Goal: Information Seeking & Learning: Learn about a topic

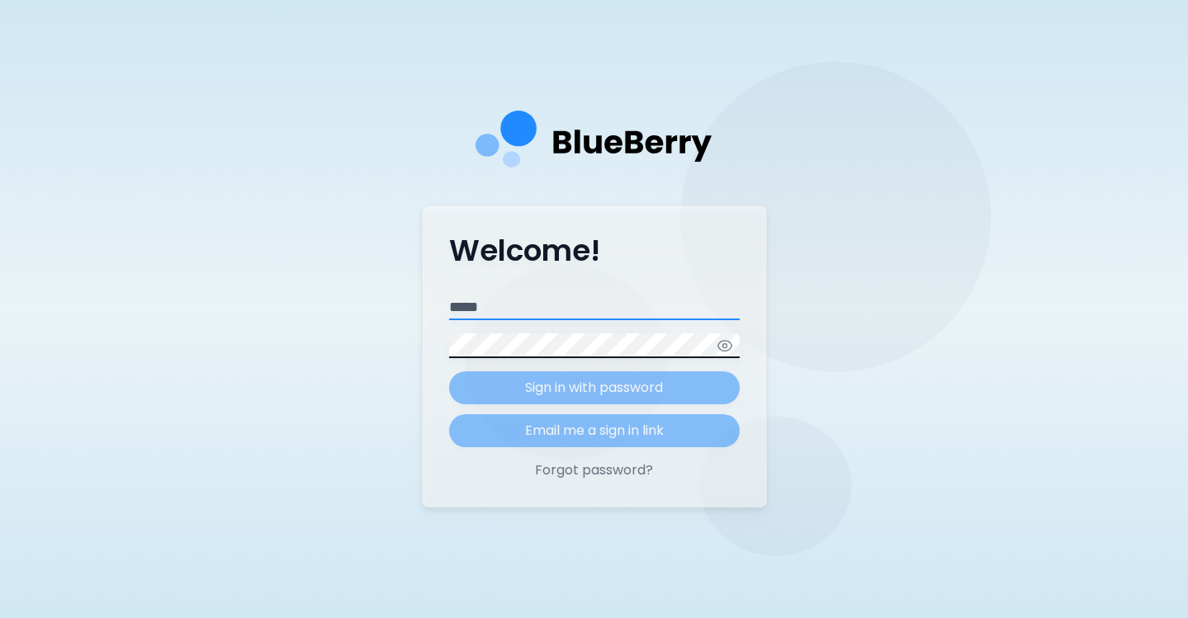
click at [565, 303] on input "Email" at bounding box center [594, 307] width 291 height 25
type input "**********"
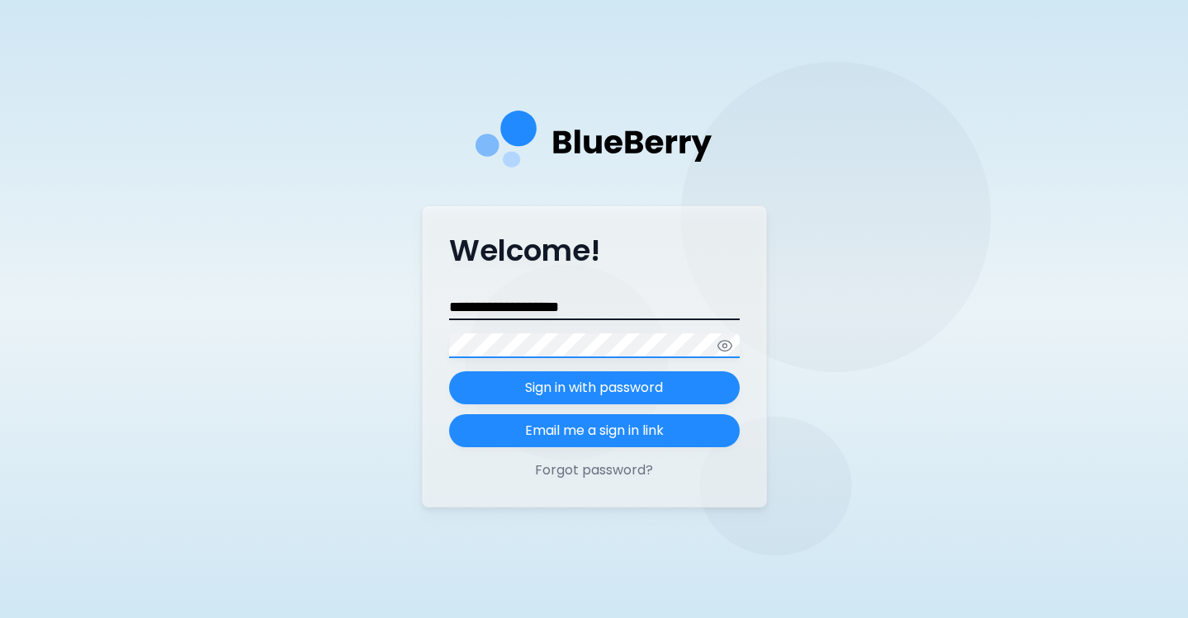
click at [449, 371] on button "Sign in with password" at bounding box center [594, 387] width 291 height 33
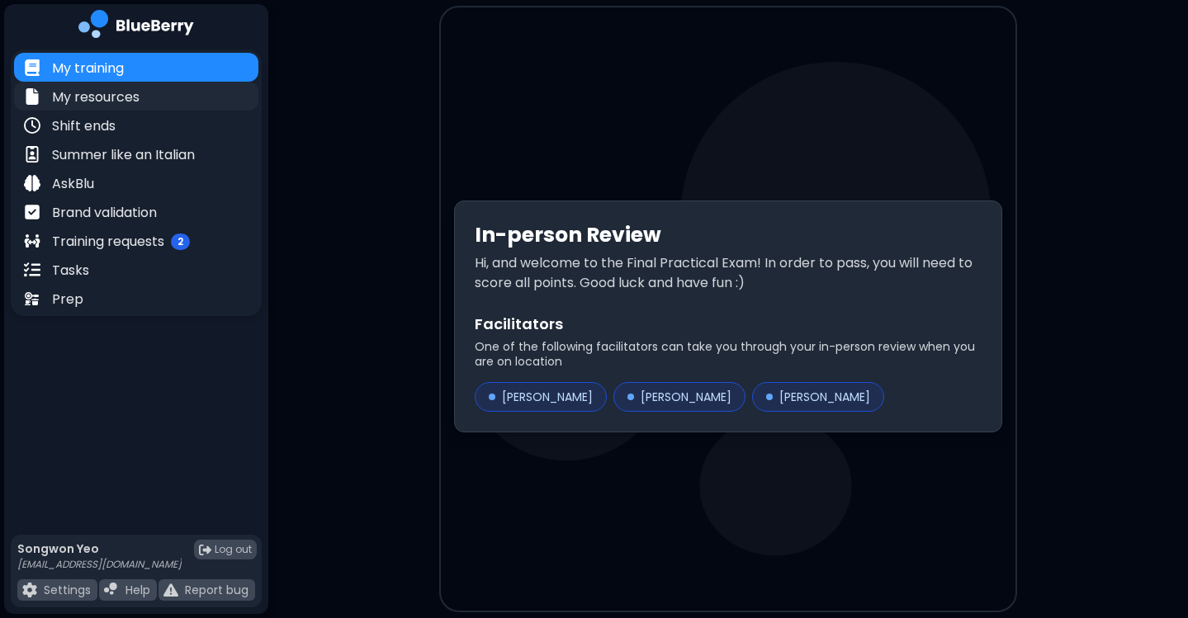
click at [146, 98] on div "My resources" at bounding box center [136, 96] width 244 height 29
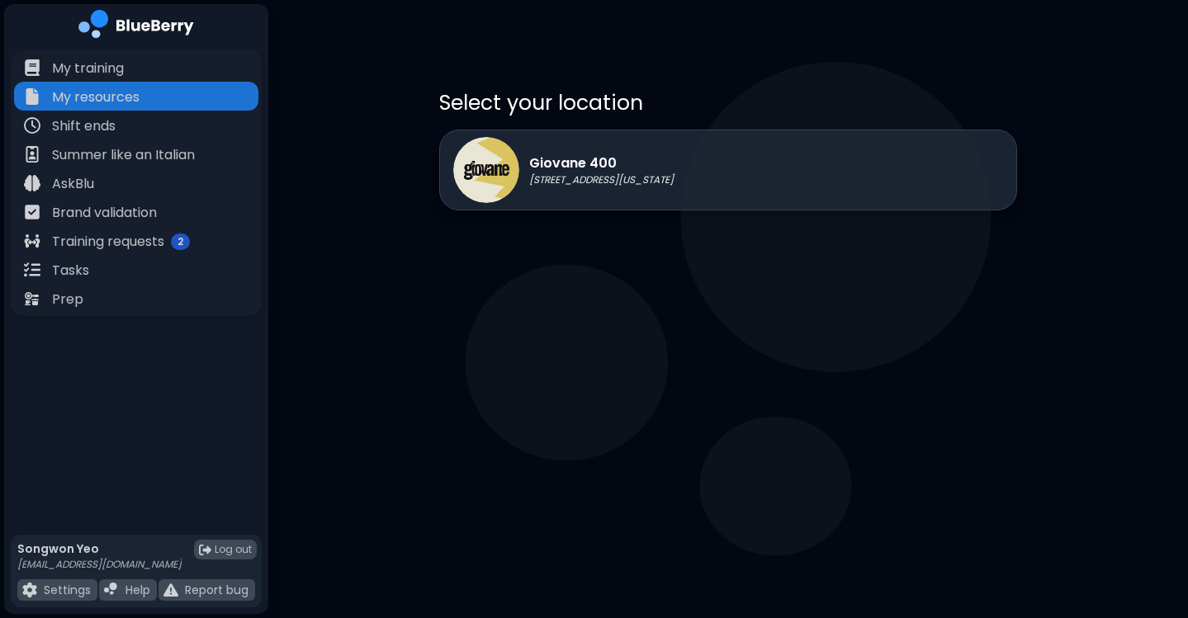
click at [601, 359] on main "Select your location Giovane [STREET_ADDRESS][US_STATE]" at bounding box center [594, 309] width 1188 height 618
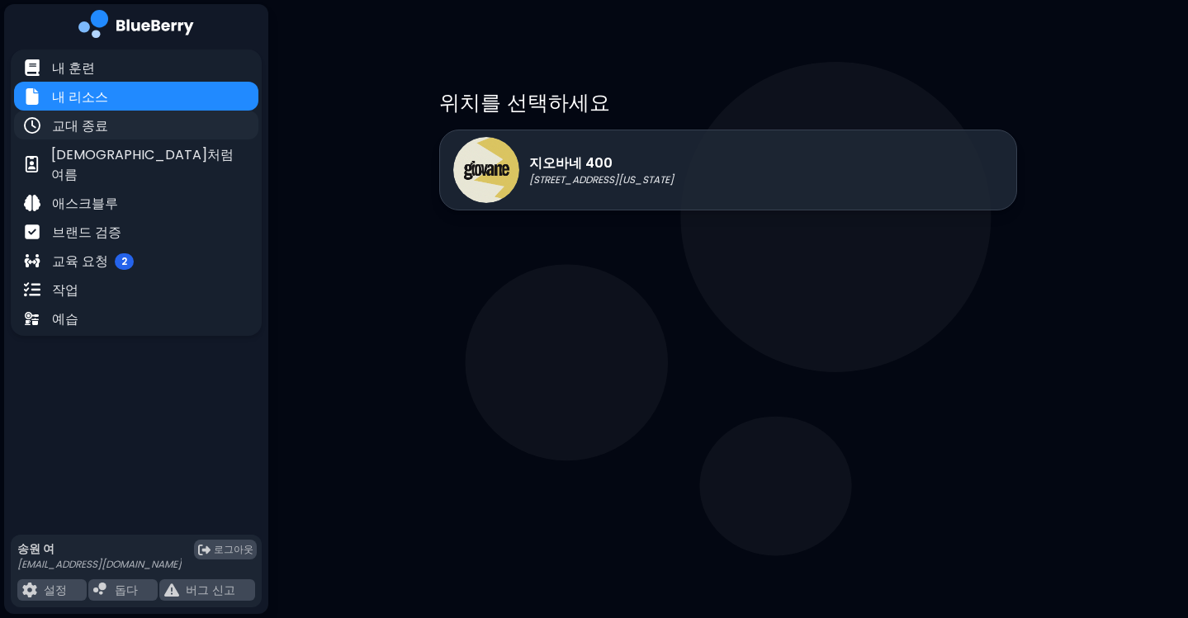
click at [196, 125] on div "교대 종료" at bounding box center [136, 125] width 244 height 29
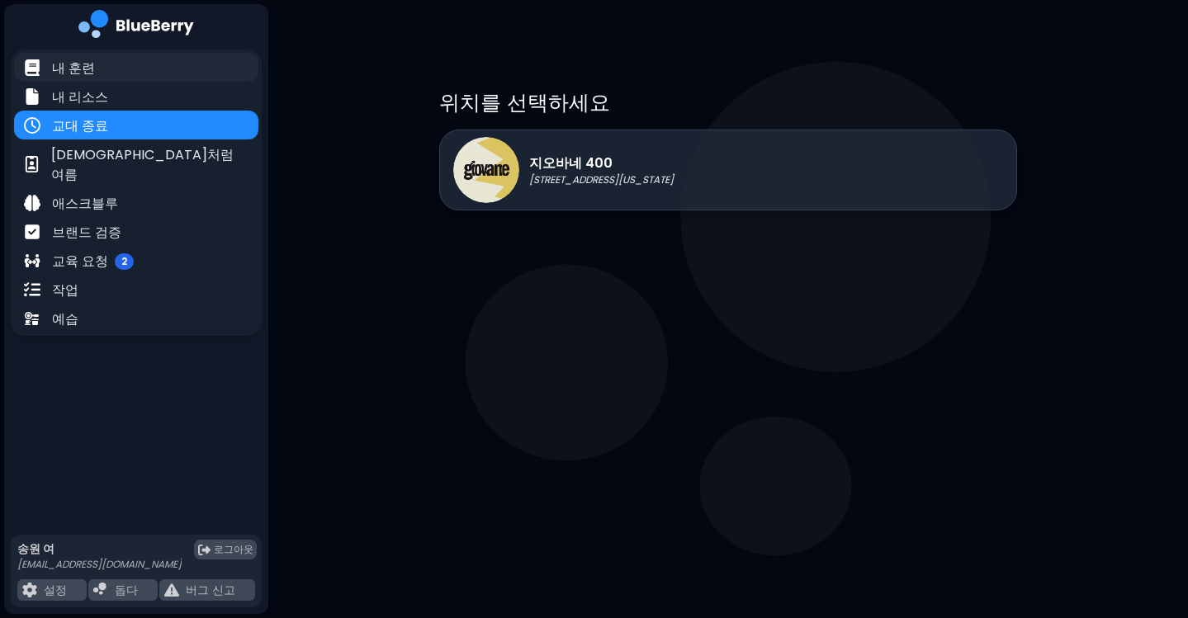
click at [166, 74] on div "내 훈련" at bounding box center [136, 67] width 244 height 29
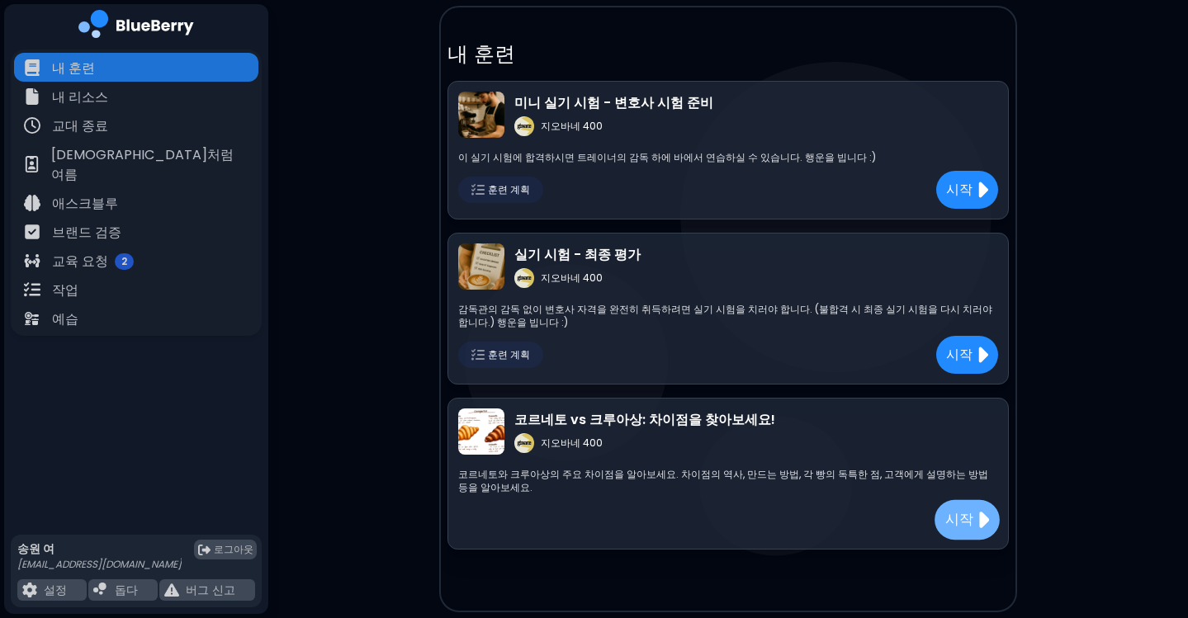
click at [967, 510] on font "시작" at bounding box center [959, 520] width 28 height 20
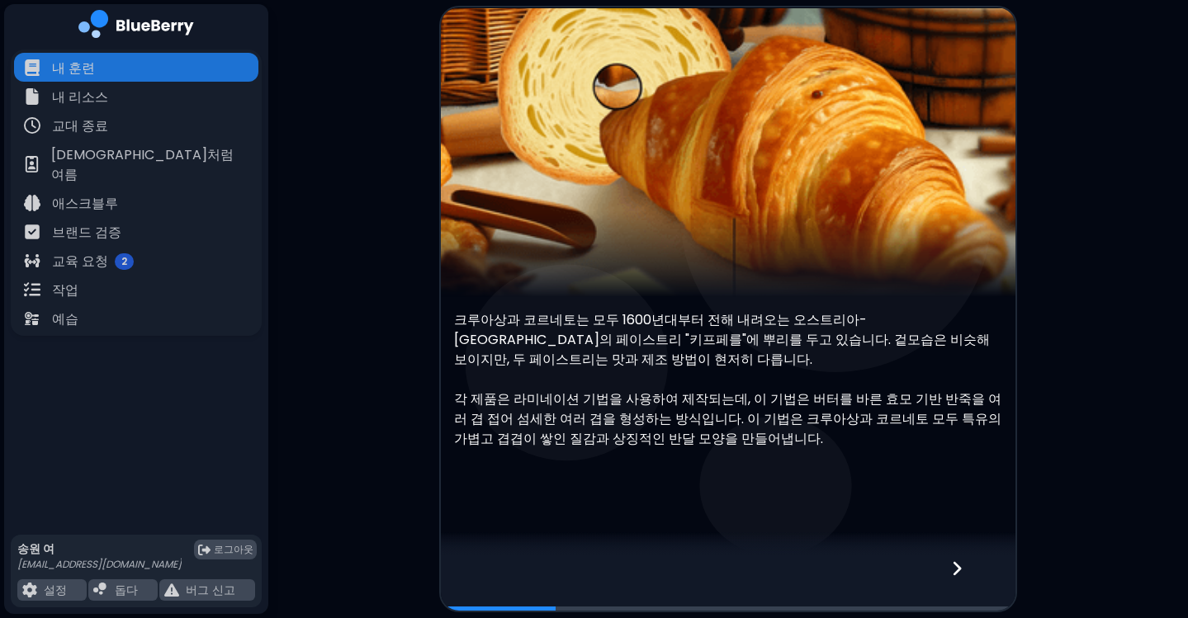
click at [954, 556] on div at bounding box center [966, 583] width 97 height 54
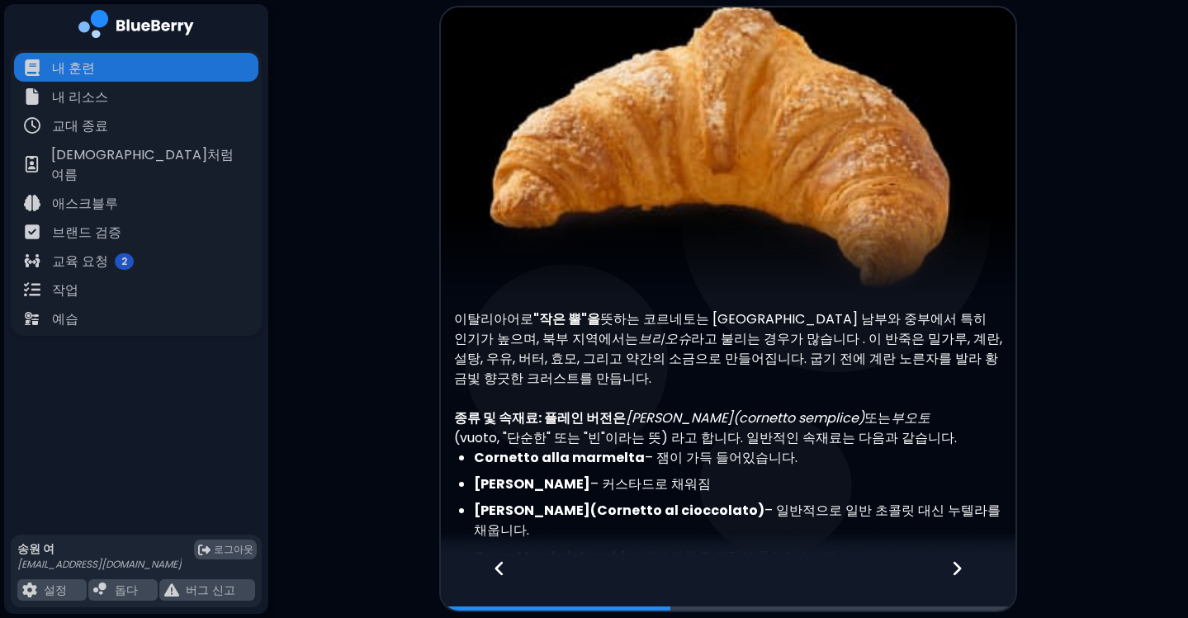
scroll to position [43, 0]
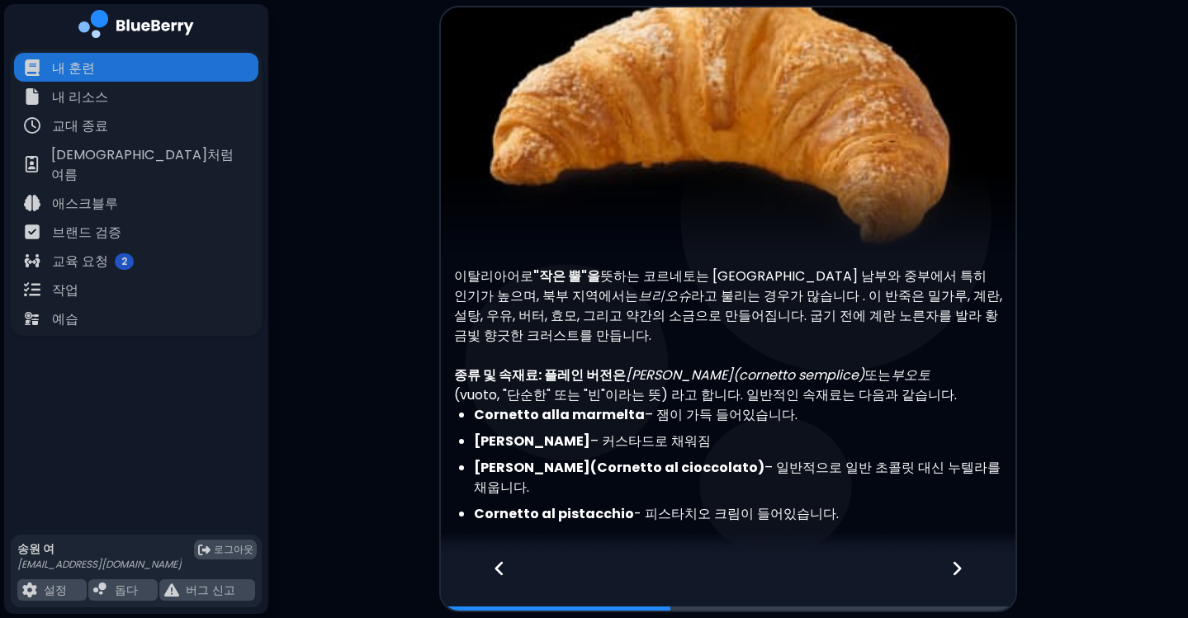
click at [499, 570] on icon at bounding box center [499, 568] width 8 height 14
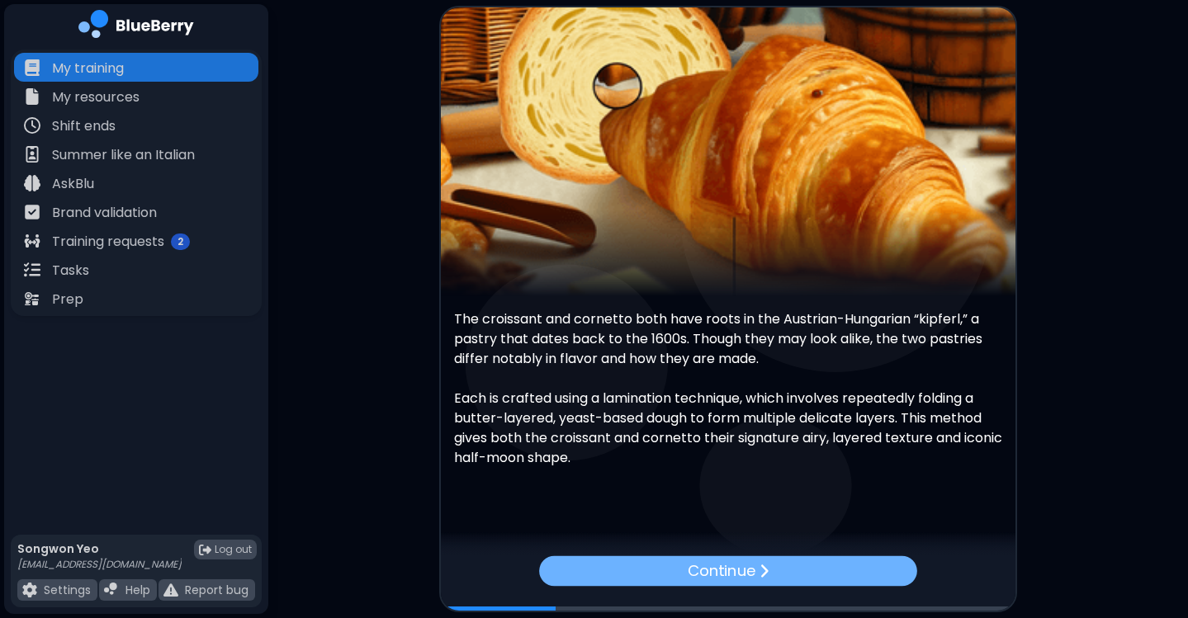
click at [726, 583] on div "Continue" at bounding box center [728, 570] width 378 height 31
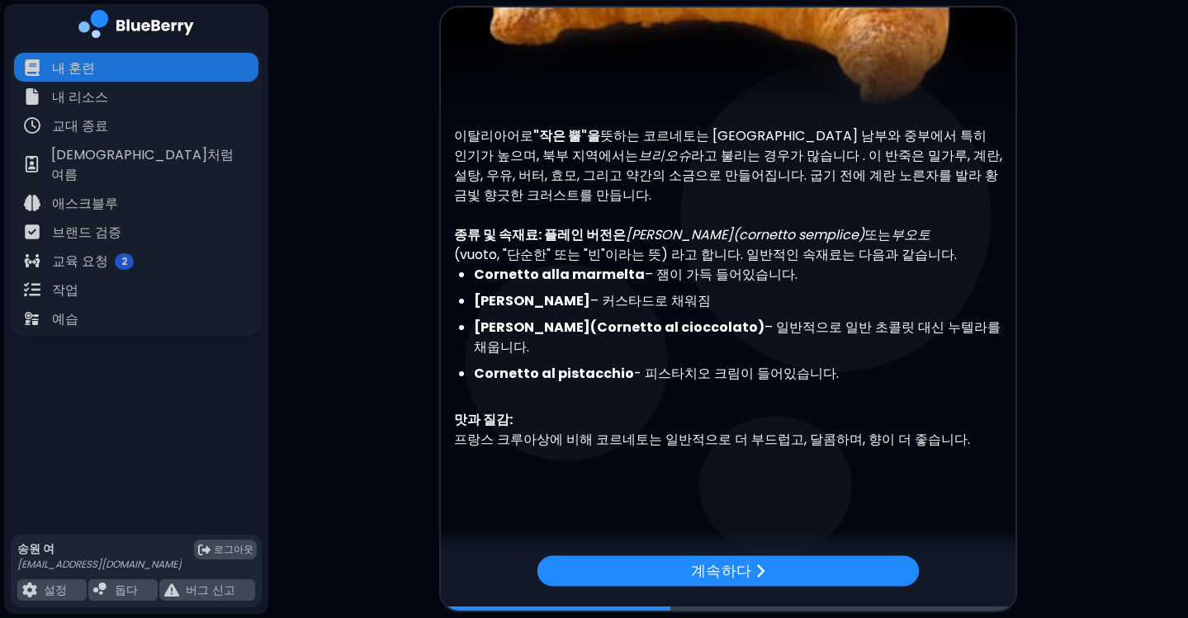
scroll to position [163, 0]
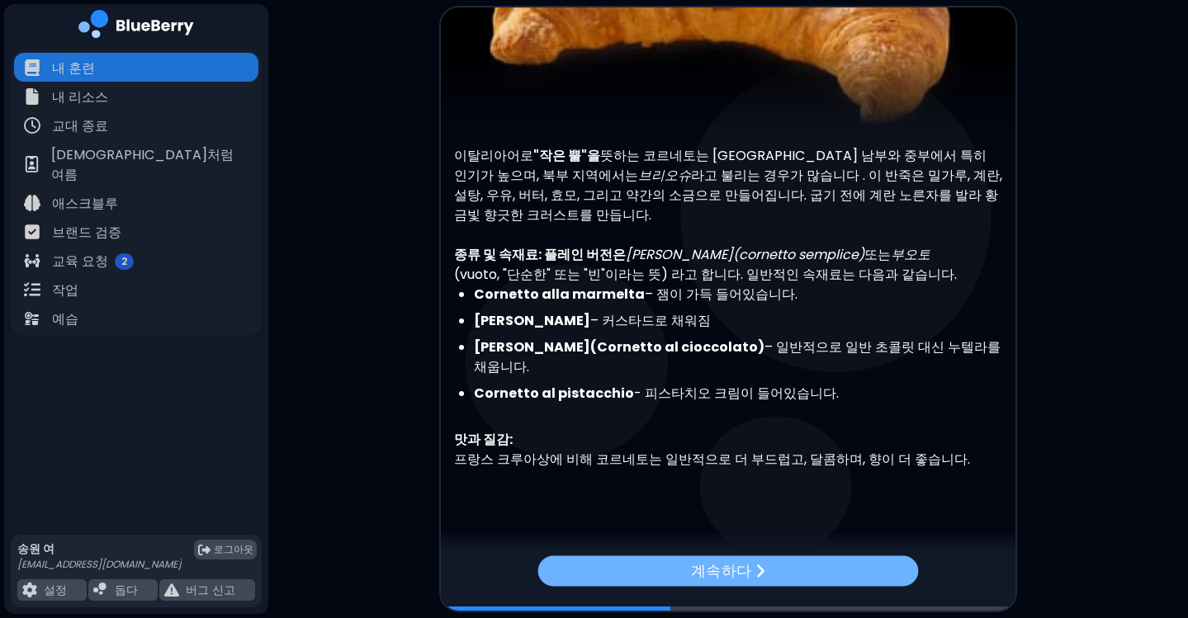
click at [760, 564] on img at bounding box center [760, 571] width 10 height 17
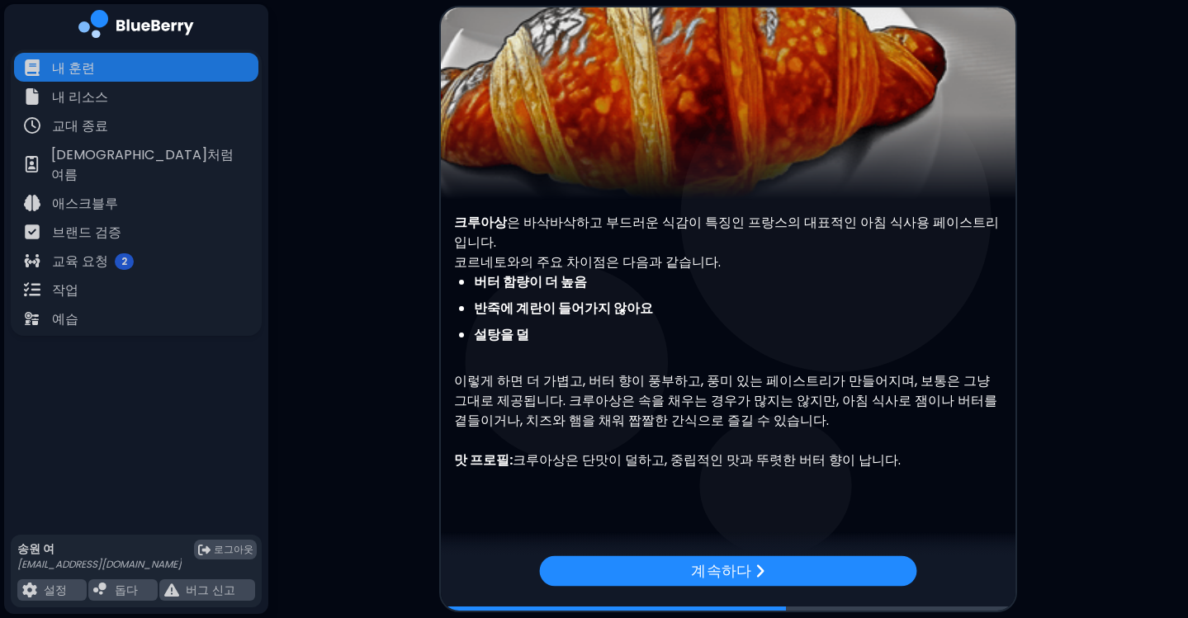
scroll to position [97, 0]
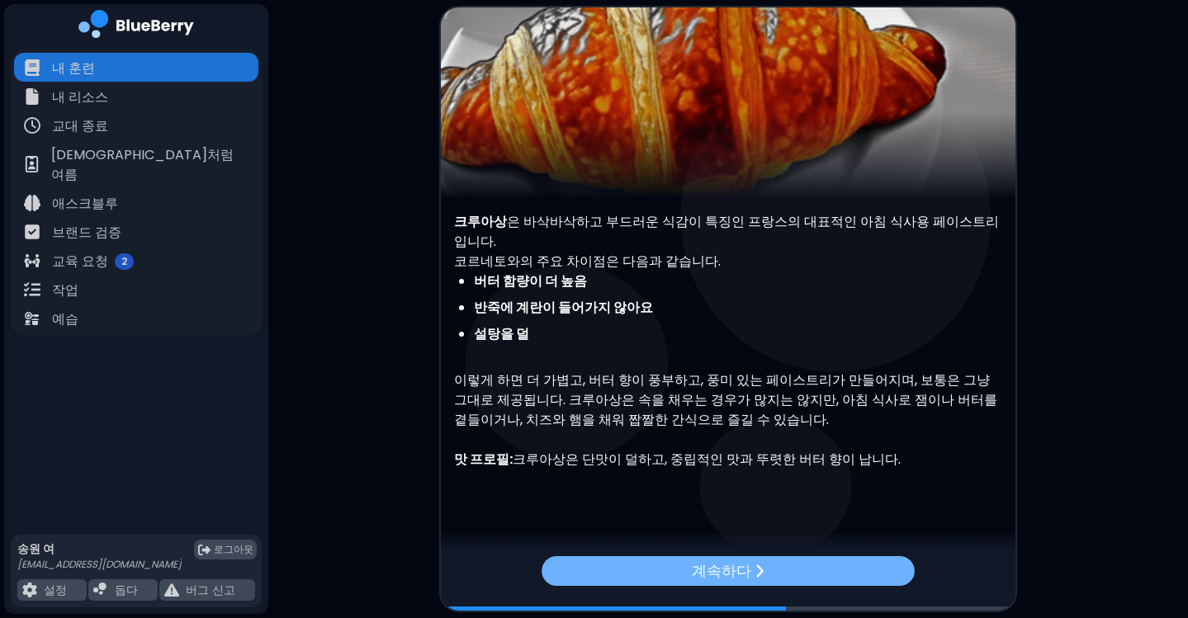
click at [674, 566] on div "계속하다" at bounding box center [727, 570] width 373 height 30
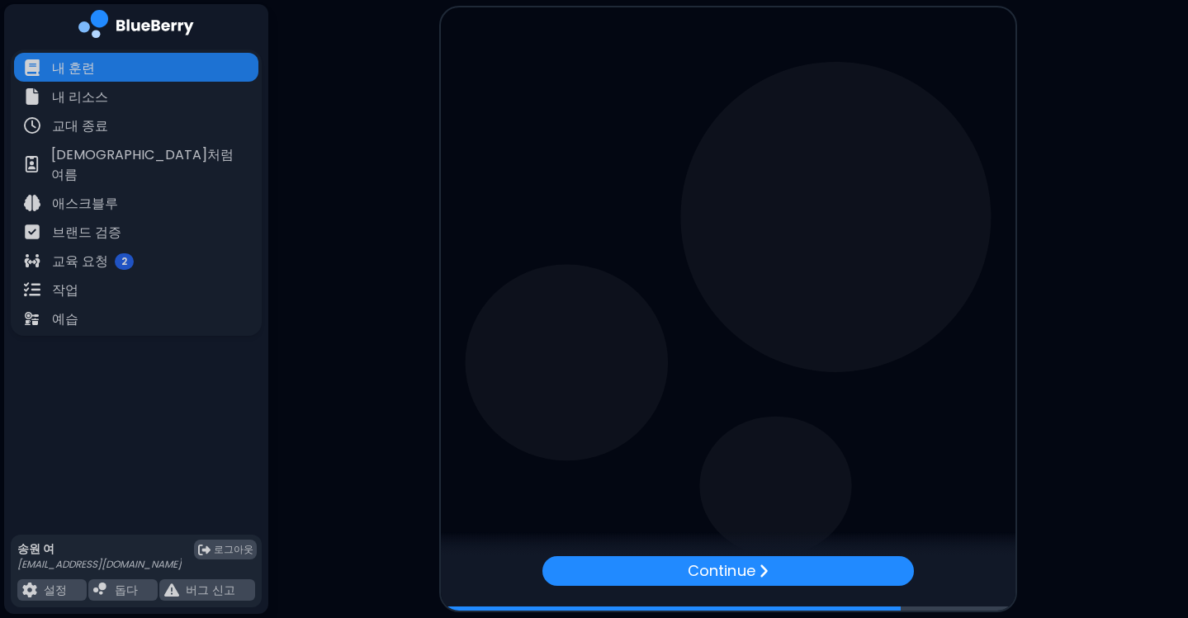
scroll to position [0, 0]
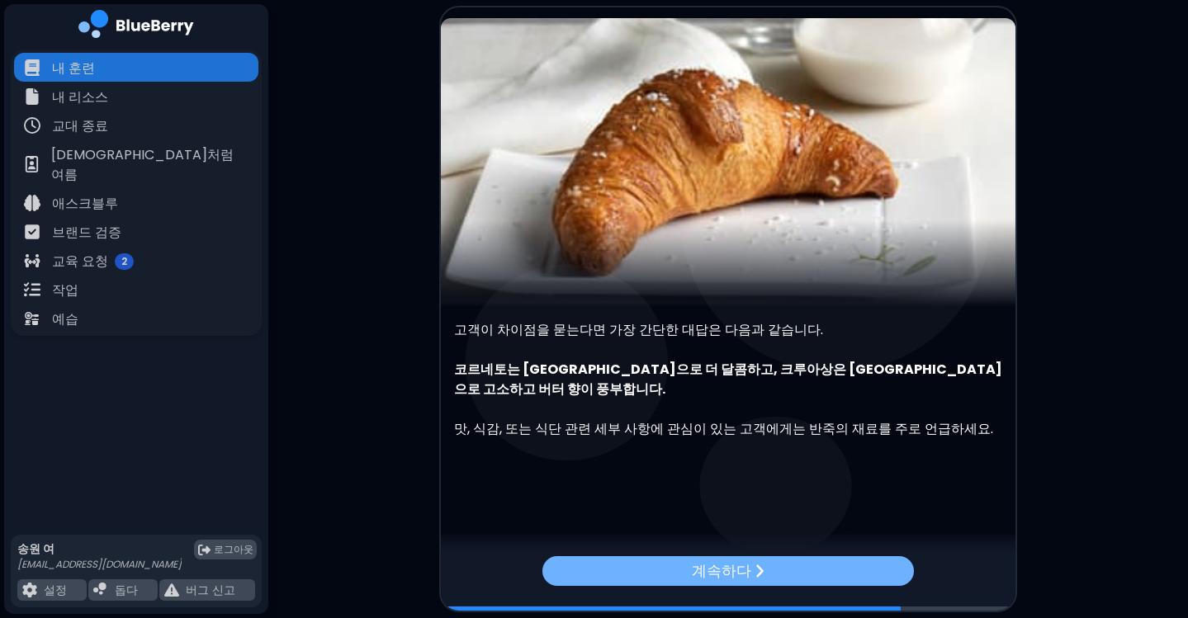
click at [726, 560] on font "계속하다" at bounding box center [721, 570] width 59 height 21
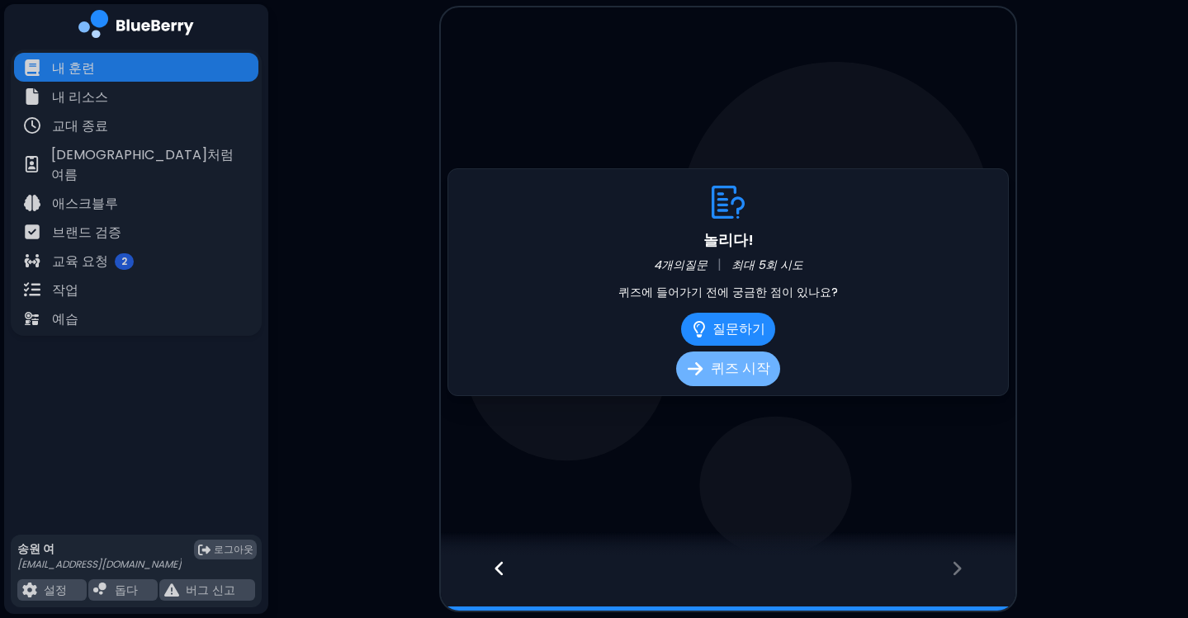
click at [736, 365] on font "퀴즈 시작" at bounding box center [740, 369] width 59 height 20
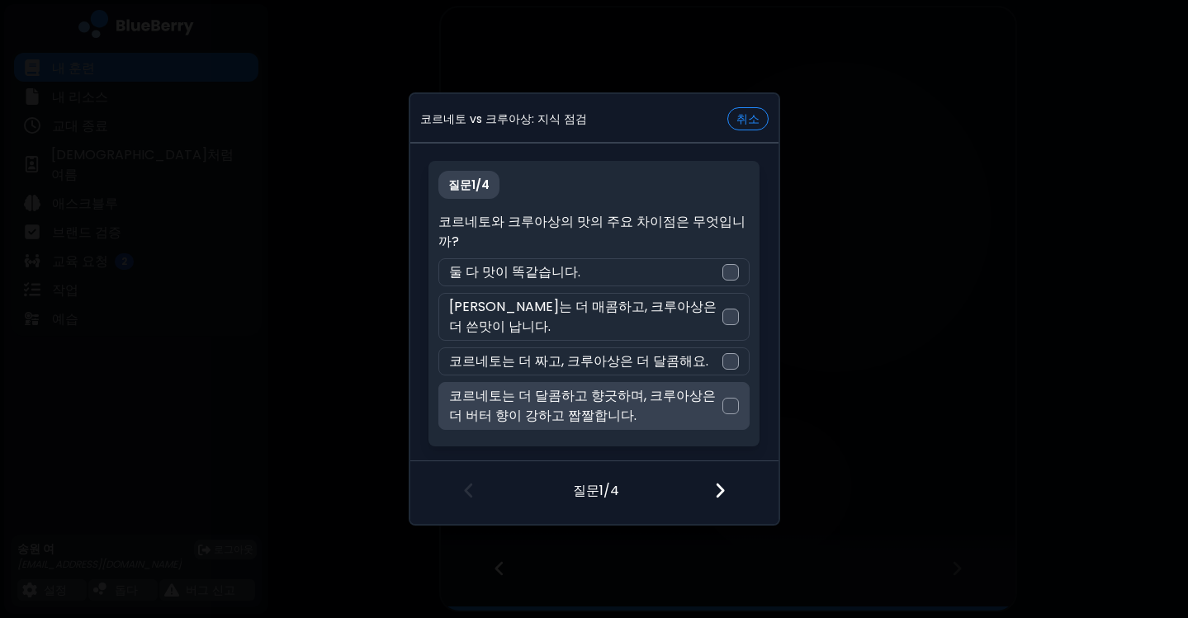
click at [639, 403] on p "코르네토는 더 달콤하고 향긋하며, 크루아상은 더 버터 향이 강하고 짭짤합니다." at bounding box center [585, 406] width 273 height 40
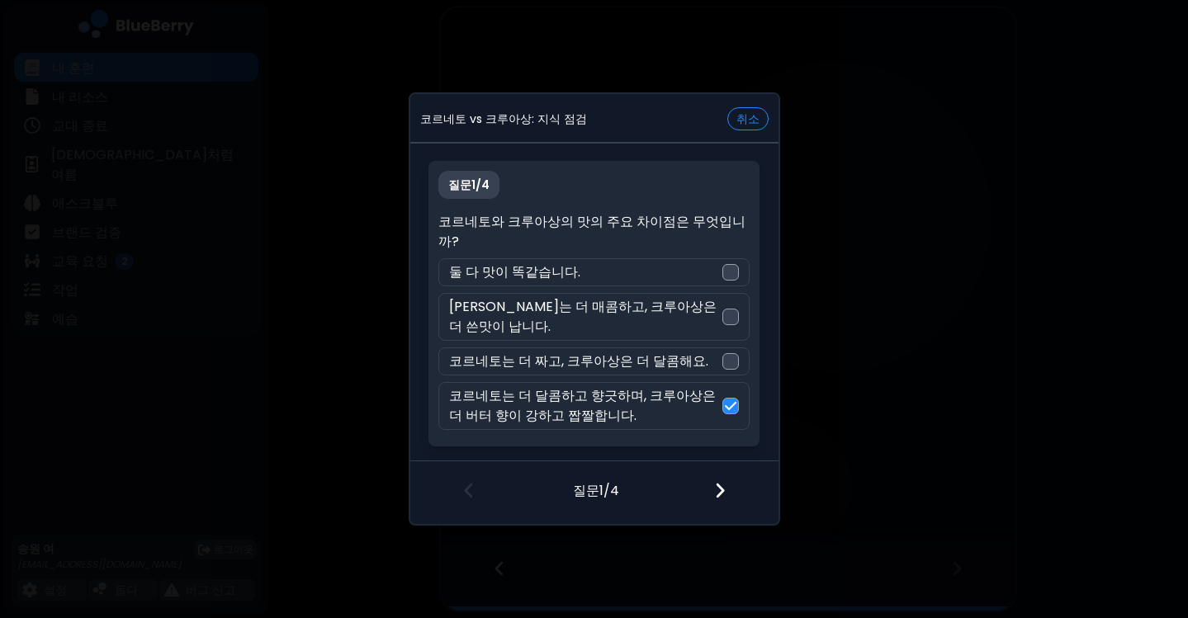
click at [714, 486] on img at bounding box center [720, 490] width 12 height 18
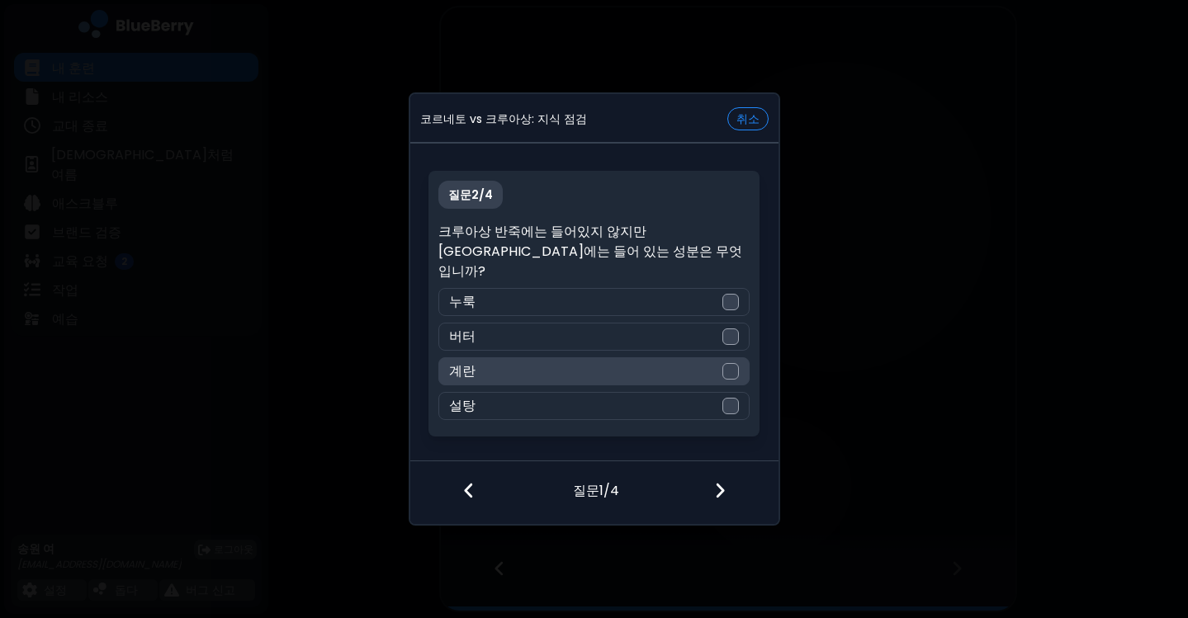
click at [636, 357] on div "계란" at bounding box center [593, 371] width 311 height 28
click at [728, 488] on div at bounding box center [729, 491] width 97 height 61
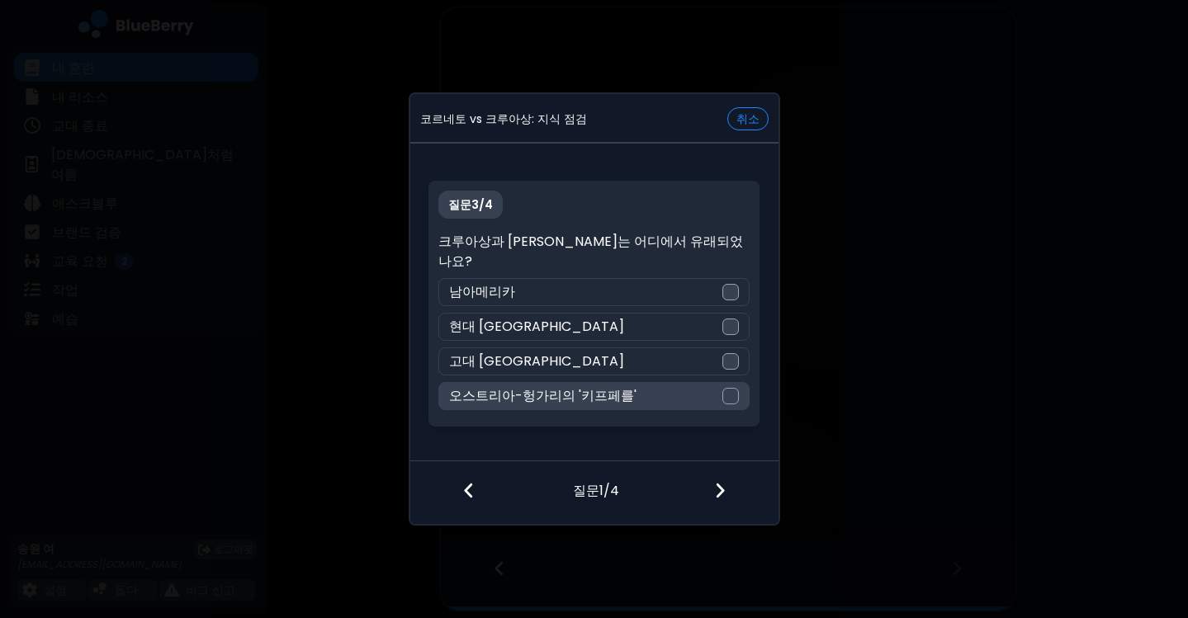
click at [631, 387] on div "오스트리아-헝가리의 '키프페를'" at bounding box center [593, 396] width 311 height 28
click at [714, 496] on img at bounding box center [720, 490] width 12 height 18
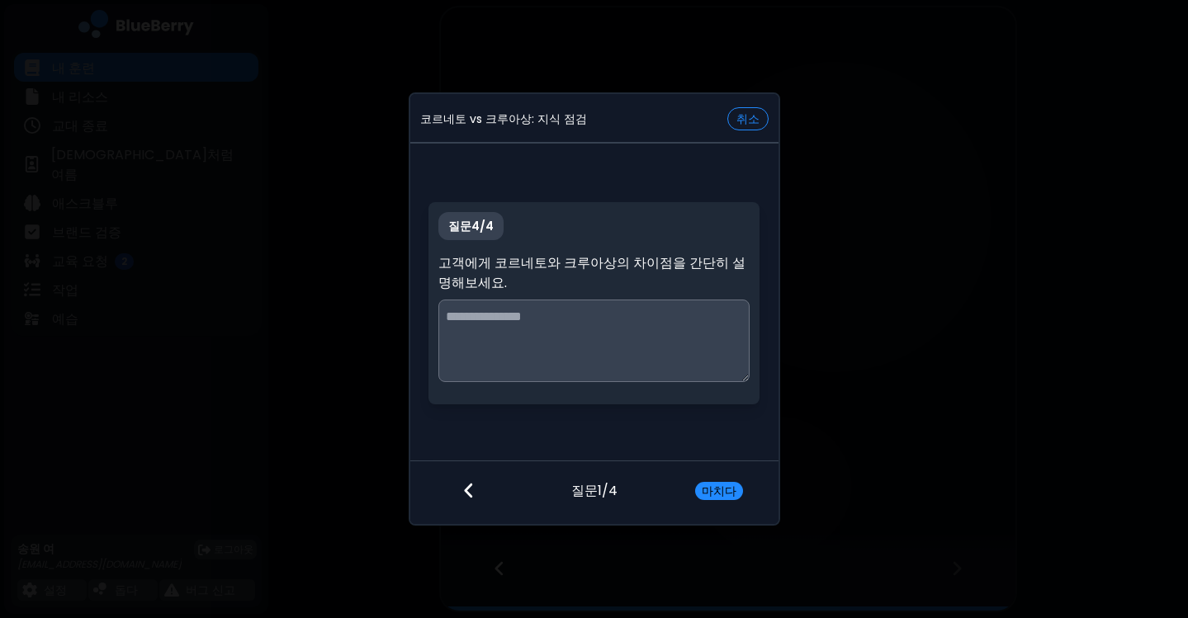
click at [680, 349] on textarea at bounding box center [593, 341] width 311 height 83
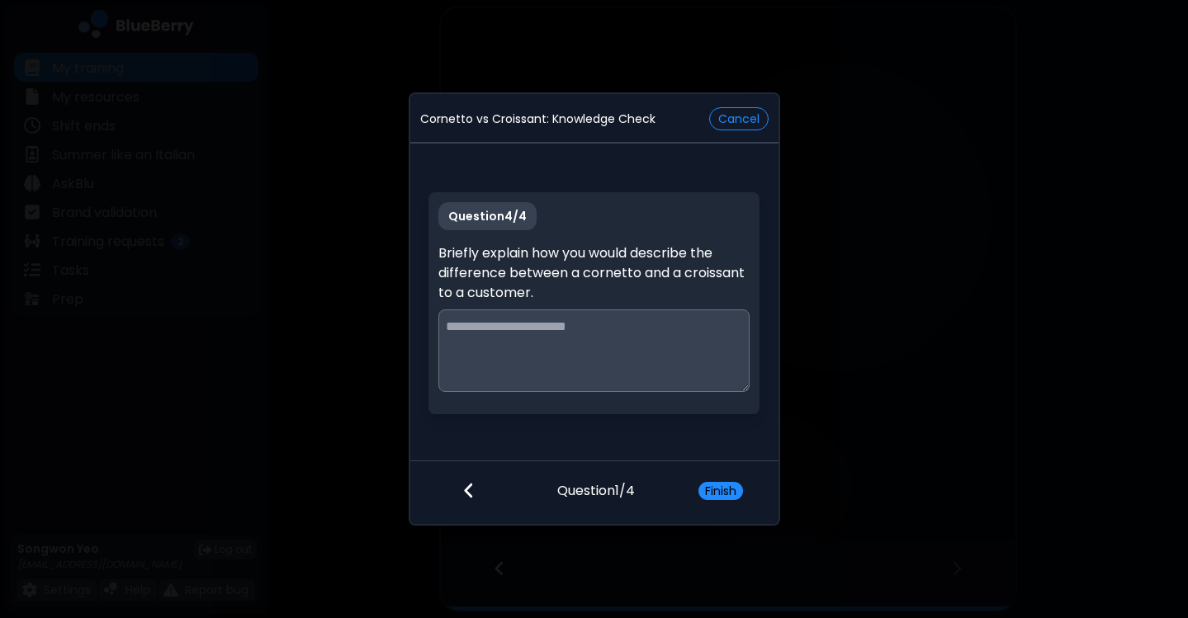
click at [588, 333] on textarea at bounding box center [593, 351] width 311 height 83
type textarea "*"
click at [531, 346] on textarea "**********" at bounding box center [593, 351] width 311 height 83
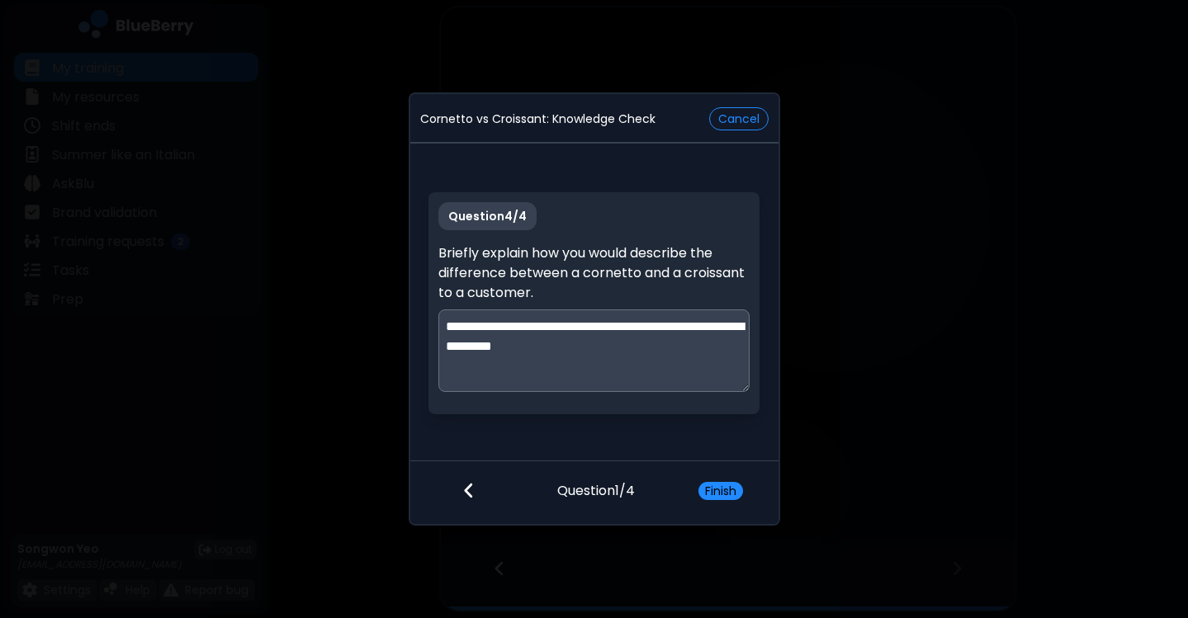
click at [654, 357] on textarea "**********" at bounding box center [593, 351] width 311 height 83
click at [478, 350] on textarea "**********" at bounding box center [593, 351] width 311 height 83
click at [590, 347] on textarea "**********" at bounding box center [593, 351] width 311 height 83
click at [485, 351] on textarea "**********" at bounding box center [593, 351] width 311 height 83
click at [693, 348] on textarea "**********" at bounding box center [593, 351] width 311 height 83
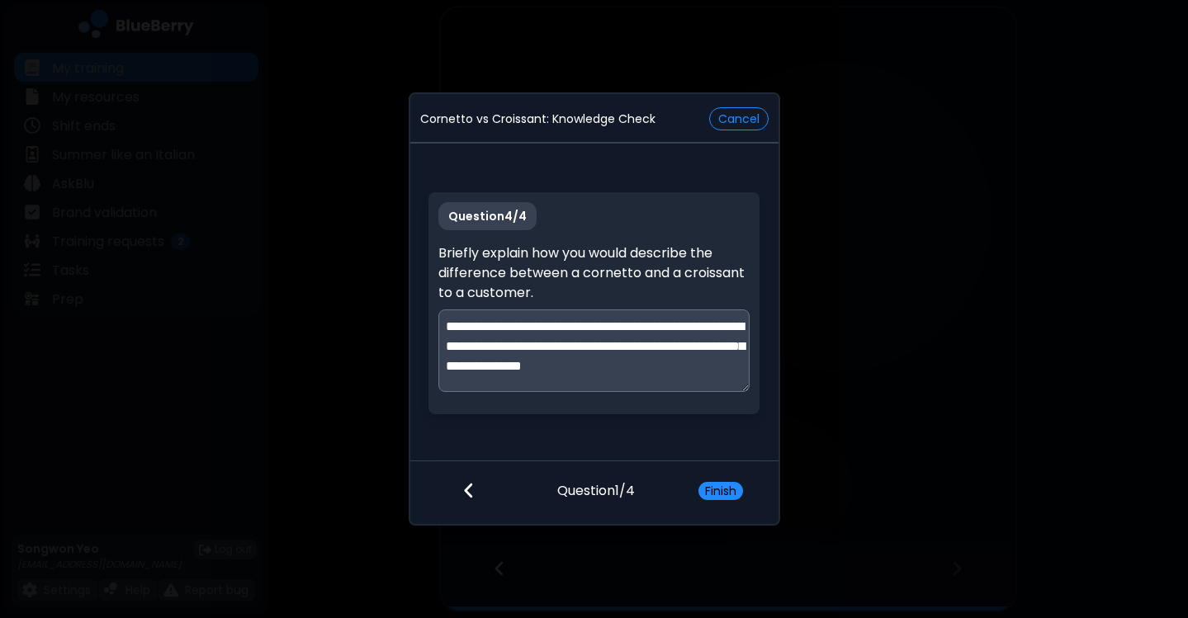
scroll to position [4, 0]
click at [554, 383] on textarea "**********" at bounding box center [593, 351] width 311 height 83
click at [650, 385] on textarea "**********" at bounding box center [593, 351] width 311 height 83
click at [716, 367] on textarea "**********" at bounding box center [593, 351] width 311 height 83
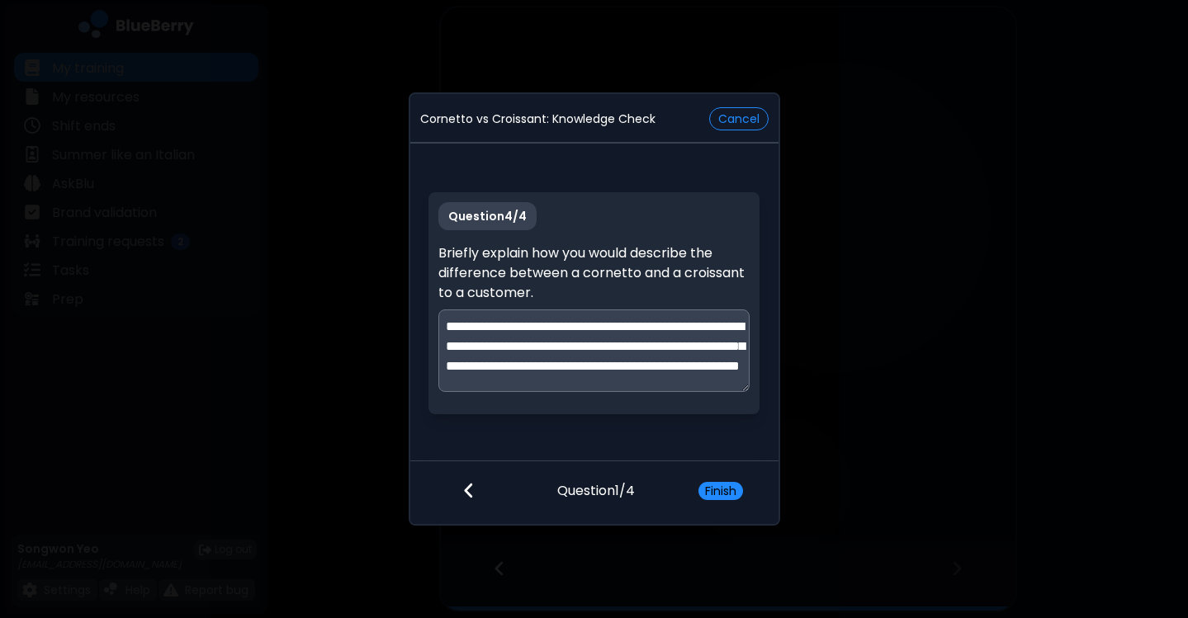
drag, startPoint x: 596, startPoint y: 378, endPoint x: 688, endPoint y: 369, distance: 92.9
click at [688, 369] on textarea "**********" at bounding box center [593, 351] width 311 height 83
click at [574, 371] on textarea "**********" at bounding box center [593, 351] width 311 height 83
click at [636, 368] on textarea "**********" at bounding box center [593, 351] width 311 height 83
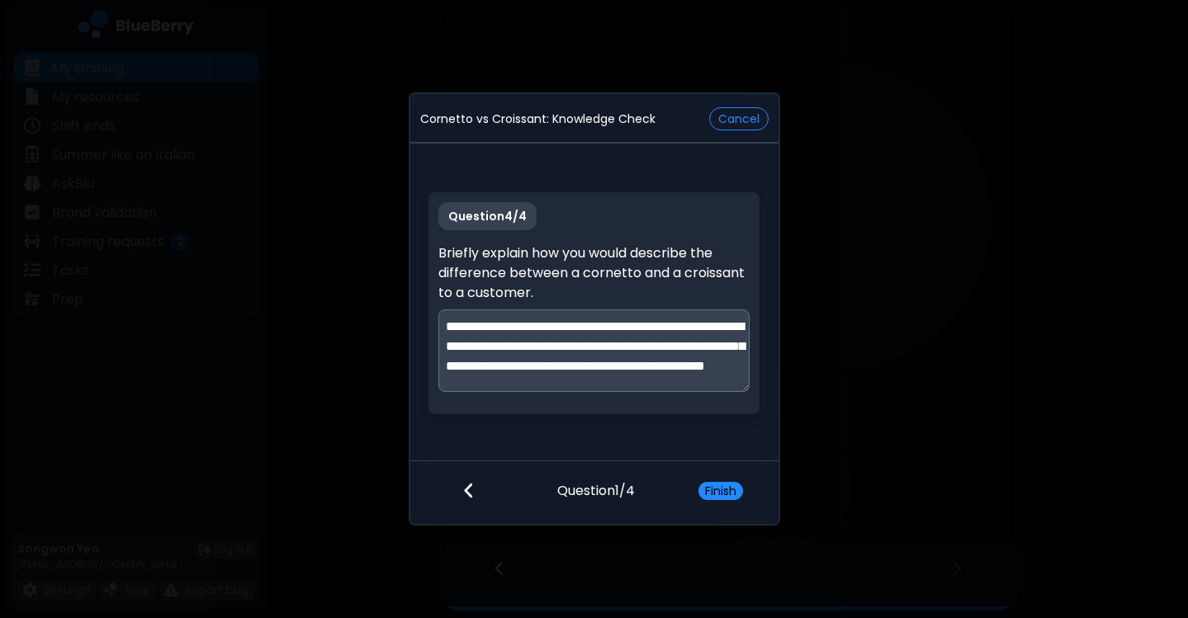
scroll to position [12, 0]
click at [725, 378] on textarea "**********" at bounding box center [593, 351] width 311 height 83
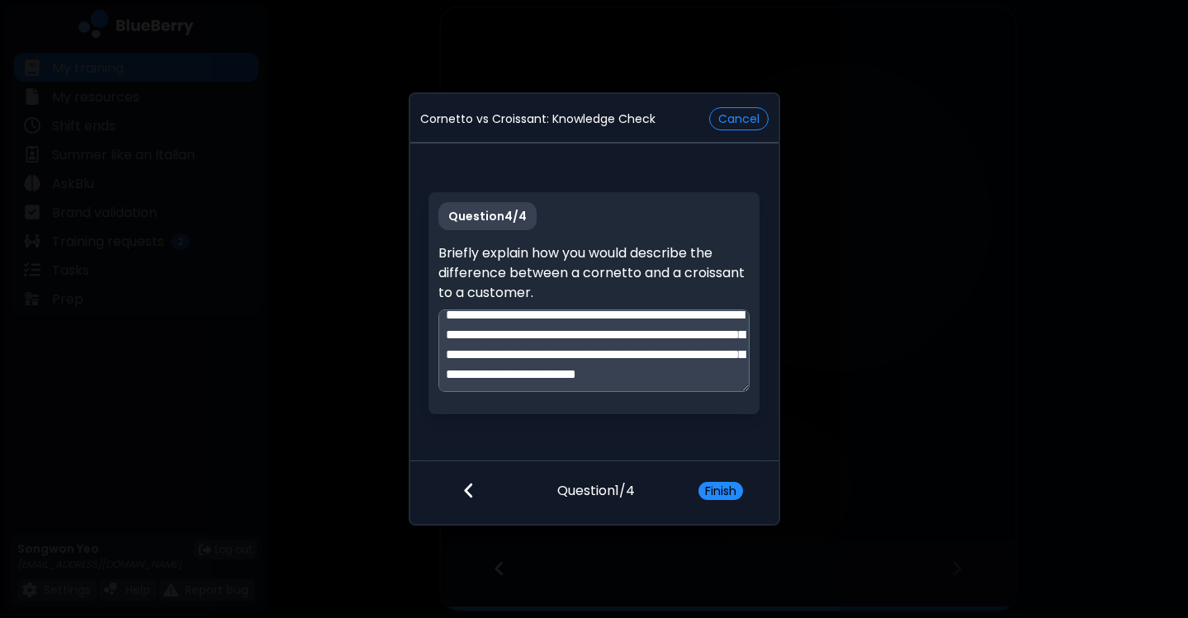
scroll to position [26, 0]
click at [478, 344] on textarea "**********" at bounding box center [593, 351] width 311 height 83
click at [669, 385] on textarea "**********" at bounding box center [593, 351] width 311 height 83
click at [575, 379] on textarea "**********" at bounding box center [593, 351] width 311 height 83
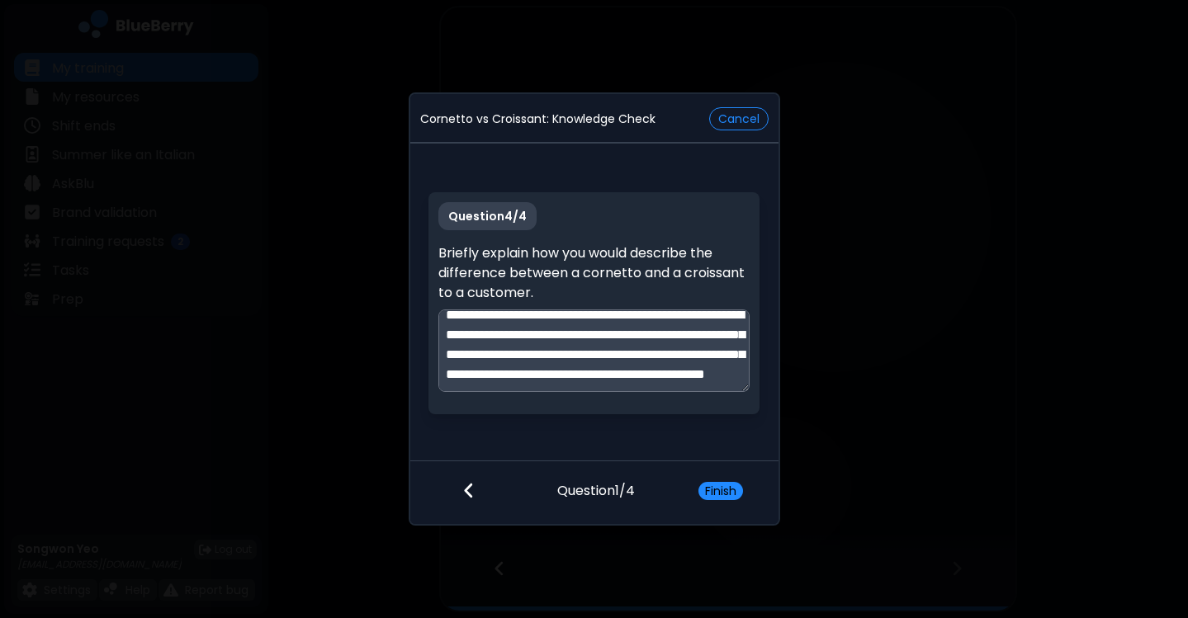
scroll to position [0, 0]
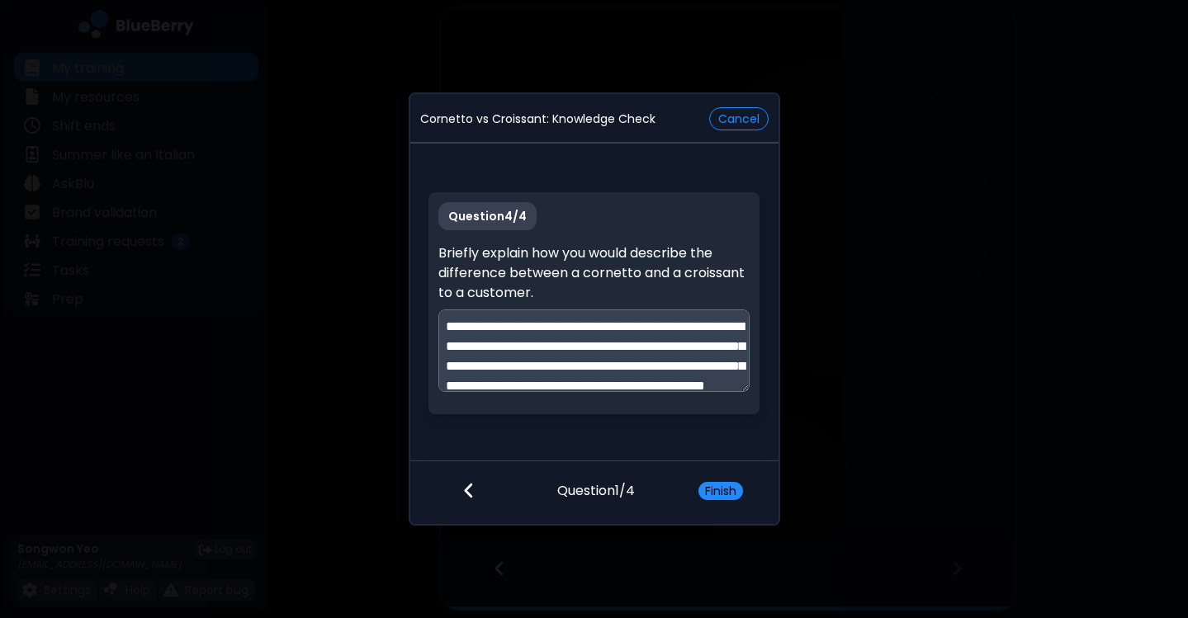
drag, startPoint x: 607, startPoint y: 387, endPoint x: 408, endPoint y: 293, distance: 220.1
click at [409, 293] on div "**********" at bounding box center [594, 308] width 371 height 433
type textarea "**********"
drag, startPoint x: 474, startPoint y: 486, endPoint x: 494, endPoint y: 485, distance: 19.9
click at [494, 485] on div at bounding box center [460, 491] width 101 height 61
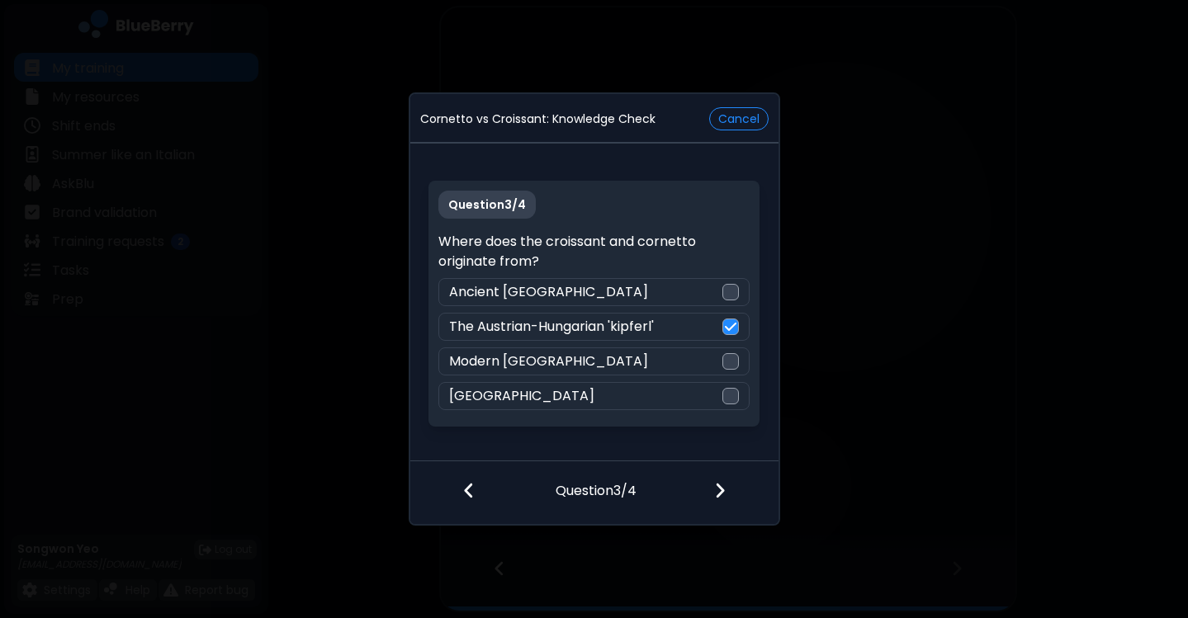
click at [714, 496] on img at bounding box center [720, 490] width 12 height 18
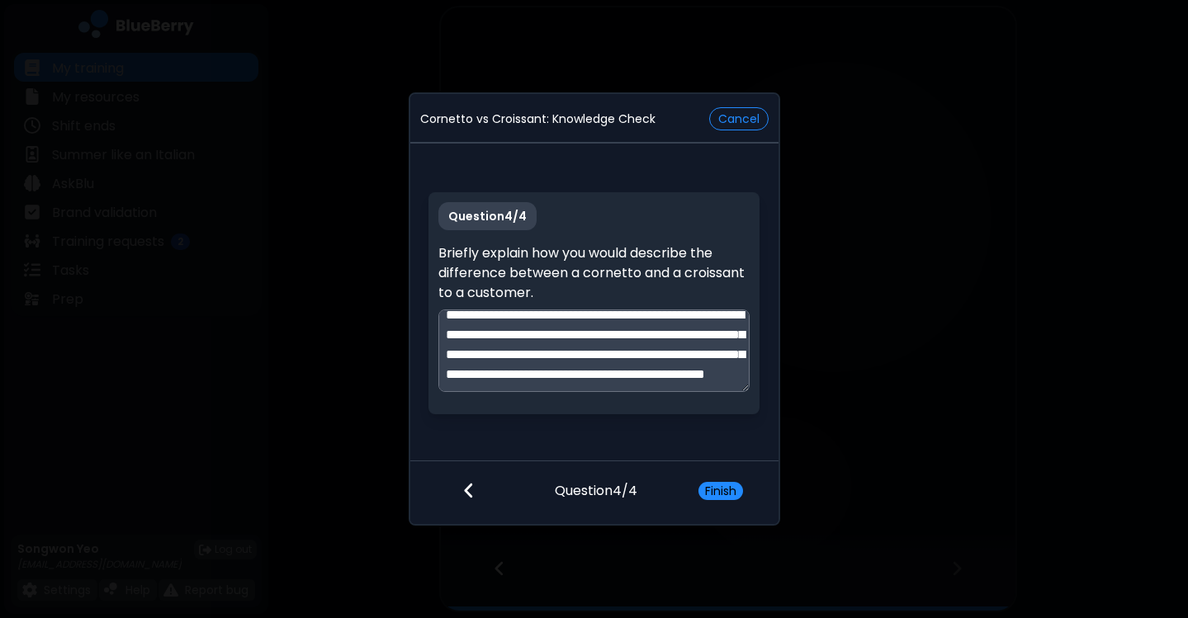
scroll to position [51, 0]
click at [730, 490] on button "Finish" at bounding box center [720, 491] width 45 height 18
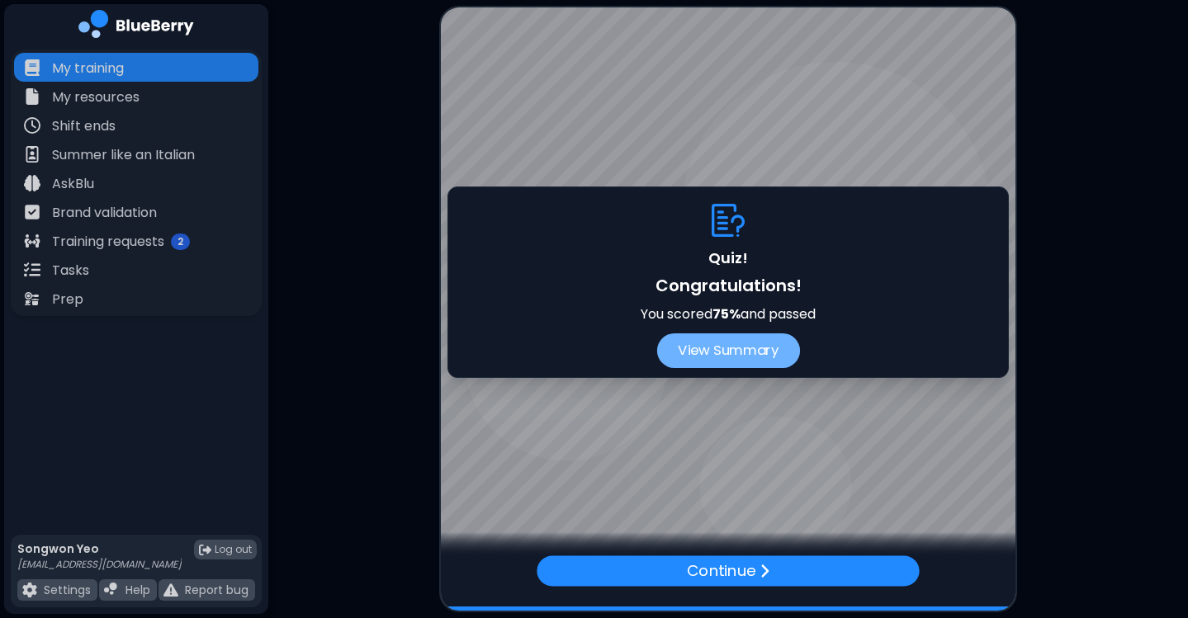
click at [746, 362] on button "View Summary" at bounding box center [727, 350] width 143 height 35
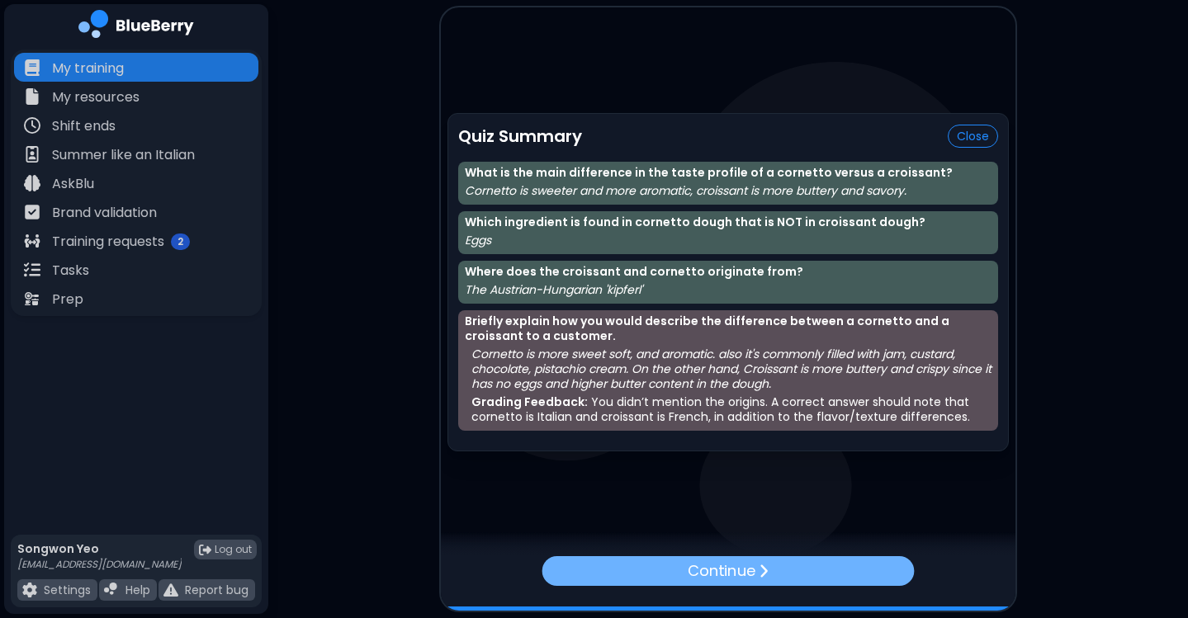
click at [718, 579] on p "Continue" at bounding box center [721, 570] width 67 height 23
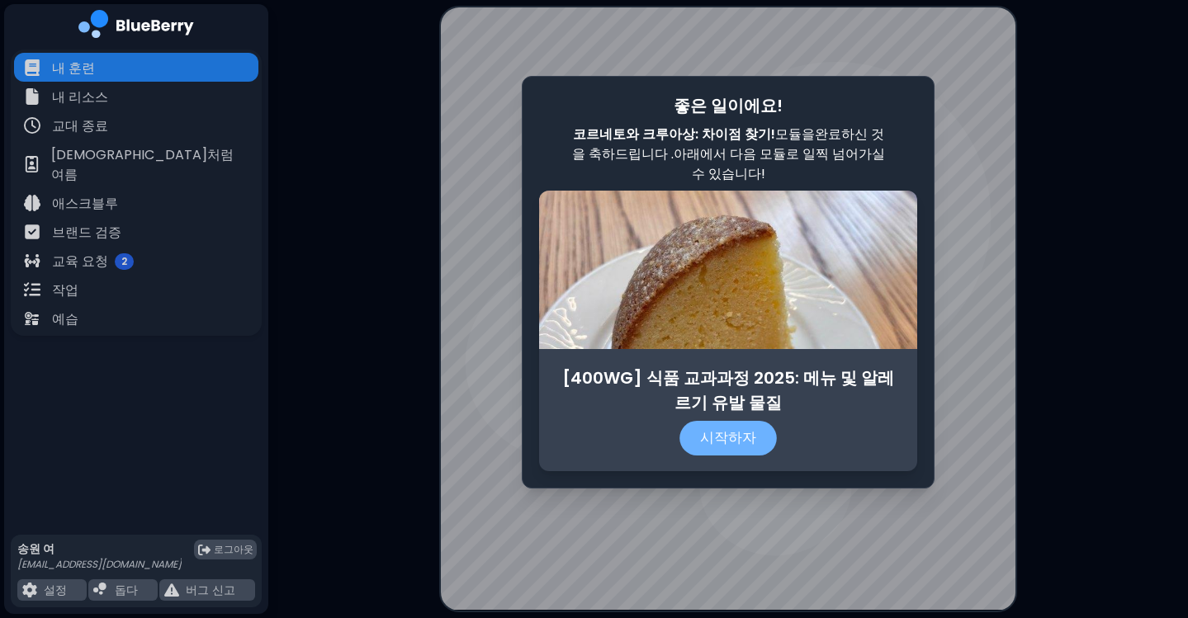
click at [738, 444] on font "시작하자" at bounding box center [727, 438] width 55 height 20
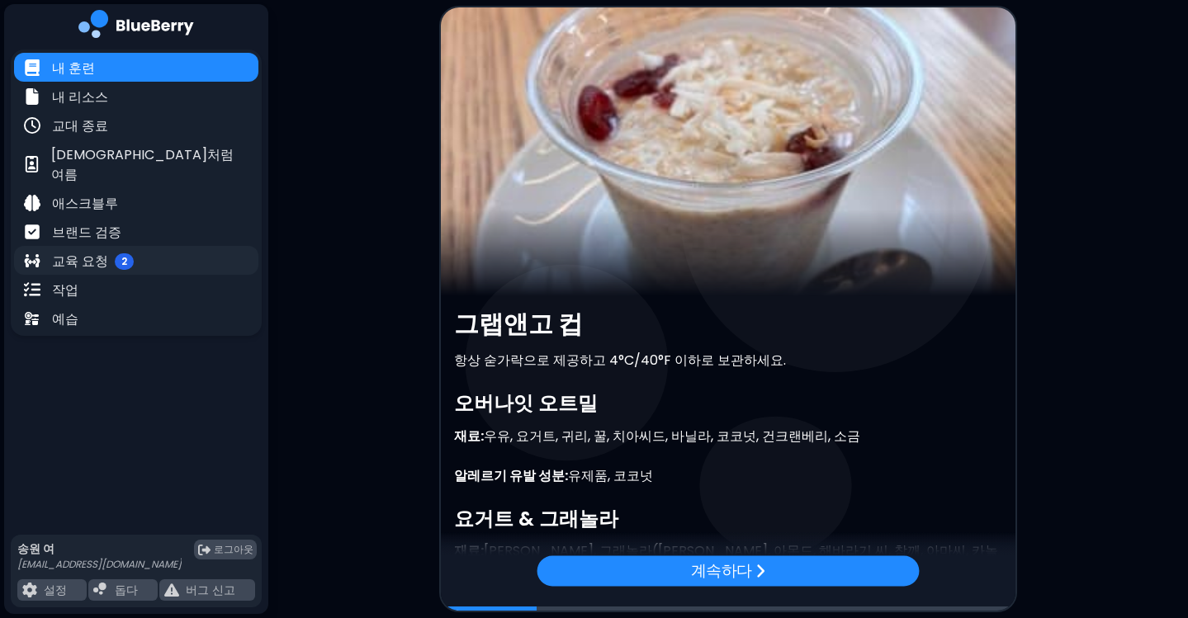
click at [176, 246] on div "교육 요청 2" at bounding box center [136, 260] width 244 height 29
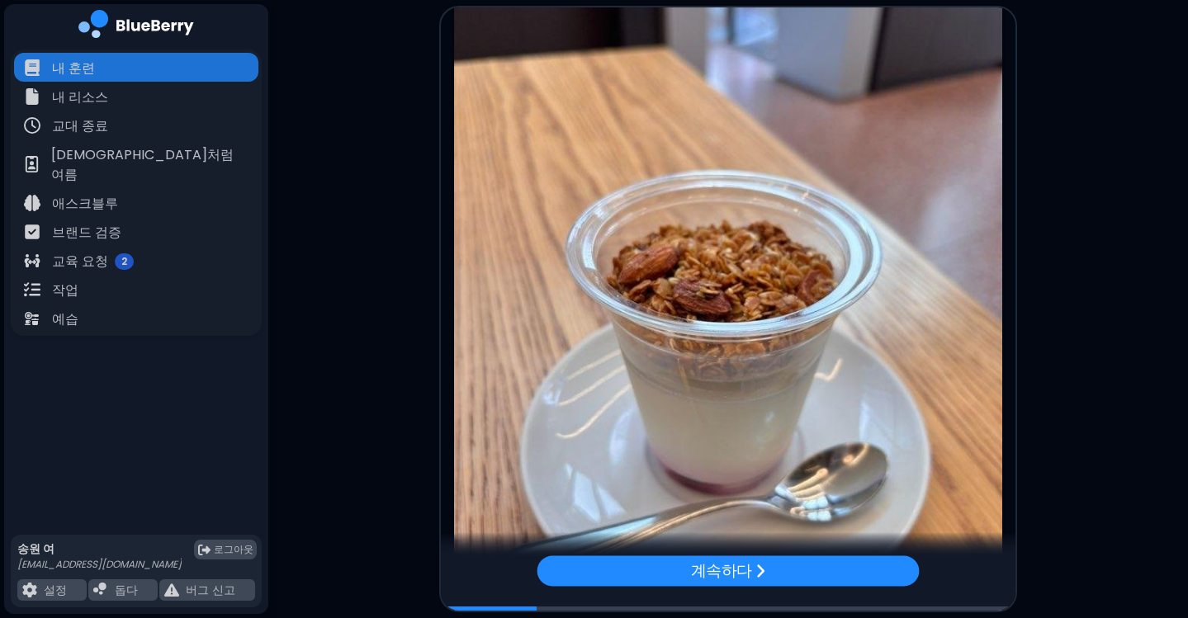
scroll to position [830, 0]
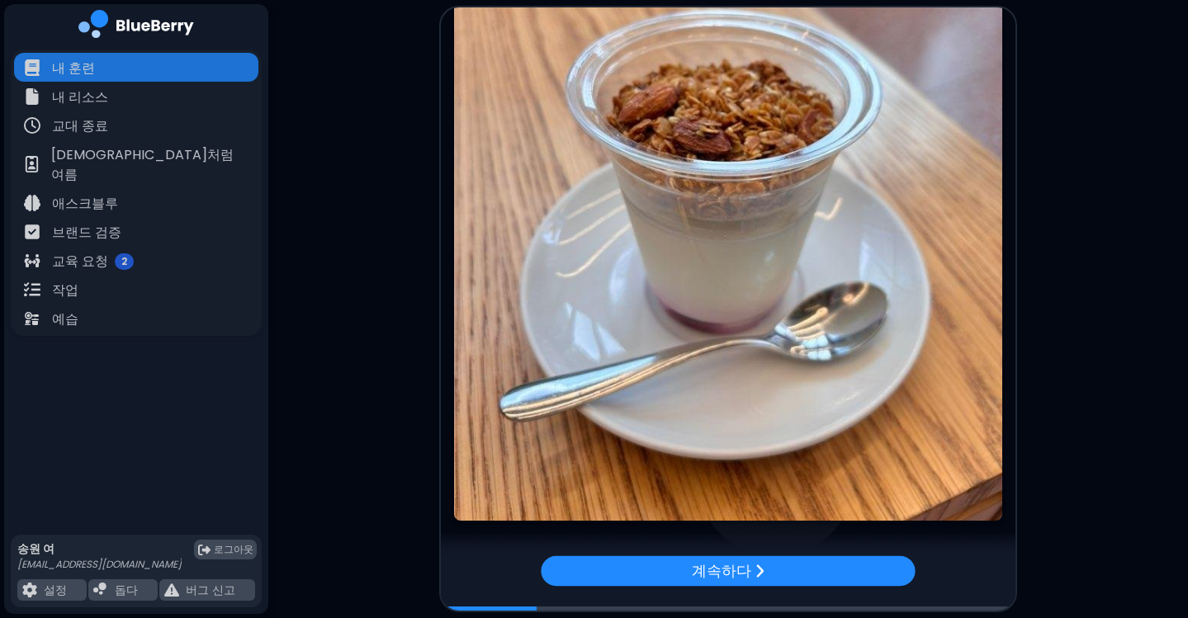
click at [773, 588] on div "계속하다" at bounding box center [728, 583] width 574 height 54
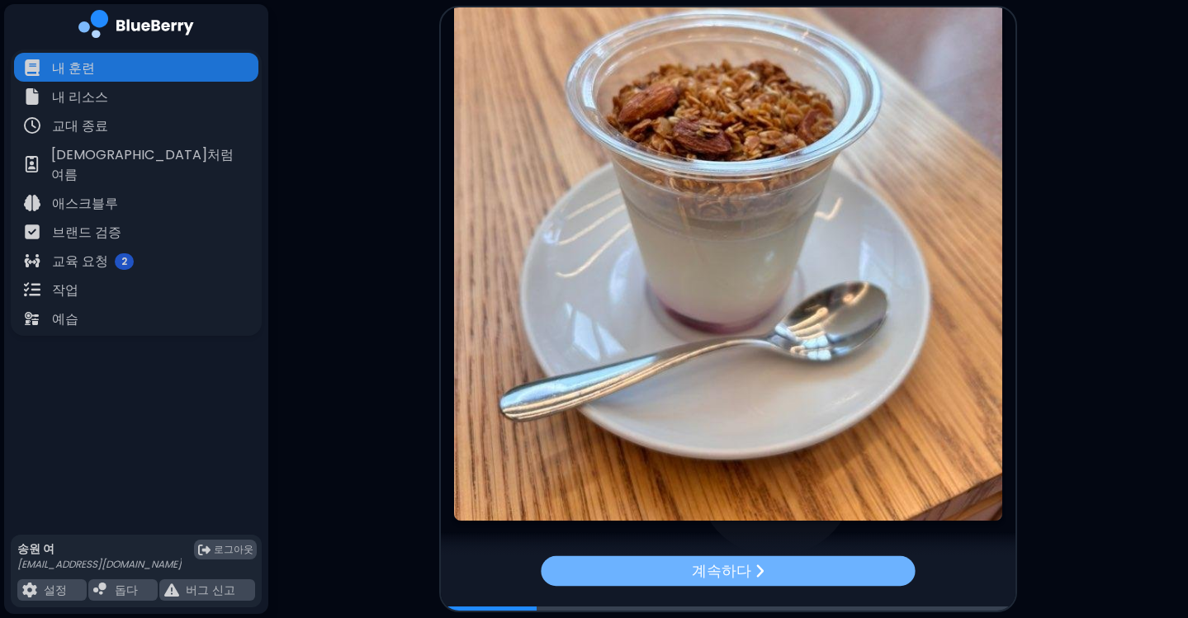
click at [756, 570] on img at bounding box center [759, 571] width 10 height 16
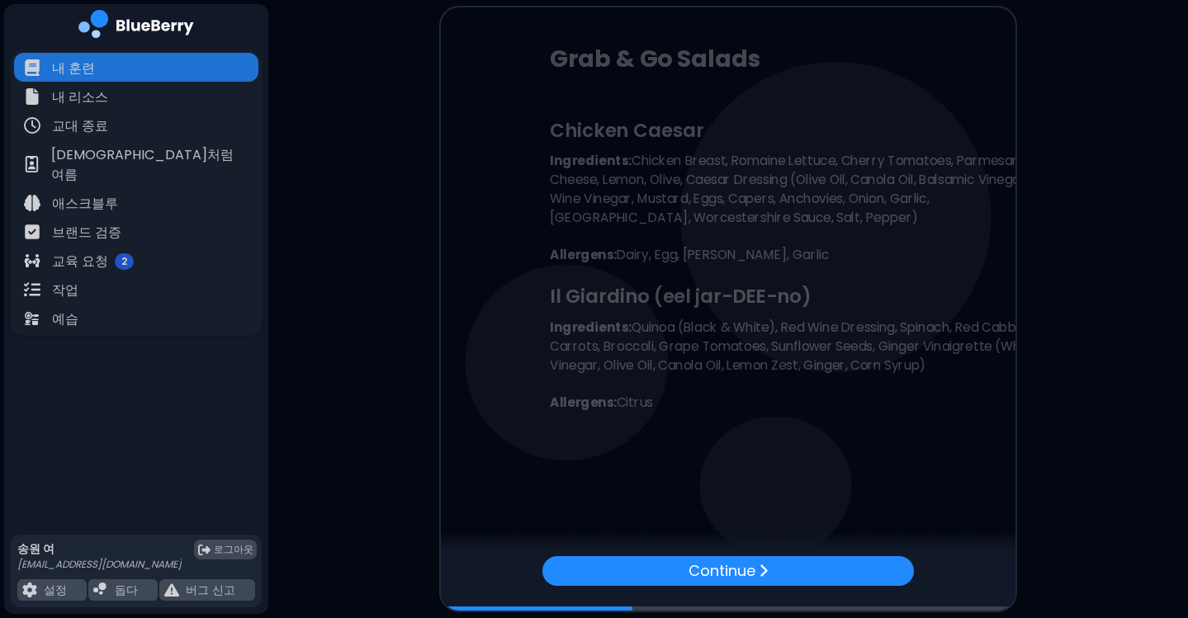
scroll to position [0, 0]
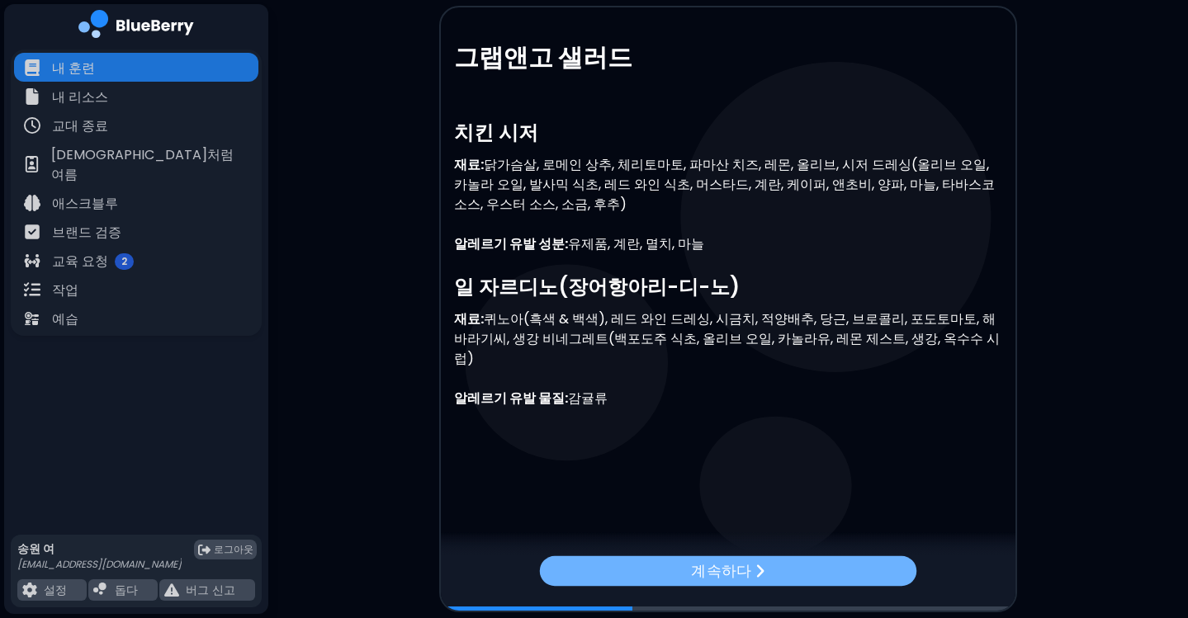
click at [707, 573] on font "계속하다" at bounding box center [721, 570] width 60 height 21
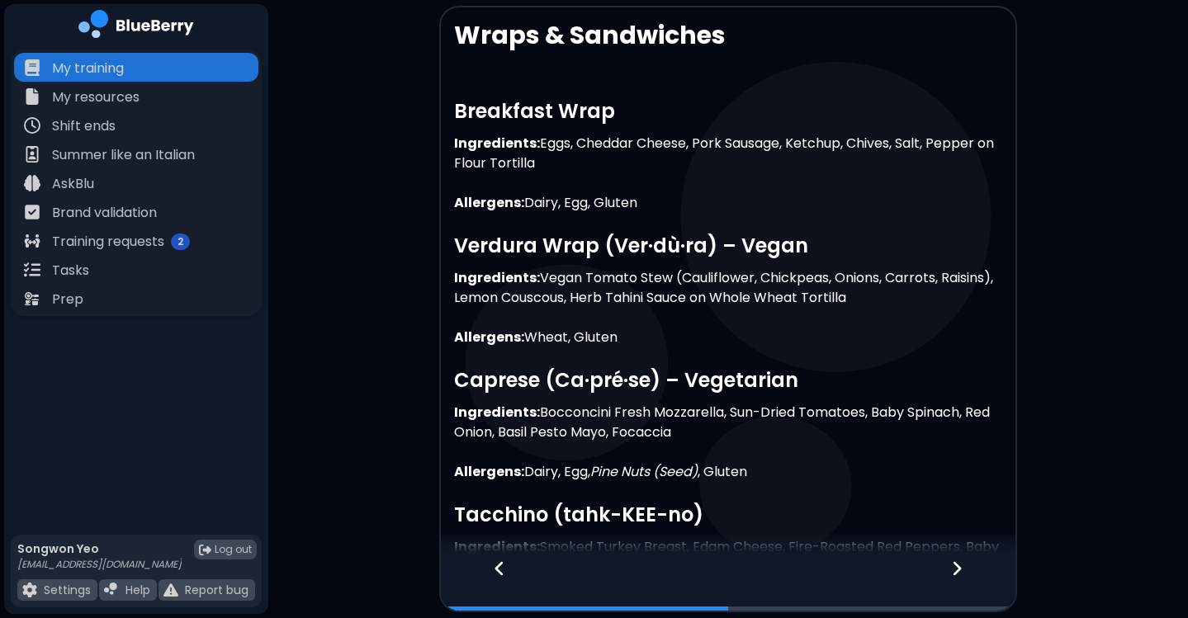
click at [792, 201] on p "Allergens: Dairy, Egg, Gluten" at bounding box center [728, 203] width 548 height 20
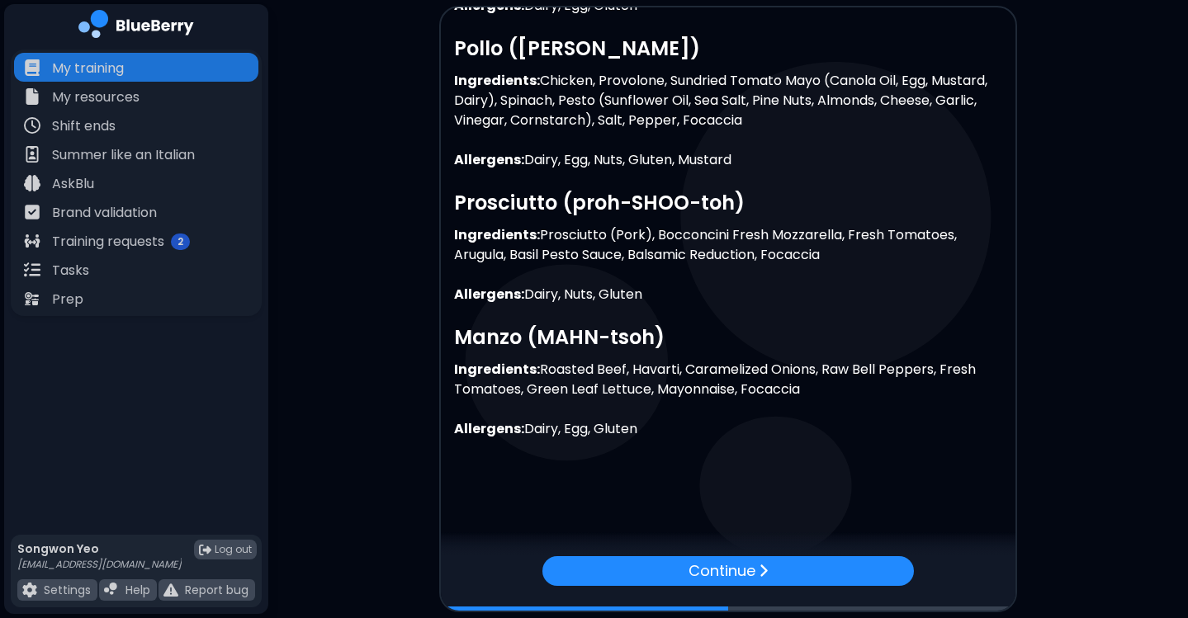
scroll to position [759, 0]
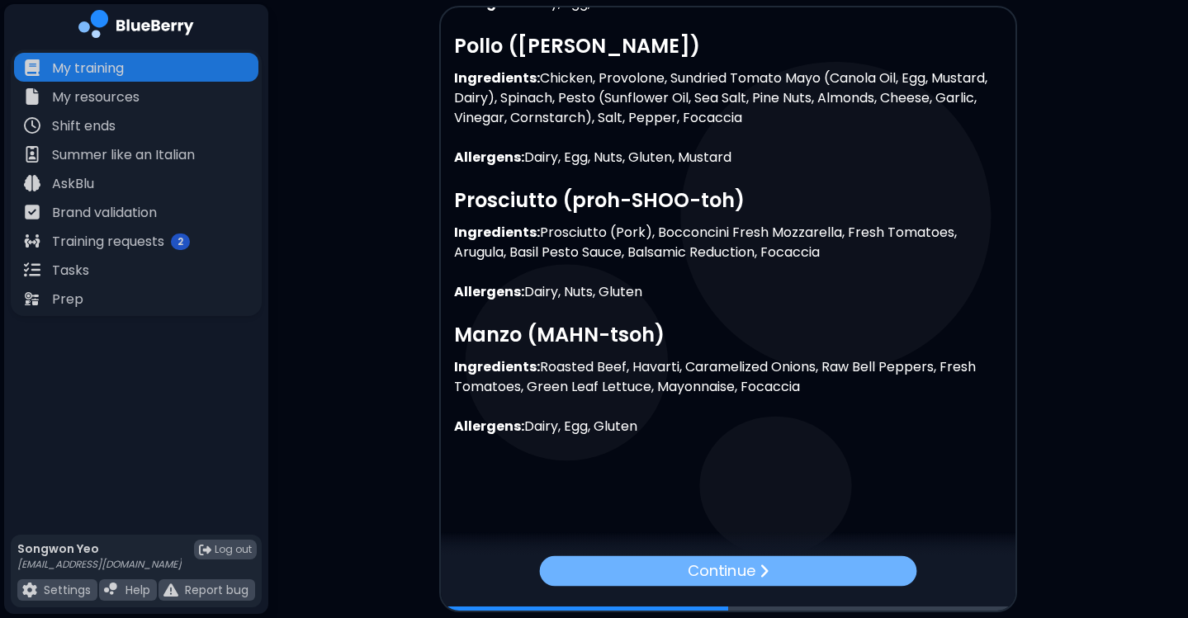
click at [750, 572] on p "Continue" at bounding box center [722, 570] width 68 height 23
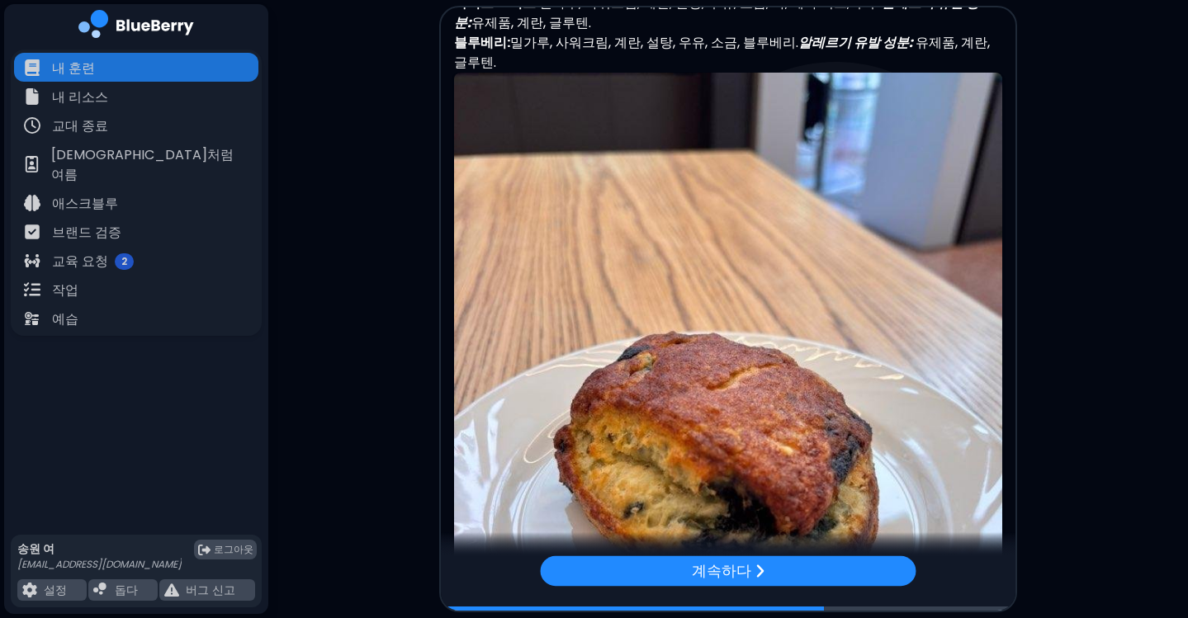
scroll to position [3349, 0]
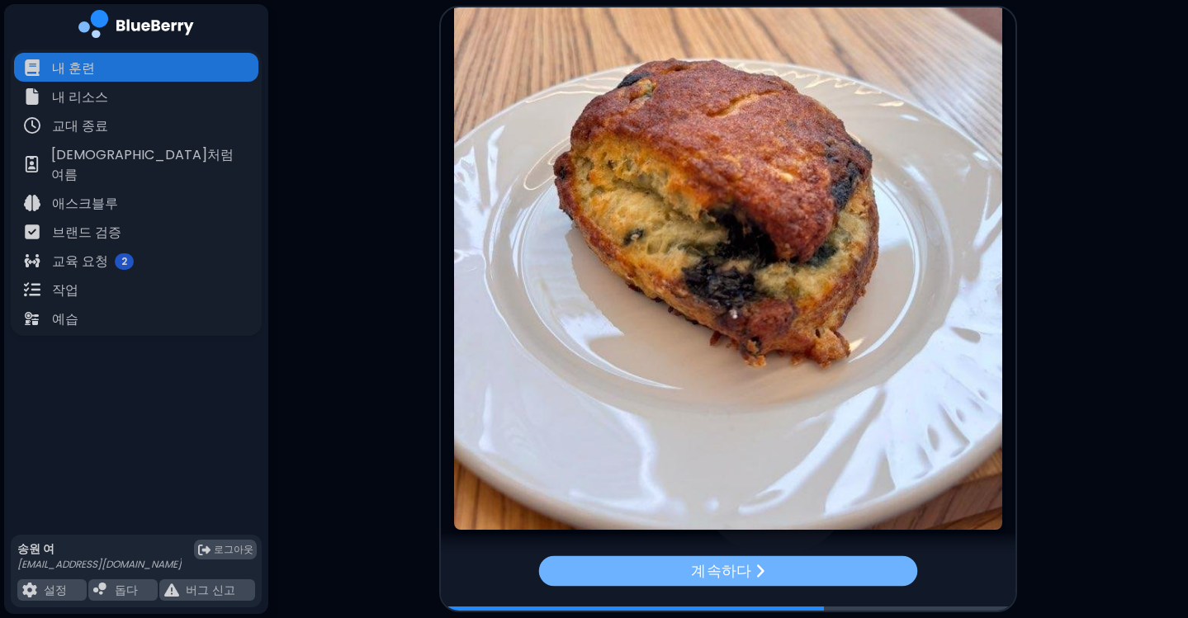
click at [755, 573] on img at bounding box center [760, 571] width 10 height 17
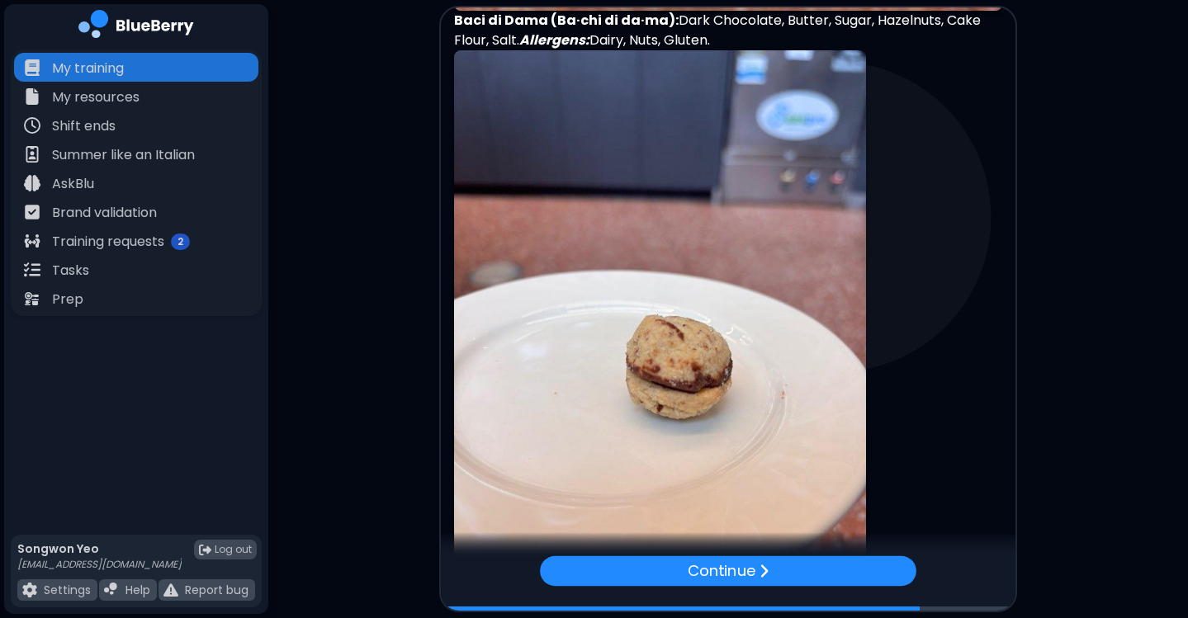
scroll to position [6834, 0]
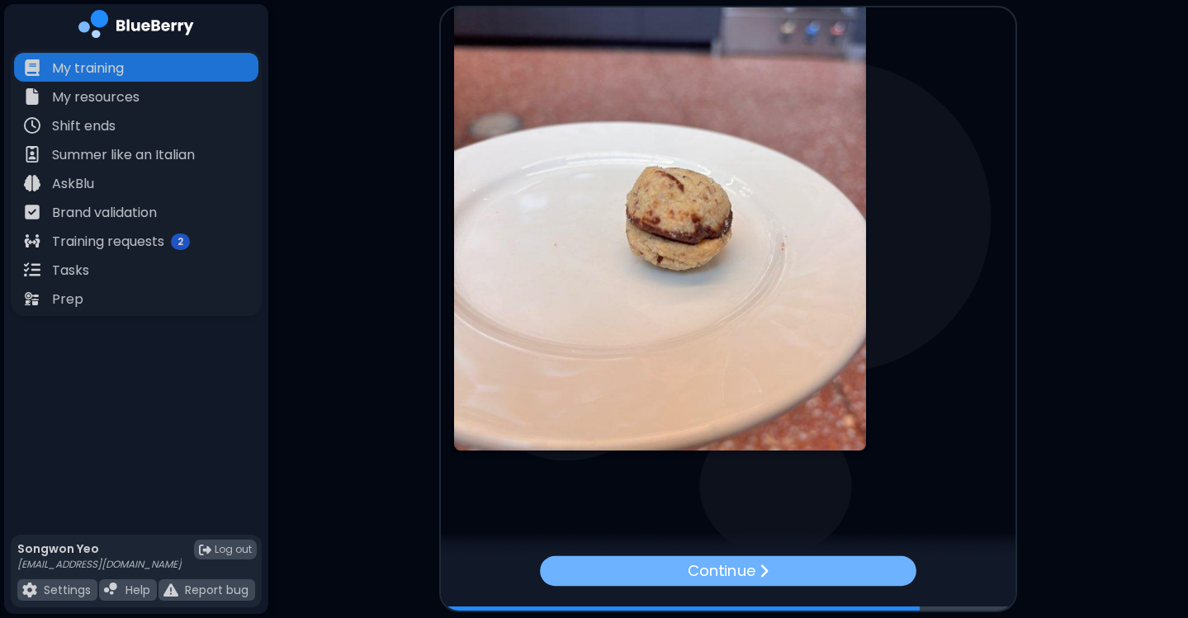
click at [745, 566] on p "Continue" at bounding box center [722, 570] width 68 height 23
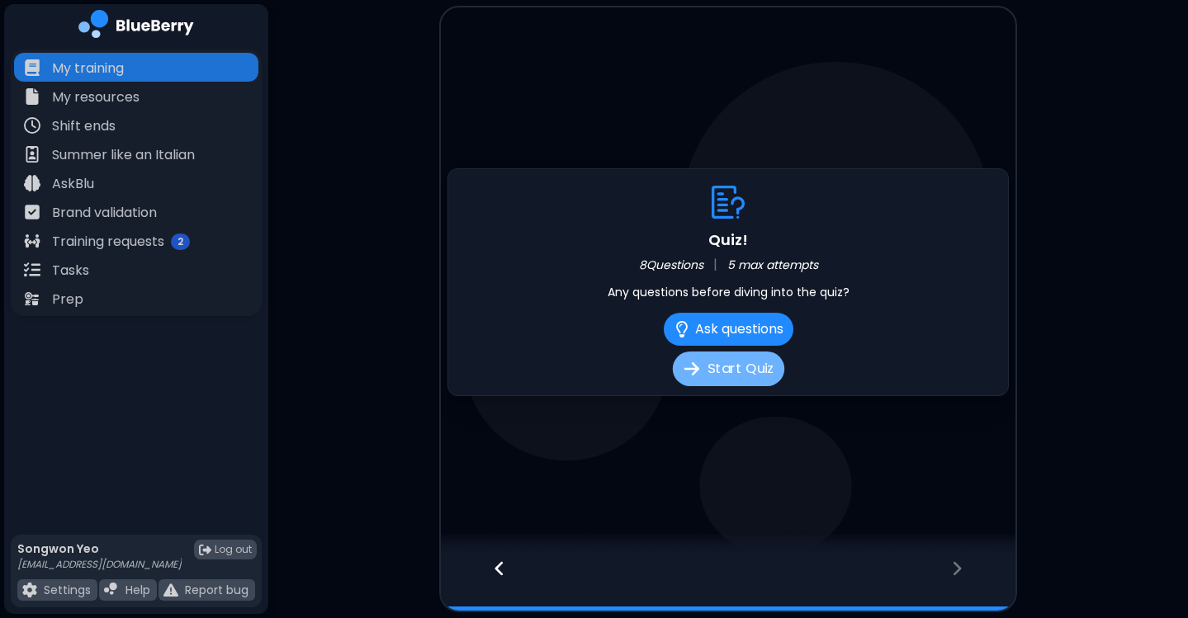
click at [761, 384] on button "Start Quiz" at bounding box center [727, 369] width 111 height 35
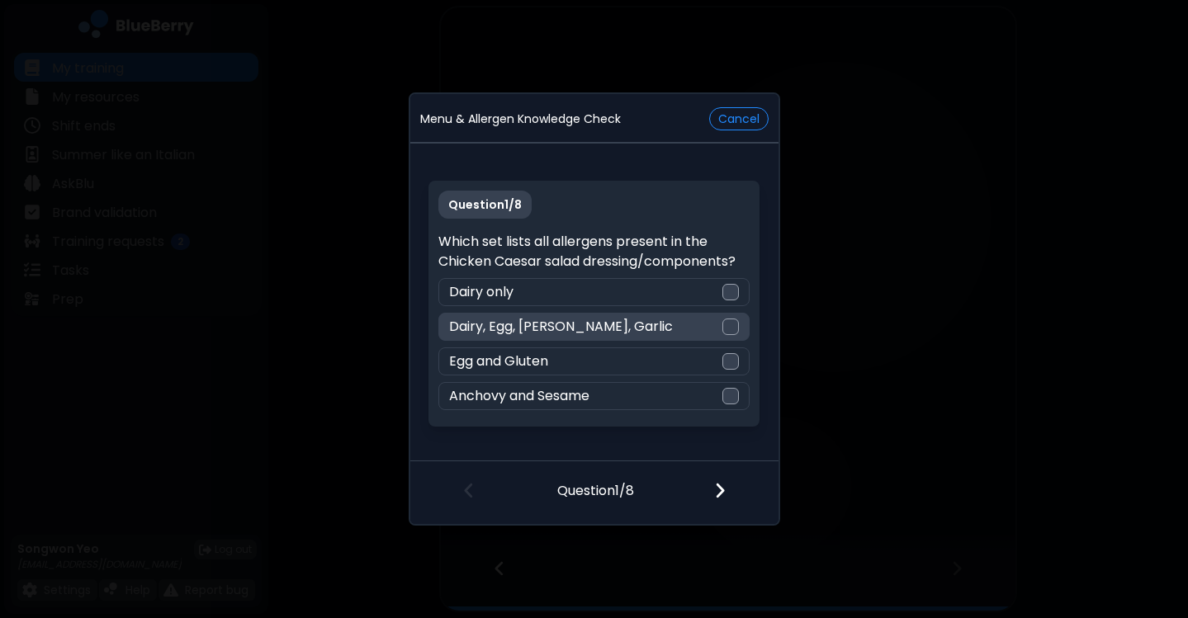
click at [738, 328] on div at bounding box center [730, 327] width 17 height 17
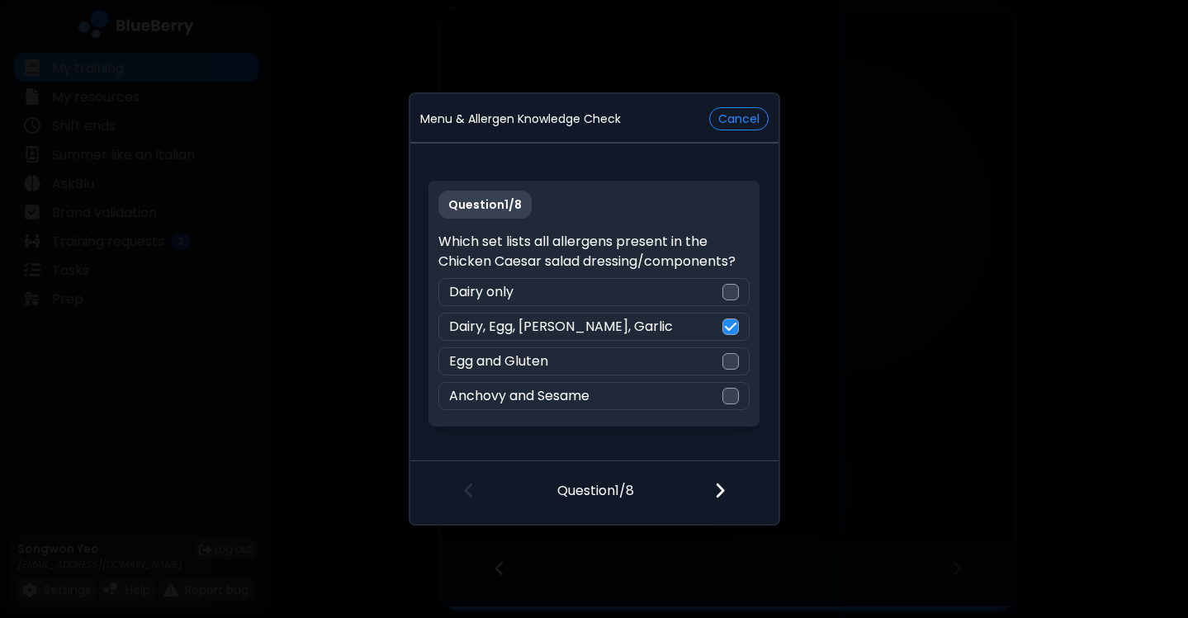
click at [716, 497] on img at bounding box center [720, 490] width 12 height 18
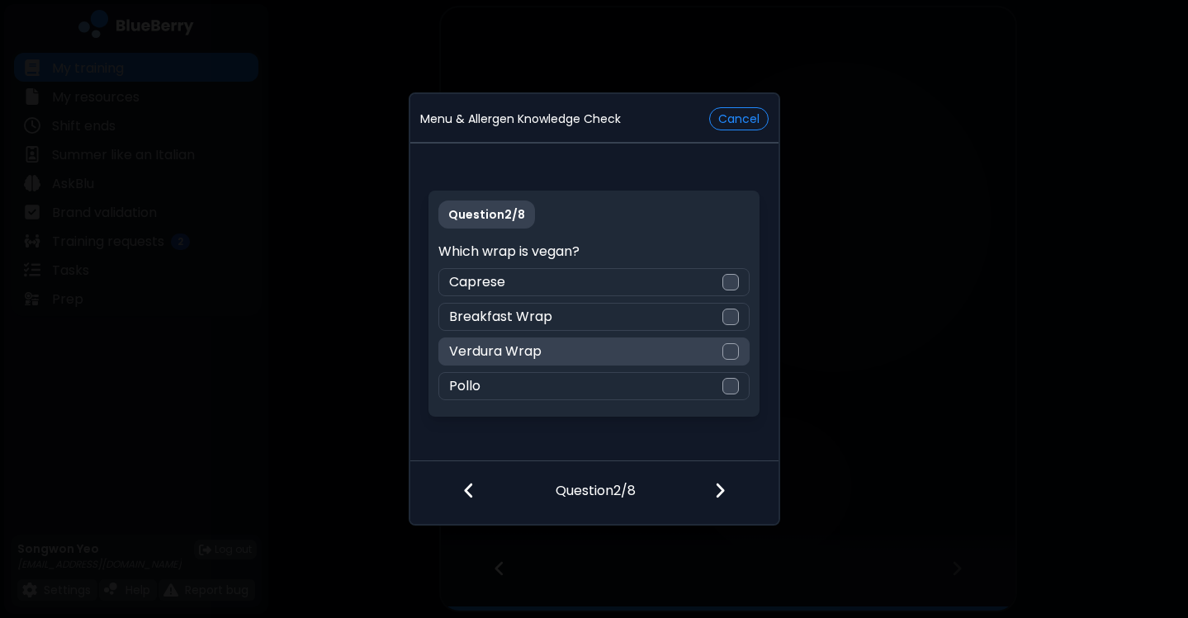
click at [726, 348] on div at bounding box center [730, 351] width 17 height 17
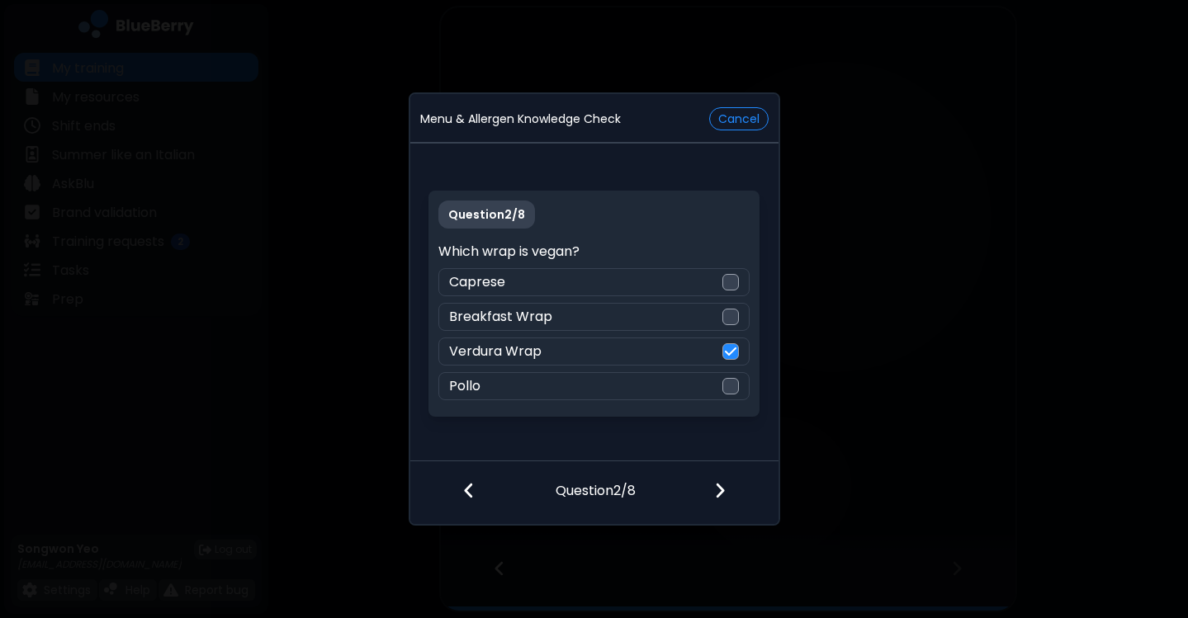
click at [714, 493] on img at bounding box center [720, 490] width 12 height 18
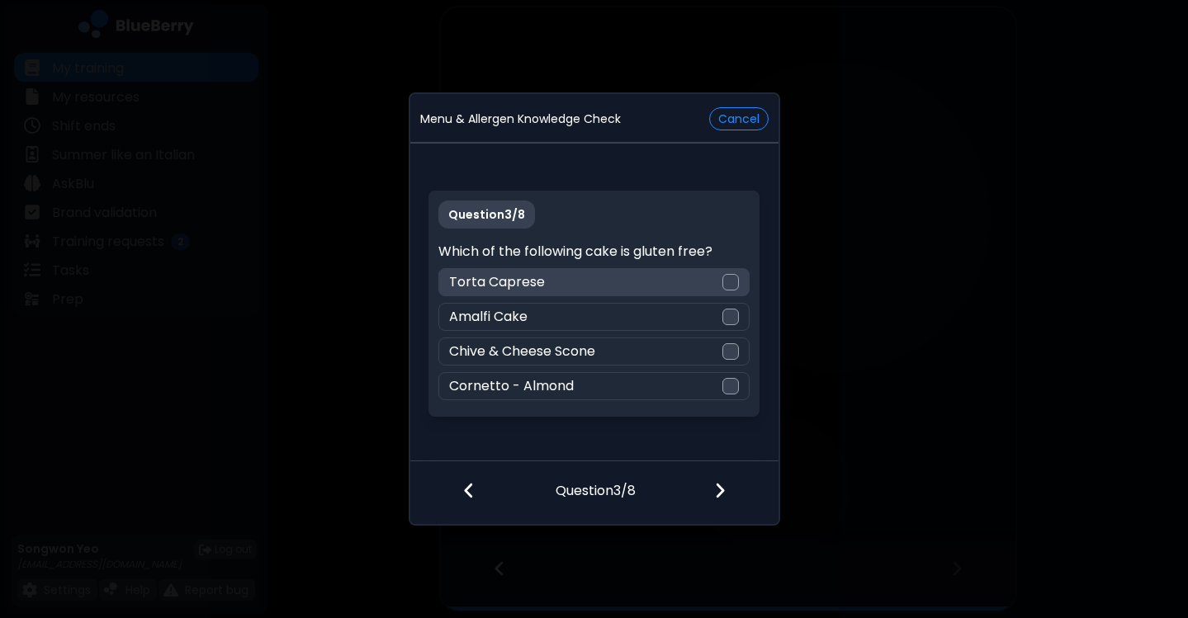
click at [688, 284] on div "Torta Caprese" at bounding box center [593, 282] width 311 height 28
click at [727, 489] on div at bounding box center [729, 491] width 97 height 61
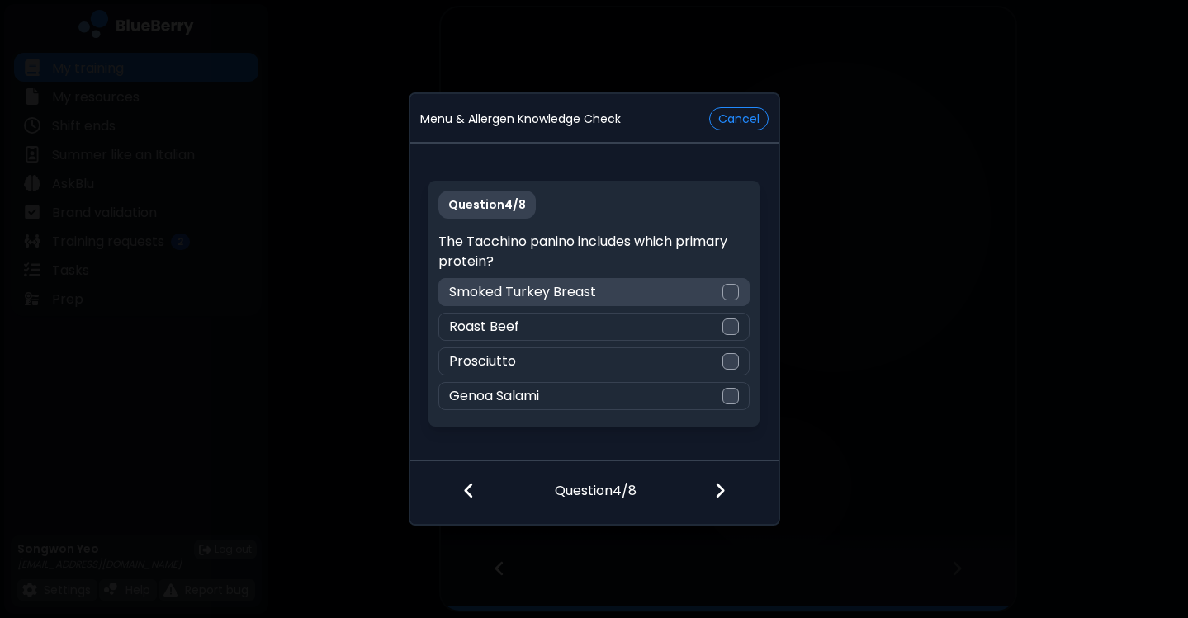
click at [683, 295] on div "Smoked Turkey Breast" at bounding box center [593, 292] width 311 height 28
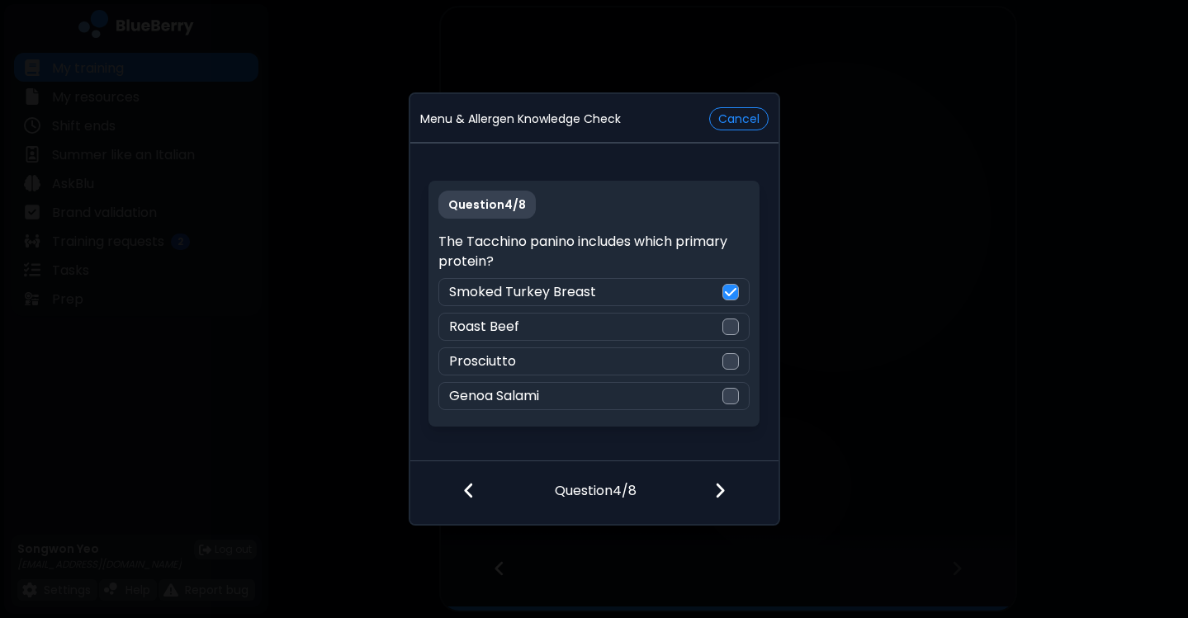
click at [727, 503] on div at bounding box center [729, 491] width 97 height 61
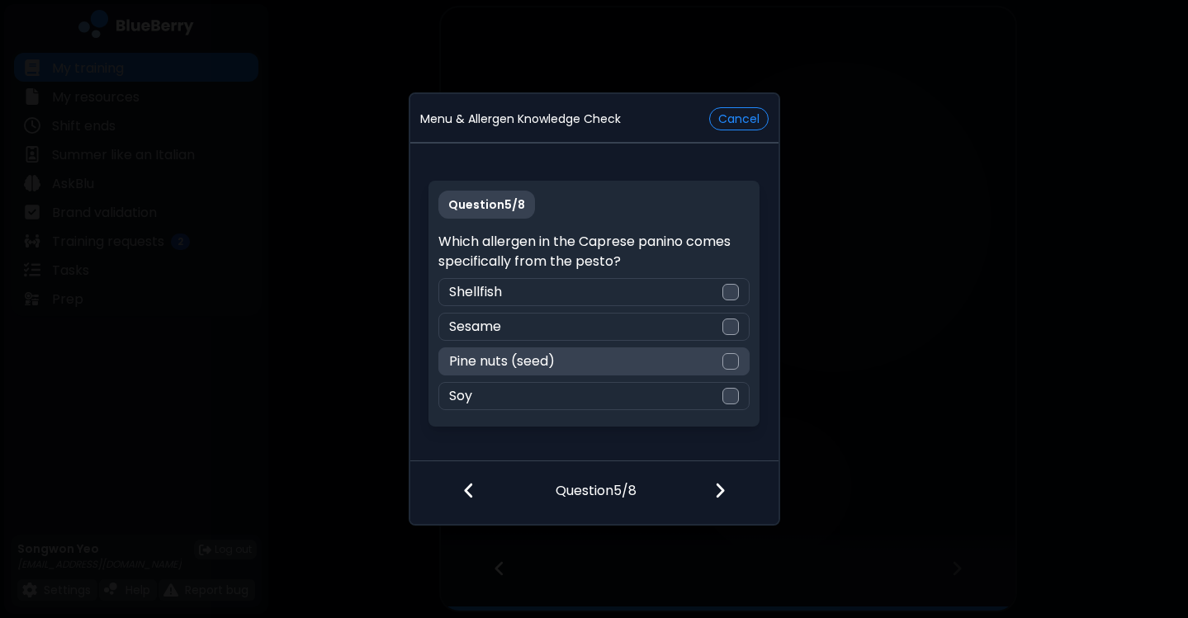
click at [722, 361] on div at bounding box center [730, 361] width 17 height 17
click at [716, 481] on img at bounding box center [720, 490] width 12 height 18
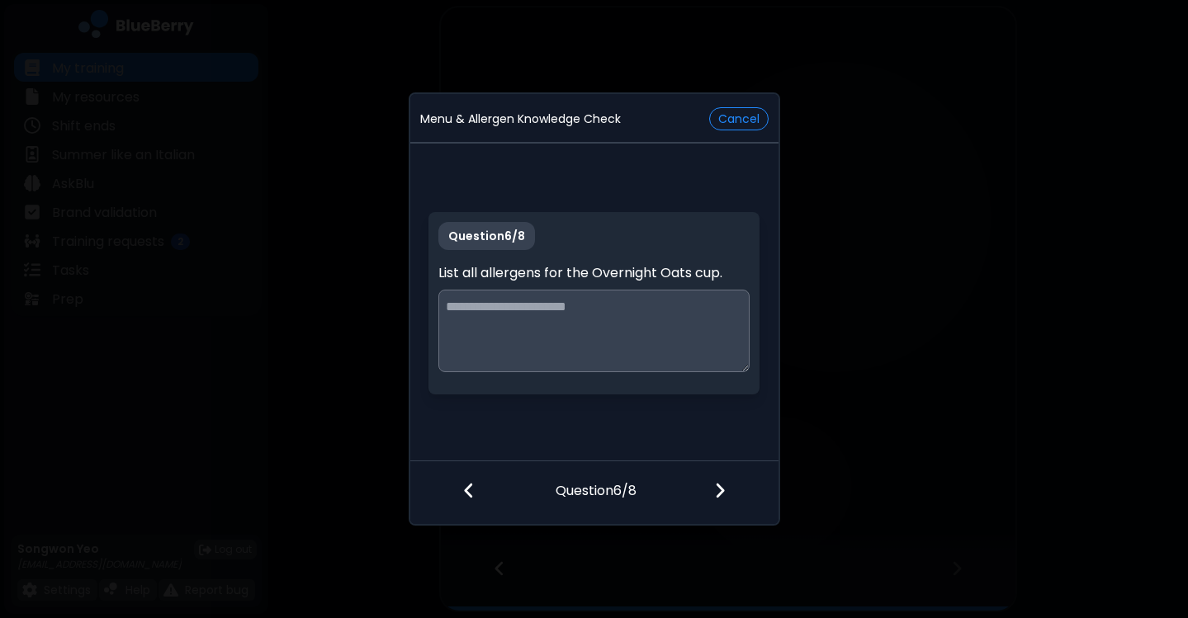
click at [651, 310] on textarea at bounding box center [593, 331] width 311 height 83
click at [620, 338] on textarea at bounding box center [593, 331] width 311 height 83
type textarea "*"
type textarea "**********"
click at [719, 490] on img at bounding box center [720, 490] width 12 height 18
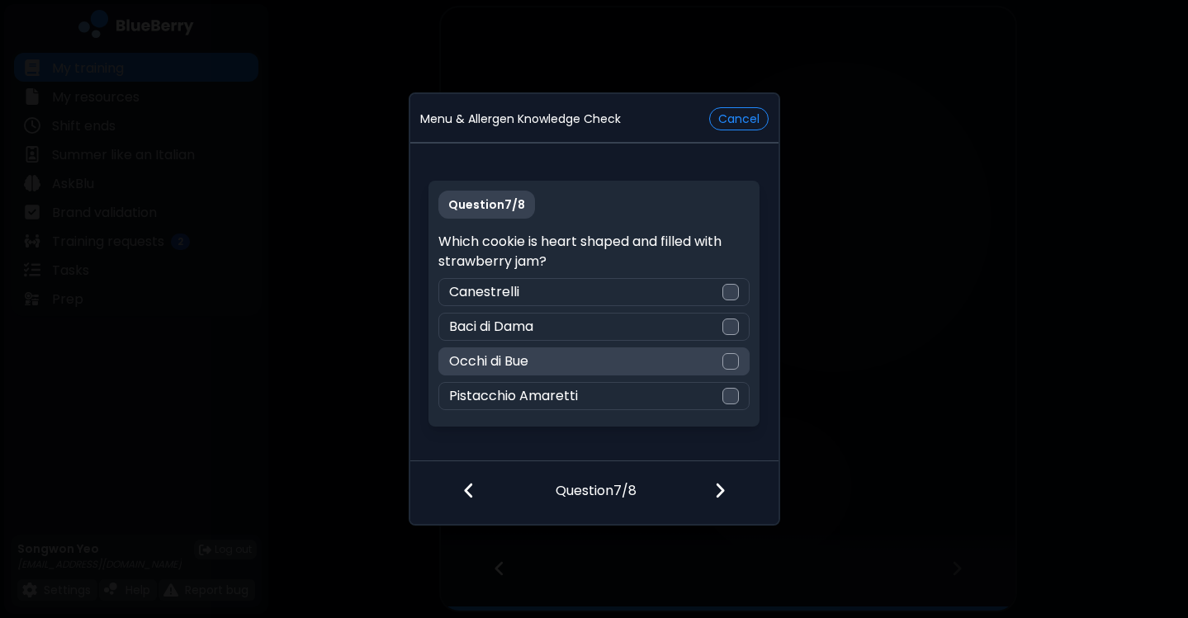
click at [681, 371] on div "Occhi di Bue" at bounding box center [593, 361] width 311 height 28
click at [717, 485] on img at bounding box center [720, 490] width 12 height 18
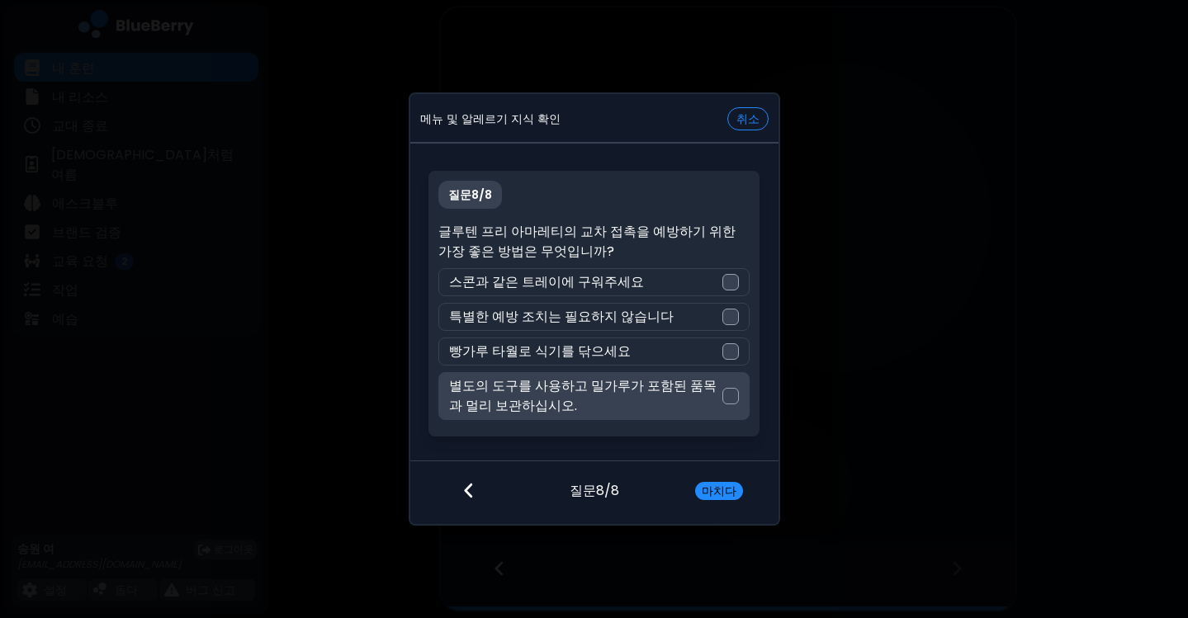
click at [696, 390] on font "별도의 도구를 사용하고 밀가루가 포함된 품목과 멀리 보관하십시오." at bounding box center [582, 395] width 267 height 39
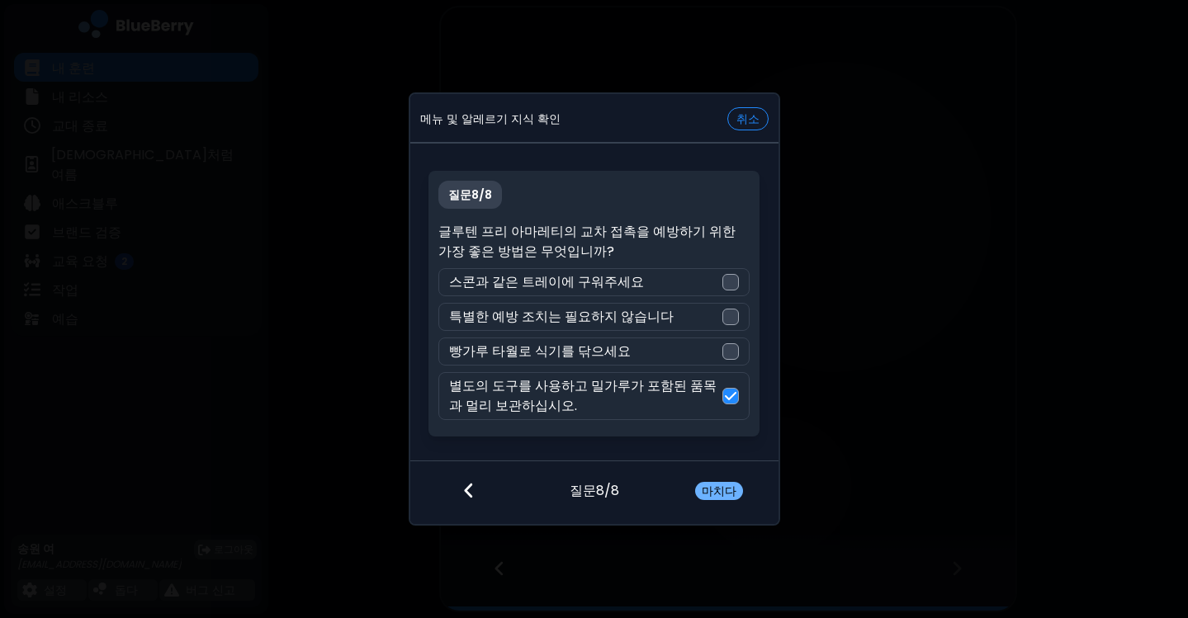
click at [730, 497] on font "마치다" at bounding box center [719, 491] width 35 height 17
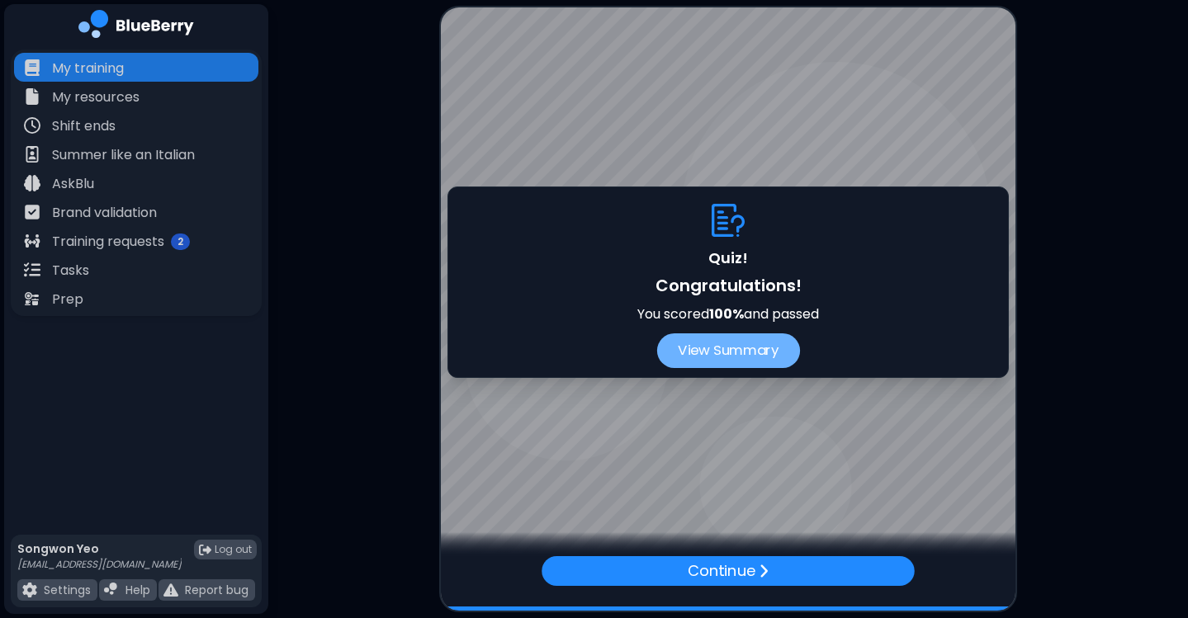
click at [769, 363] on button "View Summary" at bounding box center [727, 350] width 143 height 35
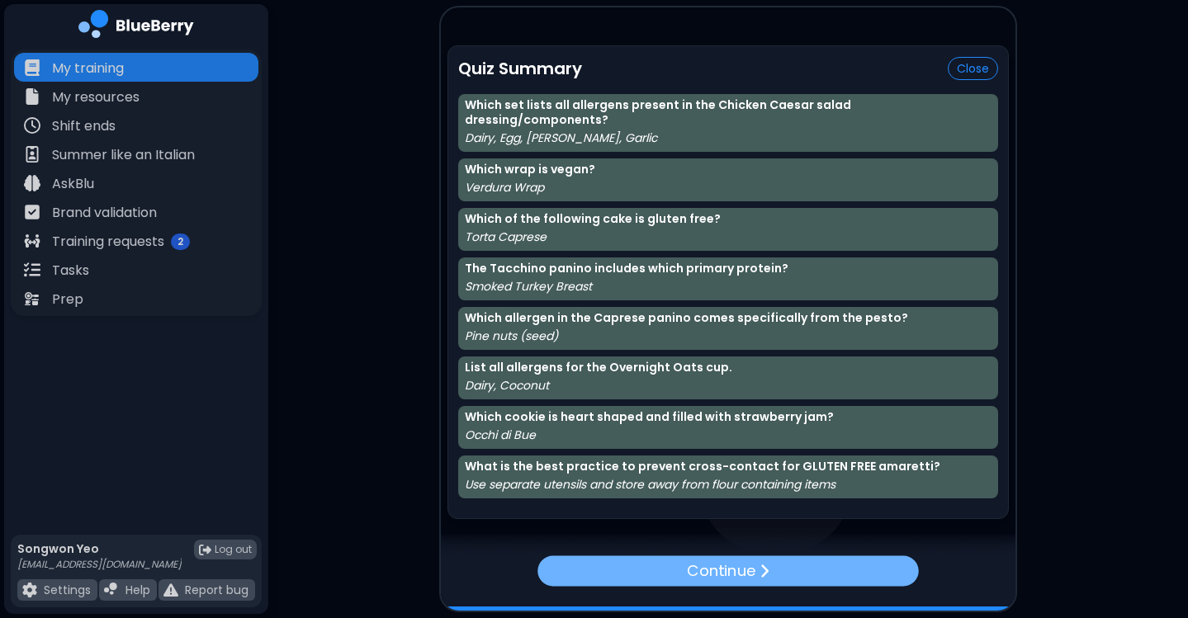
click at [752, 584] on div "Continue" at bounding box center [727, 570] width 381 height 31
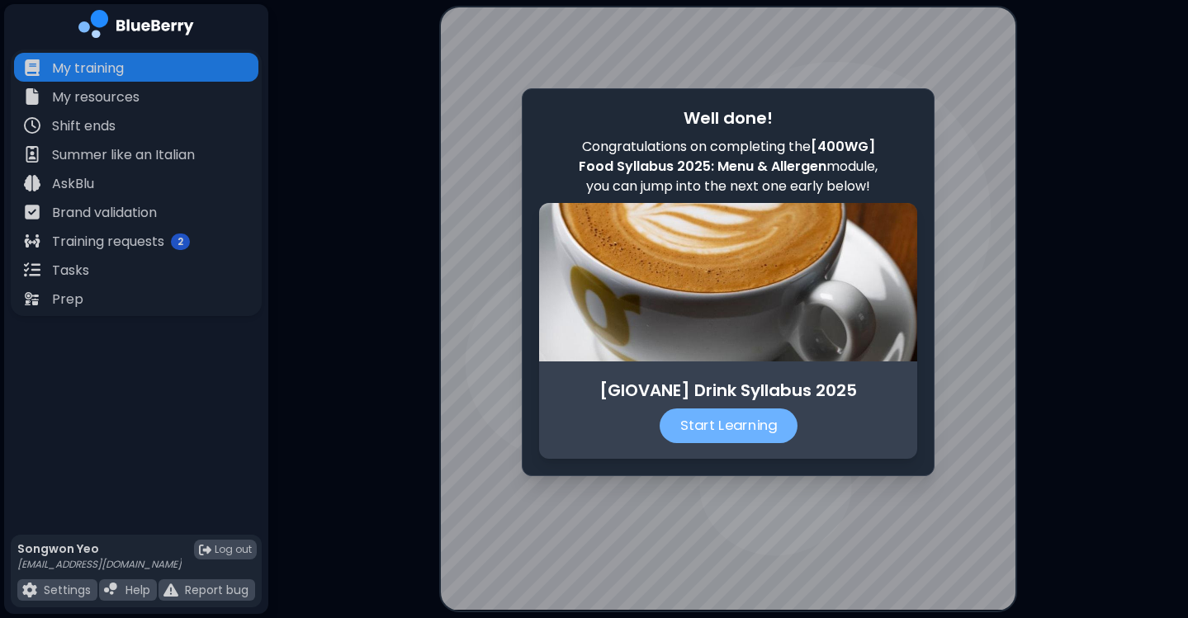
click at [738, 437] on p "Start Learning" at bounding box center [728, 426] width 138 height 35
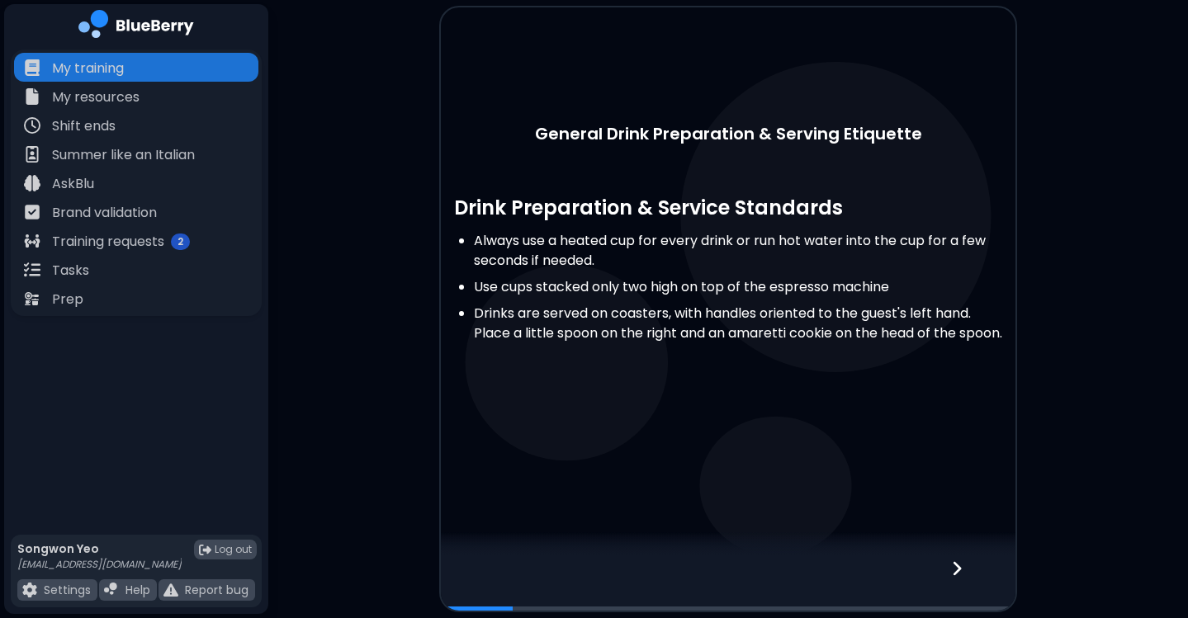
click at [951, 560] on icon at bounding box center [957, 569] width 12 height 18
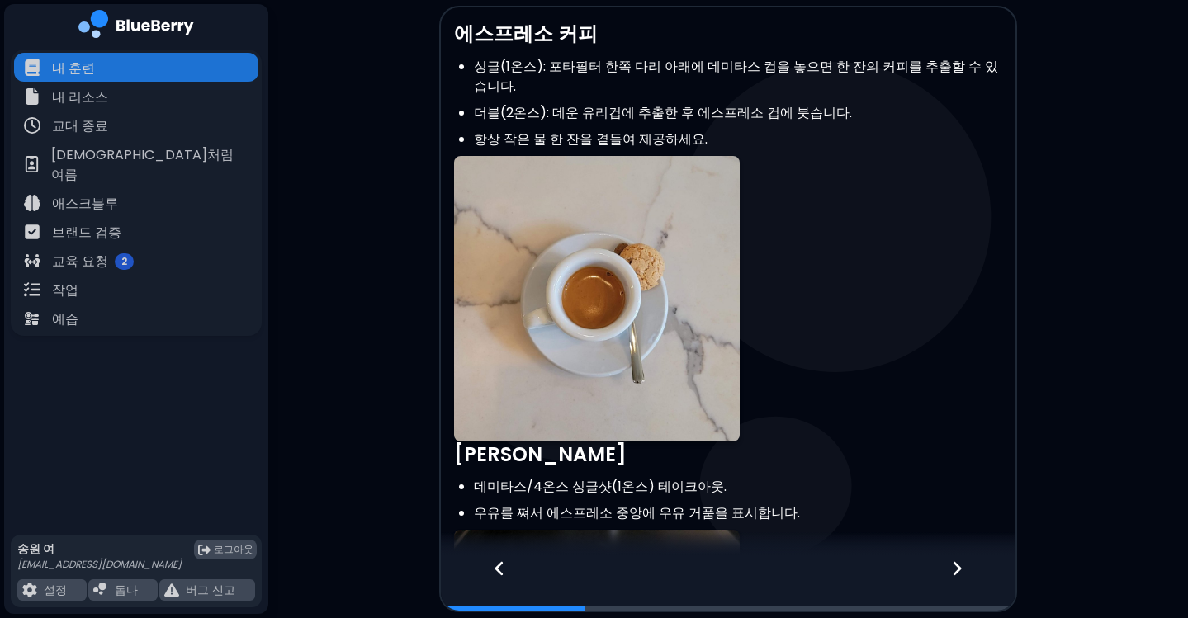
click at [835, 179] on p at bounding box center [728, 299] width 548 height 286
click at [883, 156] on p at bounding box center [728, 299] width 548 height 286
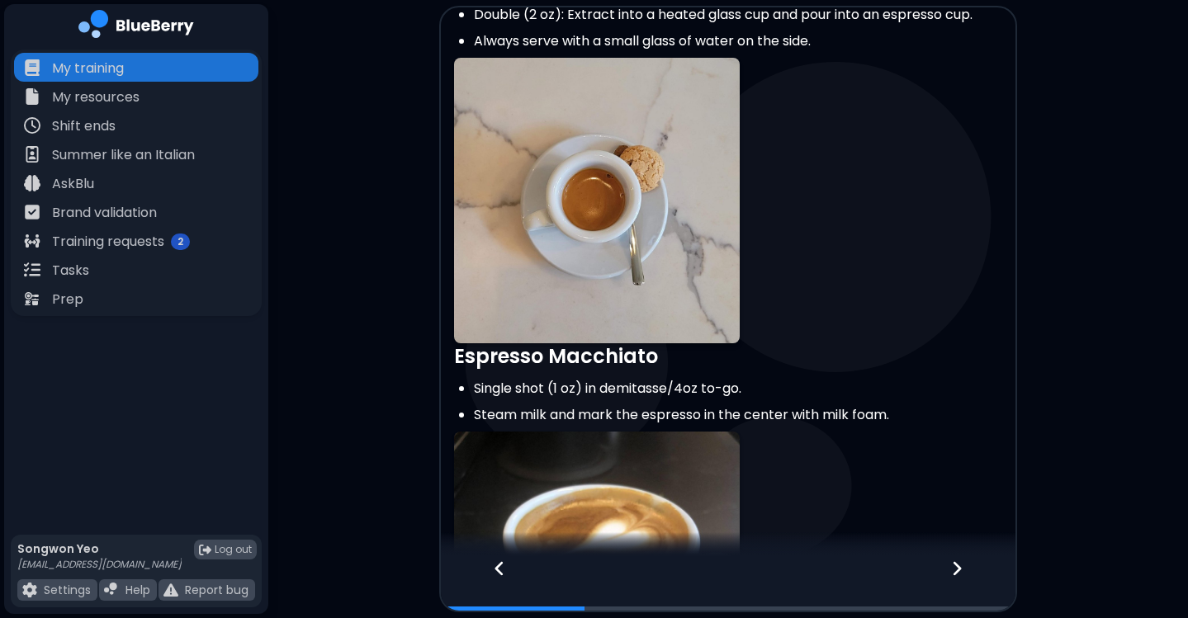
scroll to position [118, 0]
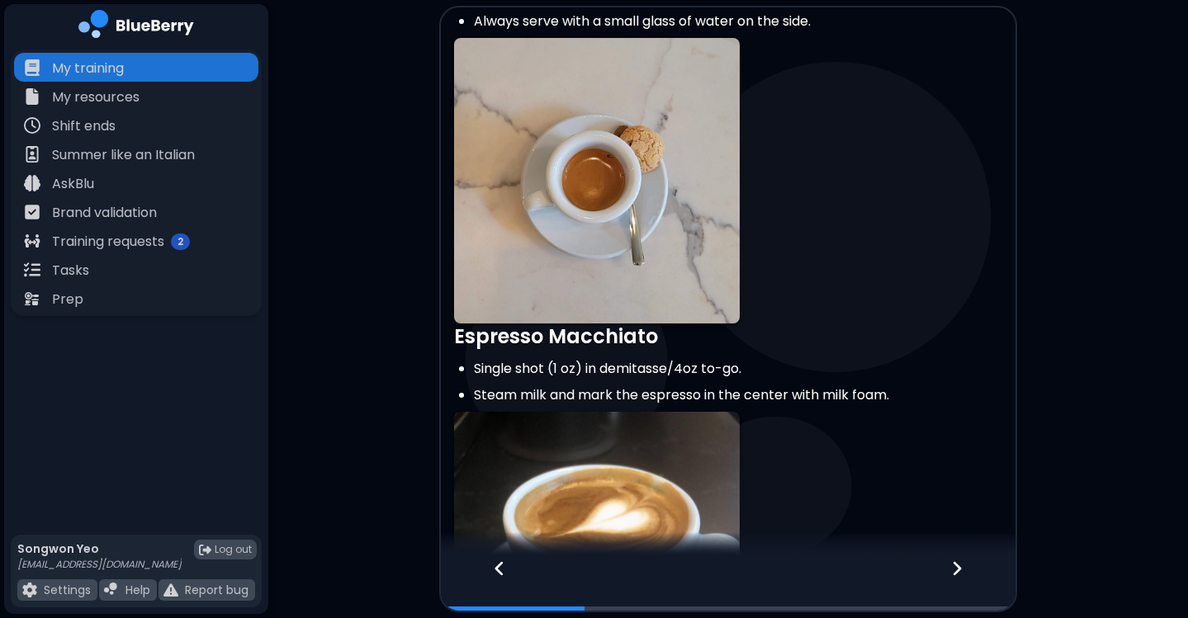
click at [820, 153] on p at bounding box center [728, 181] width 548 height 286
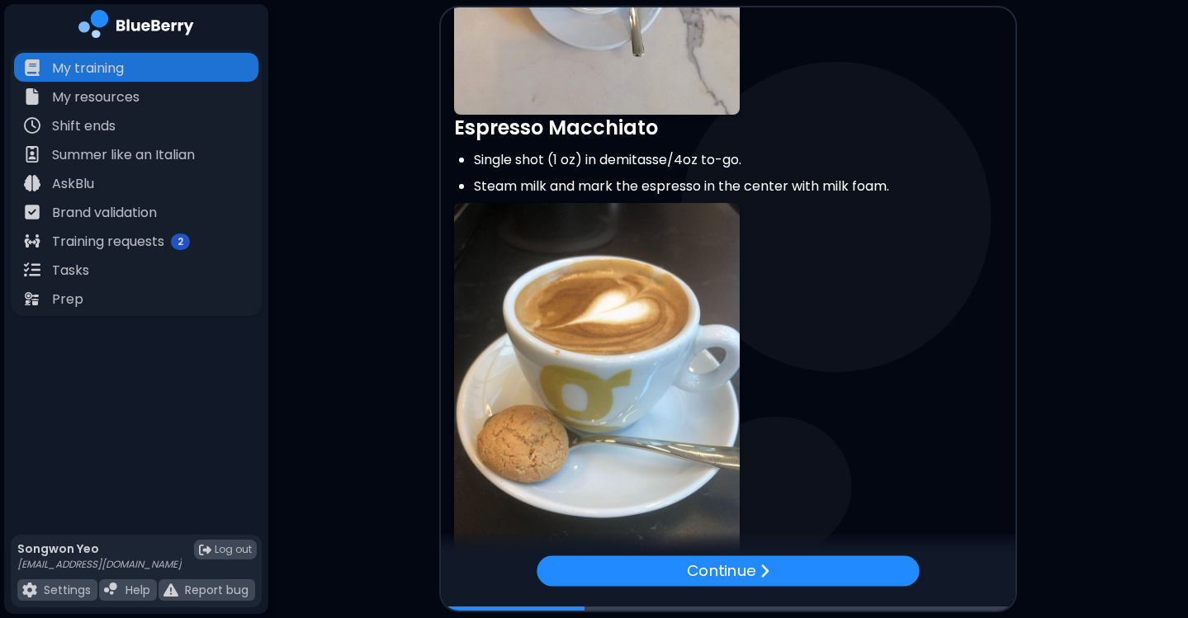
scroll to position [0, 0]
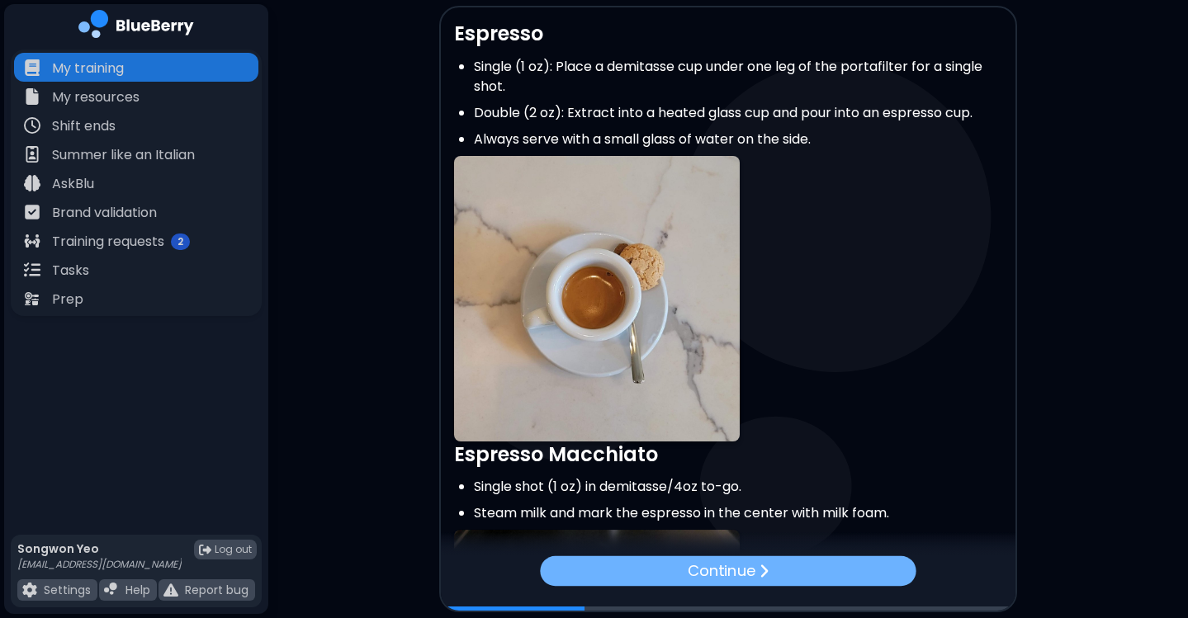
click at [753, 575] on p "Continue" at bounding box center [722, 570] width 68 height 23
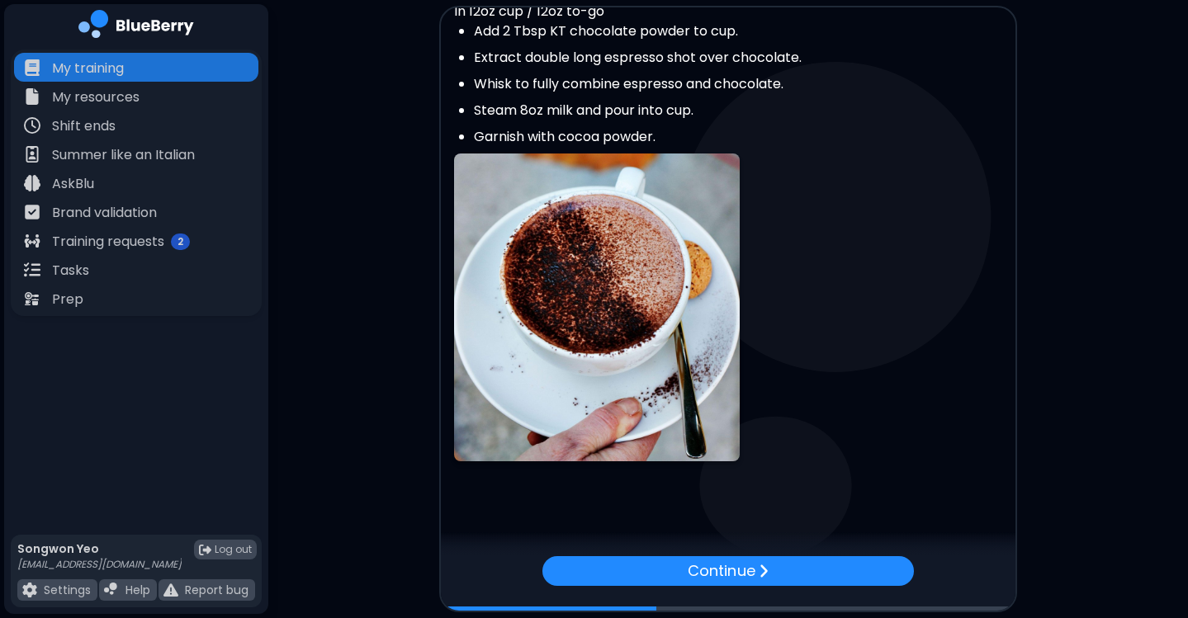
scroll to position [1785, 0]
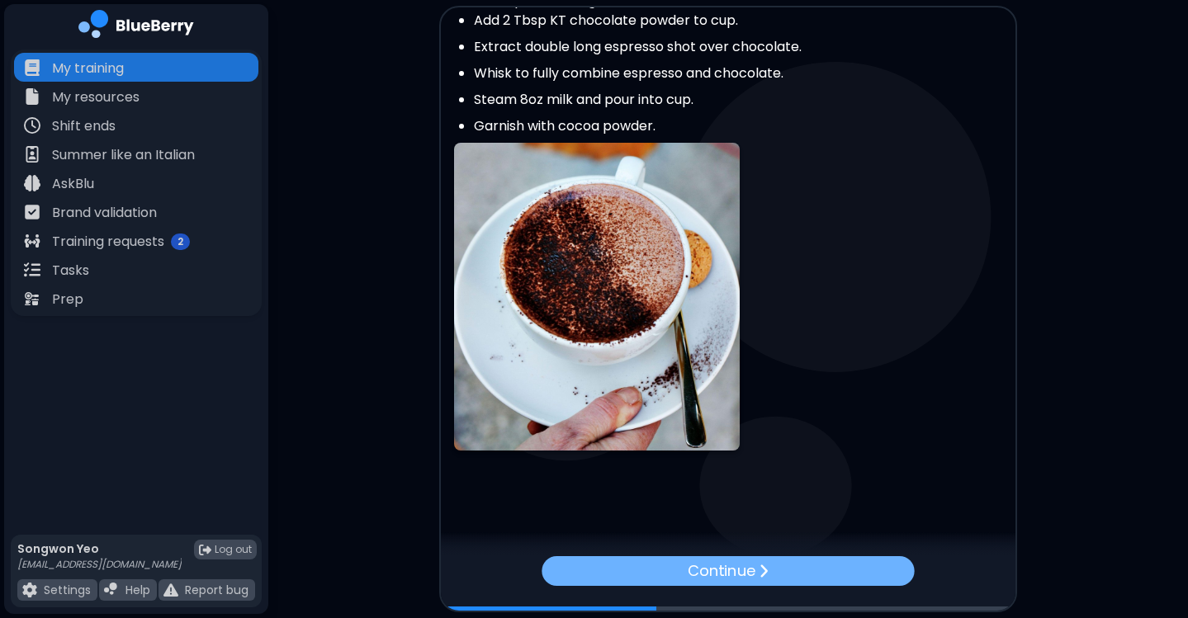
click at [740, 560] on p "Continue" at bounding box center [721, 570] width 67 height 23
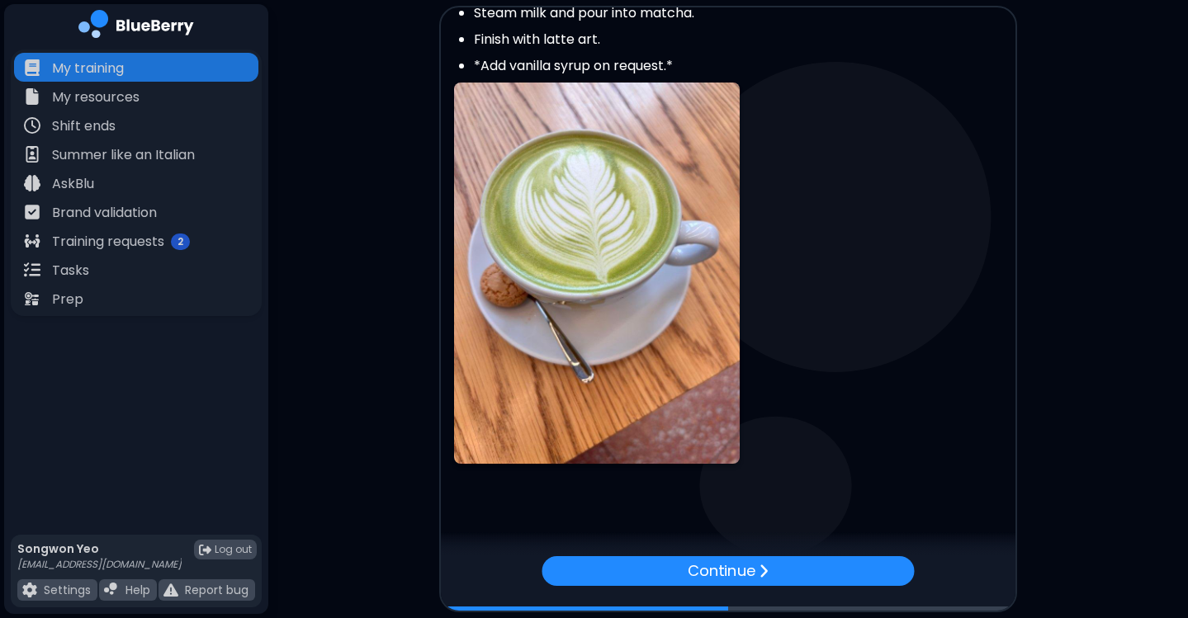
scroll to position [1118, 0]
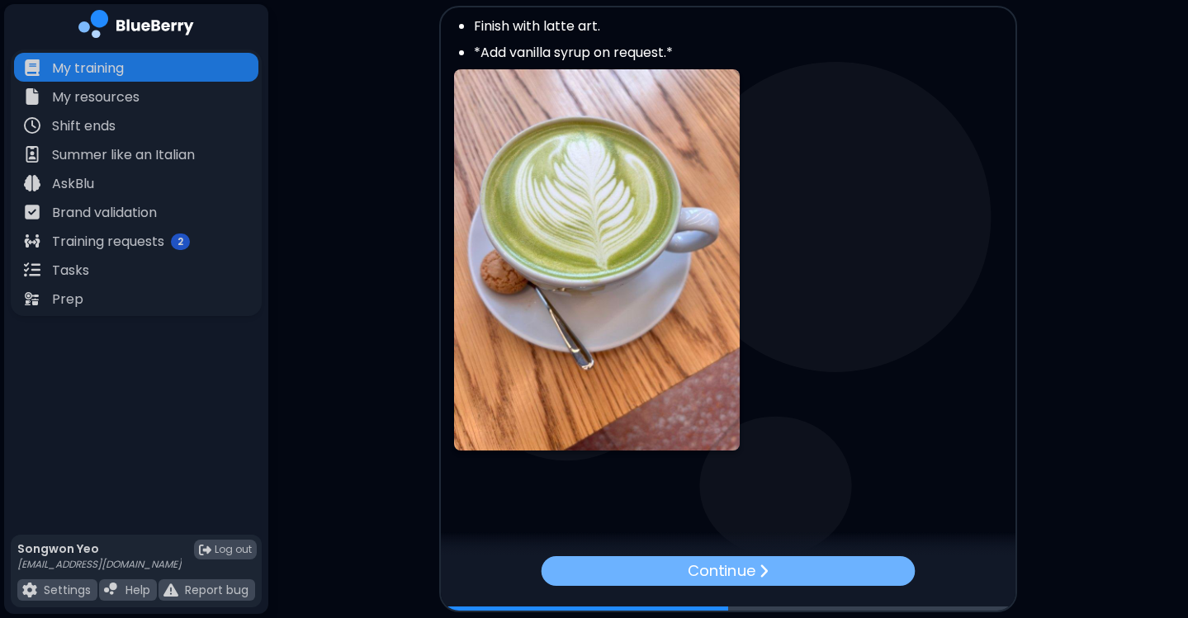
click at [725, 580] on p "Continue" at bounding box center [721, 570] width 67 height 23
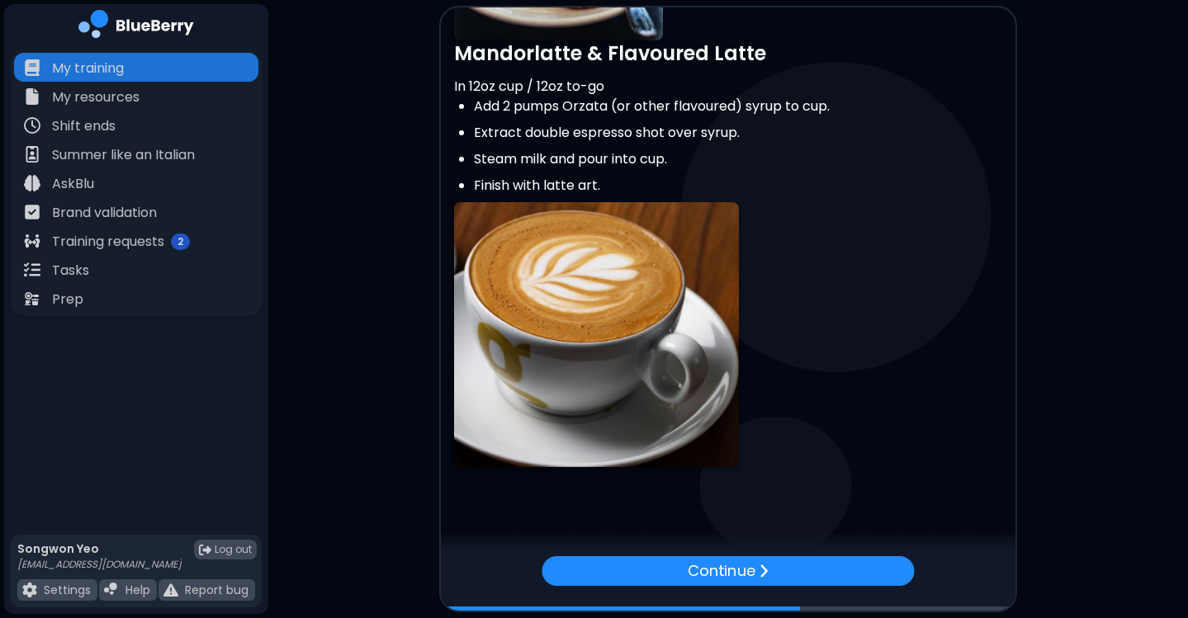
scroll to position [416, 0]
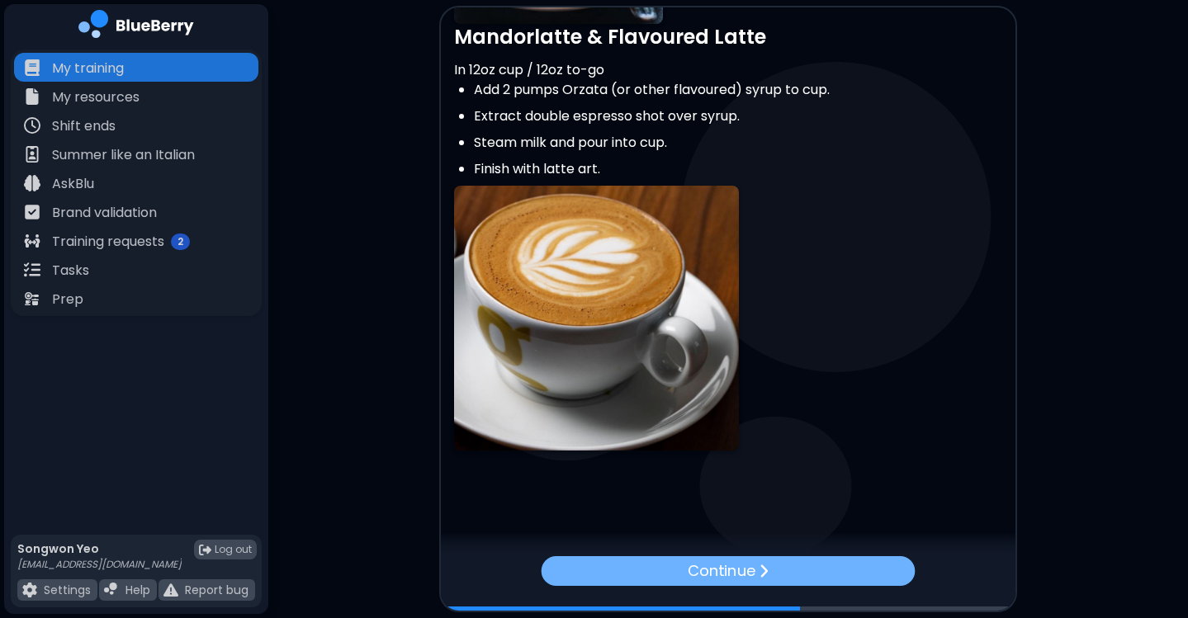
click at [721, 574] on p "Continue" at bounding box center [721, 570] width 67 height 23
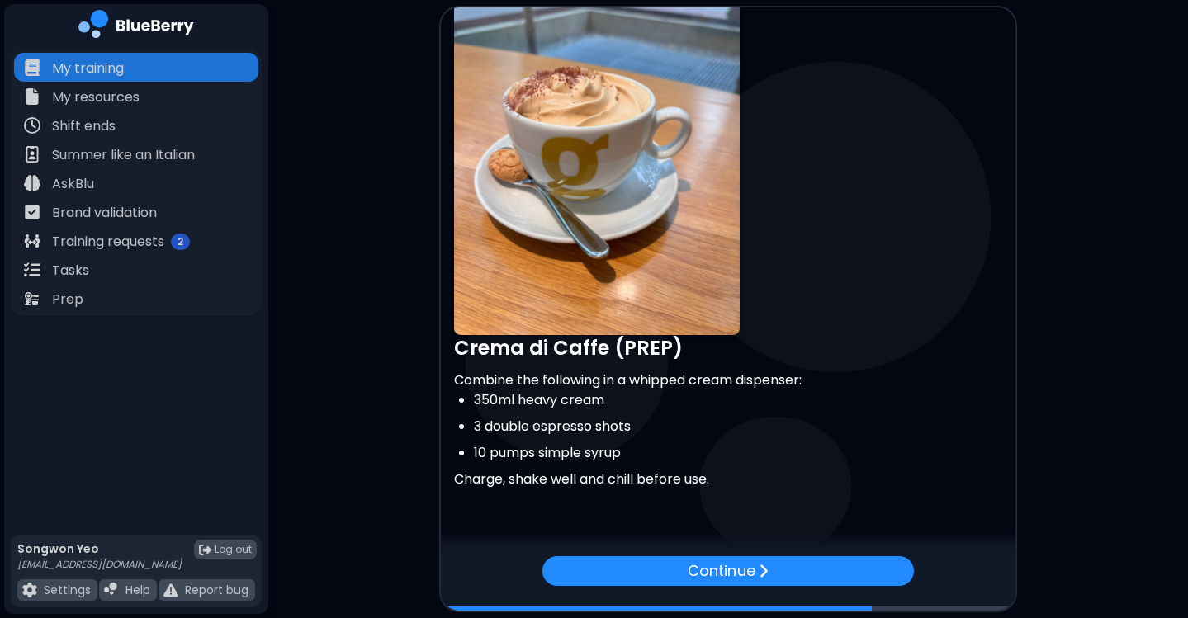
scroll to position [1425, 0]
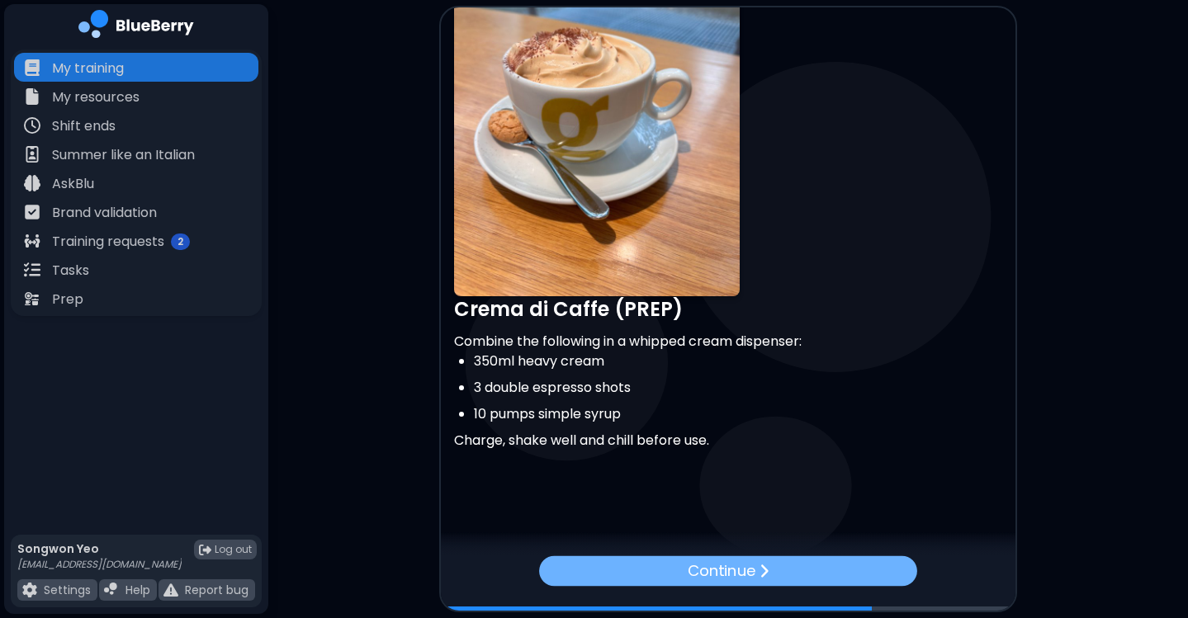
click at [858, 560] on div "Continue" at bounding box center [728, 570] width 378 height 31
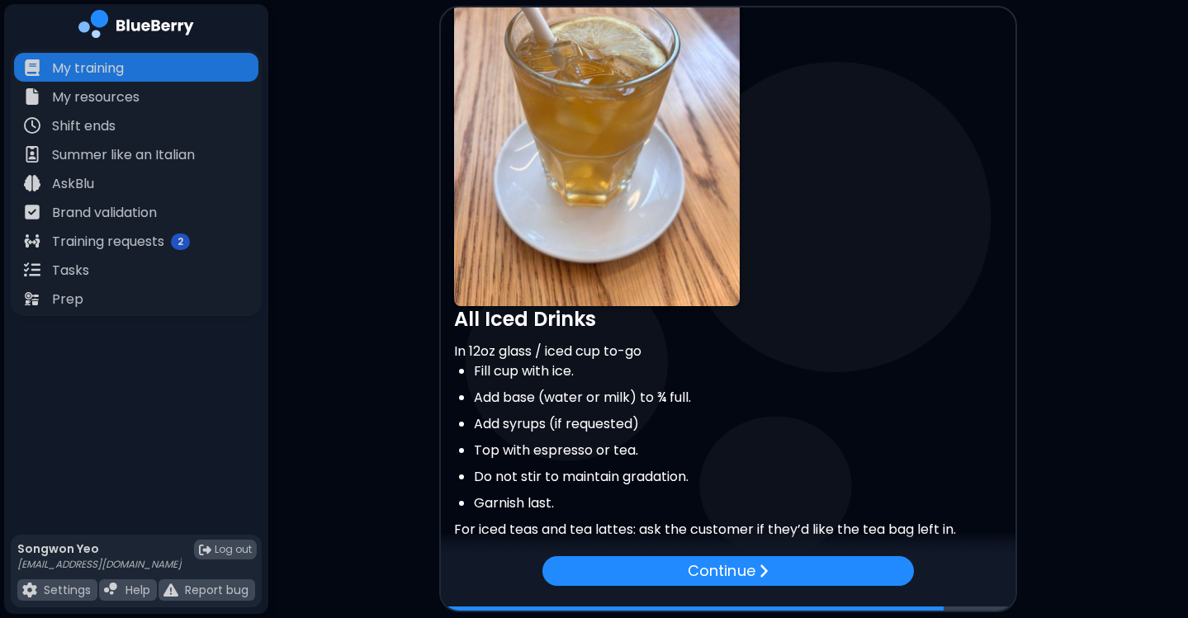
scroll to position [1435, 0]
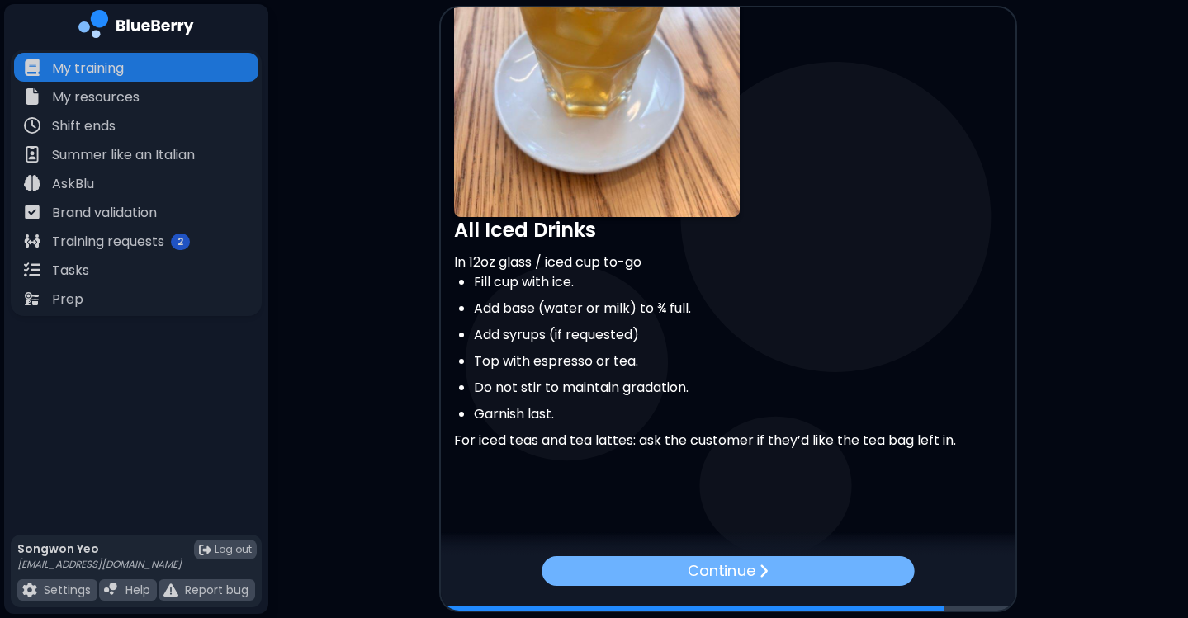
click at [760, 559] on div "Continue" at bounding box center [727, 570] width 372 height 30
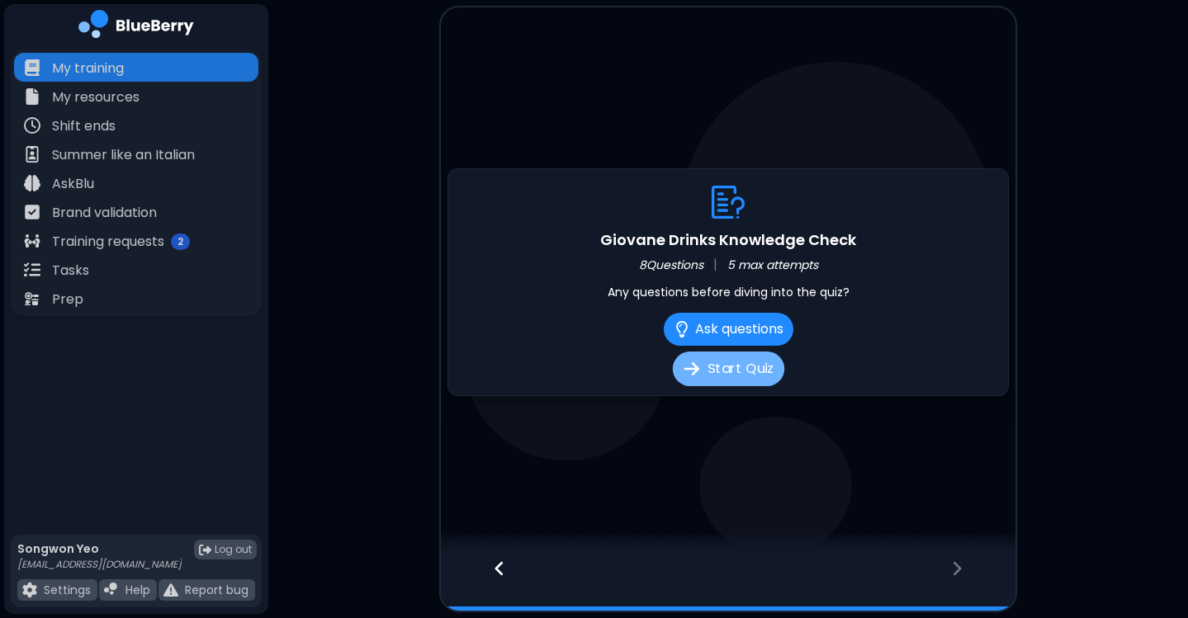
click at [754, 383] on button "Start Quiz" at bounding box center [727, 369] width 111 height 35
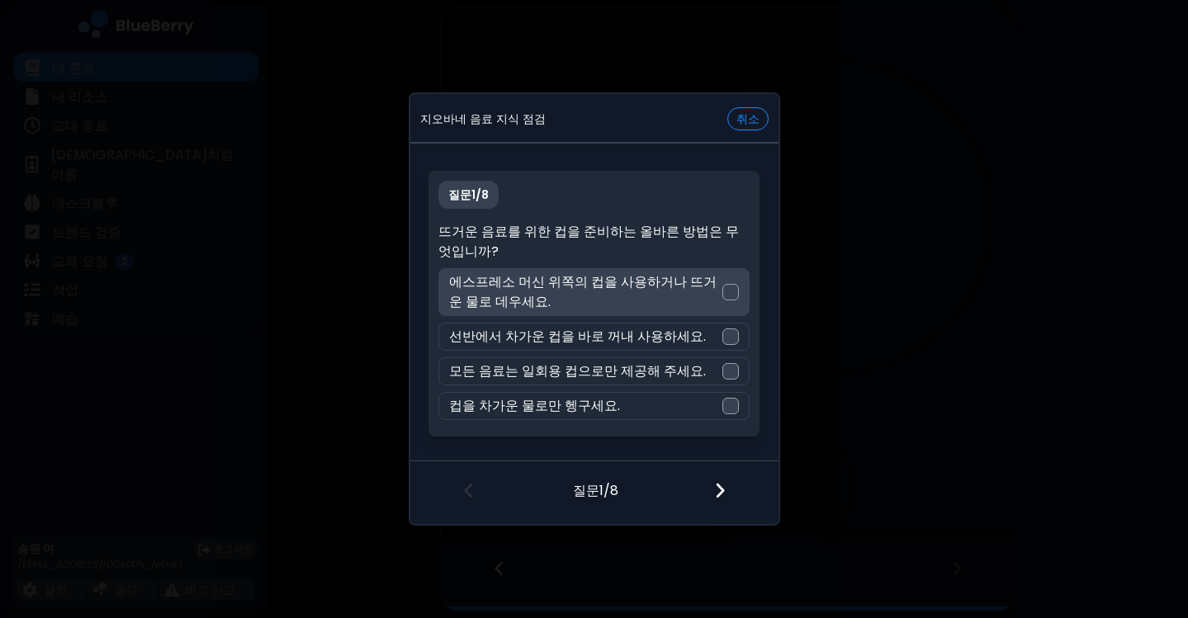
click at [647, 295] on p "에스프레소 머신 위쪽의 컵을 사용하거나 뜨거운 물로 데우세요." at bounding box center [585, 292] width 273 height 40
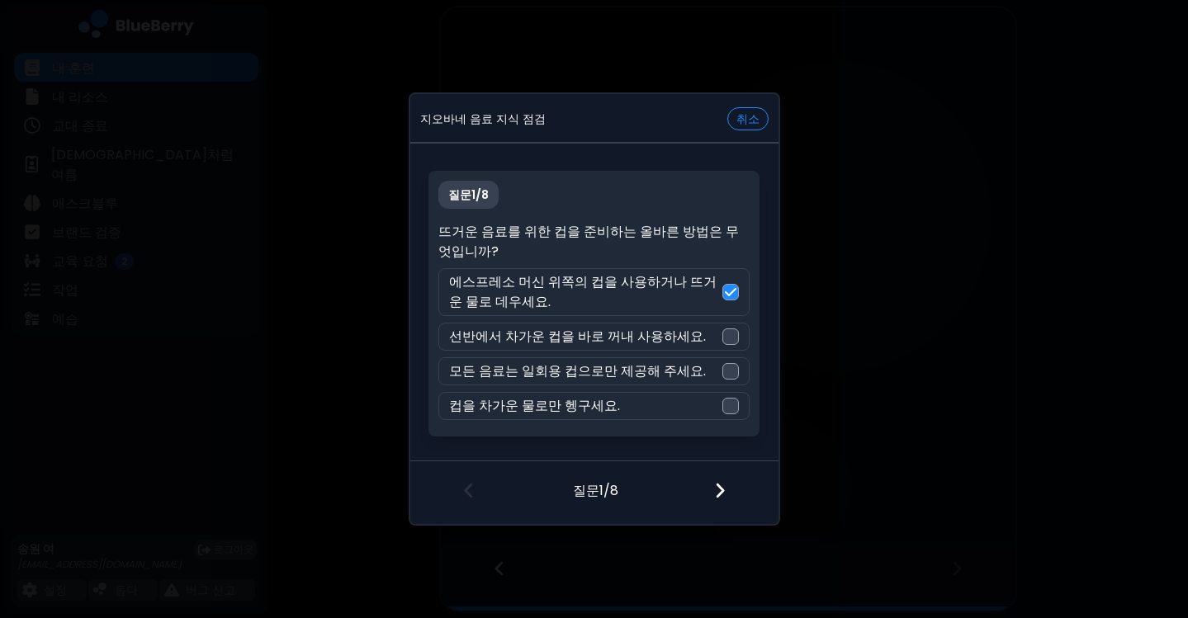
click at [718, 491] on img at bounding box center [720, 490] width 12 height 18
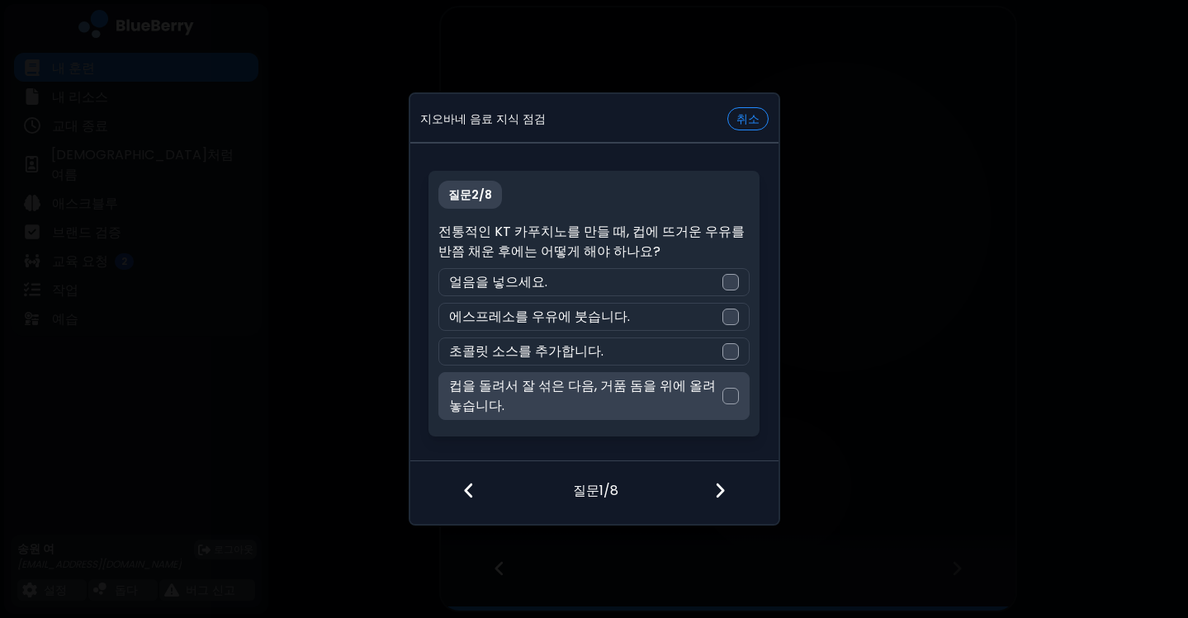
click at [726, 414] on div "컵을 돌려서 잘 섞은 다음, 거품 돔을 위에 올려놓습니다." at bounding box center [593, 396] width 311 height 48
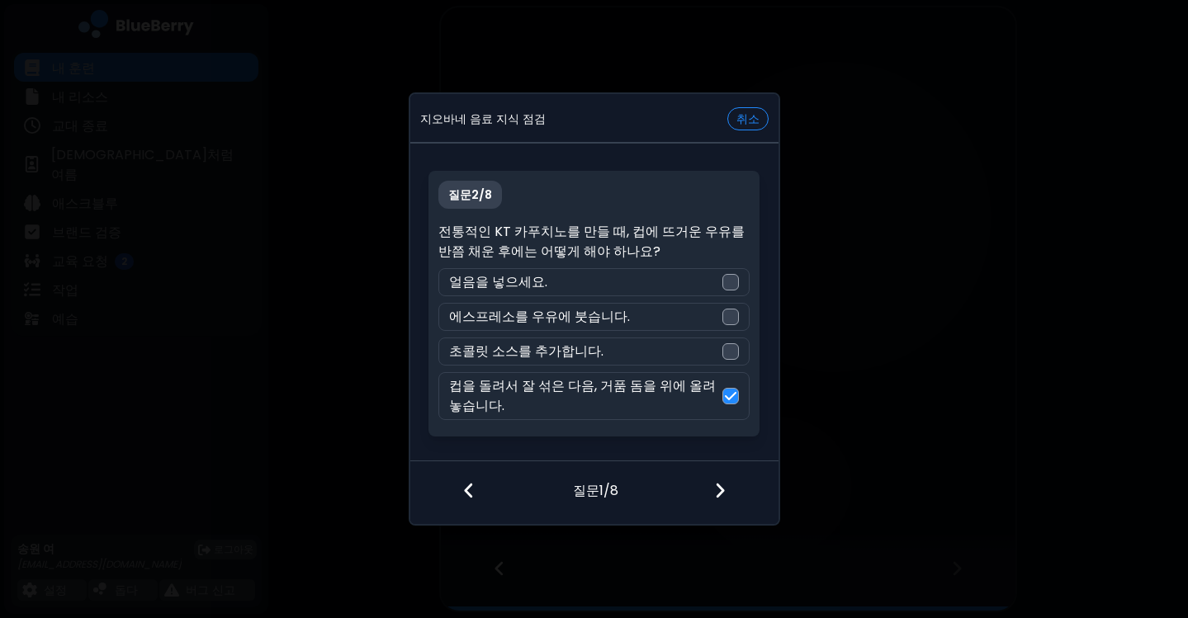
click at [721, 491] on img at bounding box center [720, 490] width 12 height 18
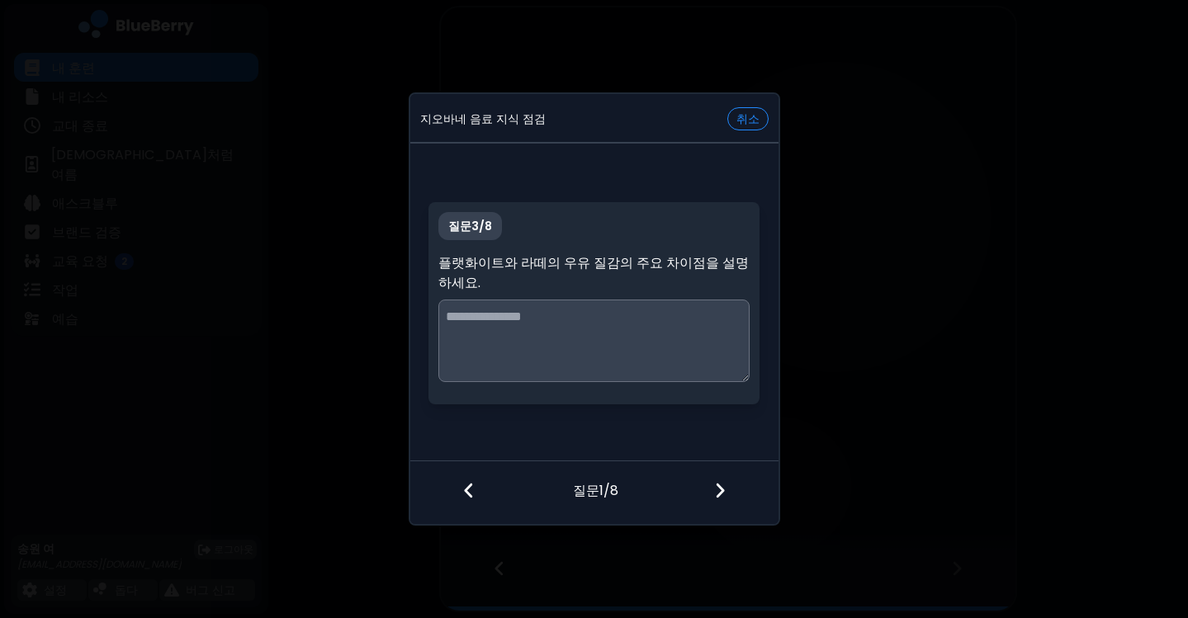
click at [657, 314] on textarea at bounding box center [593, 341] width 311 height 83
click at [474, 310] on textarea "**********" at bounding box center [593, 341] width 311 height 83
click at [466, 310] on textarea "**********" at bounding box center [593, 341] width 311 height 83
click at [546, 348] on textarea "**********" at bounding box center [593, 341] width 311 height 83
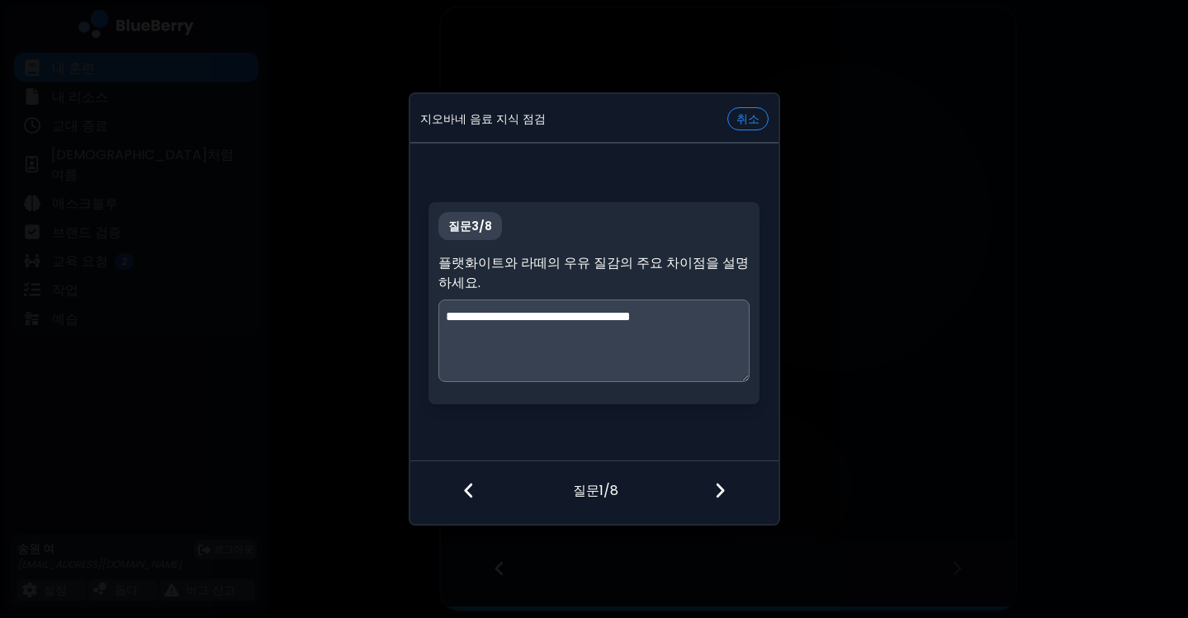
type textarea "**********"
click at [723, 488] on img at bounding box center [720, 490] width 12 height 18
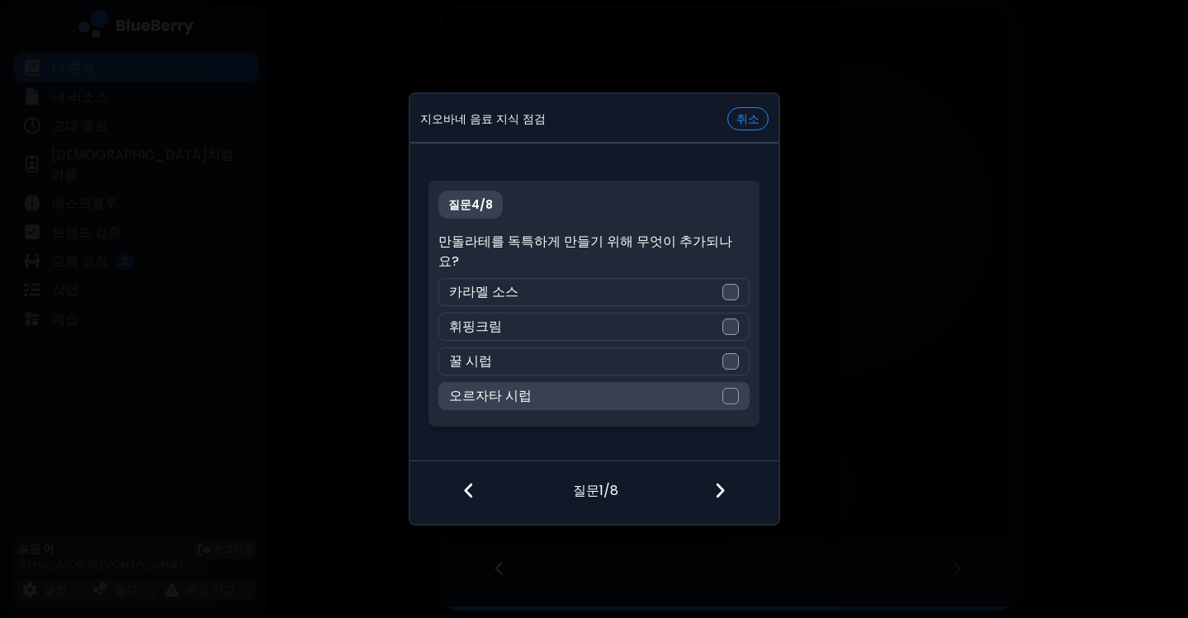
click at [656, 387] on div "오르자타 시럽" at bounding box center [593, 396] width 311 height 28
click at [728, 490] on div at bounding box center [729, 491] width 97 height 61
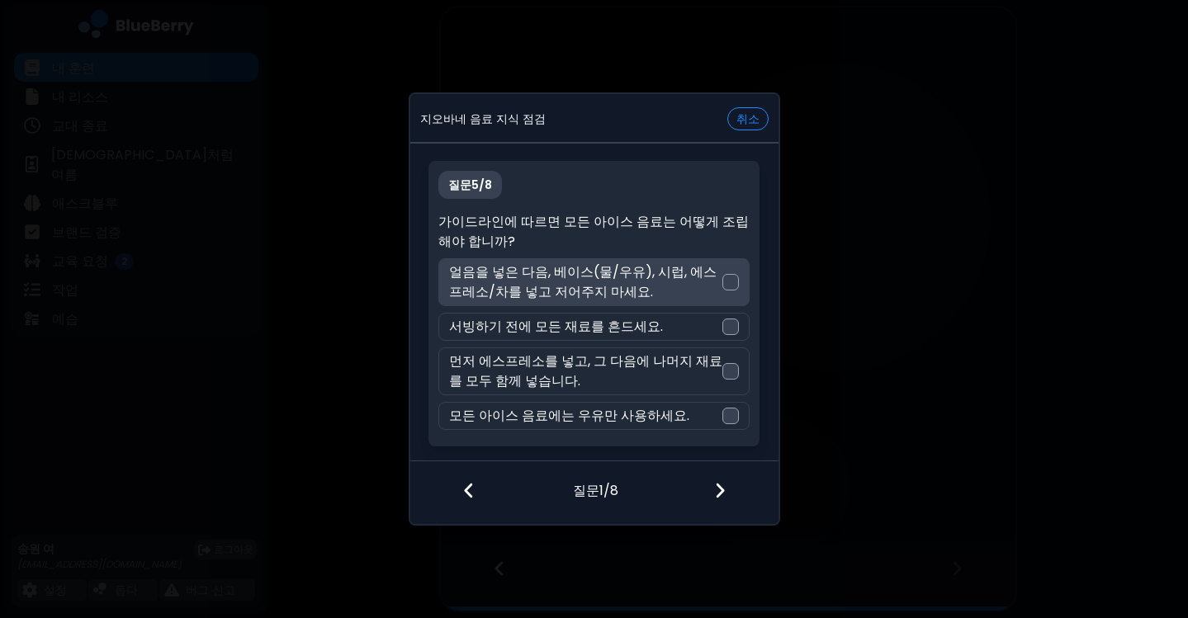
click at [645, 289] on p "얼음을 넣은 다음, 베이스(물/우유), 시럽, 에스프레소/차를 넣고 저어주지 마세요." at bounding box center [585, 282] width 273 height 40
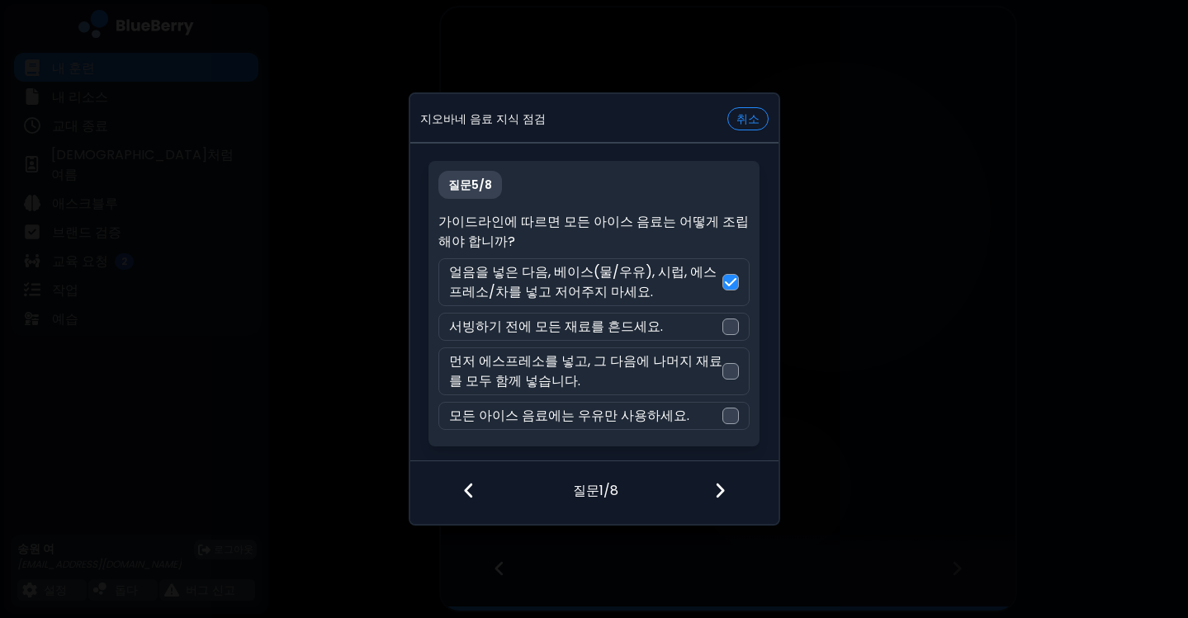
click at [721, 499] on img at bounding box center [720, 490] width 12 height 18
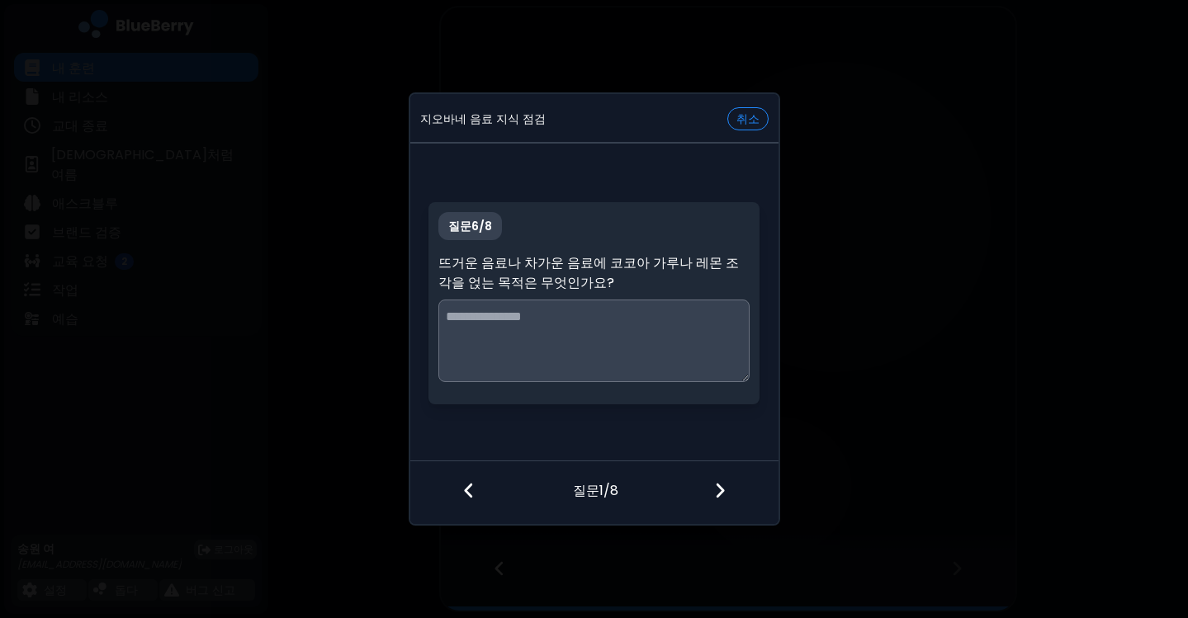
click at [655, 347] on textarea at bounding box center [593, 341] width 311 height 83
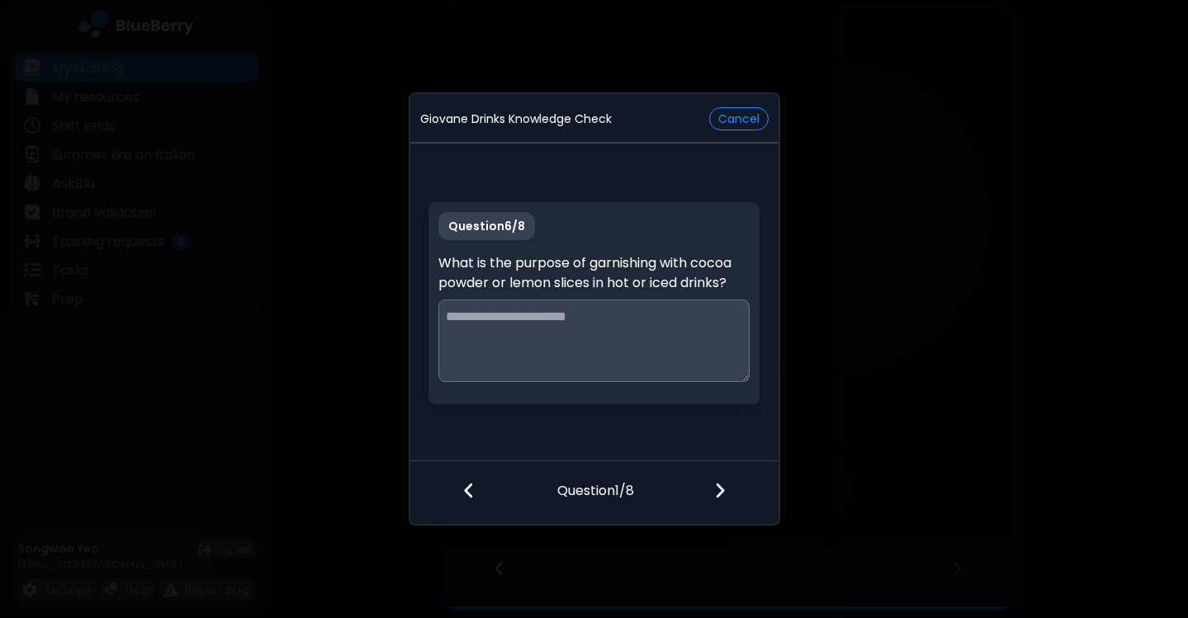
drag, startPoint x: 440, startPoint y: 259, endPoint x: 717, endPoint y: 308, distance: 281.6
click at [717, 308] on div "Question 6 / 8 What is the purpose of garnishing with cocoa powder or lemon sli…" at bounding box center [593, 303] width 331 height 202
click at [719, 172] on div "Question 6 / 8 What is the purpose of garnishing with cocoa powder or lemon sli…" at bounding box center [594, 303] width 368 height 313
click at [580, 324] on textarea at bounding box center [593, 341] width 311 height 83
click at [596, 362] on textarea at bounding box center [593, 341] width 311 height 83
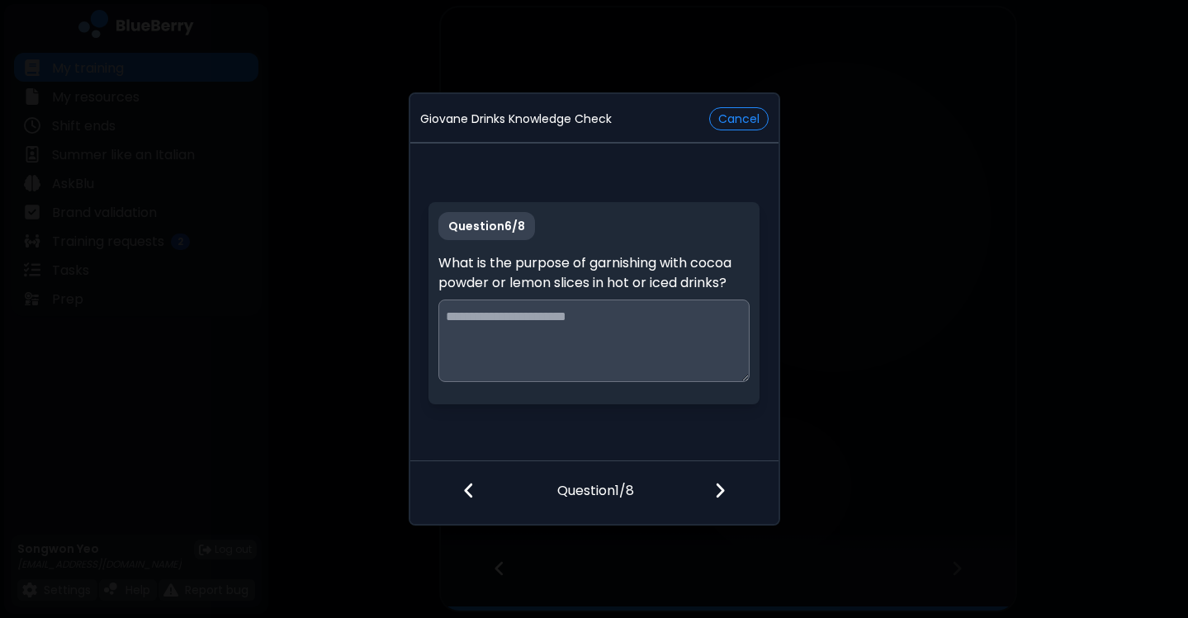
paste textarea "**********"
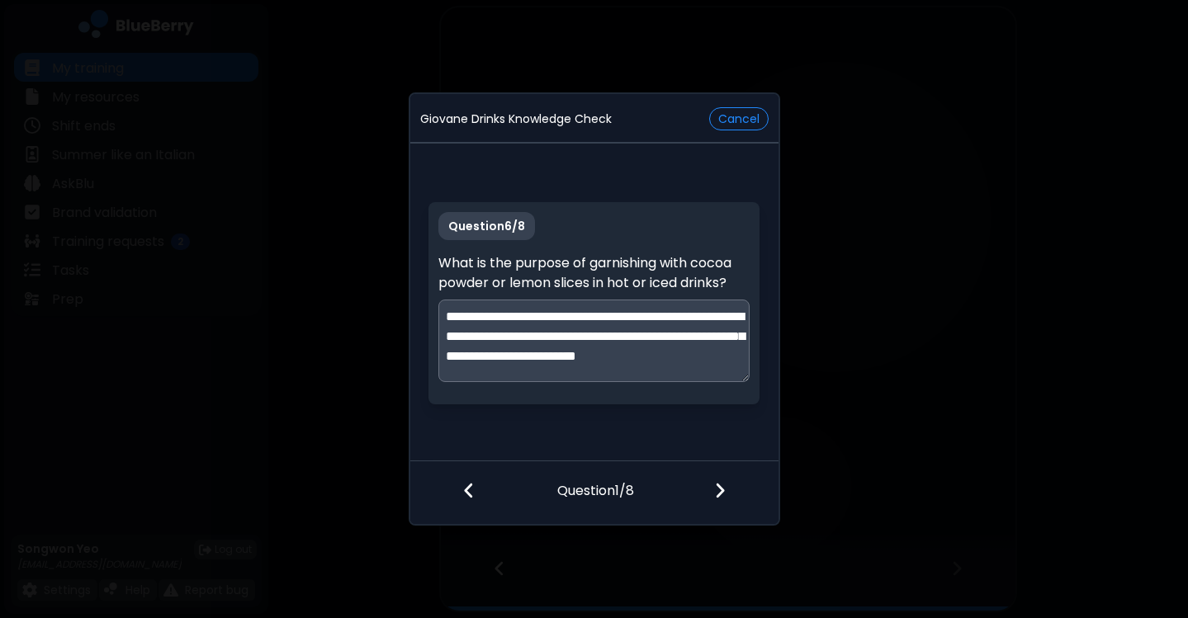
scroll to position [4, 0]
click at [630, 317] on textarea "**********" at bounding box center [593, 341] width 311 height 83
click at [673, 348] on textarea "**********" at bounding box center [593, 341] width 311 height 83
click at [693, 372] on textarea "**********" at bounding box center [593, 341] width 311 height 83
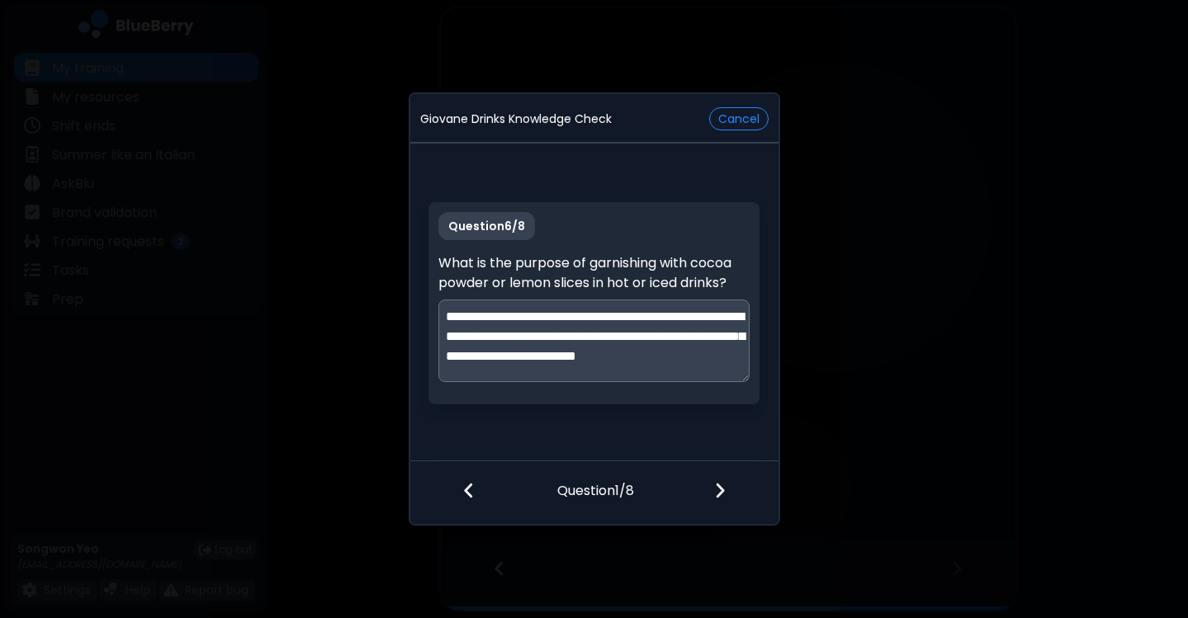
scroll to position [1, 0]
click at [623, 367] on textarea "**********" at bounding box center [593, 341] width 311 height 83
click at [683, 348] on textarea "**********" at bounding box center [593, 341] width 311 height 83
type textarea "**********"
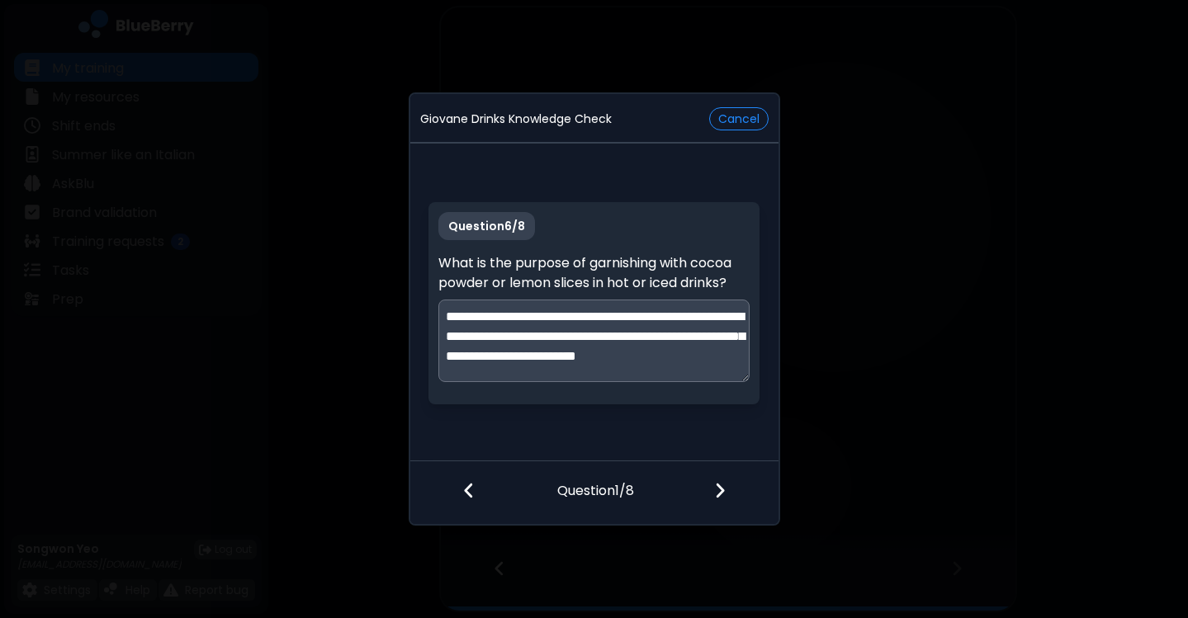
scroll to position [0, 0]
click at [715, 481] on img at bounding box center [720, 490] width 12 height 18
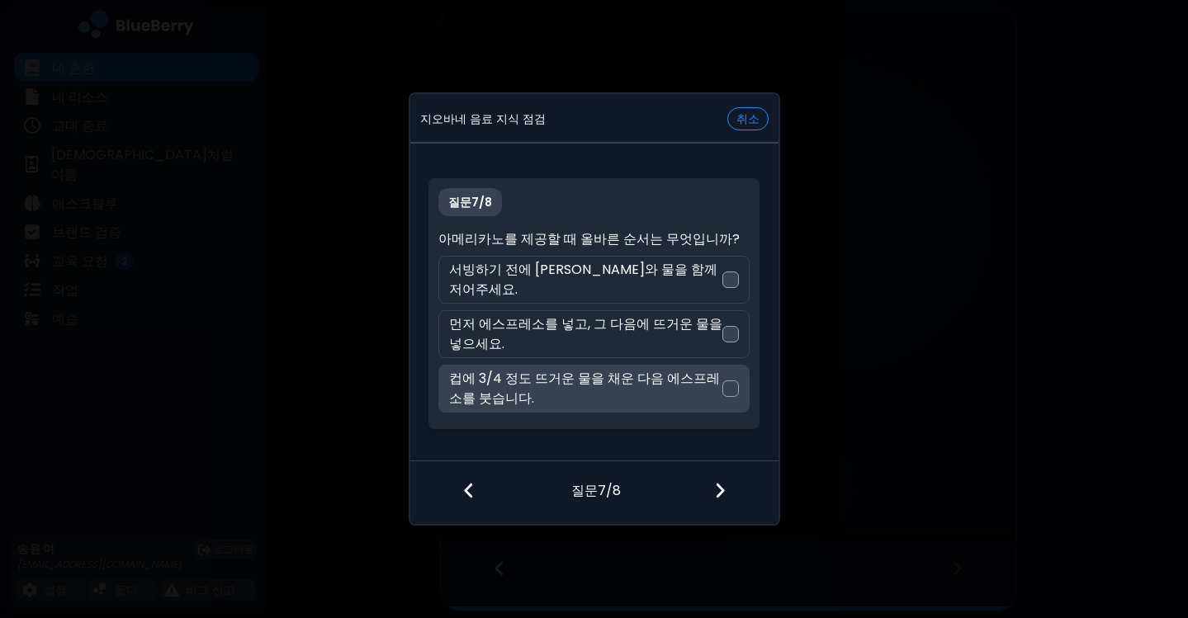
click at [669, 377] on font "컵에 3/4 정도 뜨거운 물을 채운 다음 에스프레소를 붓습니다." at bounding box center [584, 388] width 271 height 39
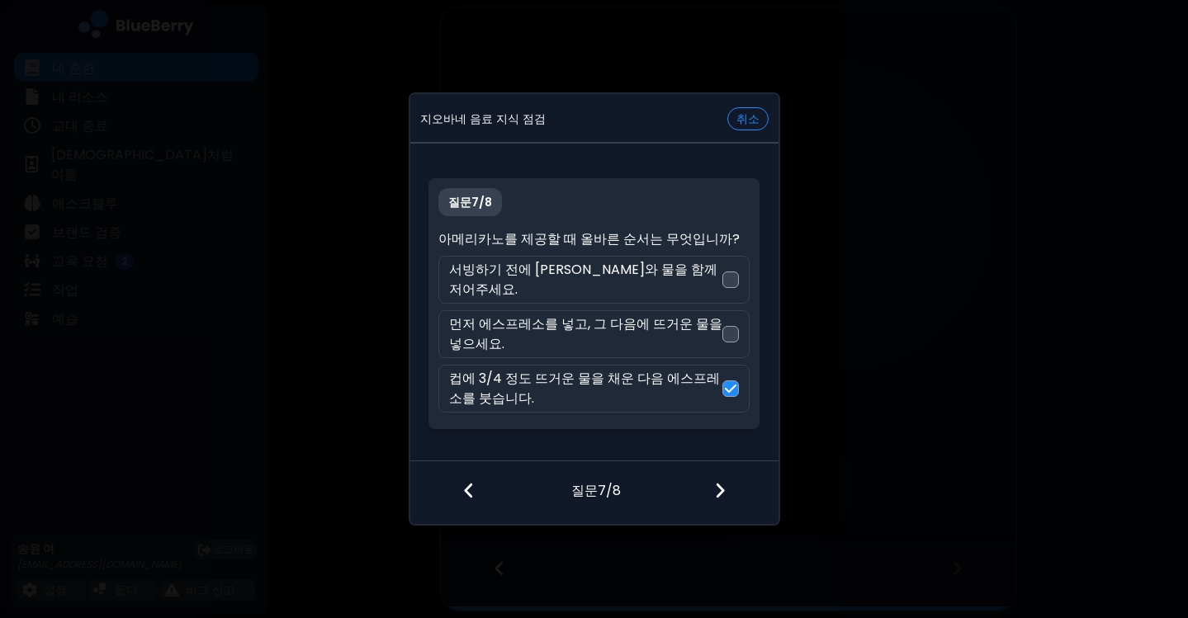
click at [716, 482] on img at bounding box center [720, 490] width 12 height 18
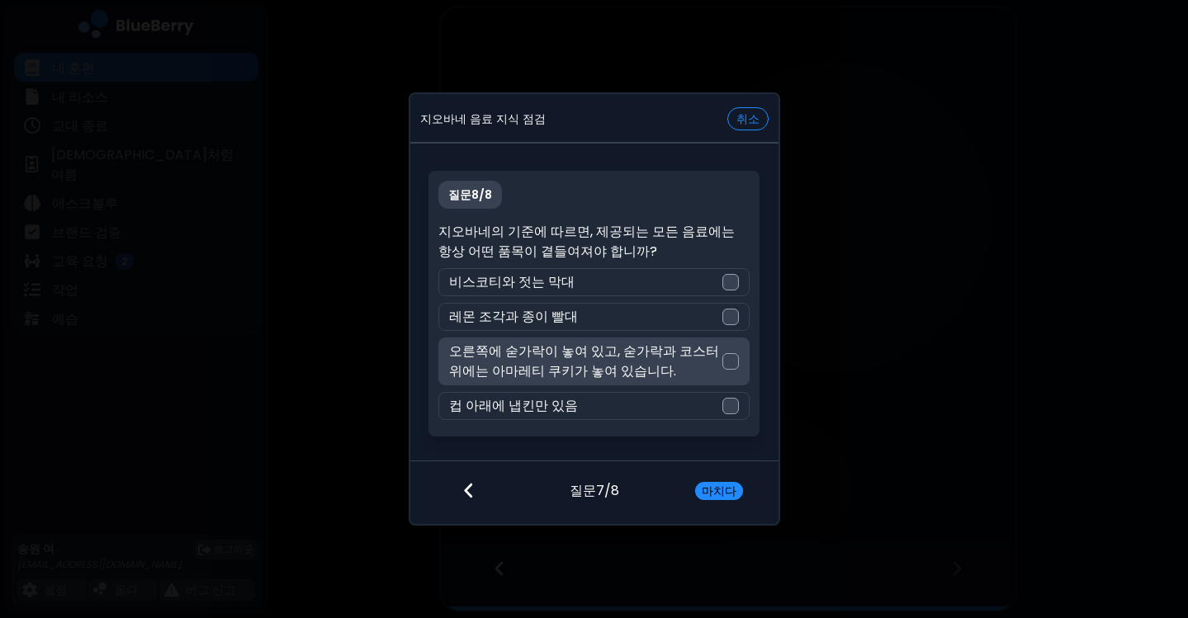
click at [596, 362] on font "오른쪽에 숟가락이 놓여 있고, 숟가락과 코스터 위에는 아마레티 쿠키가 놓여 있습니다." at bounding box center [584, 361] width 270 height 39
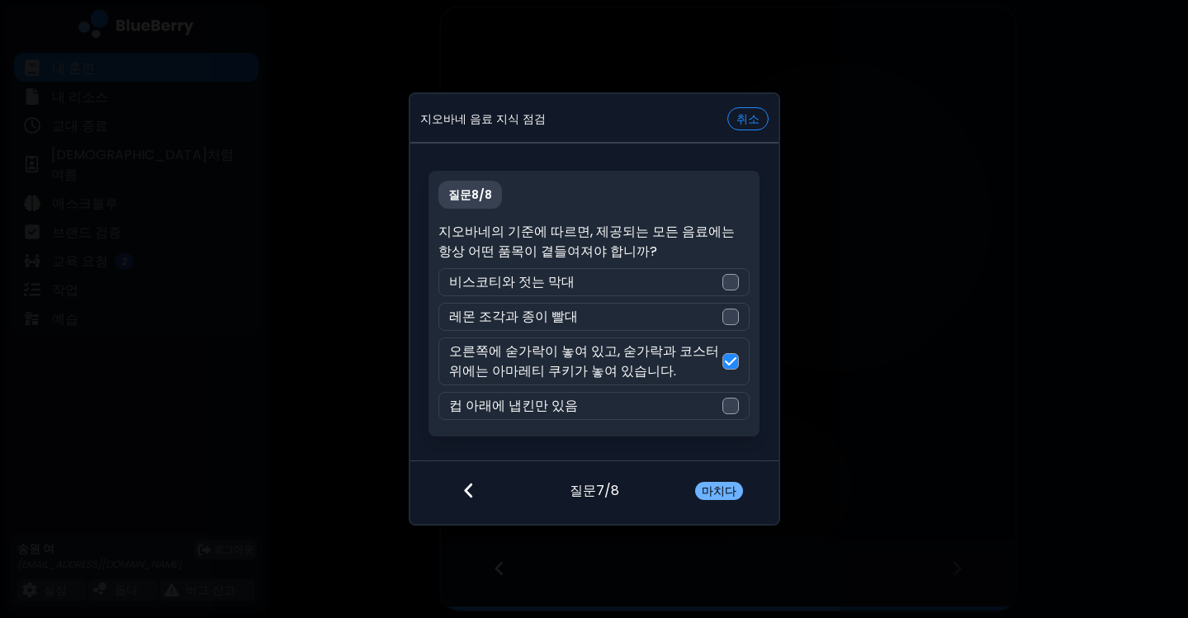
click at [725, 483] on font "마치다" at bounding box center [719, 491] width 35 height 17
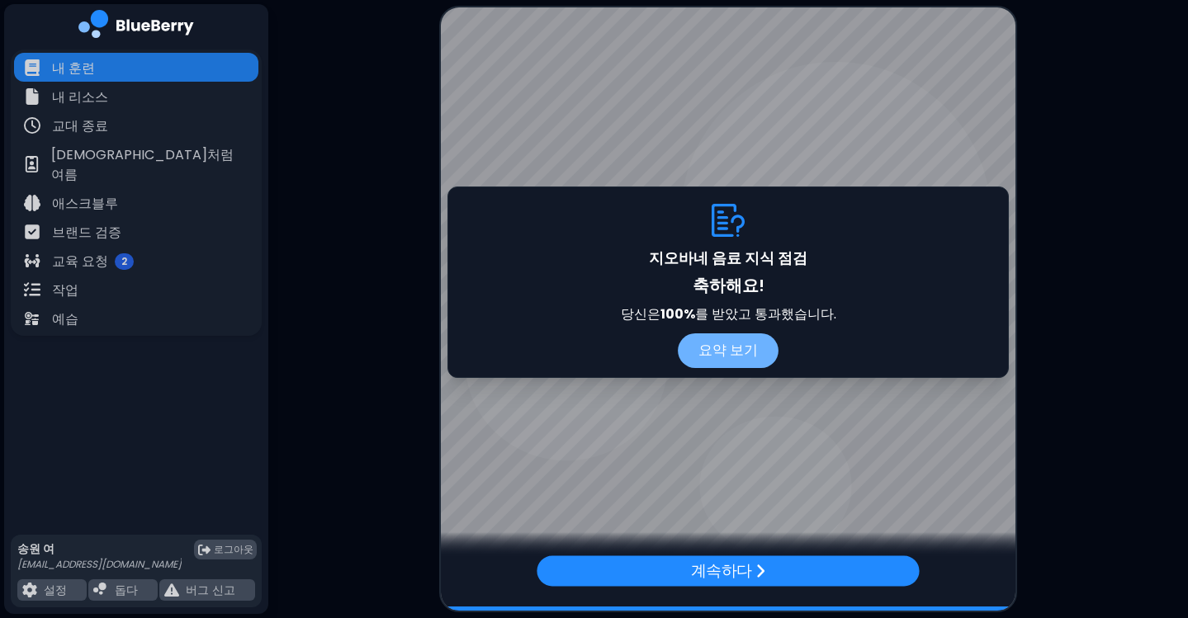
click at [762, 352] on button "요약 보기" at bounding box center [728, 350] width 101 height 35
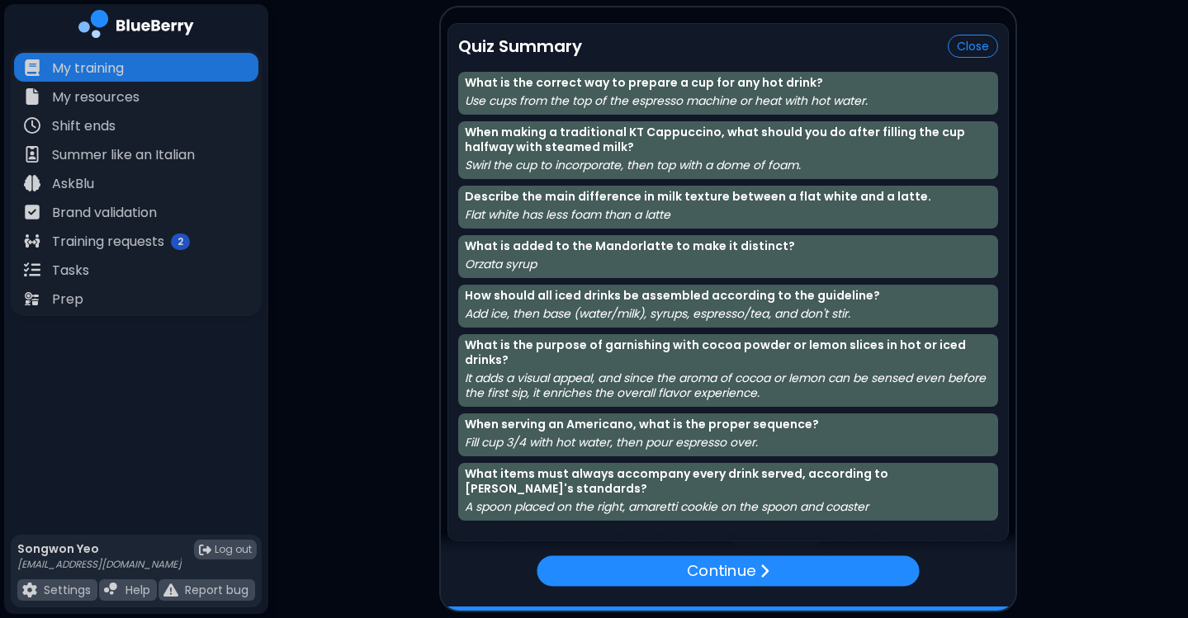
click at [697, 35] on div "Quiz Summary Close" at bounding box center [728, 46] width 540 height 25
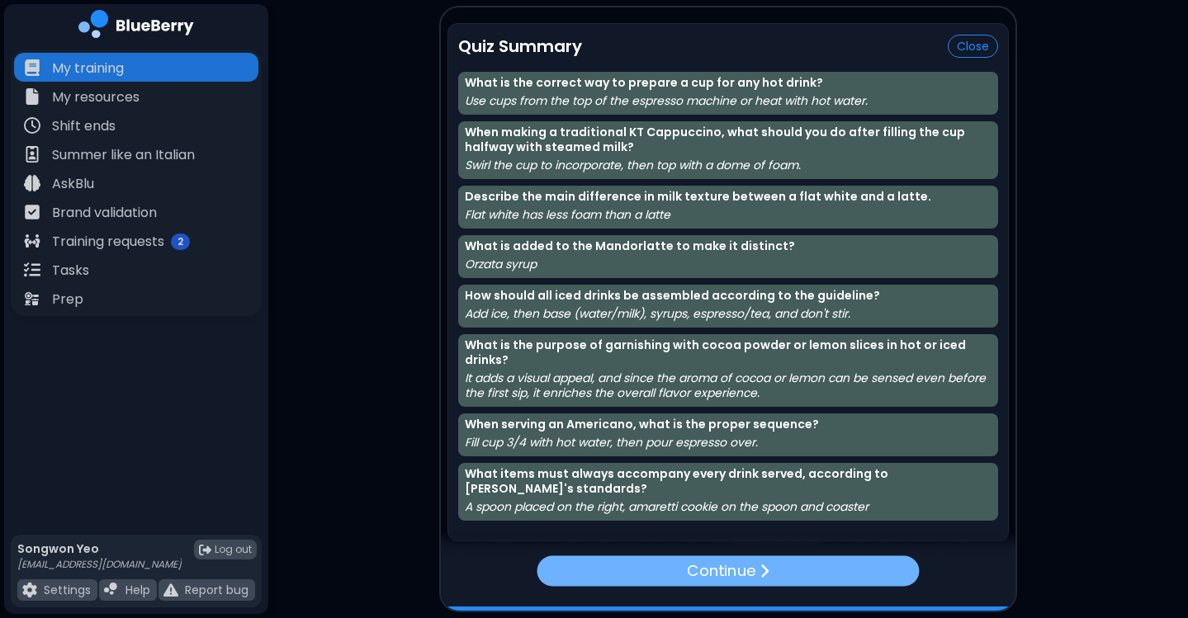
click at [731, 567] on p "Continue" at bounding box center [721, 571] width 69 height 24
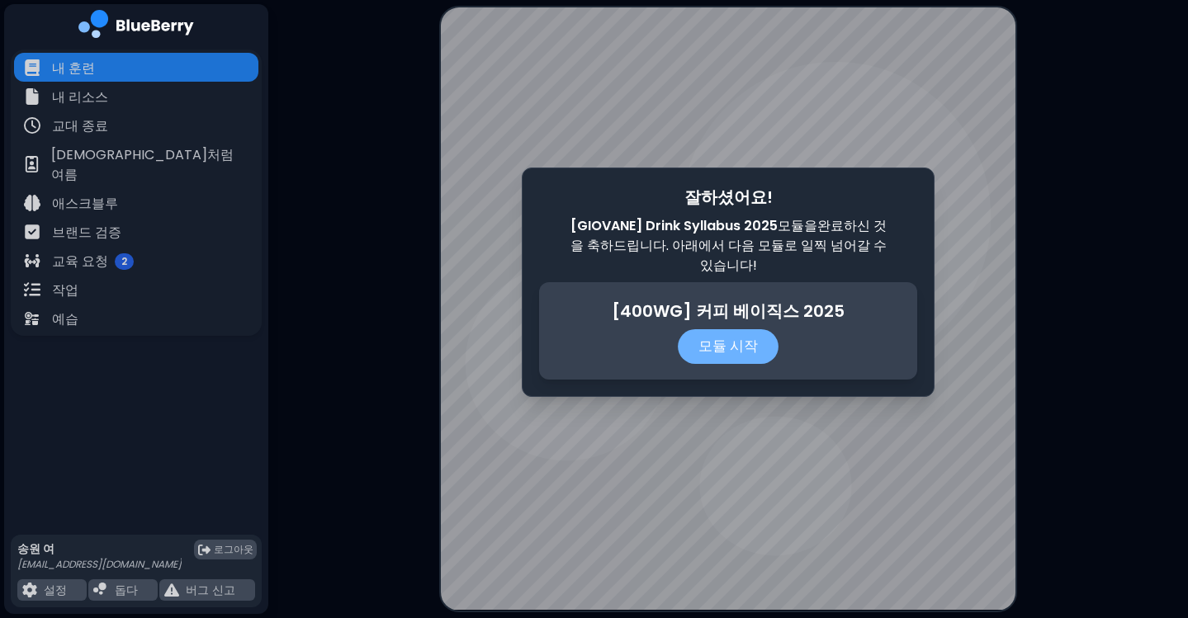
click at [747, 354] on font "모듈 시작" at bounding box center [727, 347] width 59 height 20
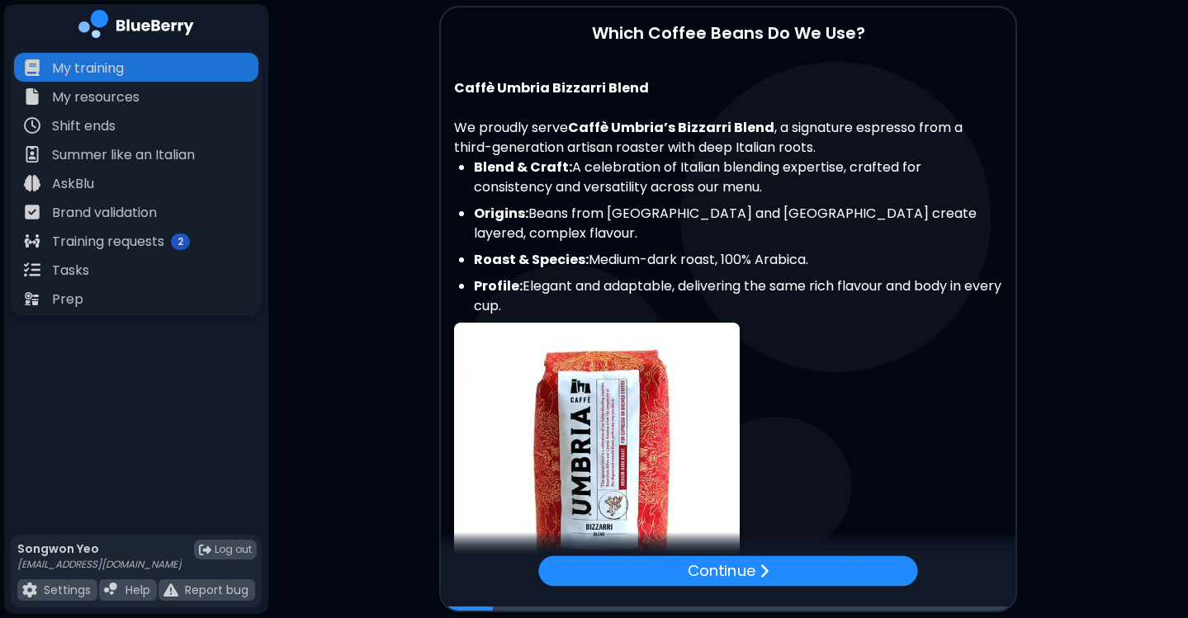
click at [687, 111] on p "We proudly serve Caffè Umbria’s Bizzarri Blend , a signature espresso from a th…" at bounding box center [728, 127] width 548 height 59
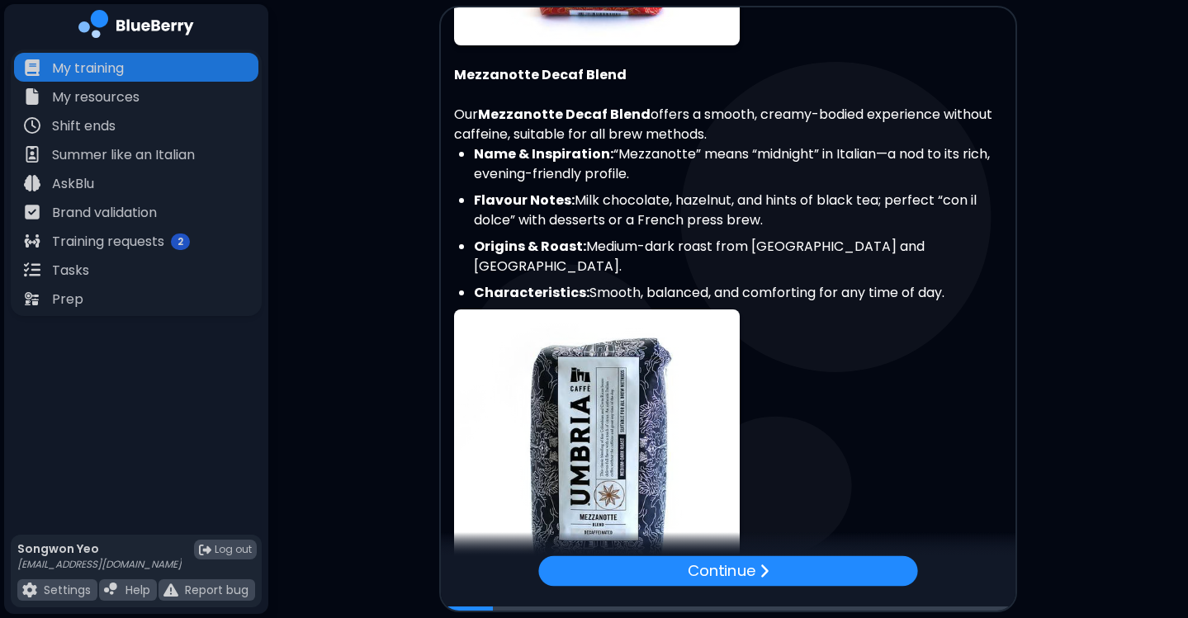
scroll to position [847, 0]
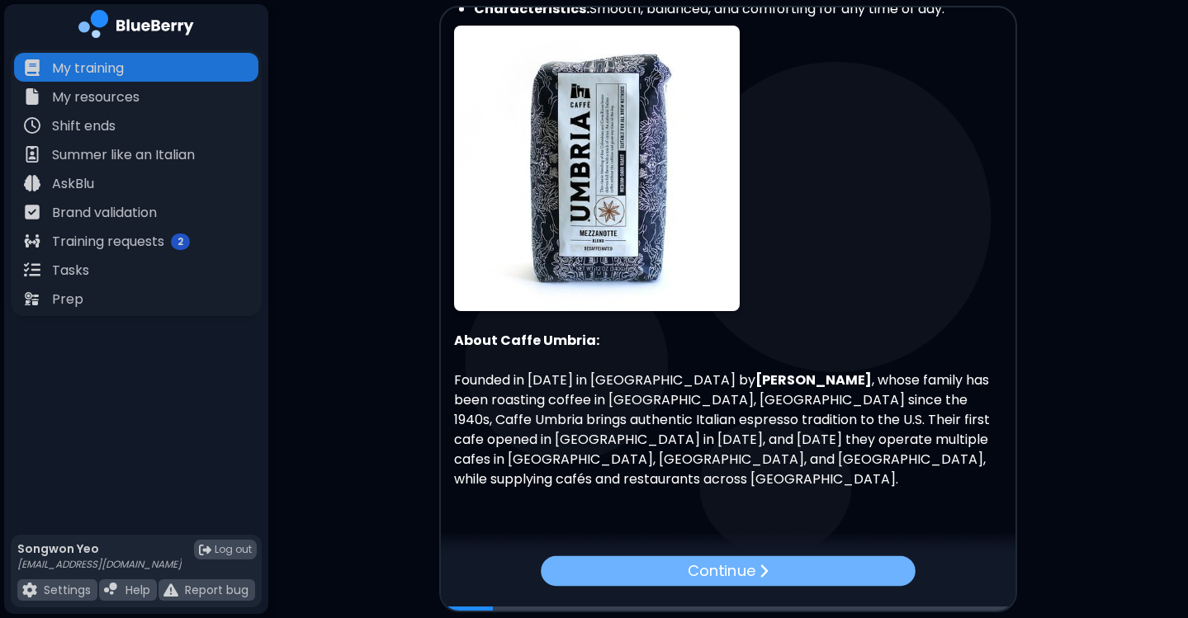
click at [719, 567] on p "Continue" at bounding box center [722, 570] width 68 height 23
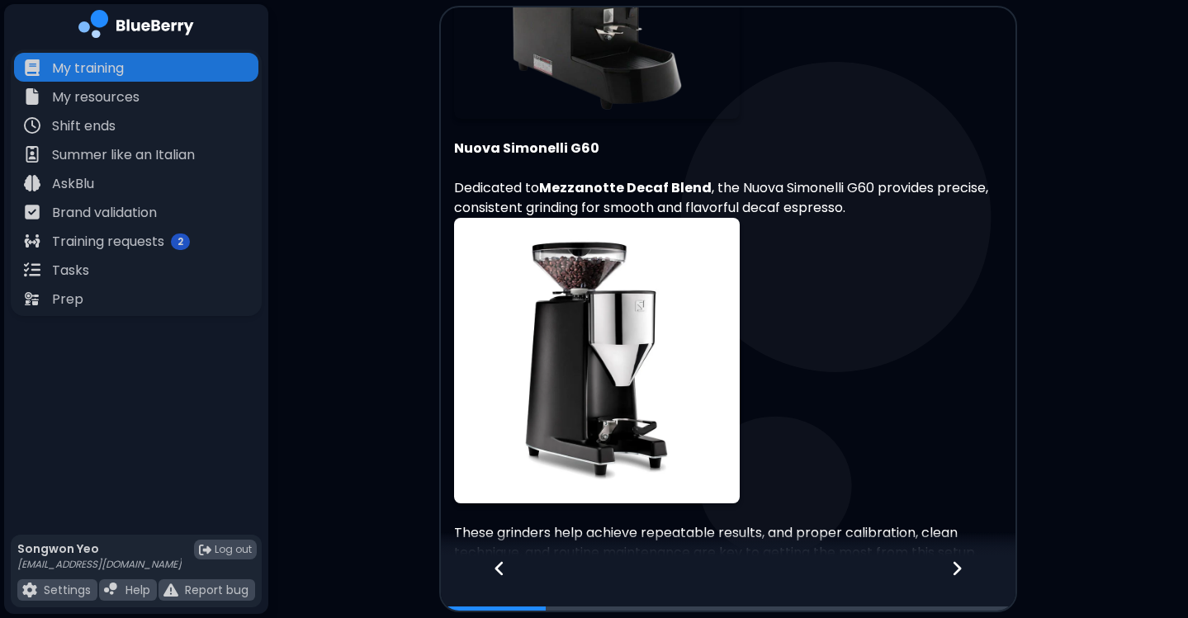
scroll to position [1227, 0]
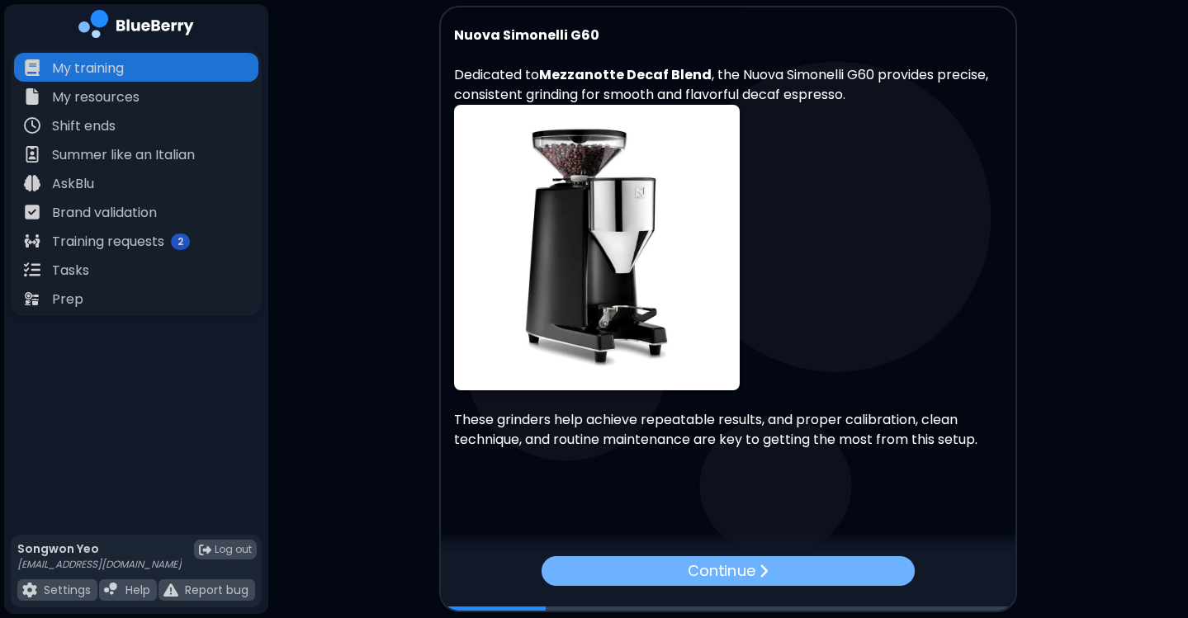
click at [770, 566] on div "Continue" at bounding box center [727, 570] width 373 height 30
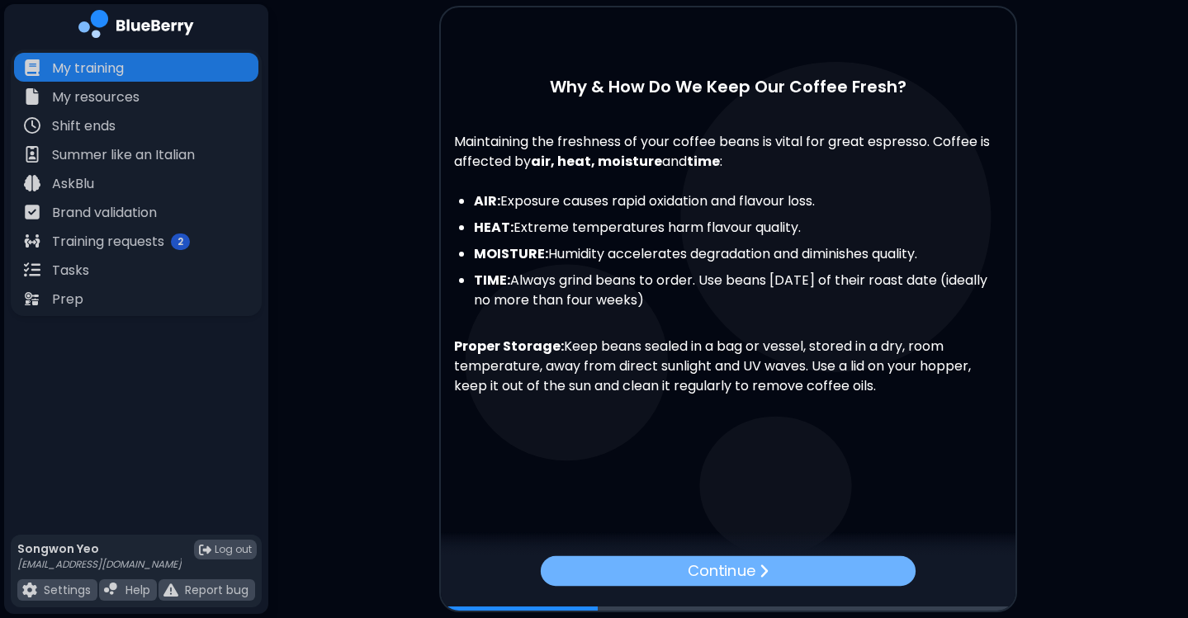
click at [759, 563] on img at bounding box center [764, 571] width 10 height 16
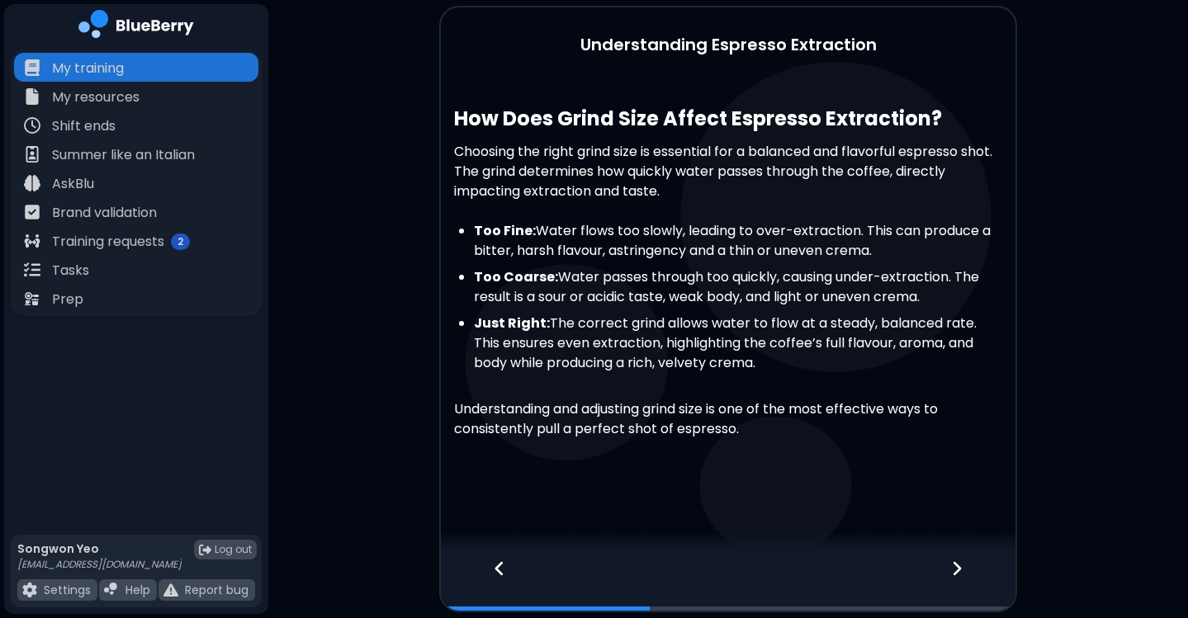
click at [967, 589] on div at bounding box center [966, 583] width 97 height 54
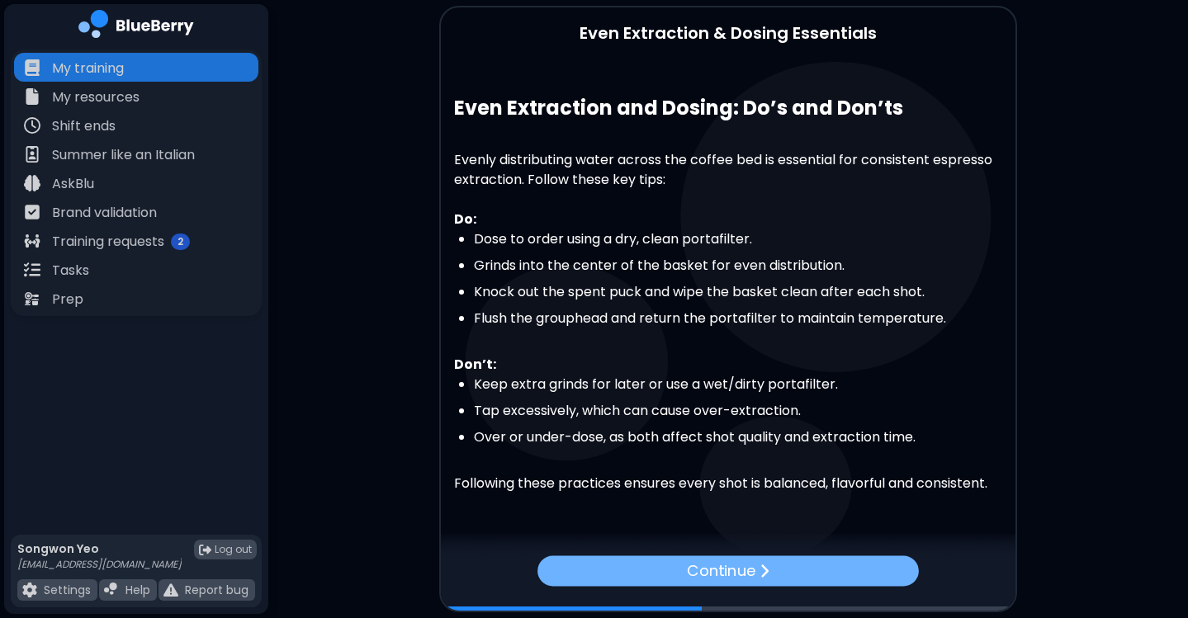
click at [693, 556] on div "Continue" at bounding box center [727, 570] width 381 height 31
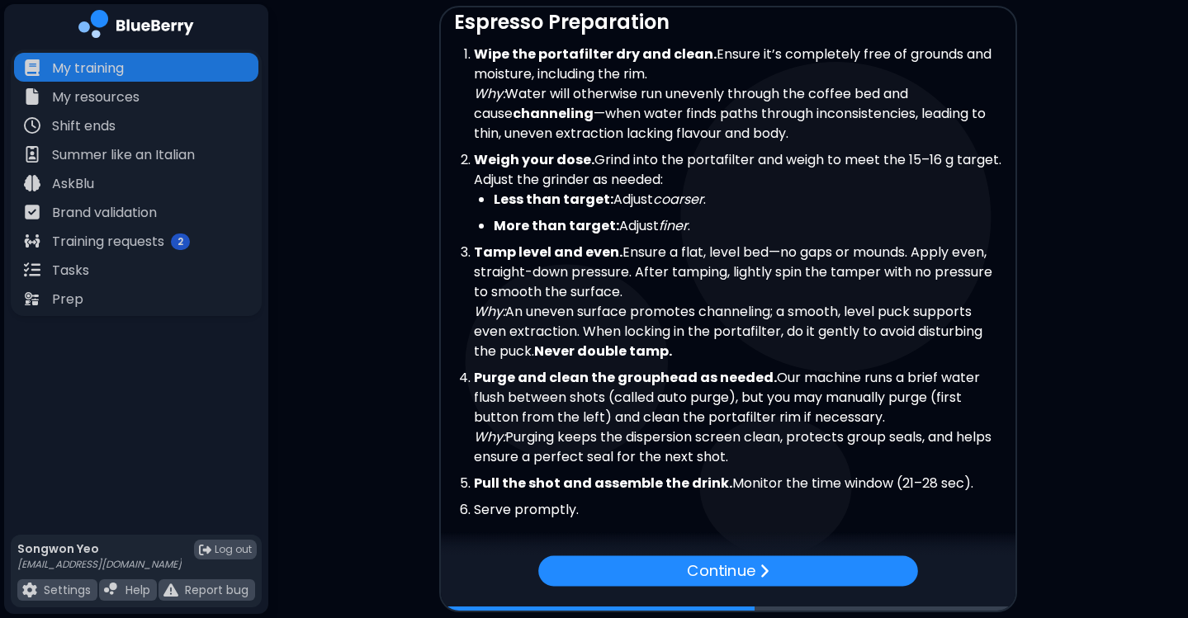
scroll to position [623, 0]
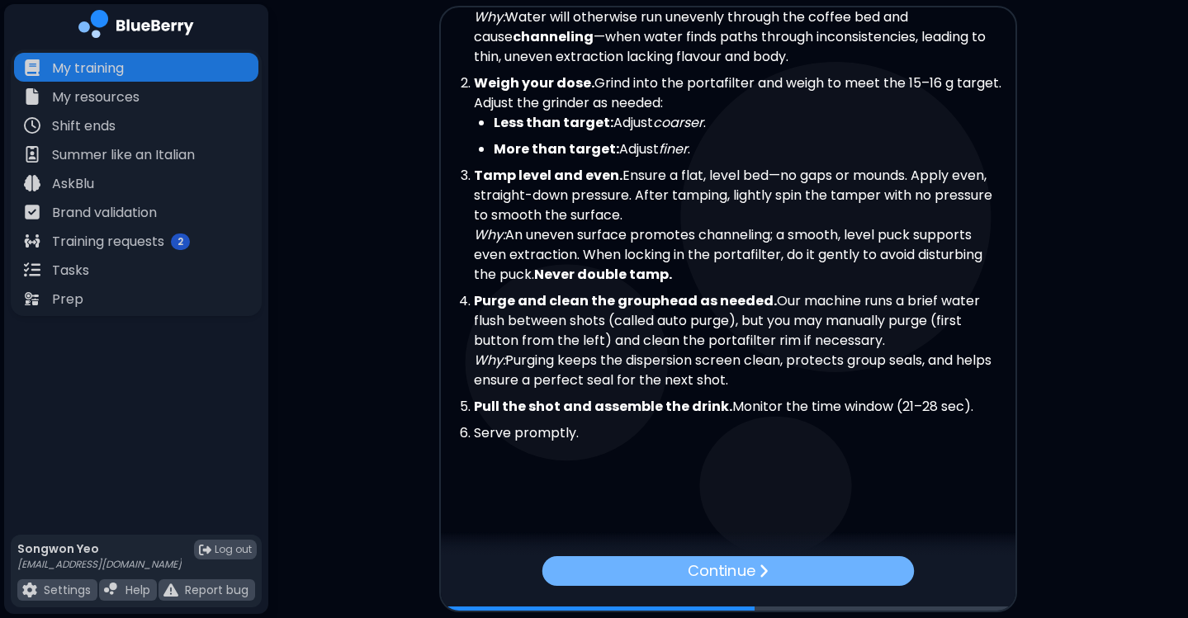
click at [735, 578] on p "Continue" at bounding box center [721, 570] width 67 height 23
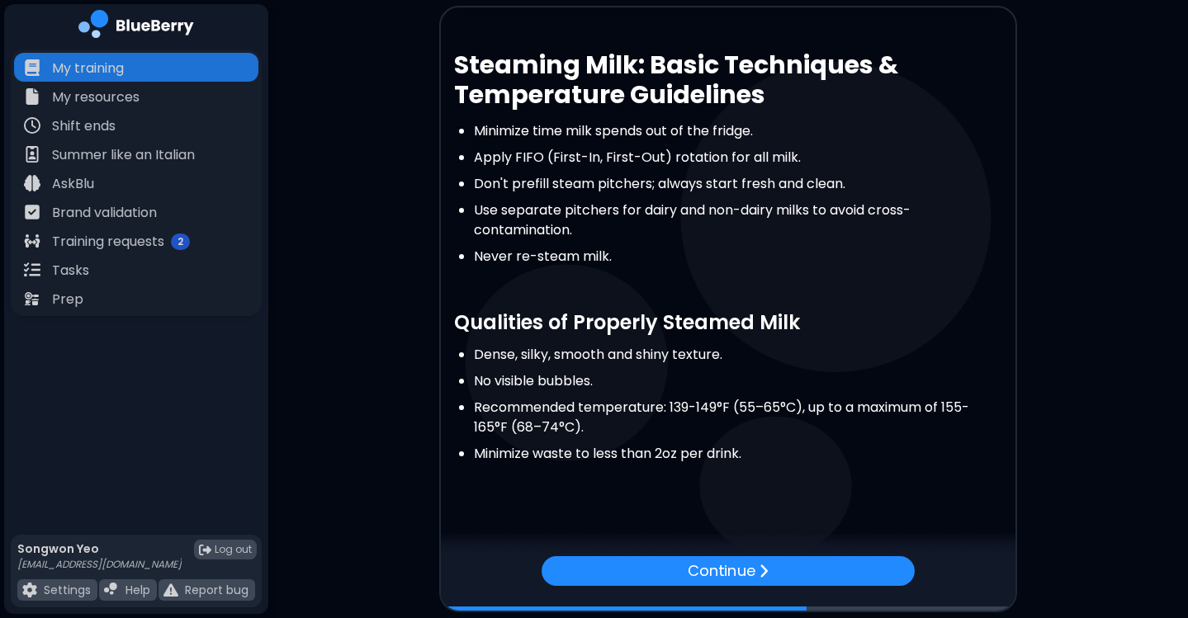
scroll to position [69, 0]
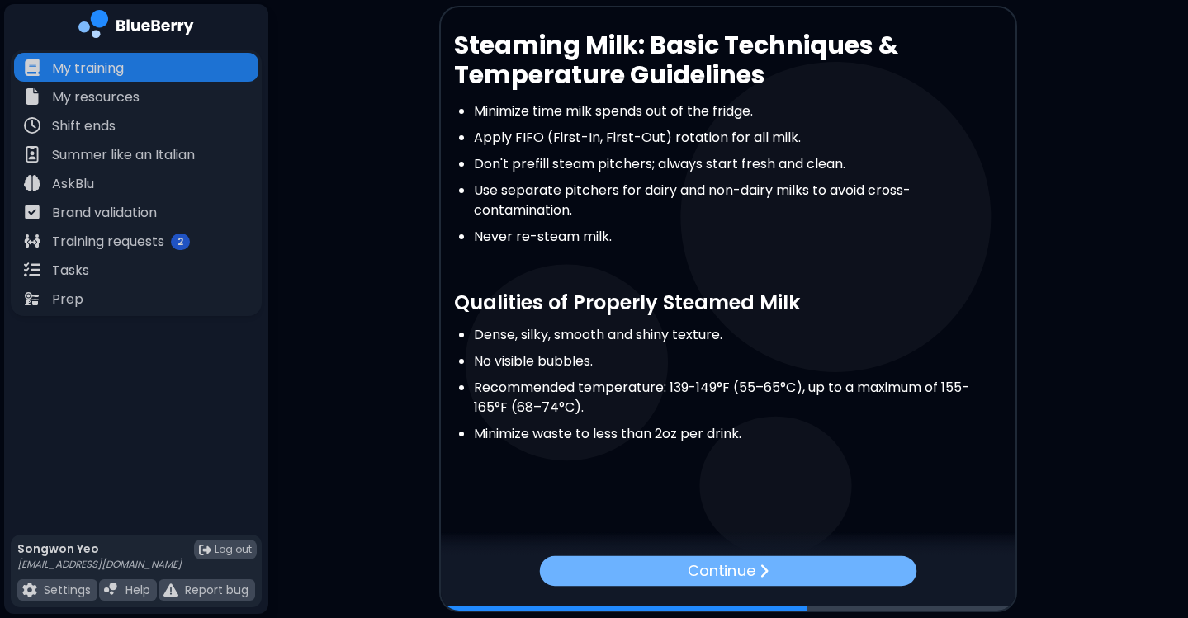
click at [733, 558] on div "Continue" at bounding box center [728, 570] width 377 height 31
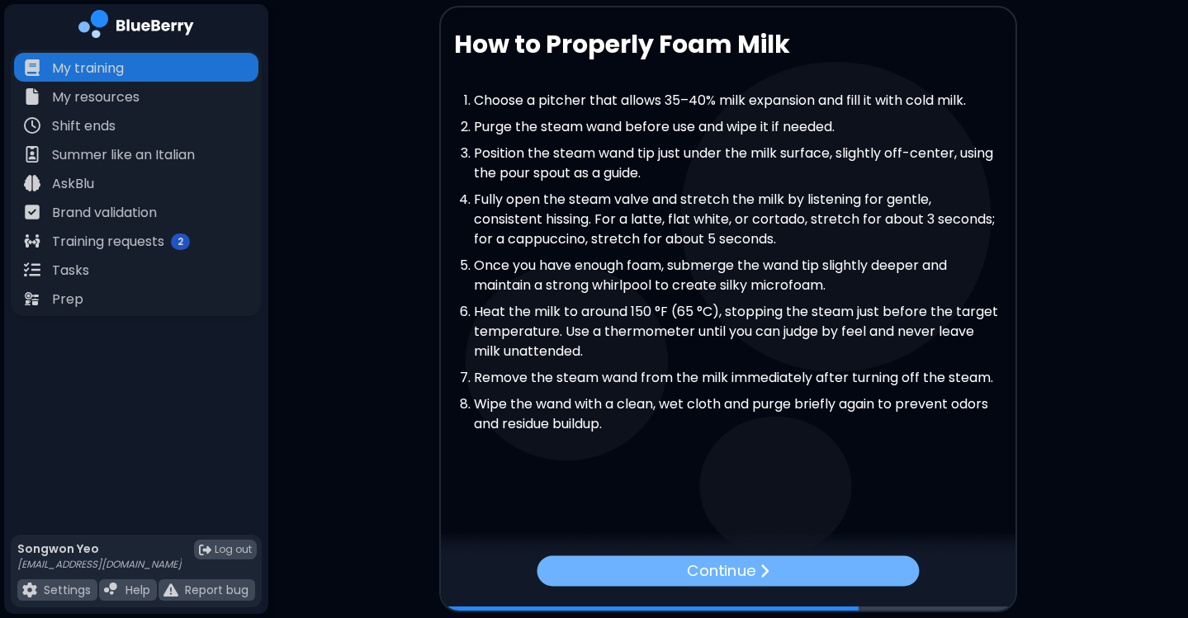
click at [702, 559] on p "Continue" at bounding box center [721, 571] width 69 height 24
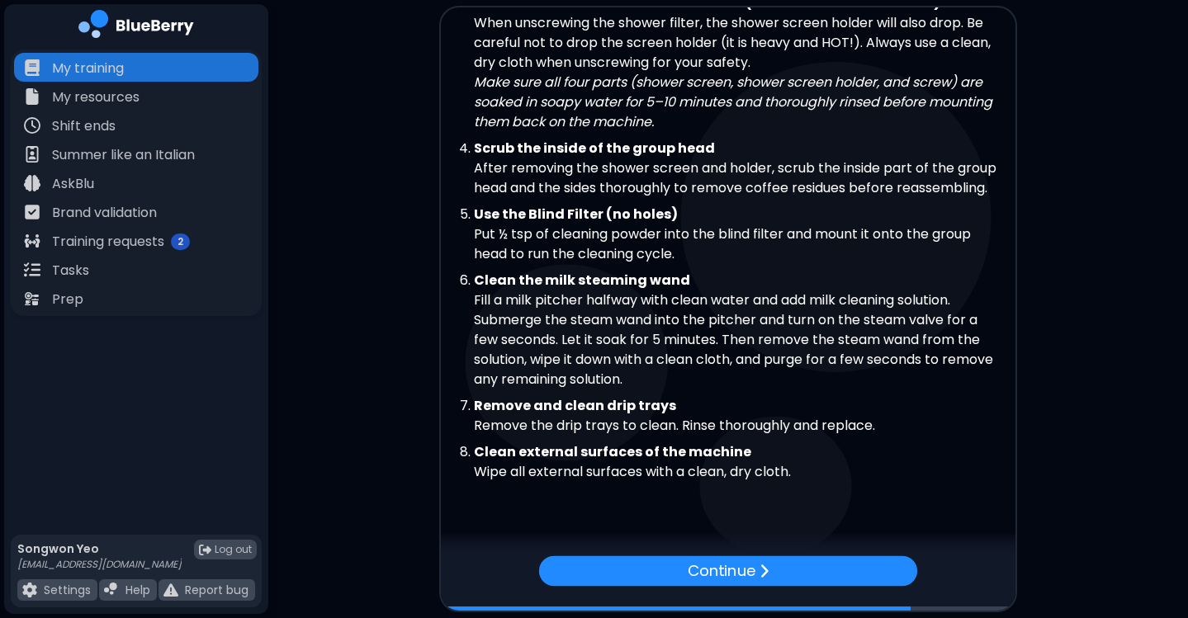
scroll to position [191, 0]
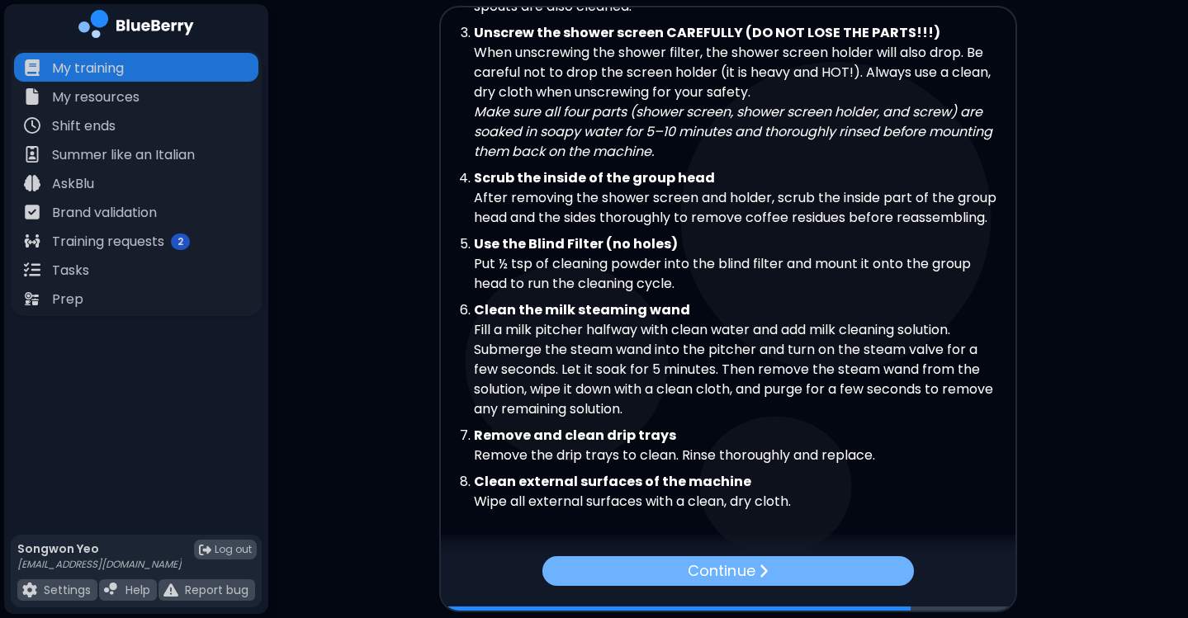
click at [746, 561] on p "Continue" at bounding box center [721, 570] width 67 height 23
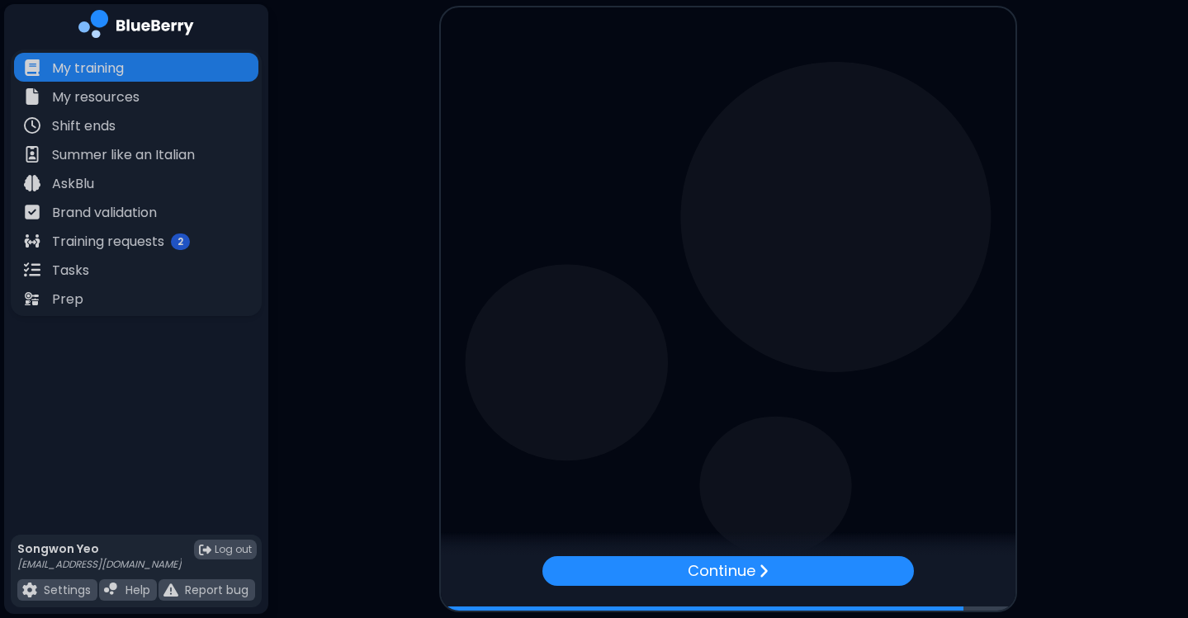
scroll to position [0, 0]
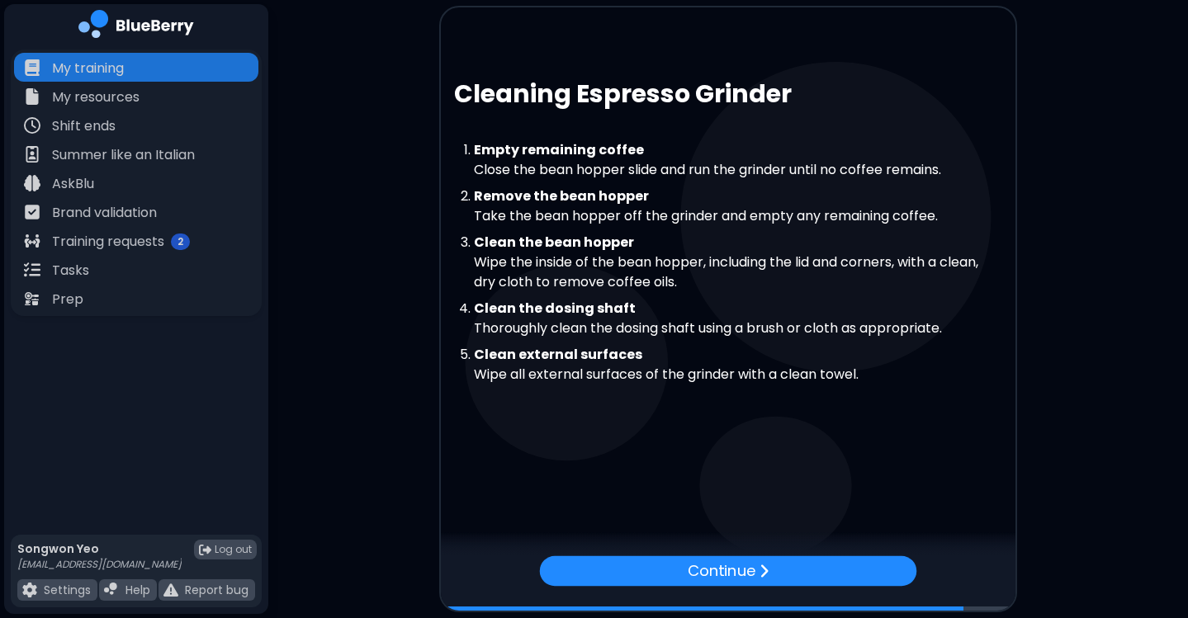
click at [746, 561] on p "Continue" at bounding box center [722, 570] width 68 height 23
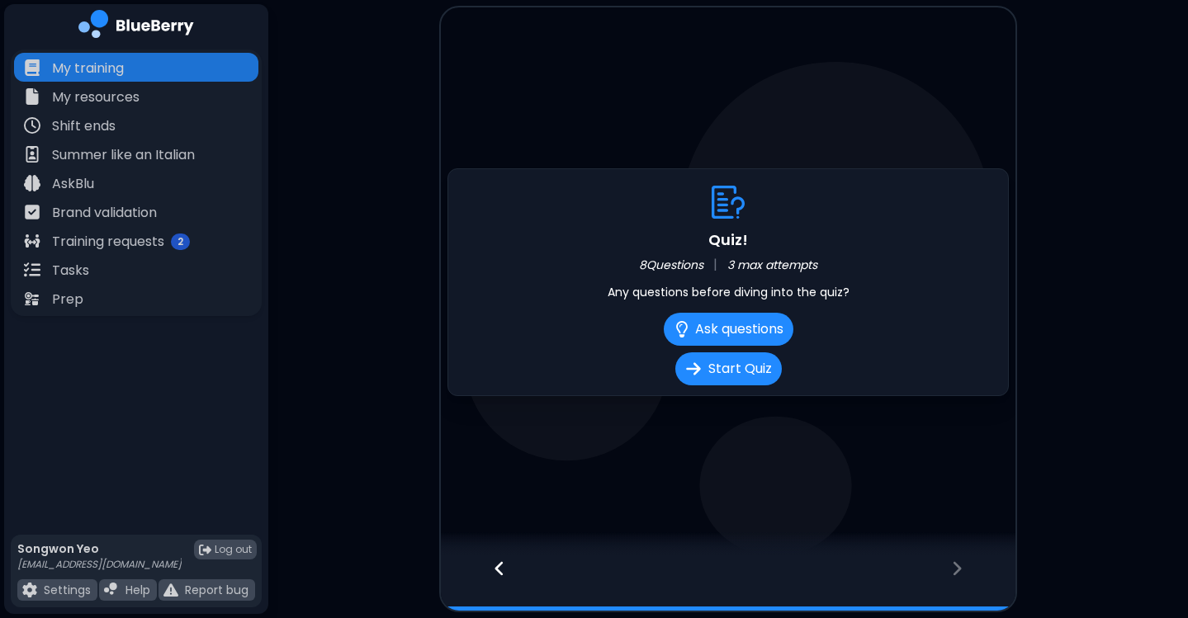
click at [502, 558] on div at bounding box center [491, 583] width 101 height 54
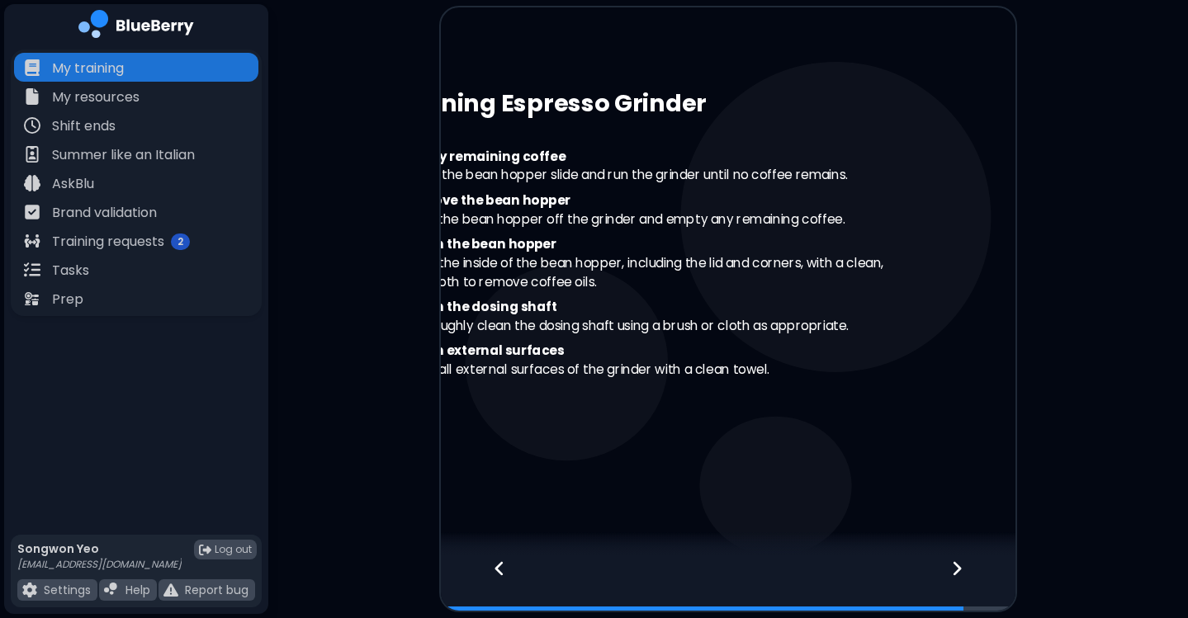
click at [502, 558] on div at bounding box center [491, 583] width 101 height 54
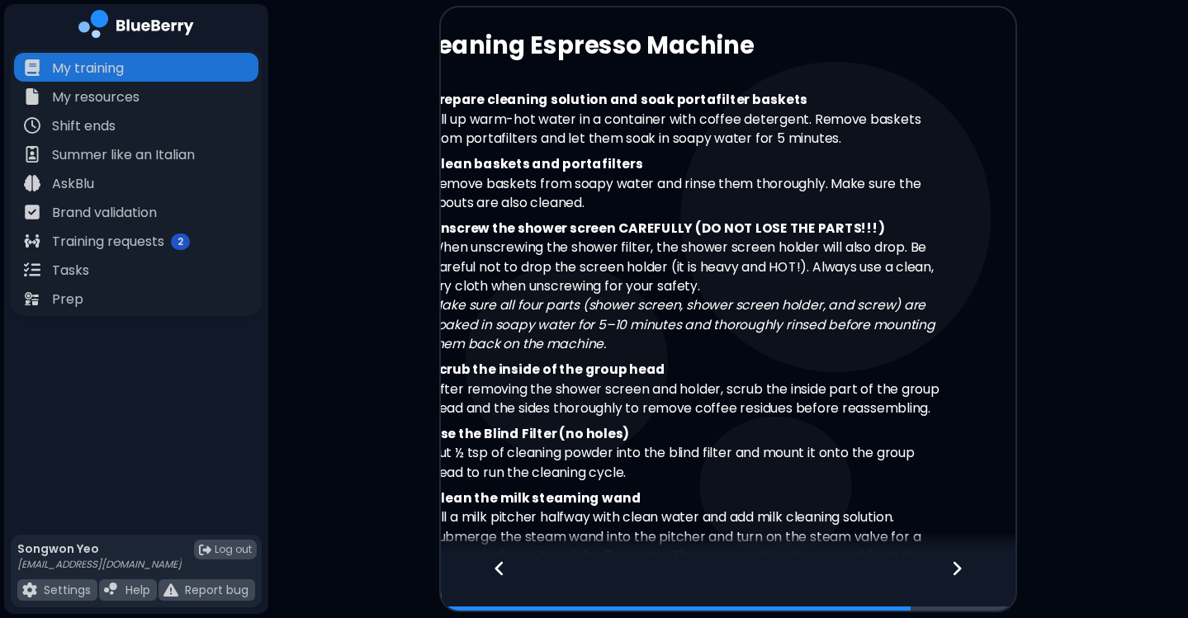
click at [502, 558] on div at bounding box center [491, 583] width 101 height 54
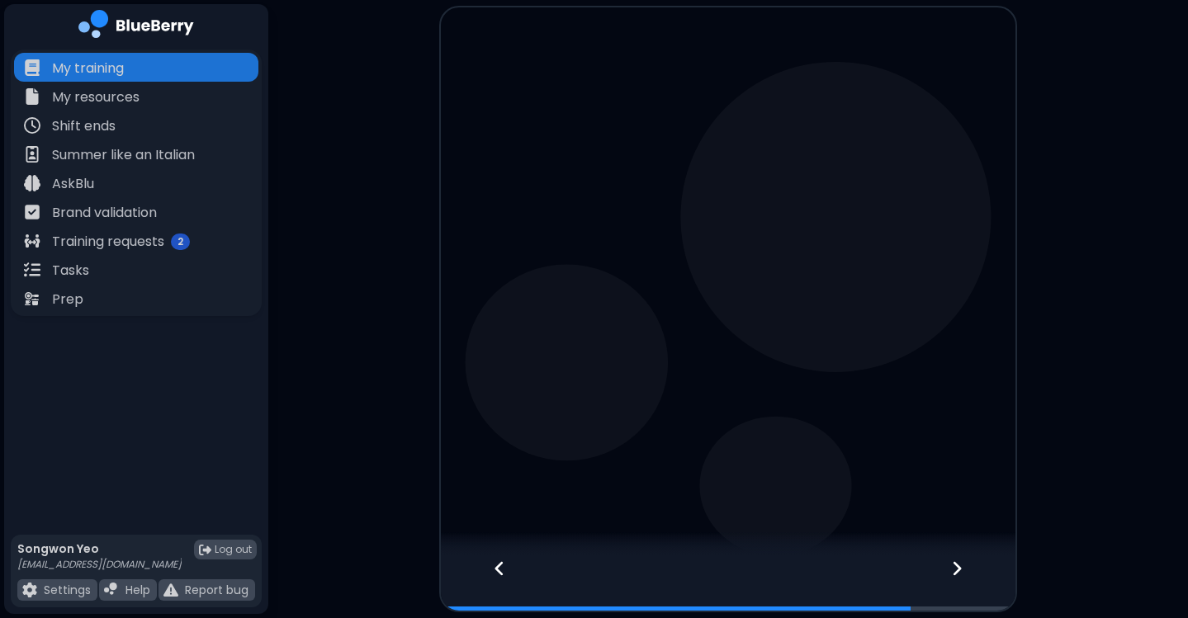
click at [502, 558] on div at bounding box center [491, 583] width 101 height 54
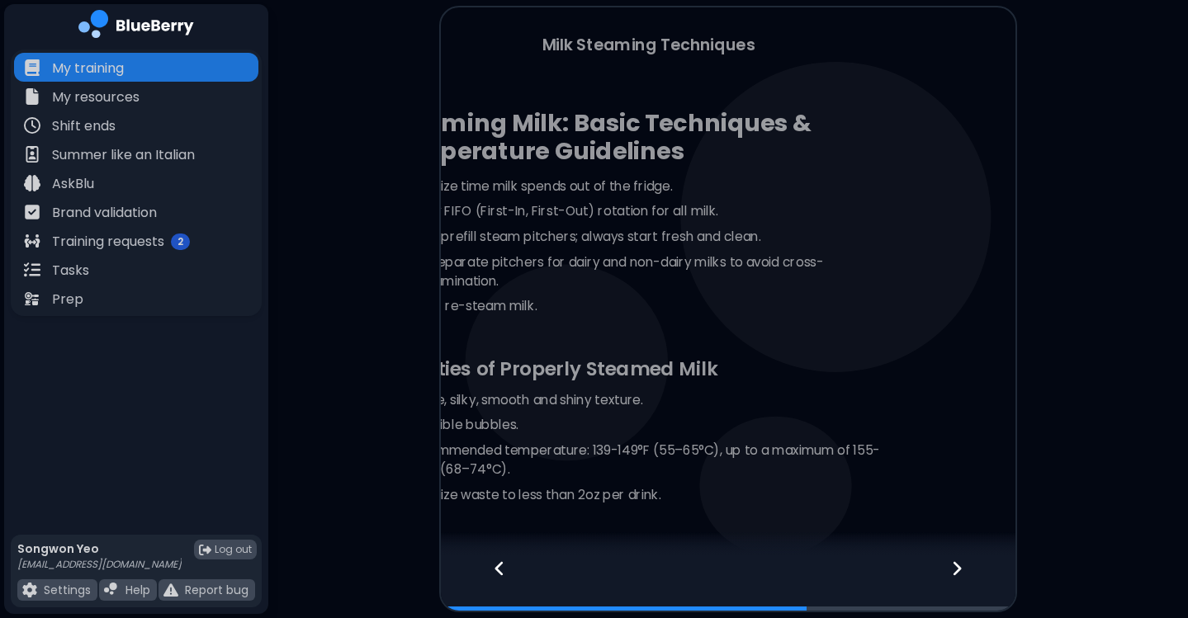
click at [502, 558] on div at bounding box center [491, 583] width 101 height 54
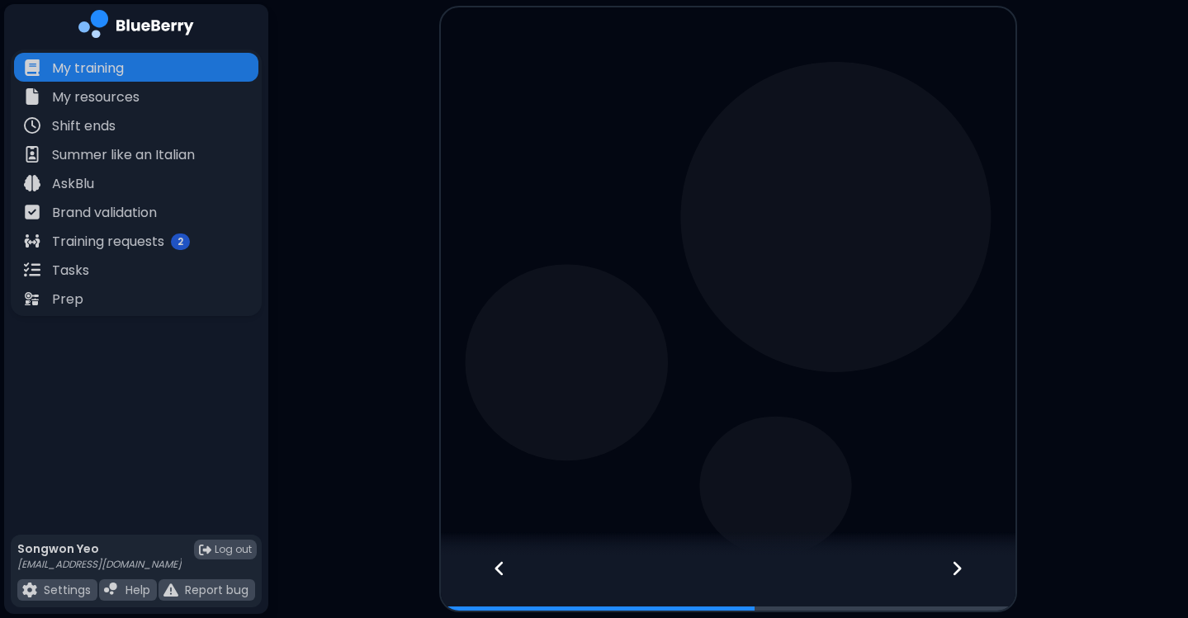
click at [502, 558] on div at bounding box center [491, 583] width 101 height 54
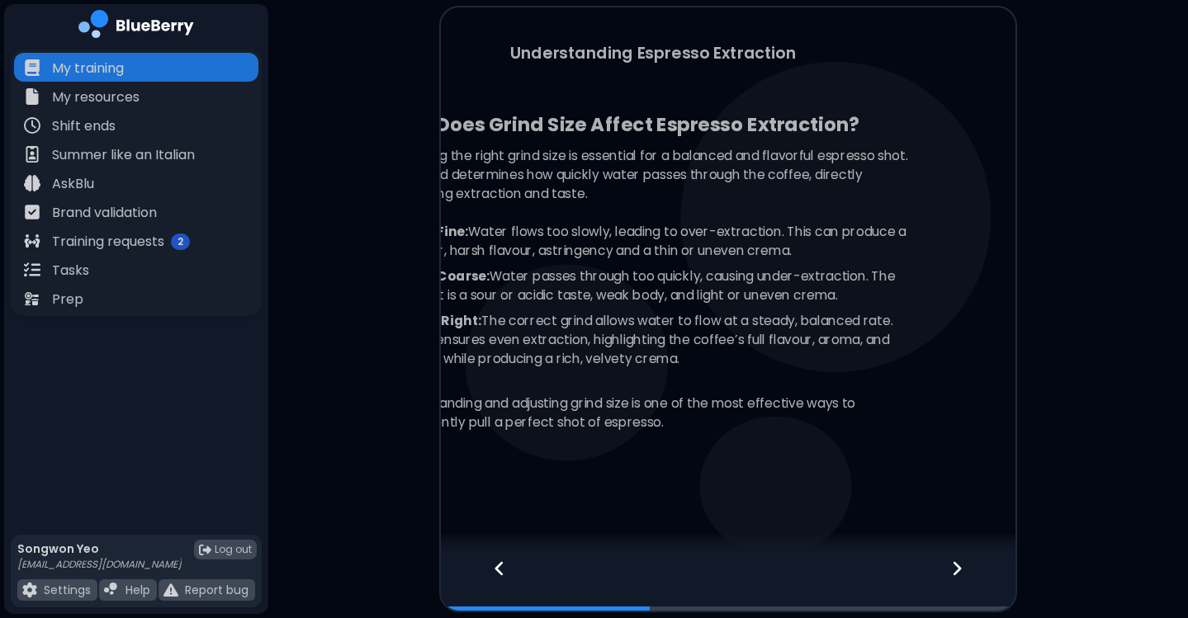
click at [502, 558] on div at bounding box center [491, 583] width 101 height 54
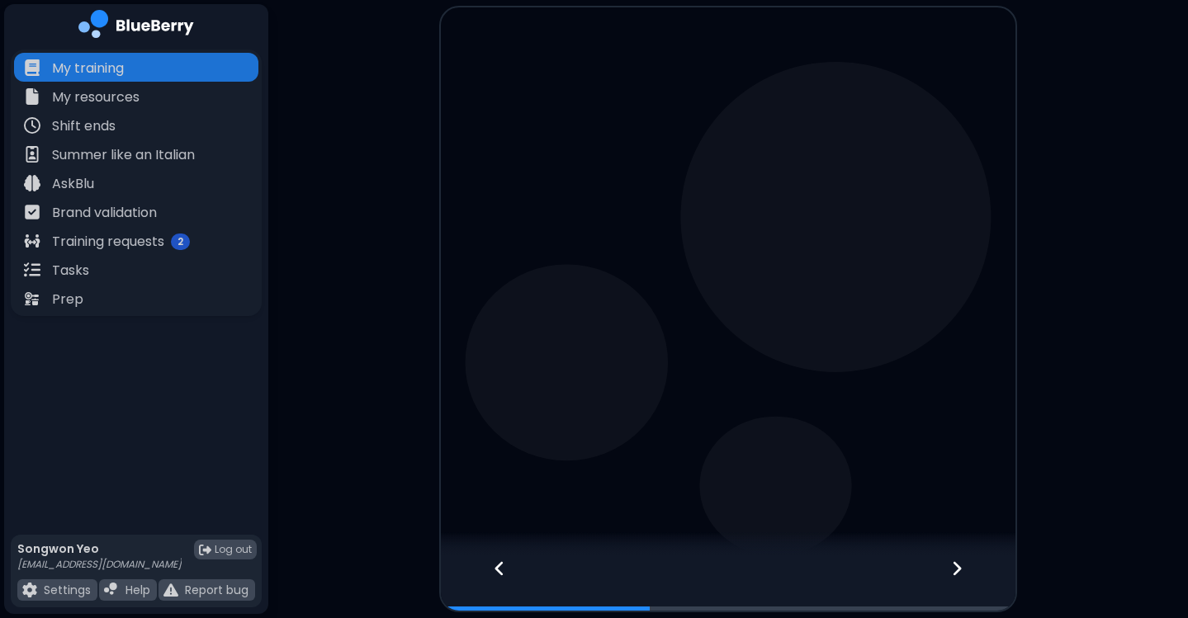
click at [502, 558] on div at bounding box center [491, 583] width 101 height 54
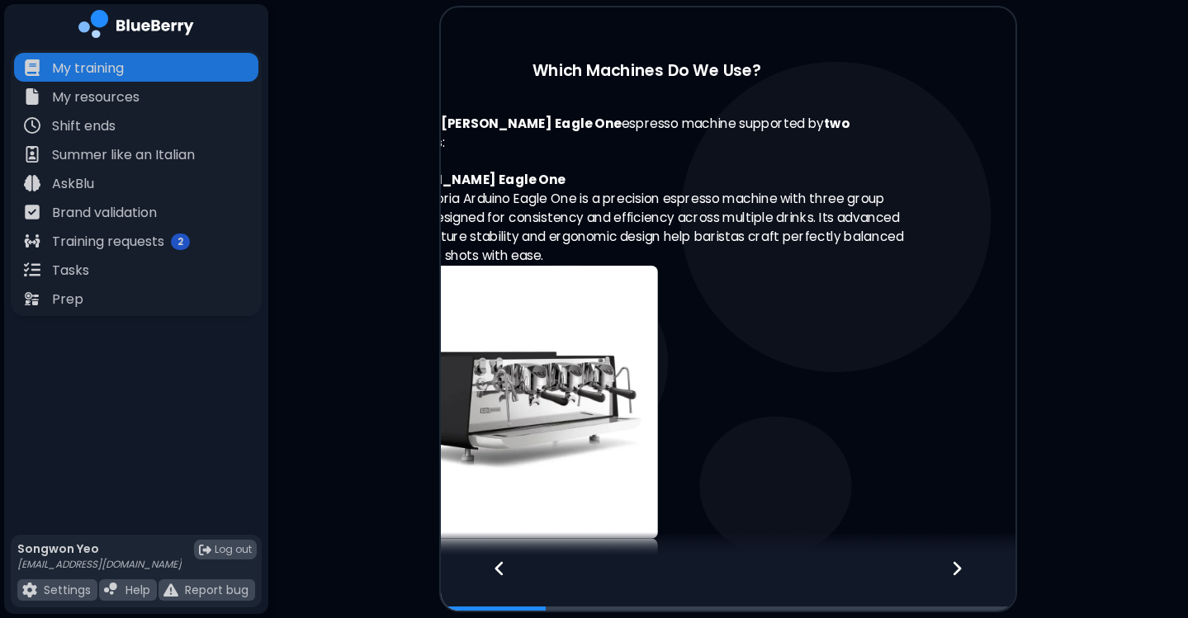
click at [502, 558] on div at bounding box center [491, 583] width 101 height 54
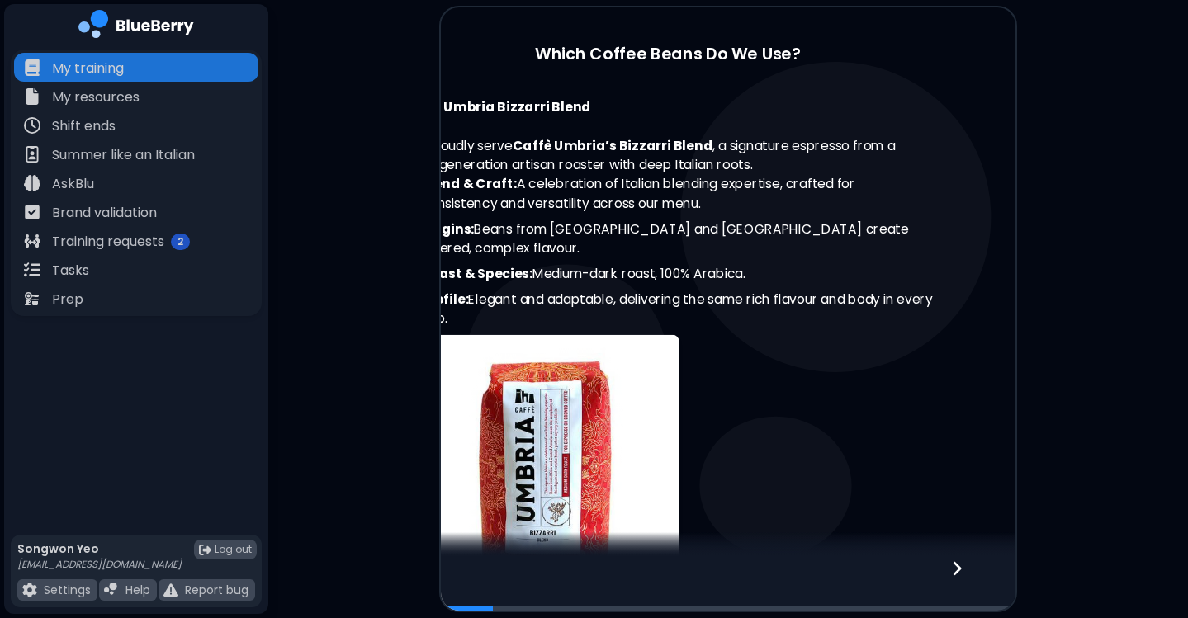
click at [502, 558] on div at bounding box center [728, 583] width 574 height 54
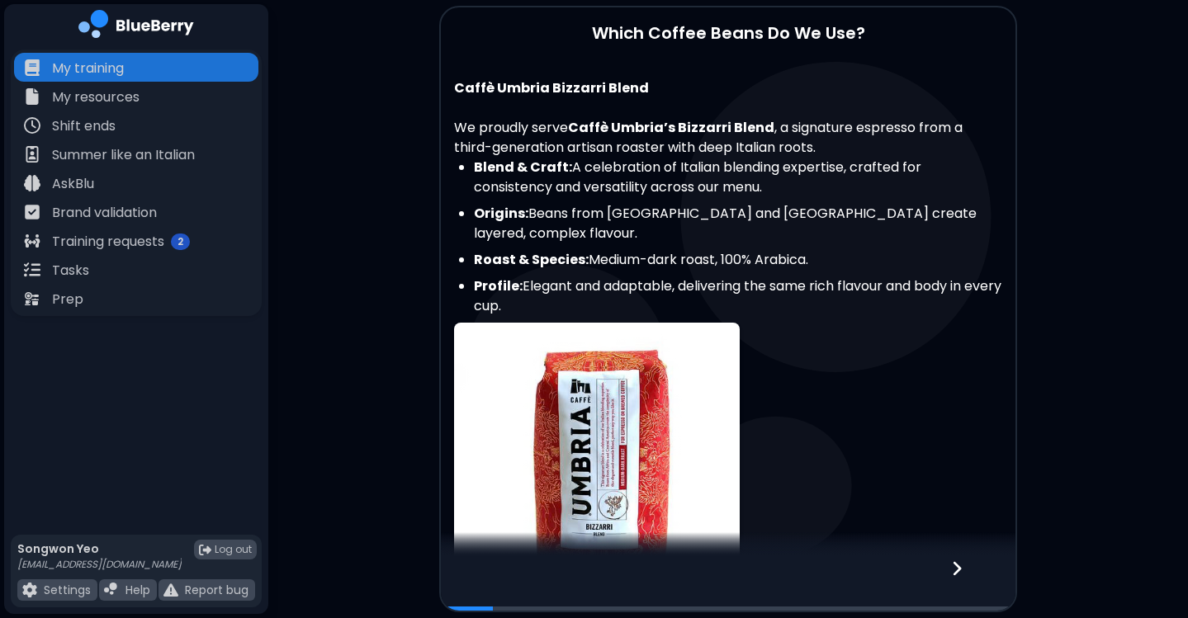
click at [502, 558] on div at bounding box center [728, 583] width 574 height 54
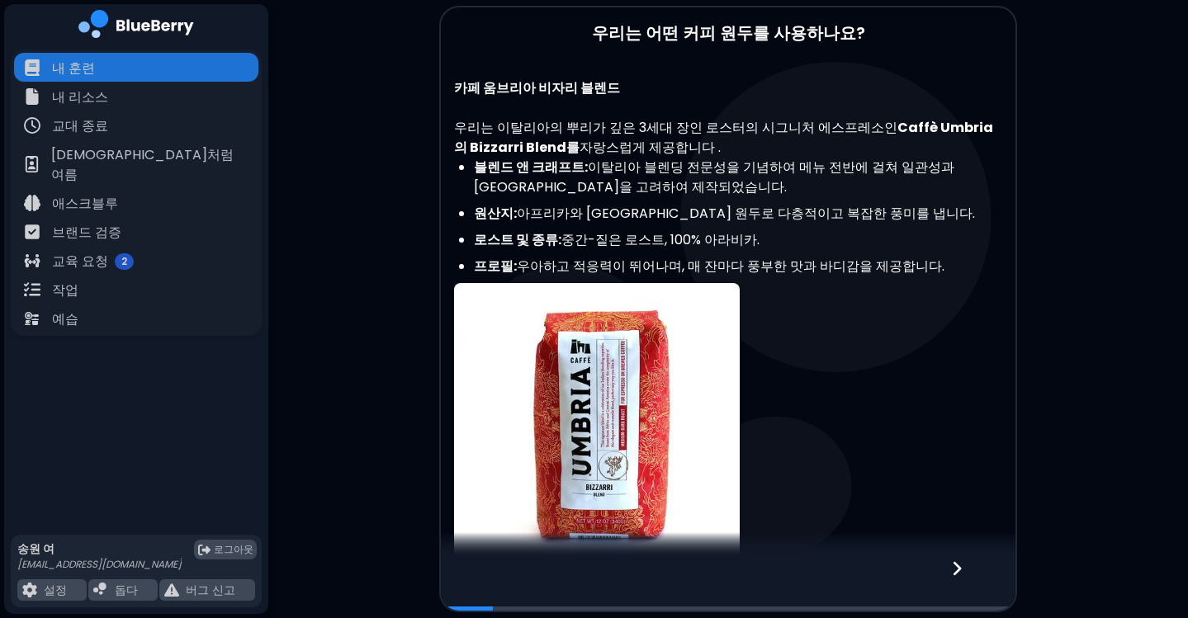
click at [797, 264] on font "우아하고 적응력이 뛰어나며, 매 잔마다 풍부한 맛과 바디감을 제공합니다." at bounding box center [731, 266] width 428 height 19
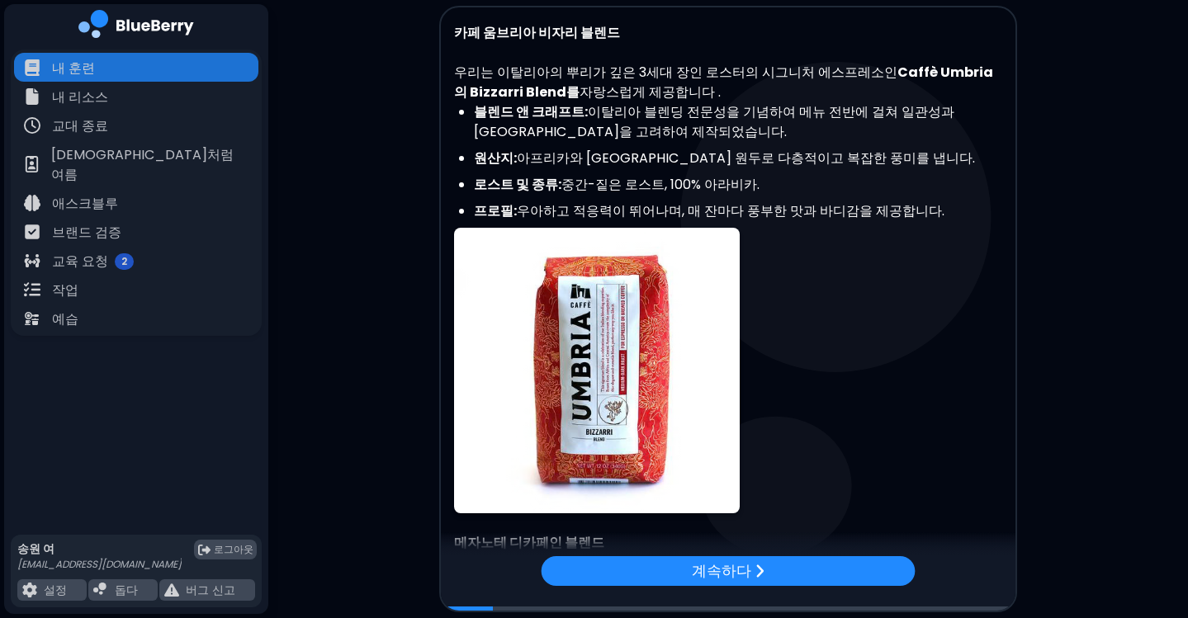
scroll to position [56, 0]
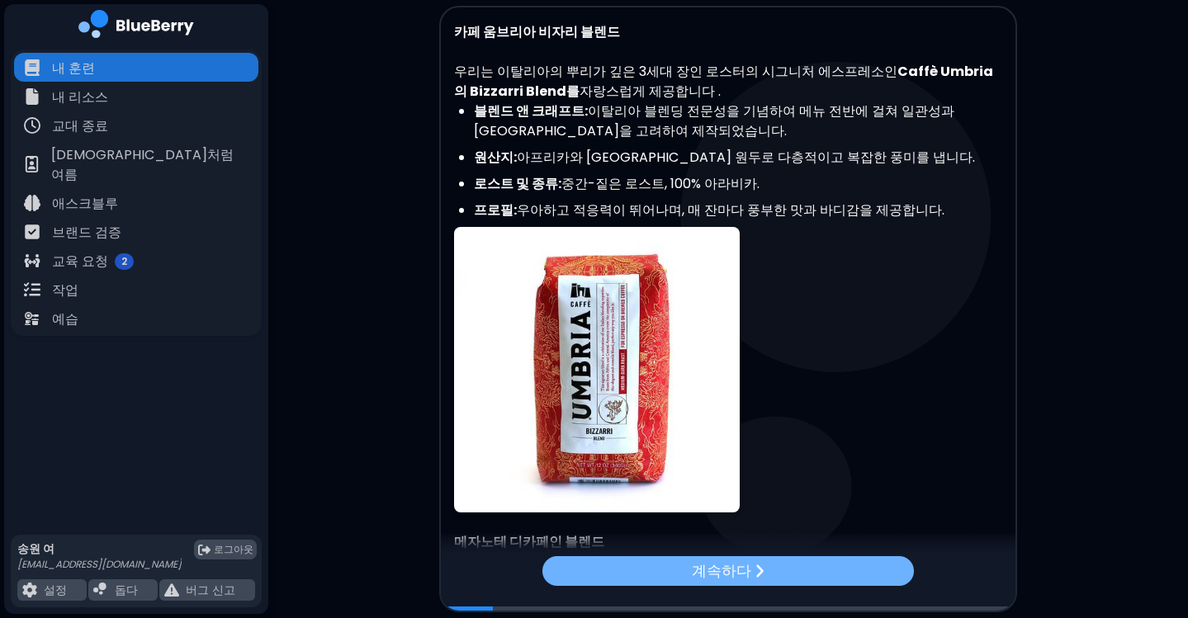
click at [778, 584] on div "계속하다" at bounding box center [727, 570] width 371 height 30
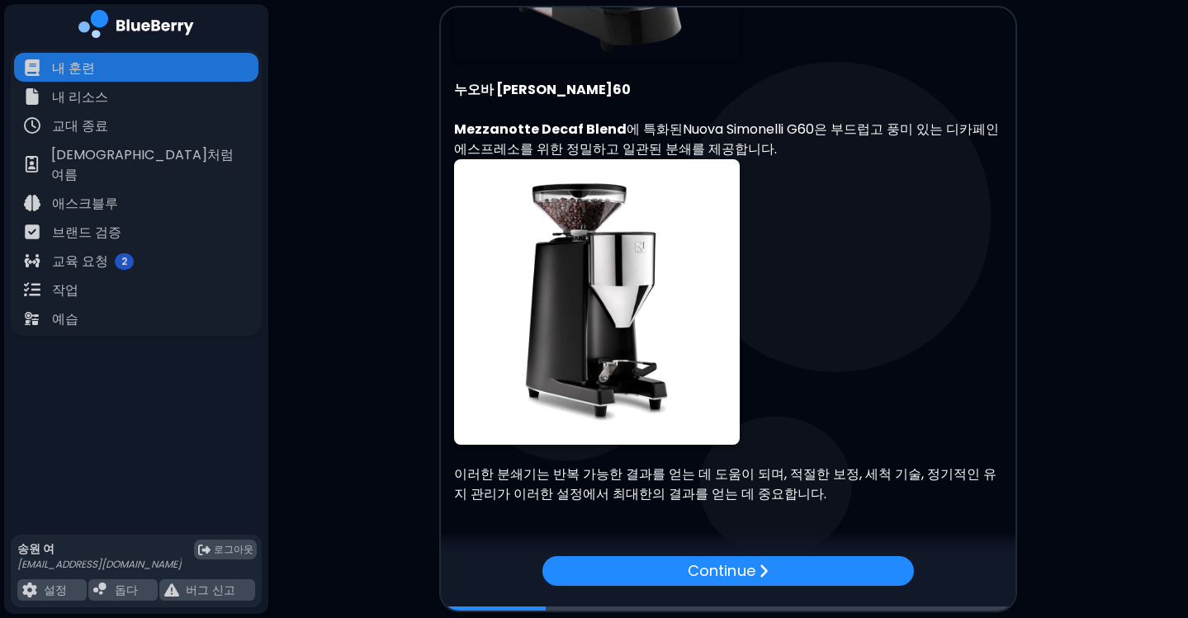
scroll to position [1187, 0]
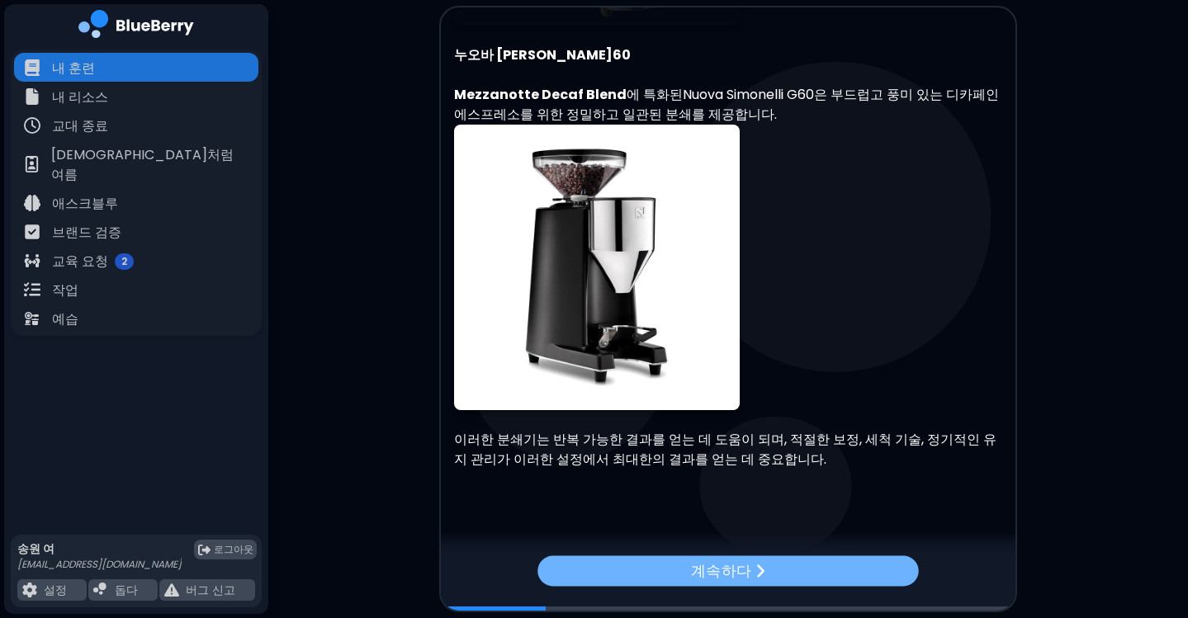
click at [811, 565] on div "계속하다" at bounding box center [727, 570] width 381 height 31
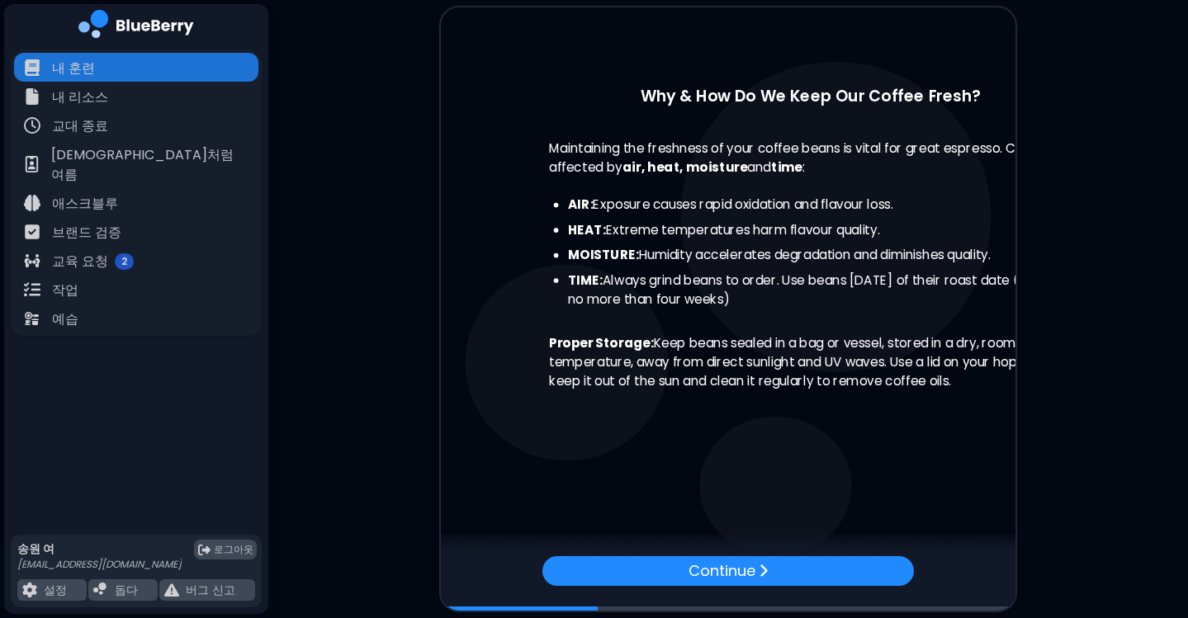
scroll to position [0, 0]
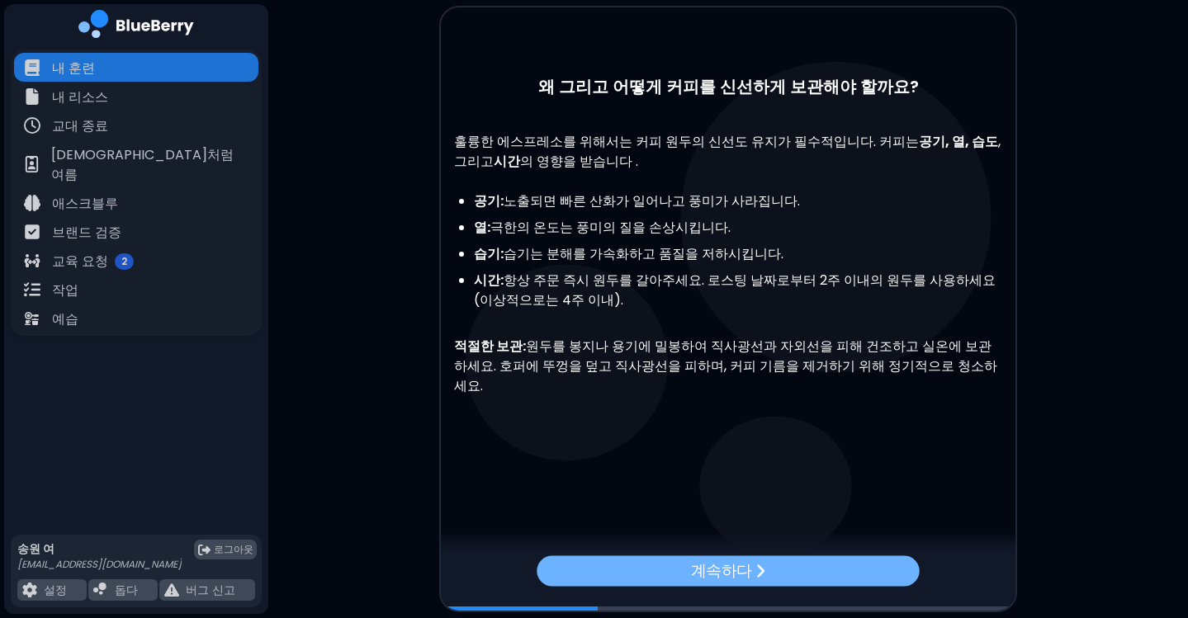
click at [776, 563] on div "계속하다" at bounding box center [728, 570] width 382 height 31
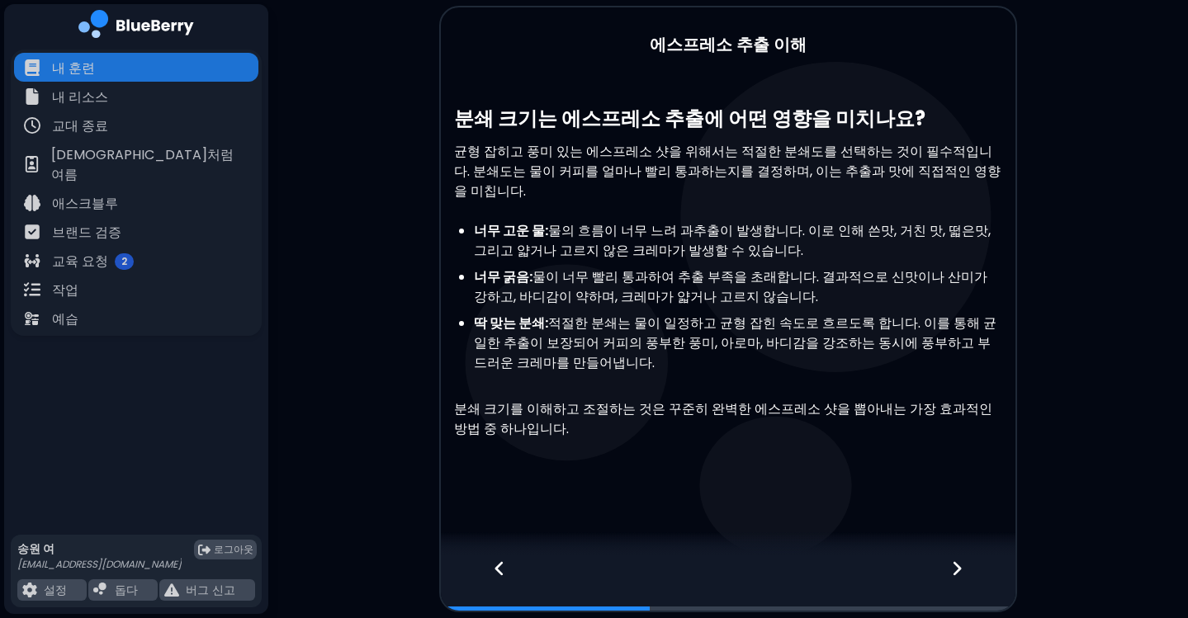
click at [957, 565] on icon at bounding box center [957, 568] width 8 height 14
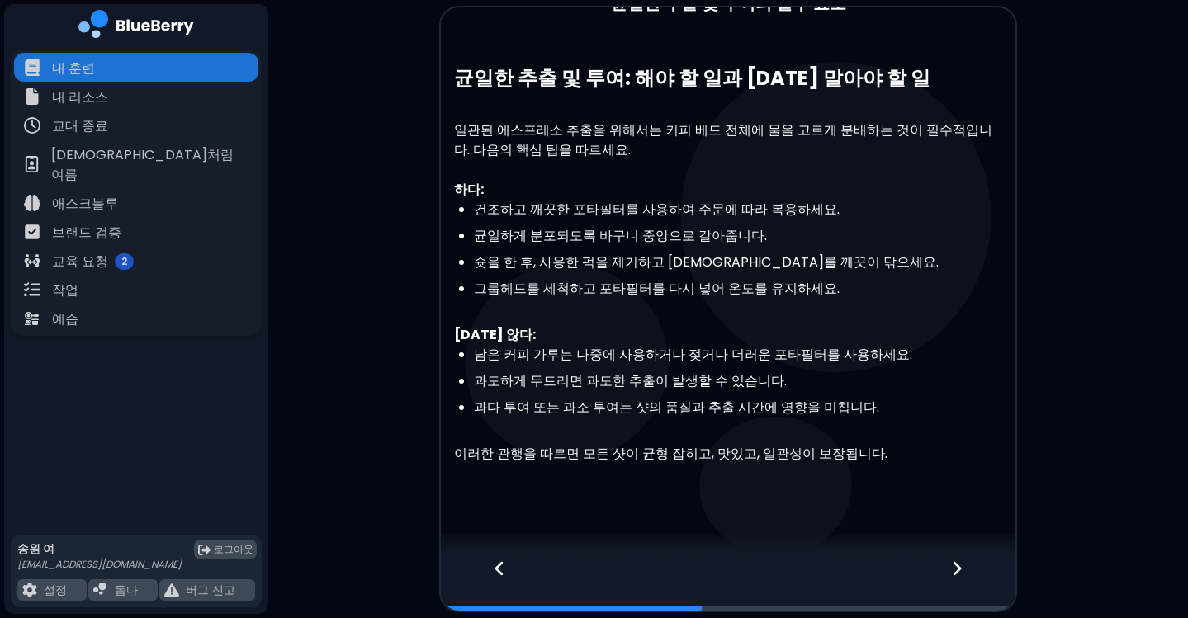
scroll to position [33, 0]
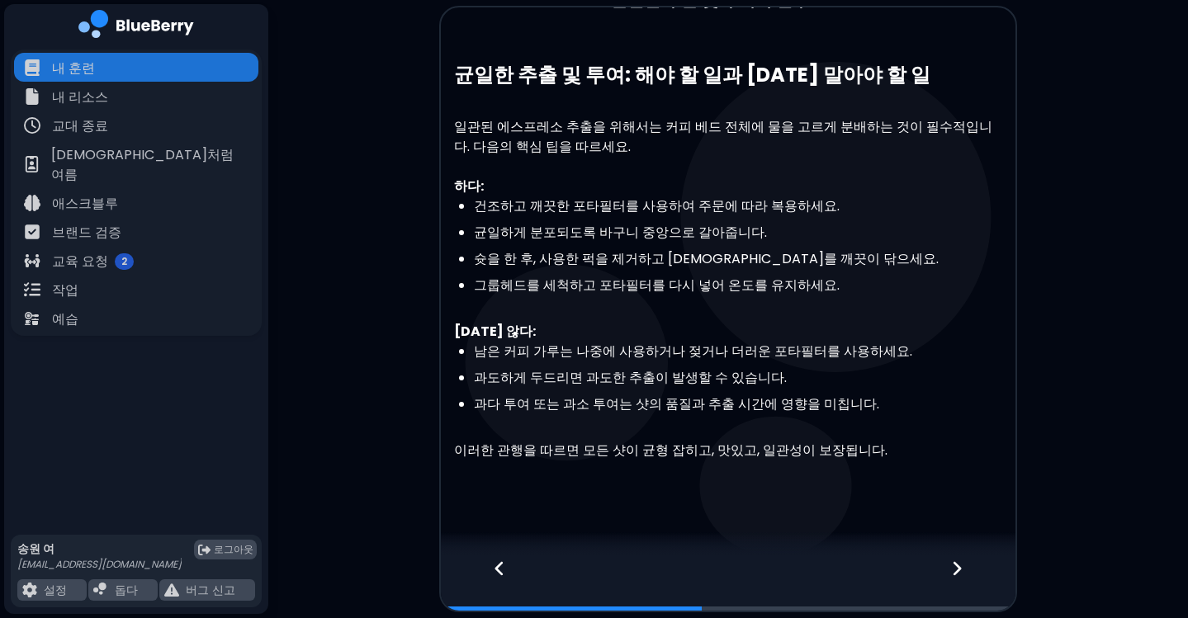
click at [948, 574] on div at bounding box center [966, 583] width 97 height 54
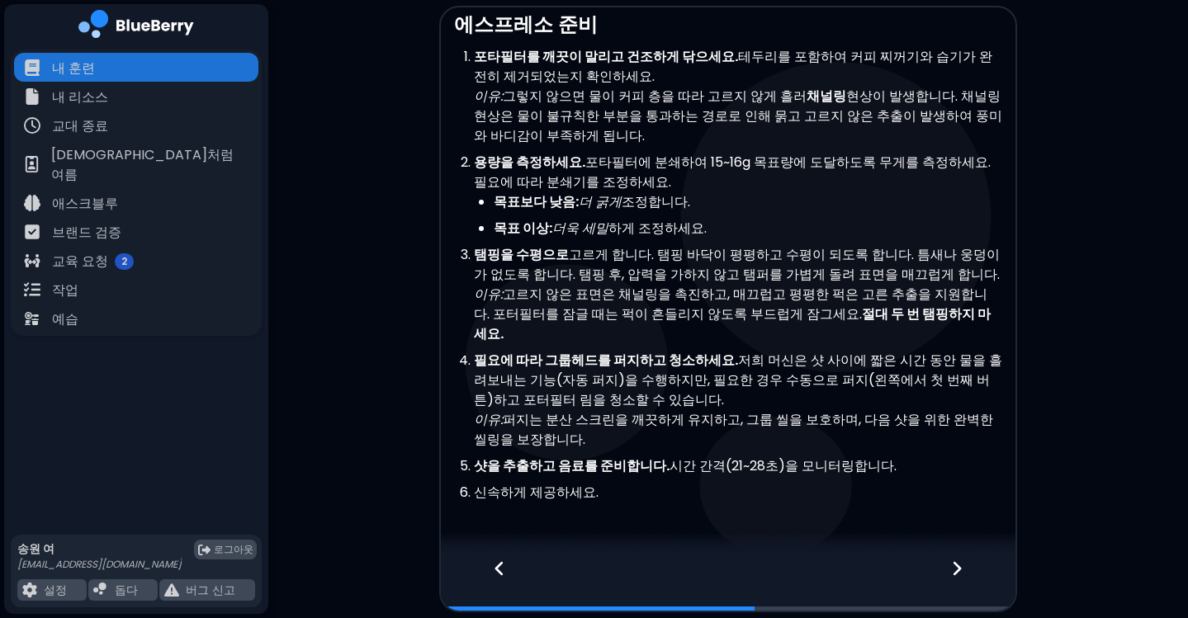
scroll to position [584, 0]
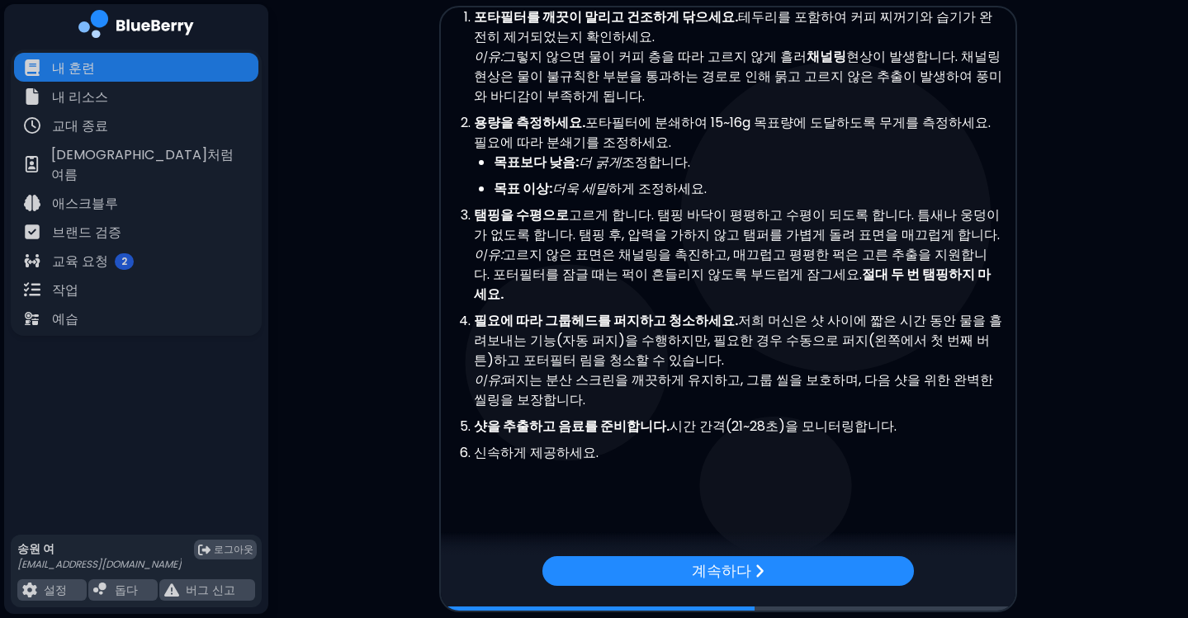
click at [762, 589] on div "계속하다" at bounding box center [728, 583] width 574 height 54
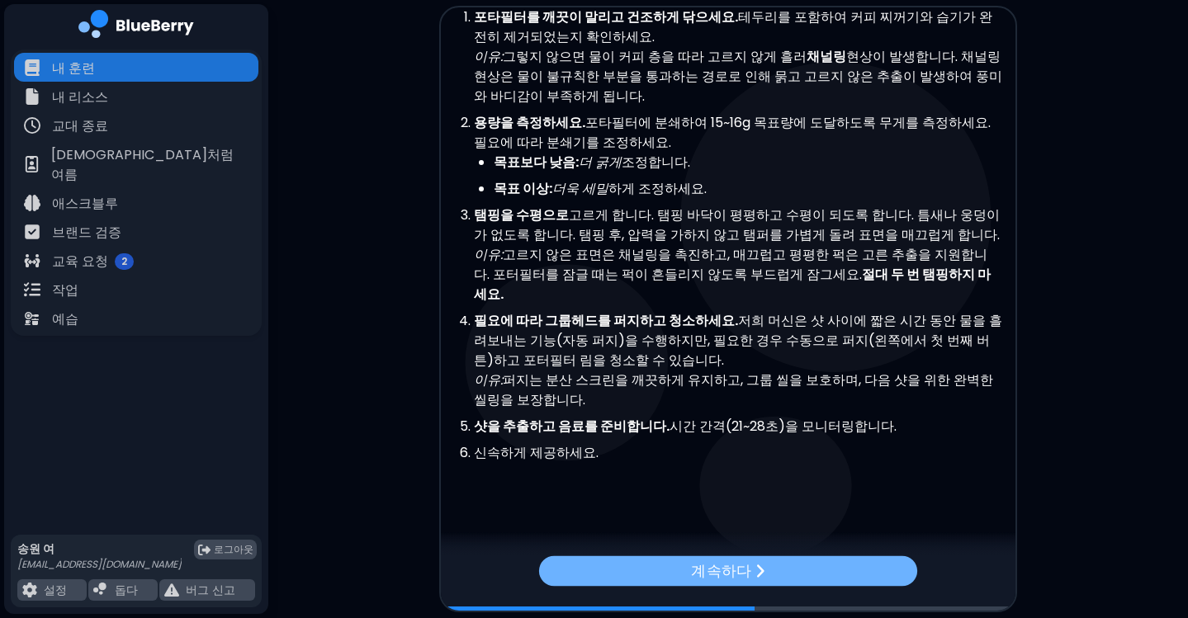
click at [768, 573] on div "계속하다" at bounding box center [728, 570] width 378 height 31
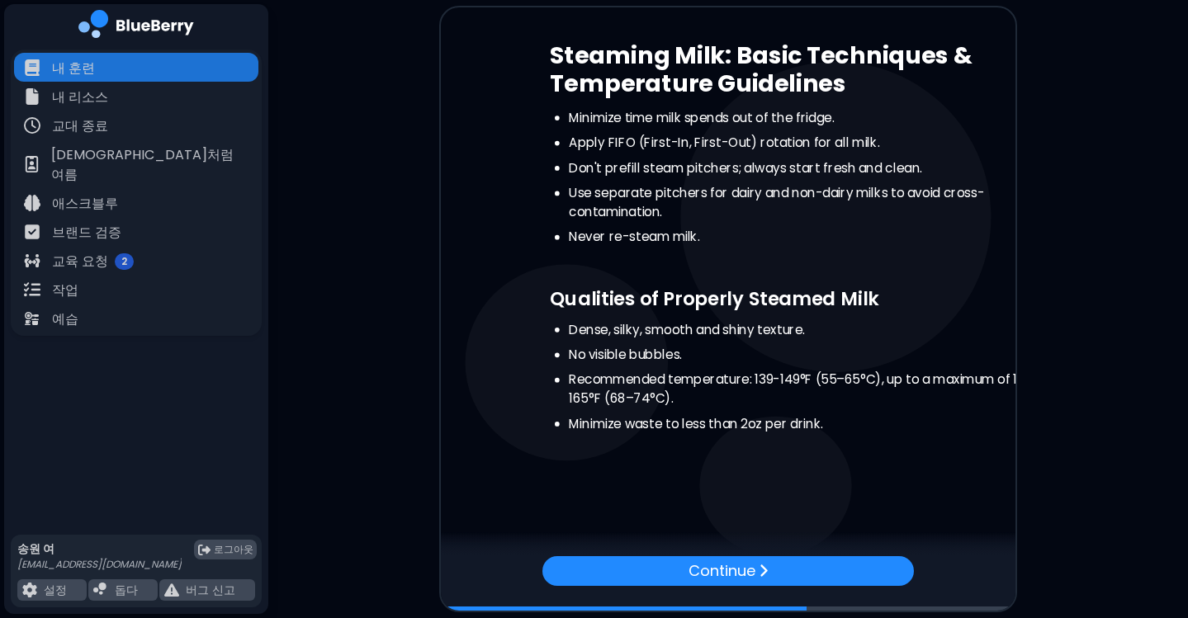
scroll to position [0, 0]
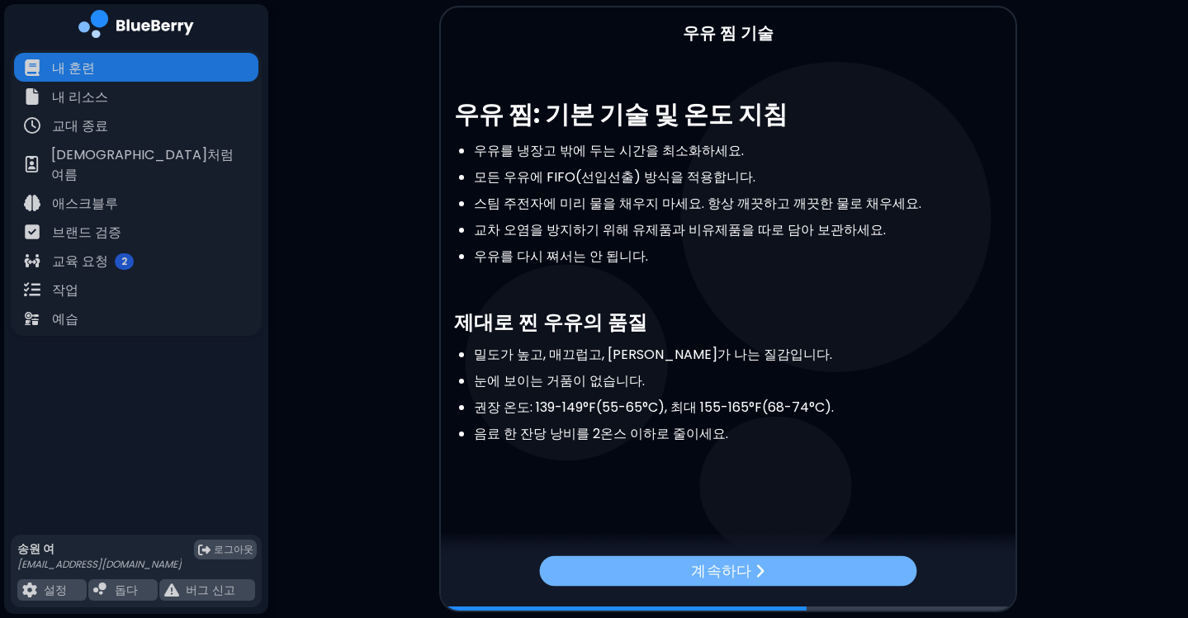
click at [745, 567] on font "계속하다" at bounding box center [721, 570] width 60 height 21
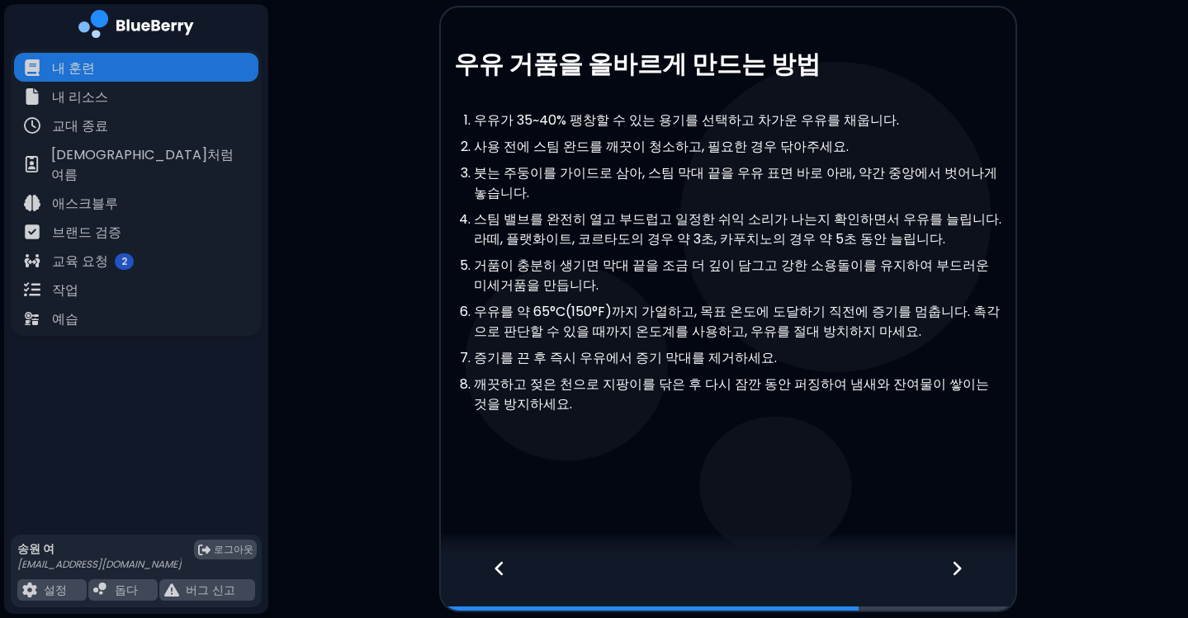
click at [958, 563] on icon at bounding box center [957, 569] width 12 height 18
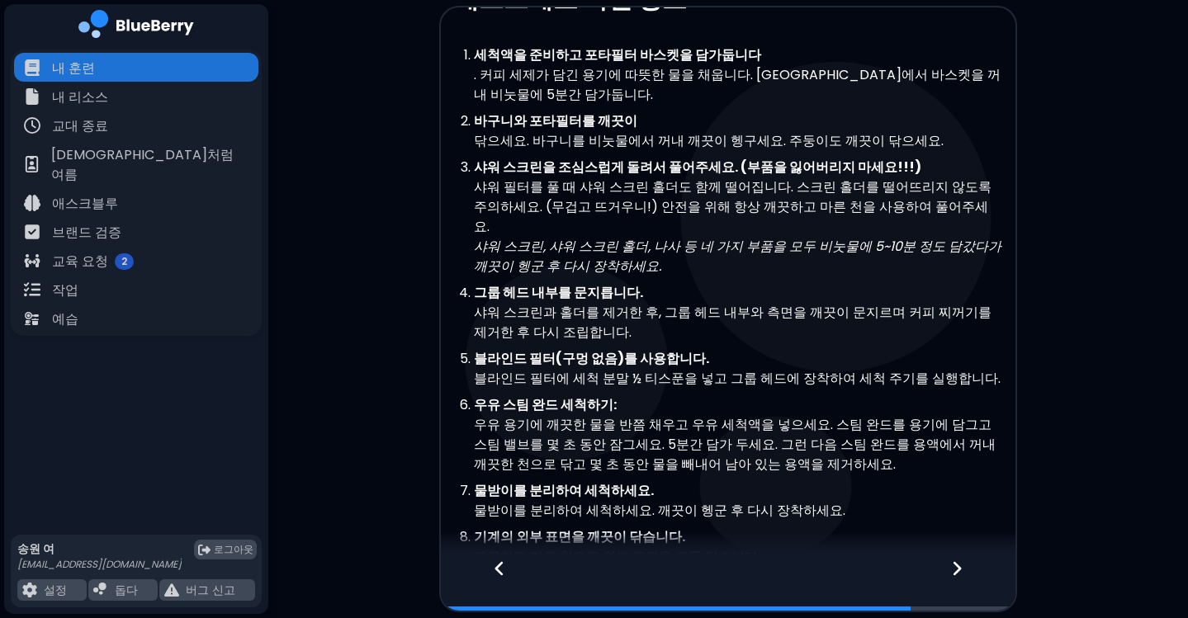
scroll to position [140, 0]
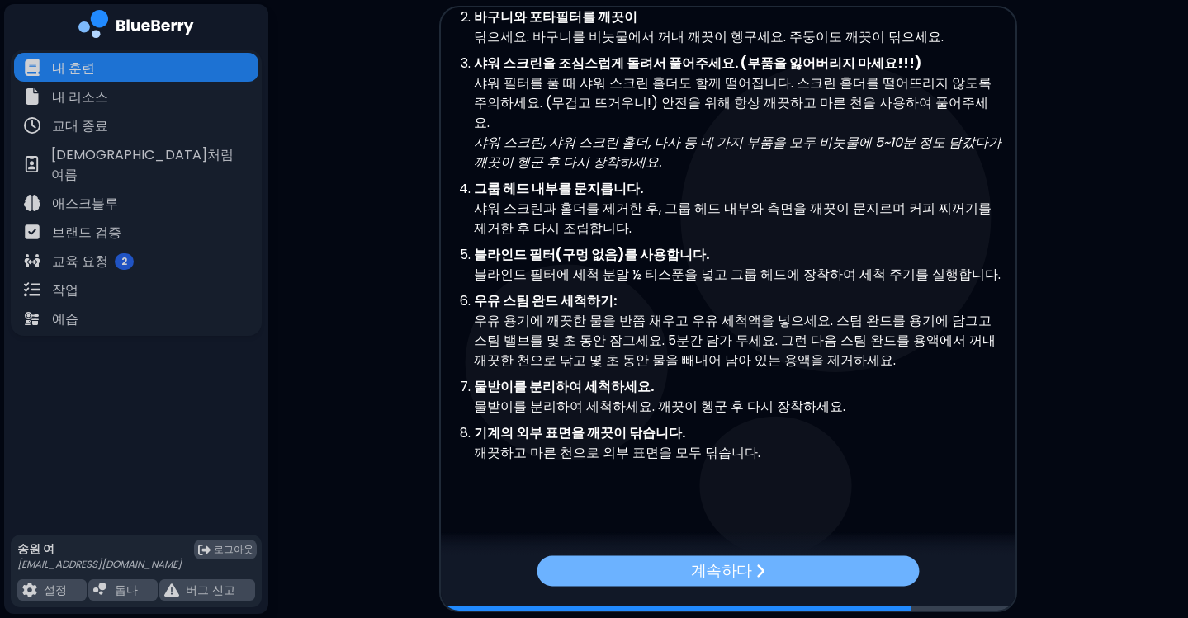
click at [886, 577] on div "계속하다" at bounding box center [728, 570] width 382 height 31
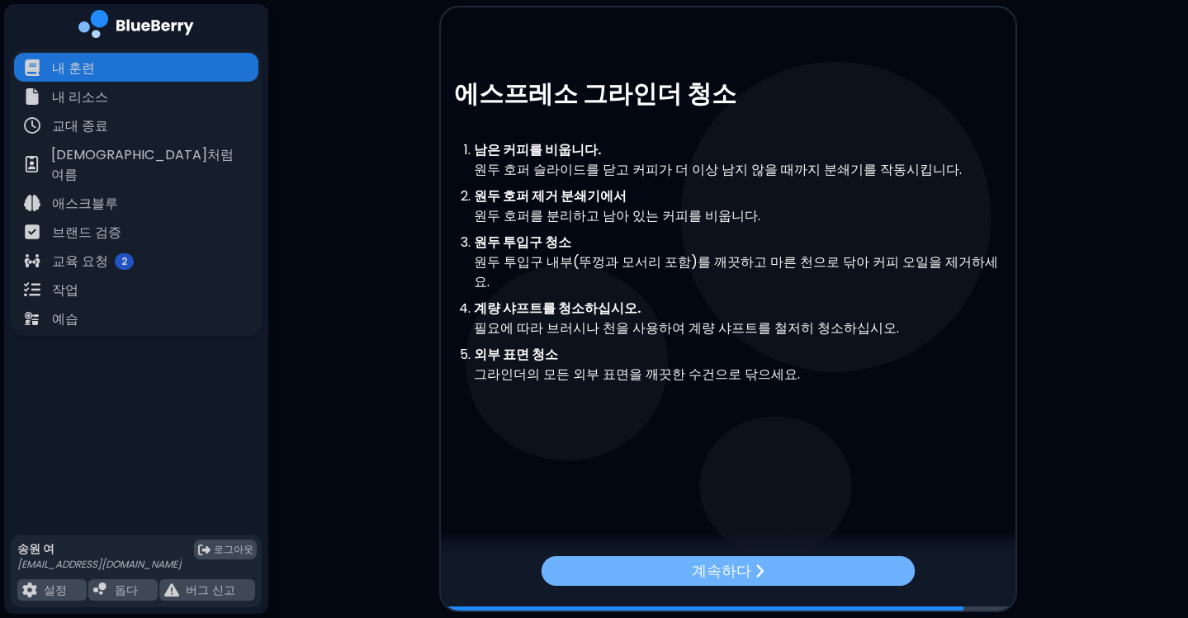
click at [822, 570] on div "계속하다" at bounding box center [727, 570] width 373 height 30
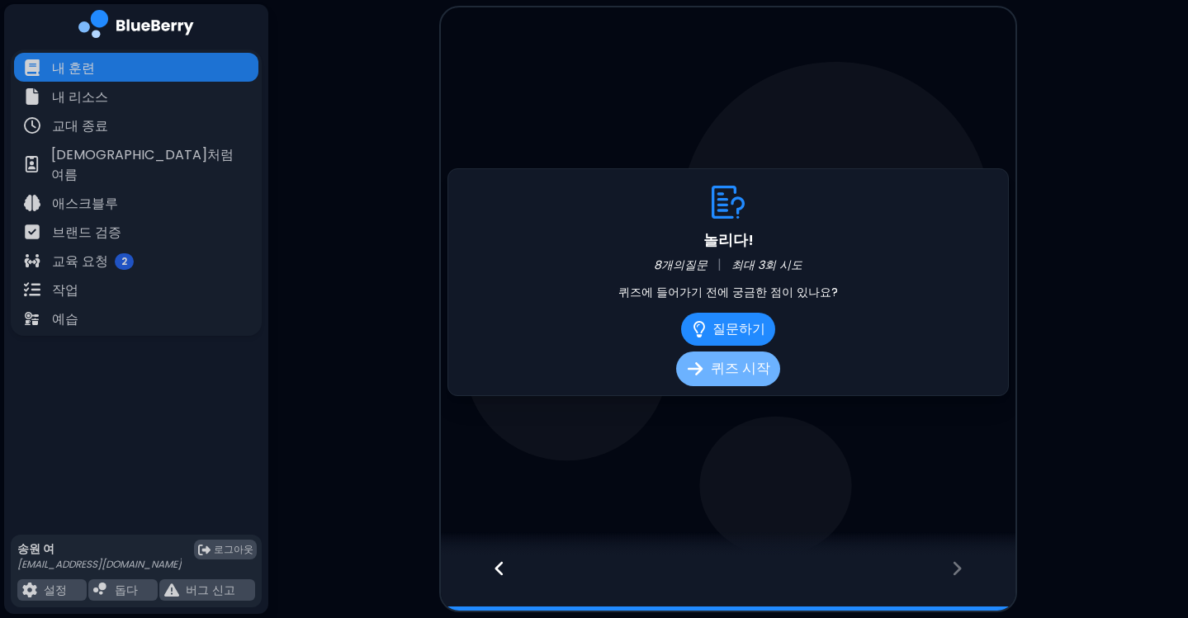
click at [759, 376] on font "퀴즈 시작" at bounding box center [740, 369] width 59 height 20
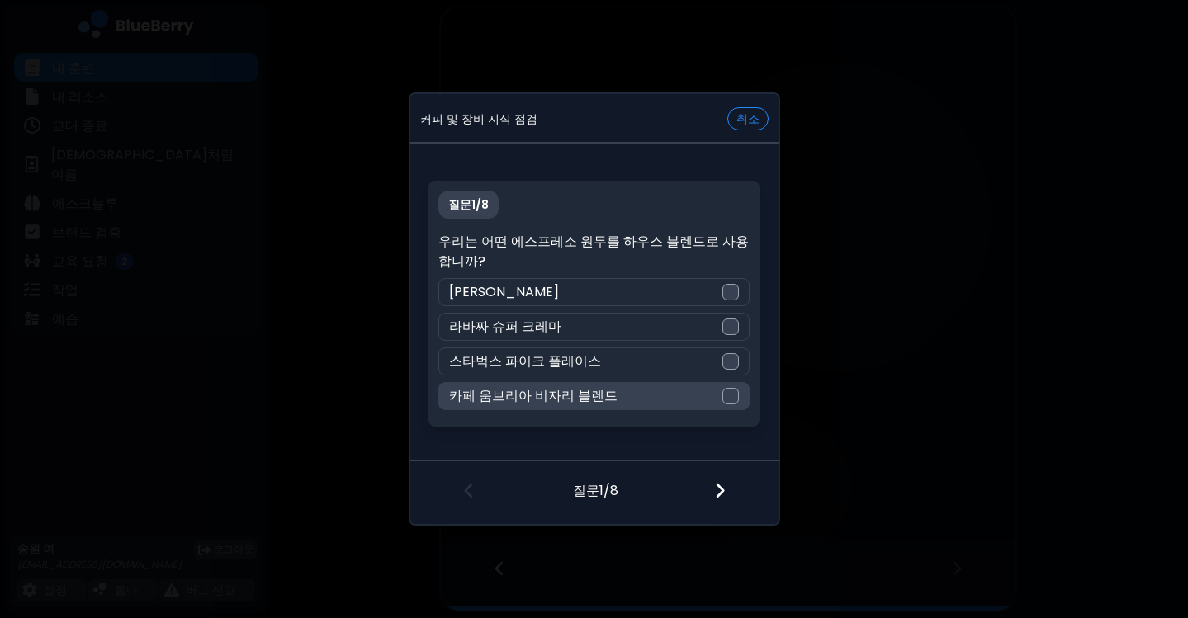
click at [606, 398] on div "카페 움브리아 비자리 블렌드" at bounding box center [593, 396] width 311 height 28
click at [719, 500] on div at bounding box center [729, 491] width 97 height 61
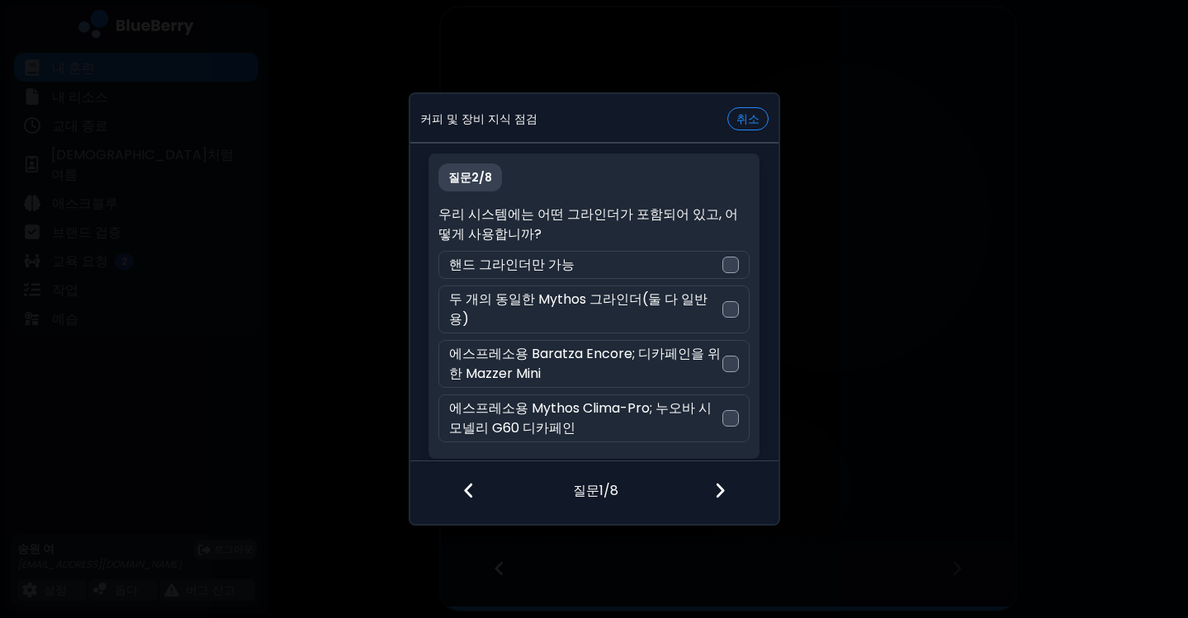
click at [469, 485] on img at bounding box center [469, 490] width 12 height 18
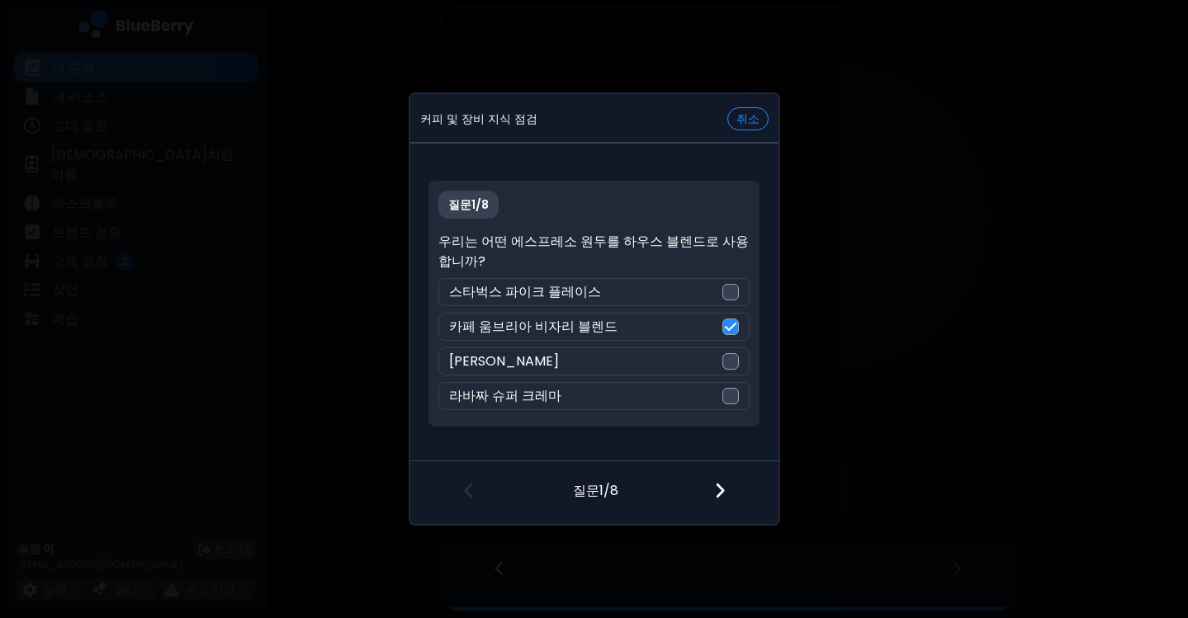
click at [711, 489] on div at bounding box center [729, 491] width 97 height 61
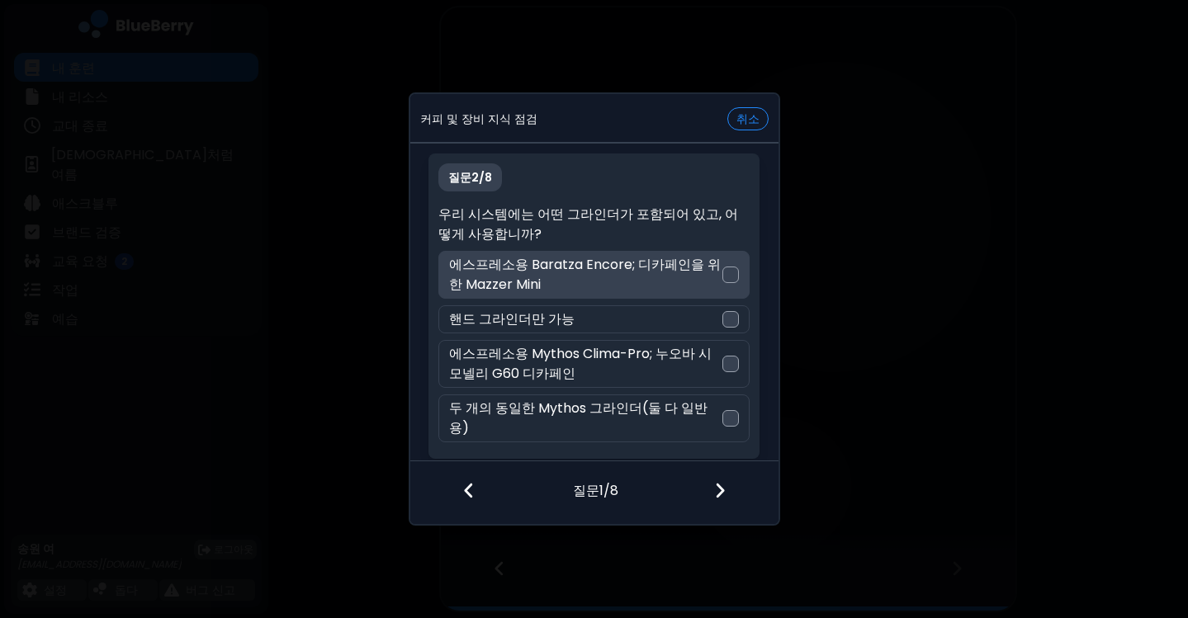
click at [665, 284] on p "에스프레소용 Baratza Encore; 디카페인을 위한 Mazzer Mini" at bounding box center [585, 275] width 273 height 40
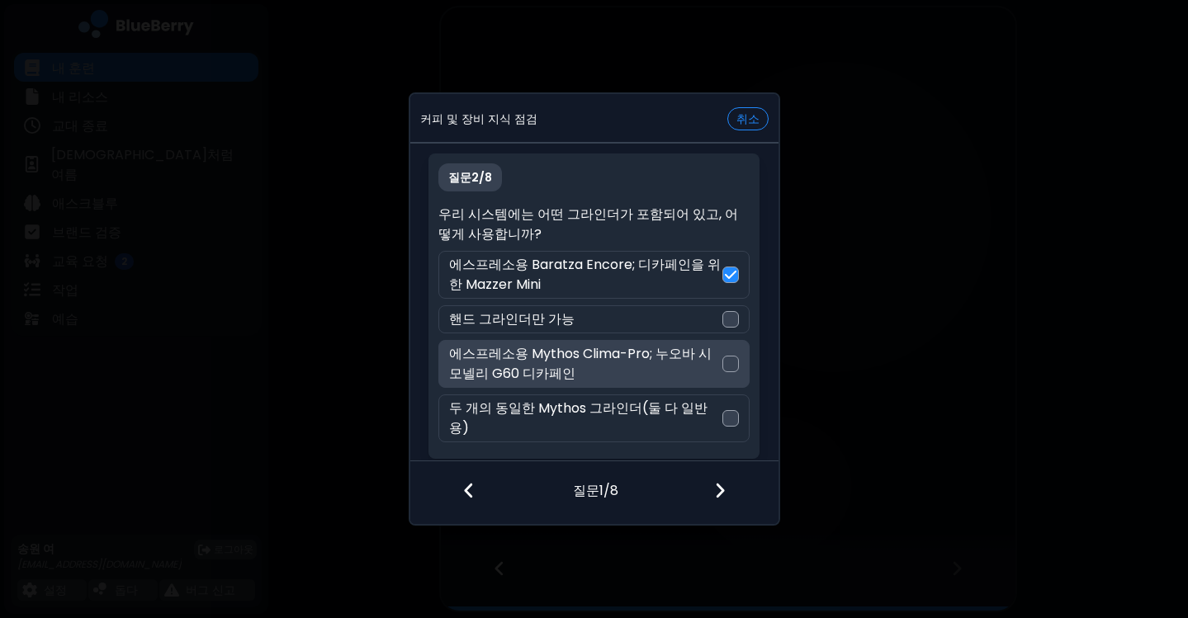
click at [688, 370] on font "에스프레소용 Mythos Clima-Pro; 누오바 시모넬리 G60 디카페인" at bounding box center [580, 363] width 262 height 39
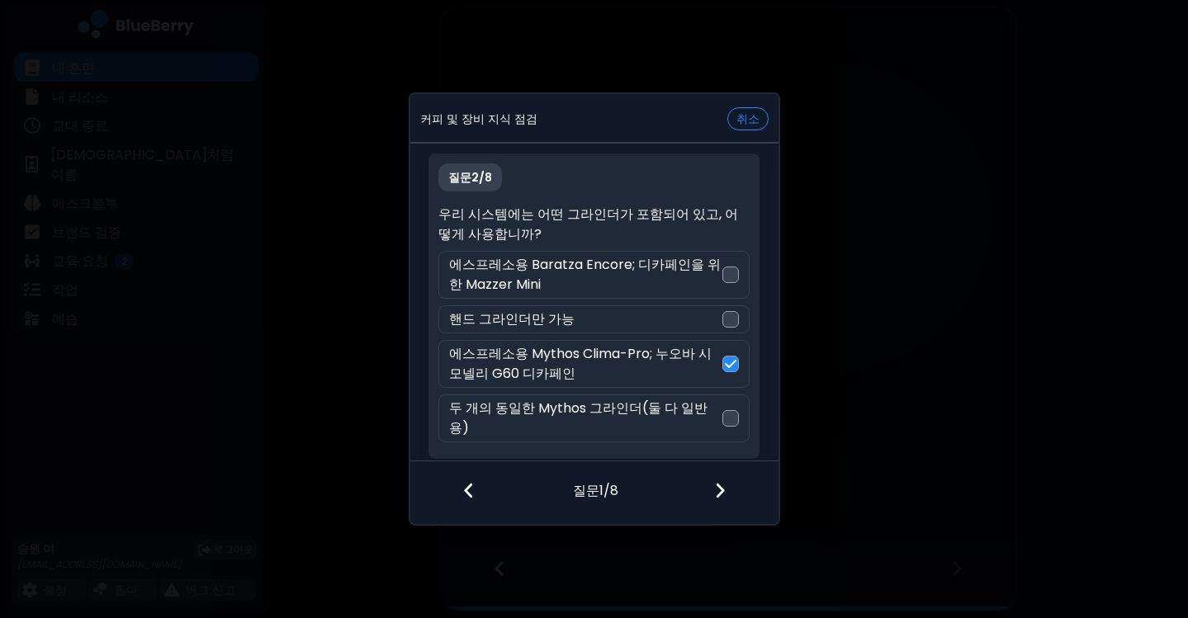
click at [712, 498] on div at bounding box center [729, 491] width 97 height 61
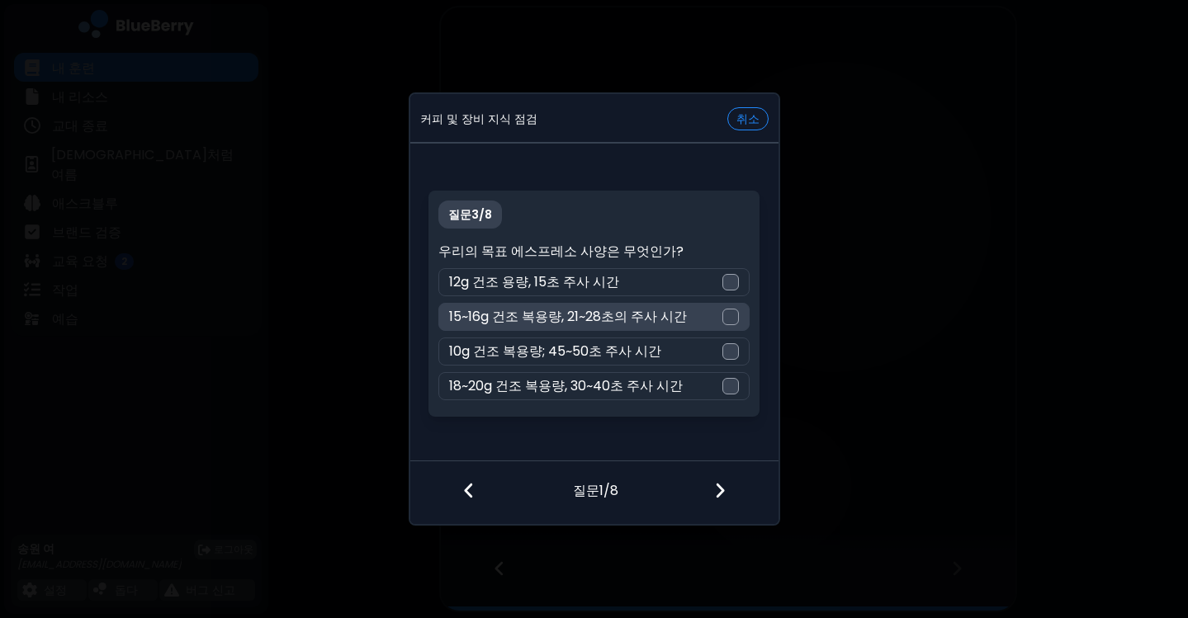
click at [598, 313] on font "15~16g 건조 복용량, 21~28초의 주사 시간" at bounding box center [568, 316] width 238 height 19
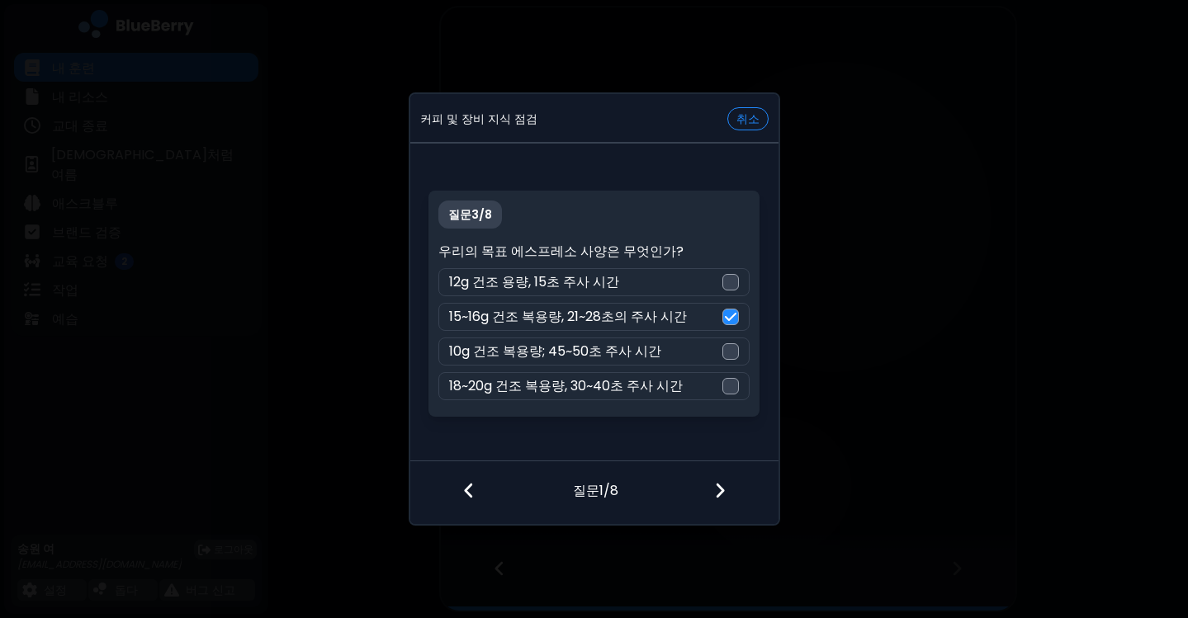
click at [714, 492] on img at bounding box center [720, 490] width 12 height 18
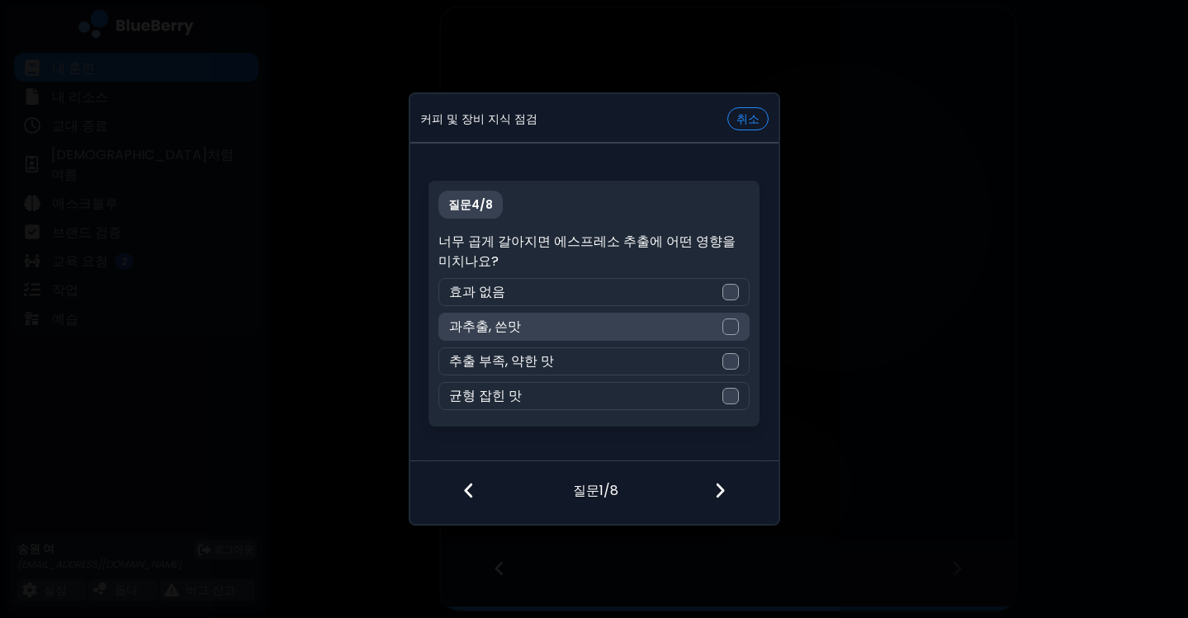
click at [645, 324] on div "과추출, 쓴맛" at bounding box center [593, 327] width 311 height 28
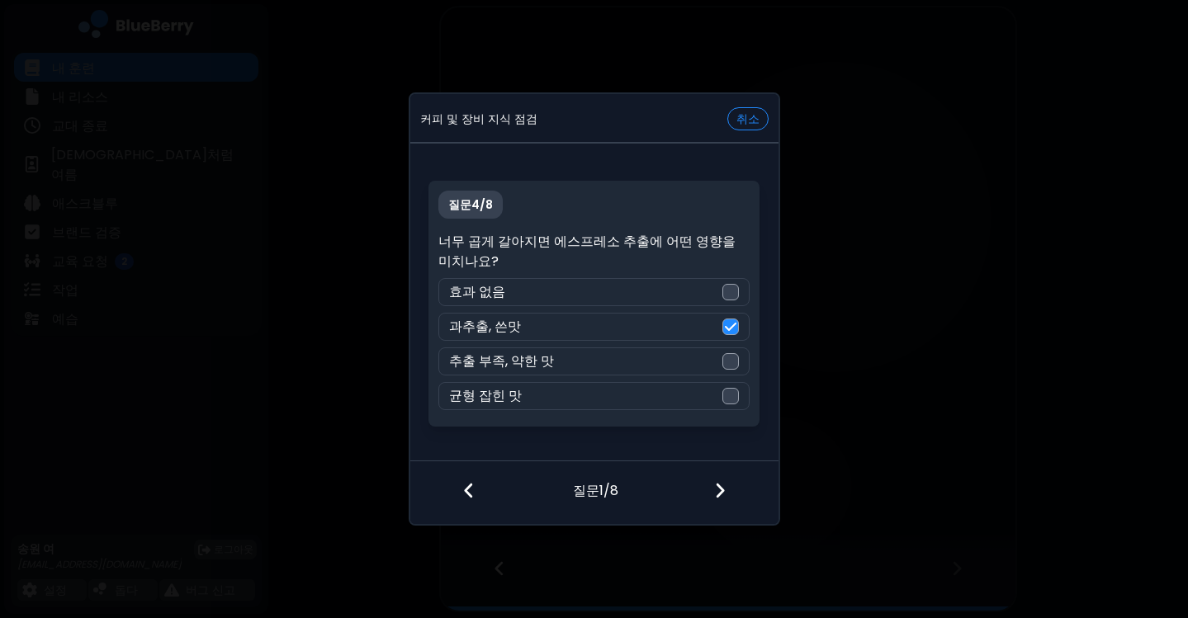
click at [722, 499] on img at bounding box center [720, 490] width 12 height 18
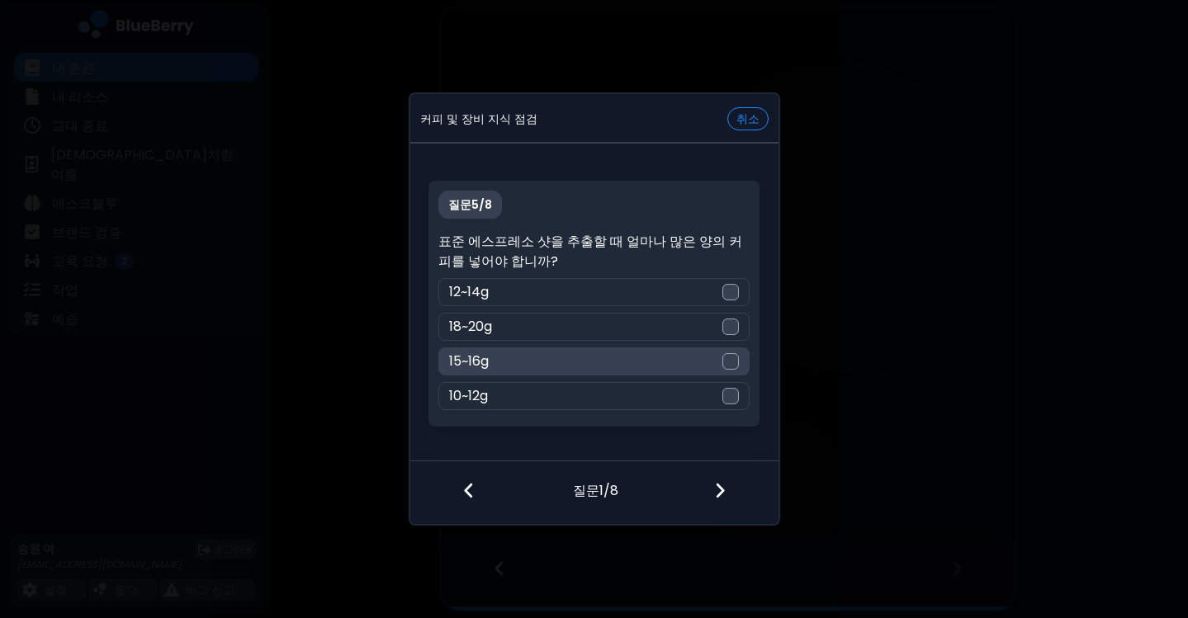
click at [610, 349] on div "15~16g" at bounding box center [593, 361] width 311 height 28
click at [716, 484] on img at bounding box center [720, 490] width 12 height 18
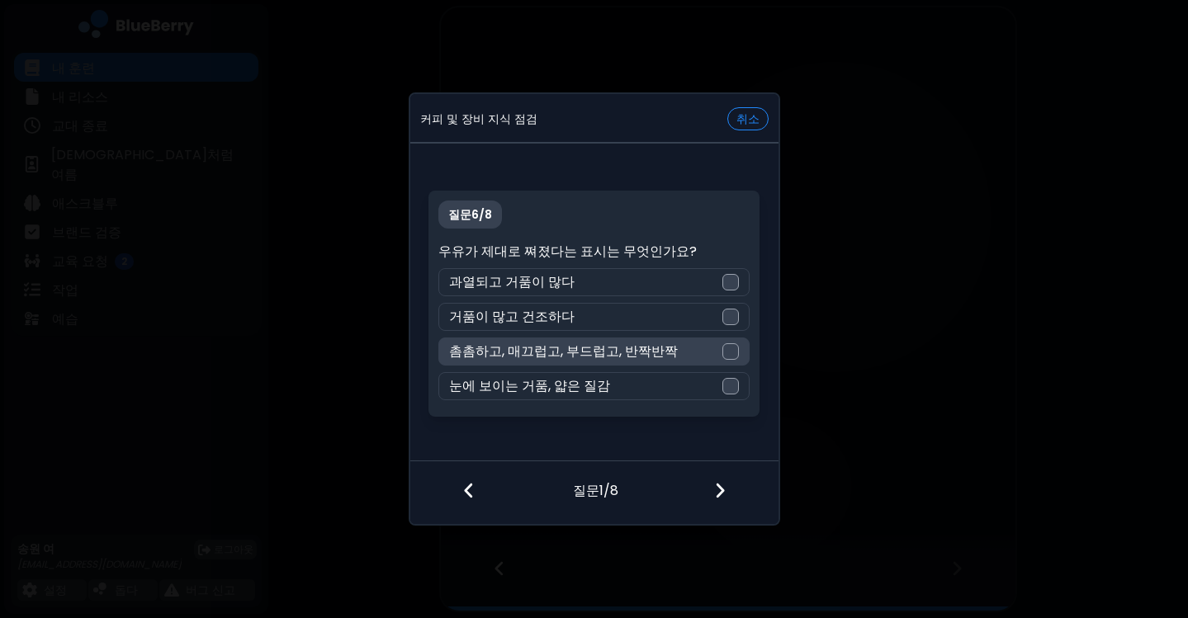
click at [561, 348] on font "촘촘하고, 매끄럽고, 부드럽고, 반짝반짝" at bounding box center [563, 351] width 229 height 19
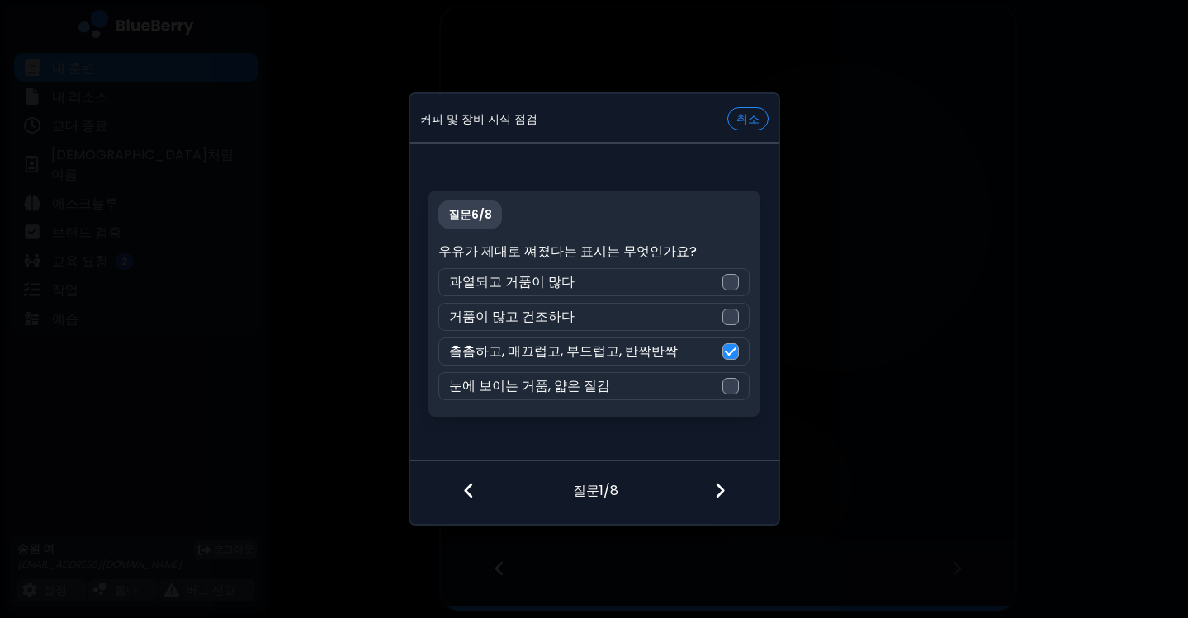
click at [722, 493] on img at bounding box center [720, 490] width 12 height 18
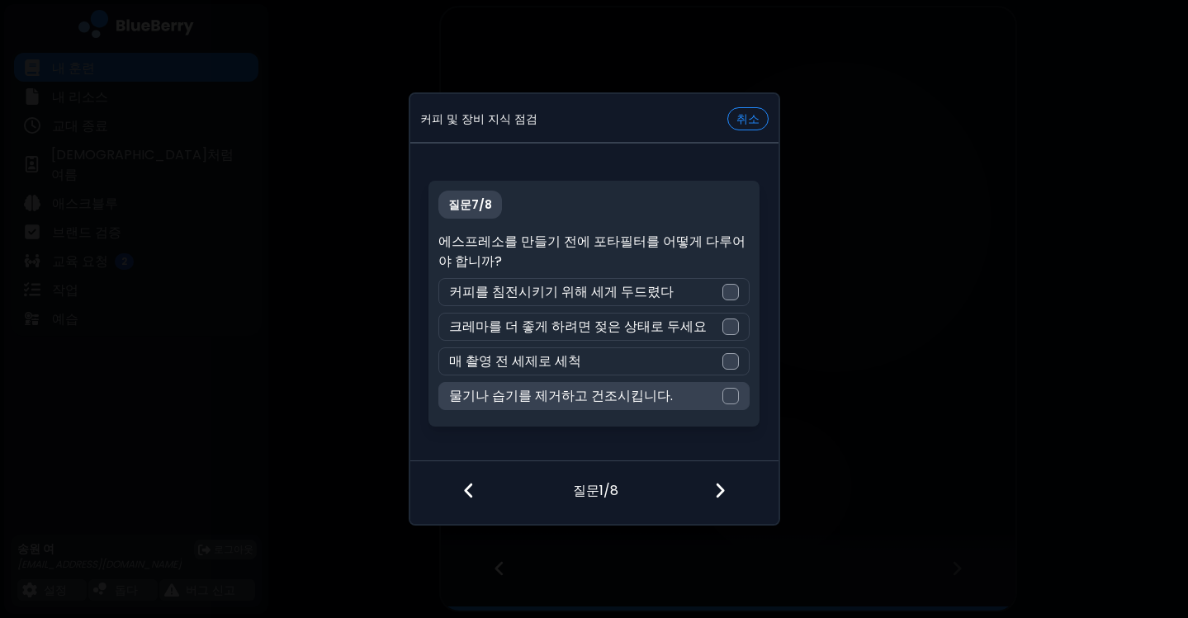
click at [574, 400] on font "물기나 습기를 제거하고 건조시킵니다." at bounding box center [561, 395] width 224 height 19
click at [735, 499] on div at bounding box center [729, 491] width 97 height 61
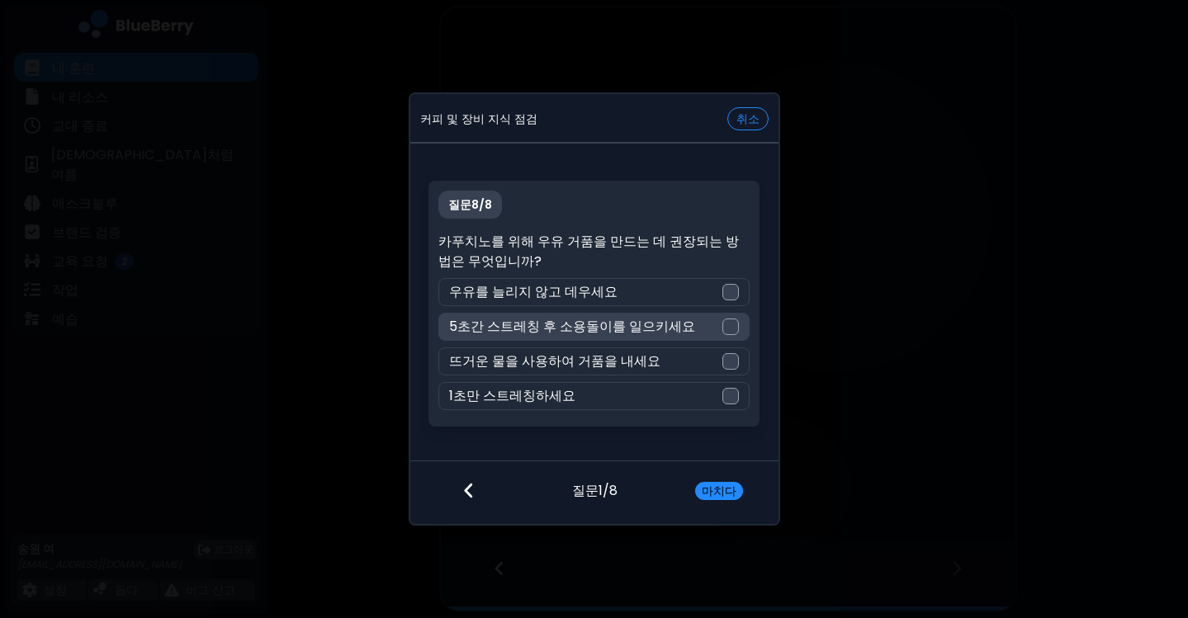
click at [623, 338] on div "5초간 스트레칭 후 소용돌이를 일으키세요" at bounding box center [593, 327] width 311 height 28
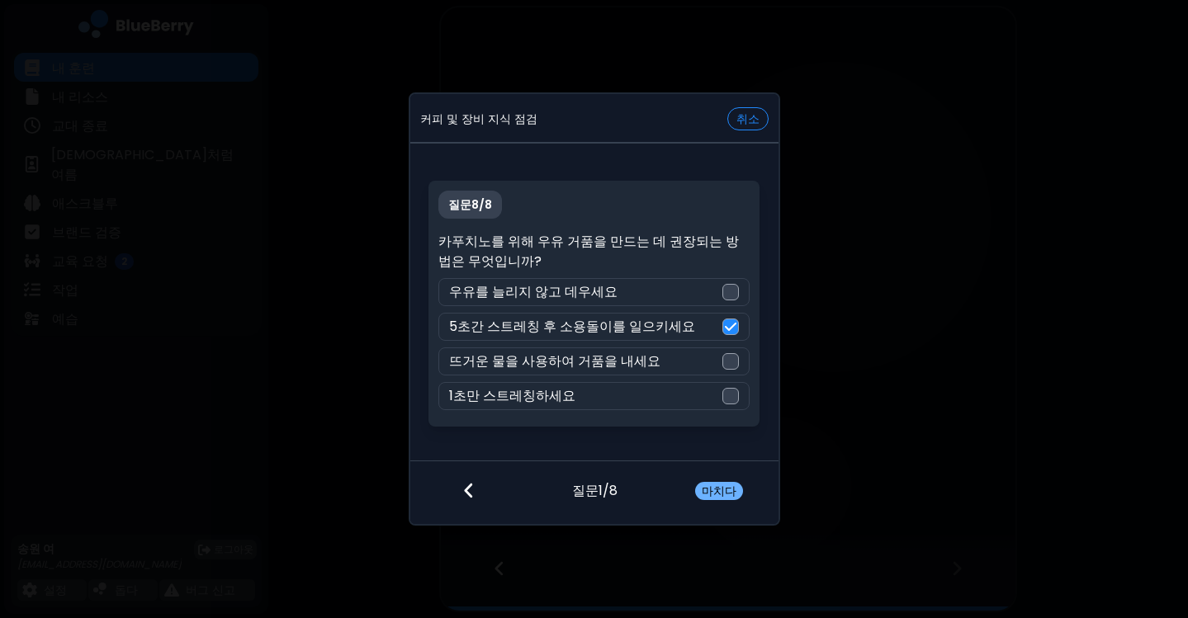
click at [734, 493] on font "마치다" at bounding box center [719, 491] width 35 height 17
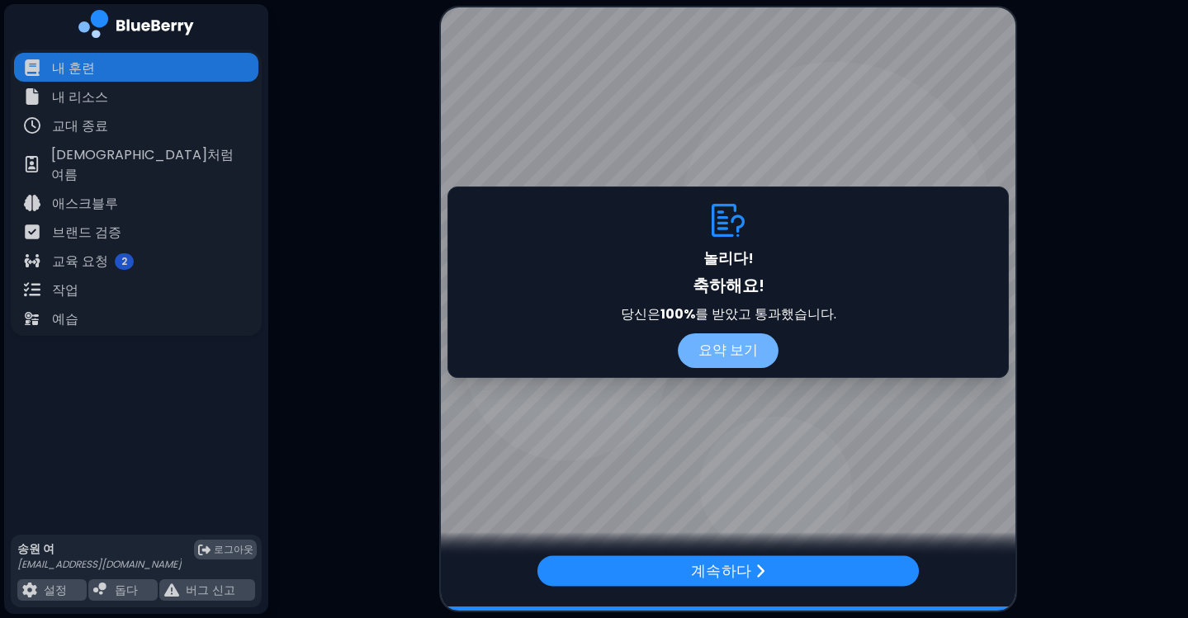
click at [746, 342] on font "요약 보기" at bounding box center [727, 351] width 59 height 20
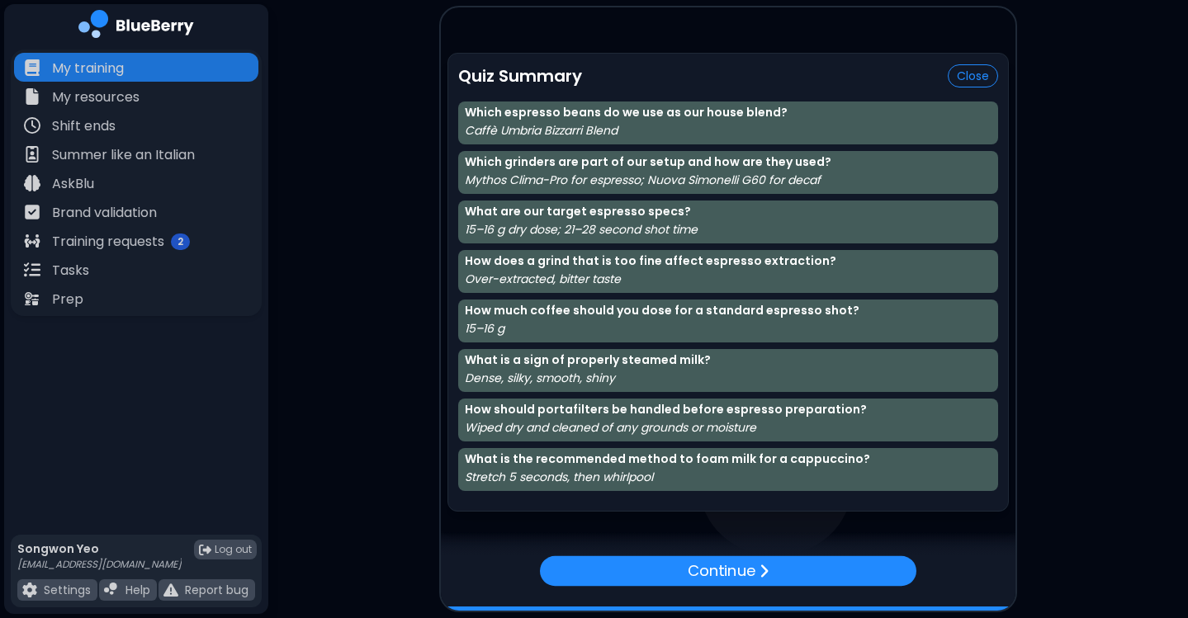
click at [1104, 154] on main "Quiz Summary Close Which espresso beans do we use as our house blend? Caffè Umb…" at bounding box center [594, 309] width 1188 height 618
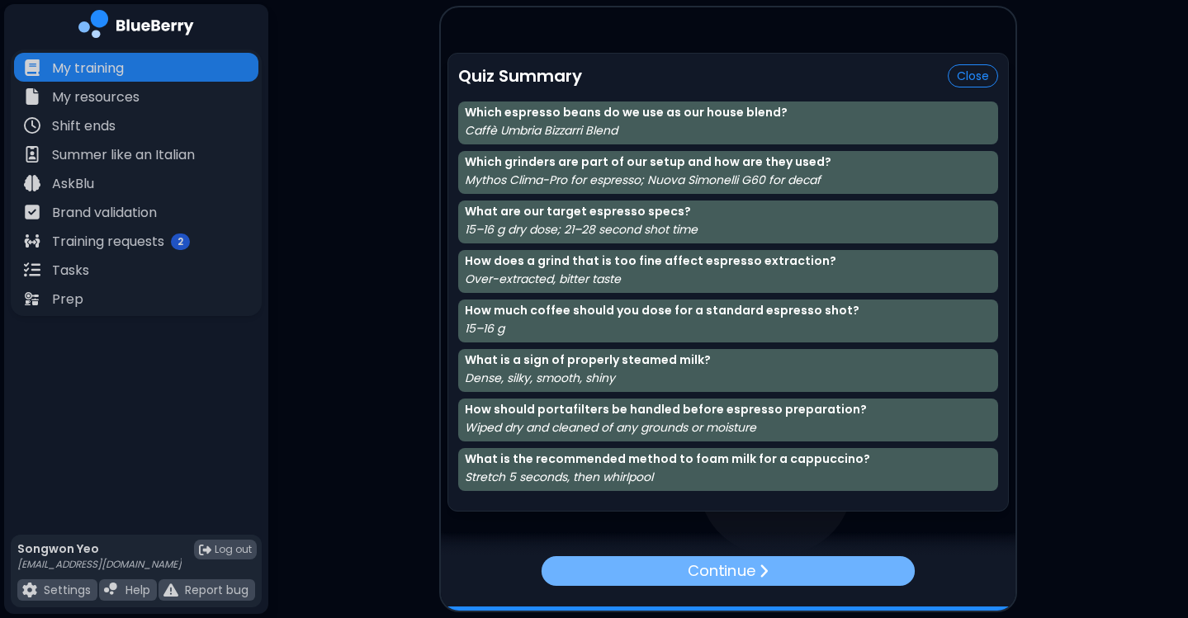
click at [733, 562] on p "Continue" at bounding box center [721, 570] width 67 height 23
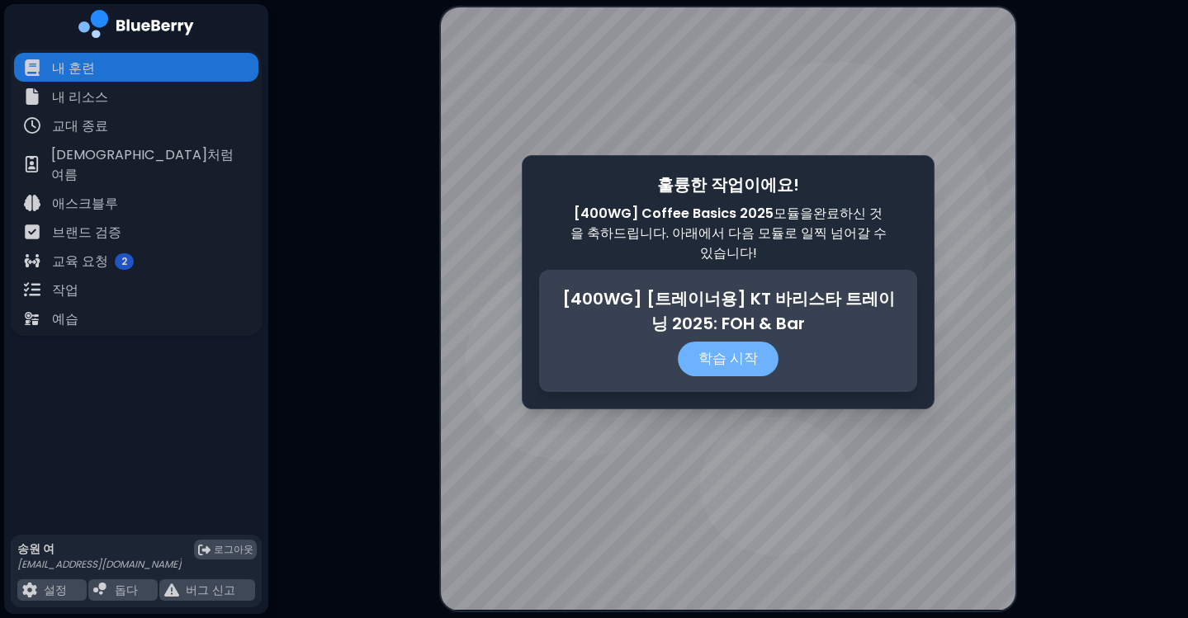
click at [742, 361] on font "학습 시작" at bounding box center [727, 359] width 59 height 20
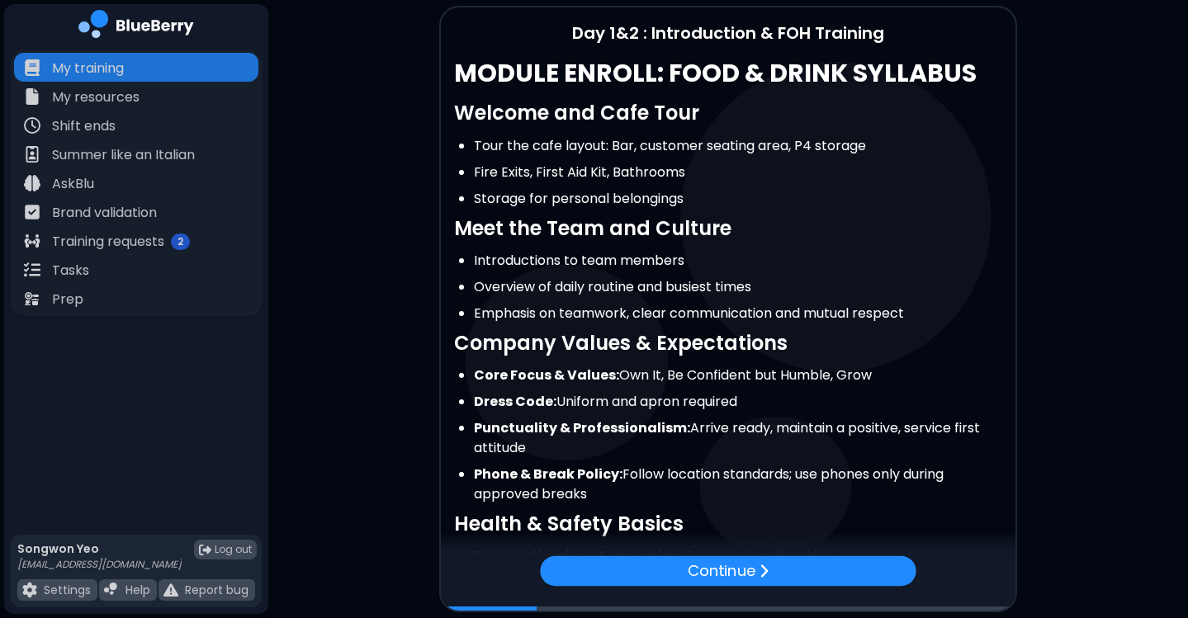
scroll to position [6, 0]
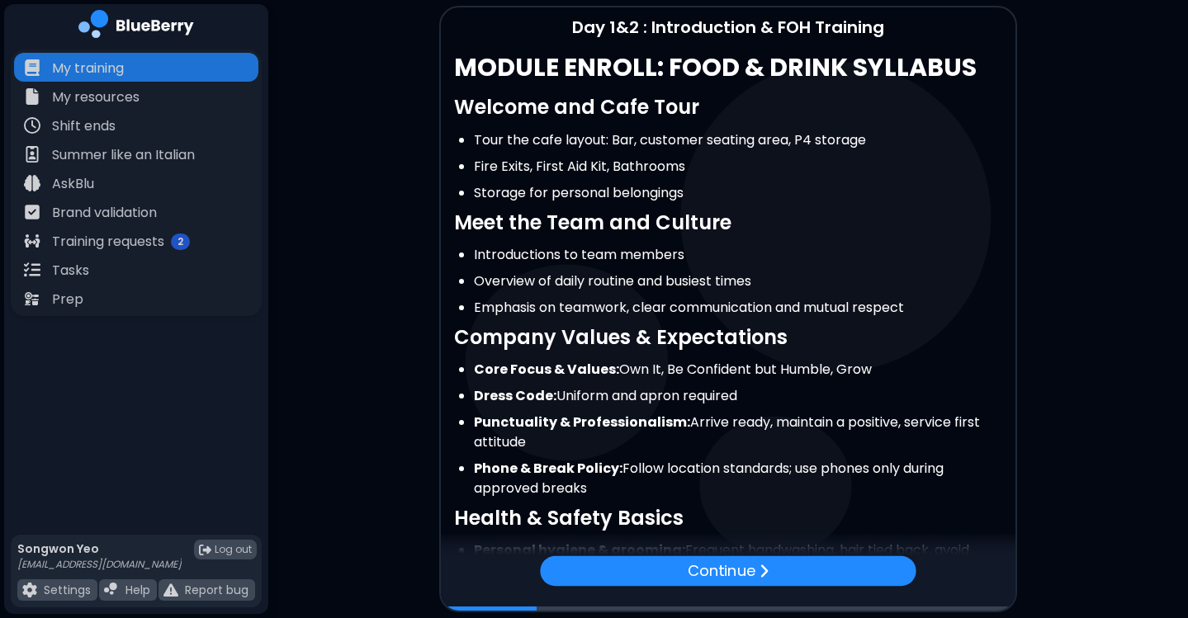
click at [815, 157] on li "Fire Exits, First Aid Kit, Bathrooms" at bounding box center [738, 167] width 528 height 20
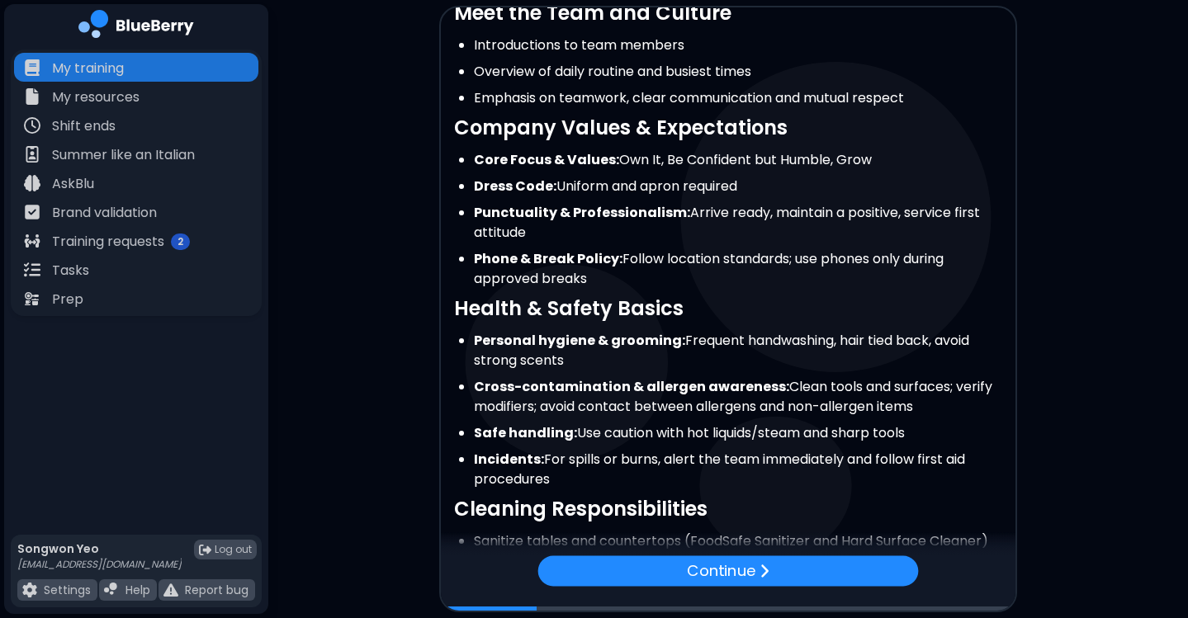
scroll to position [0, 0]
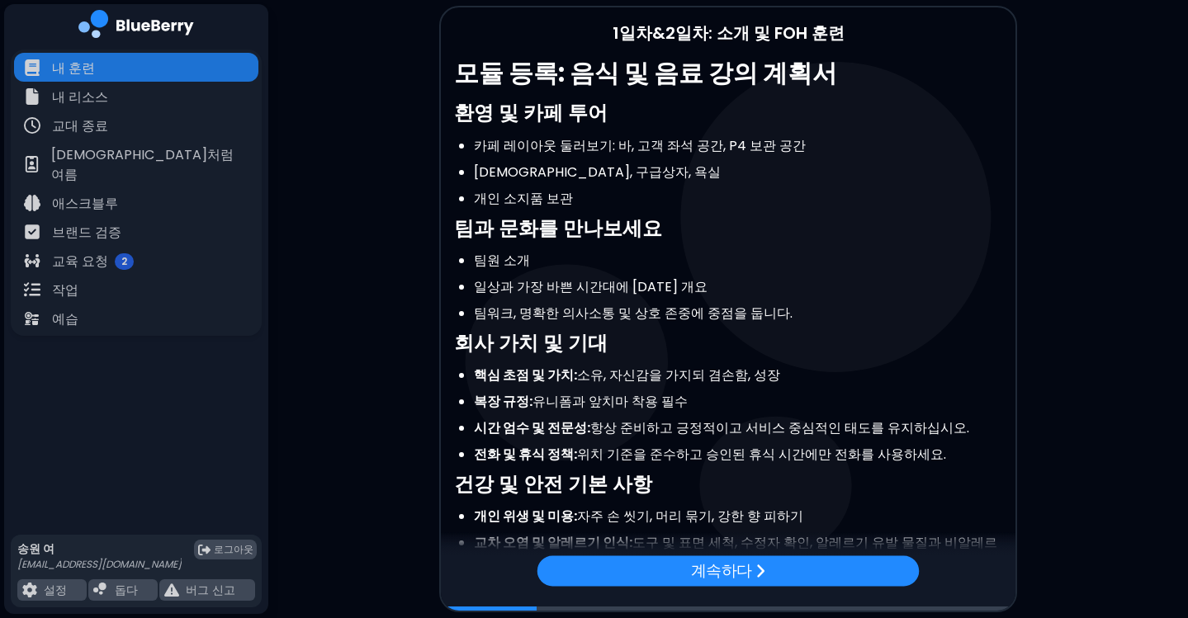
click at [775, 271] on ul "팀원 소개 일상과 가장 바쁜 시간대에 [DATE] 개요 팀워크, 명확한 의사소통 및 상호 존중에 중점을 둡니다." at bounding box center [728, 287] width 548 height 73
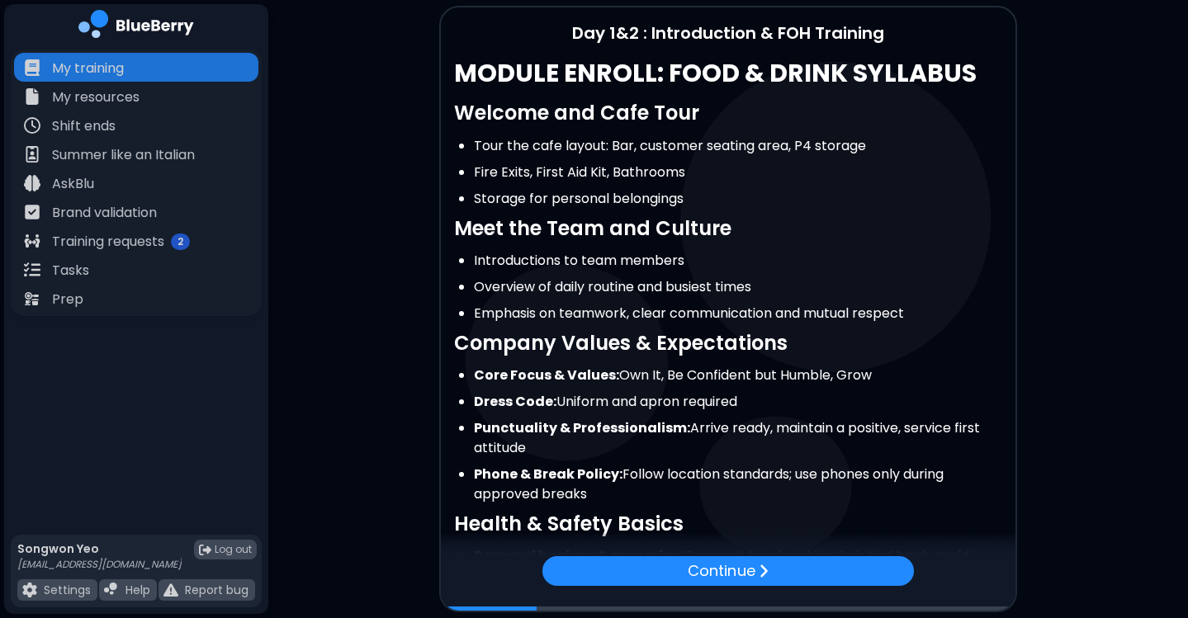
click at [741, 210] on div "MODULE ENROLL: FOOD & DRINK SYLLABUS Welcome and Cafe Tour Tour the cafe layout…" at bounding box center [728, 474] width 574 height 830
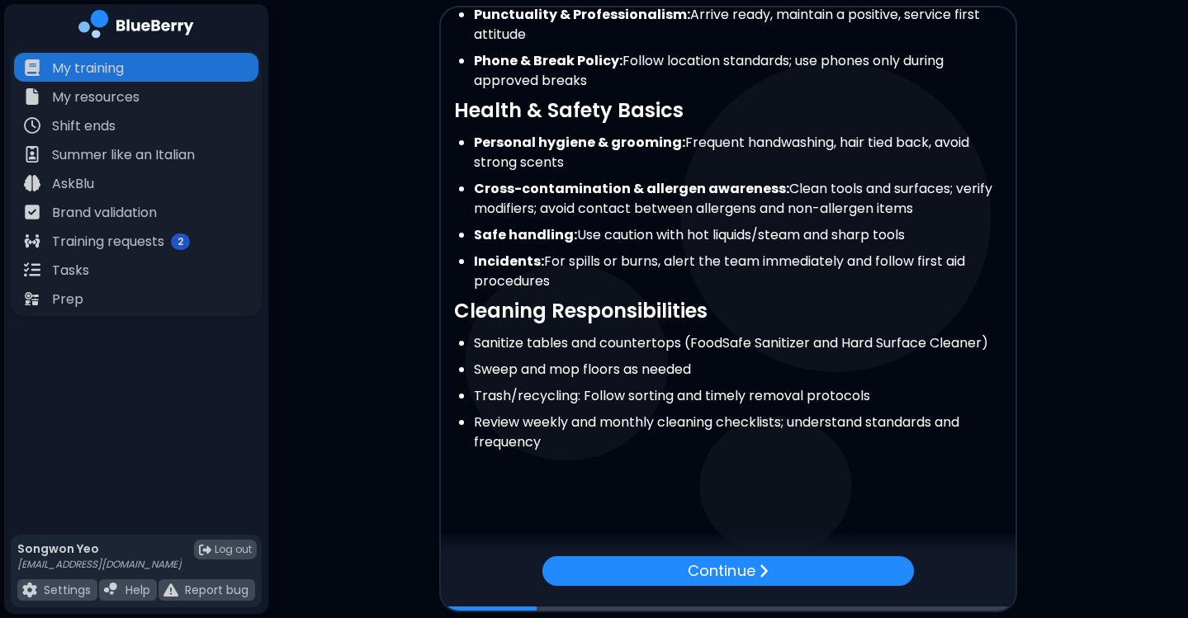
scroll to position [423, 0]
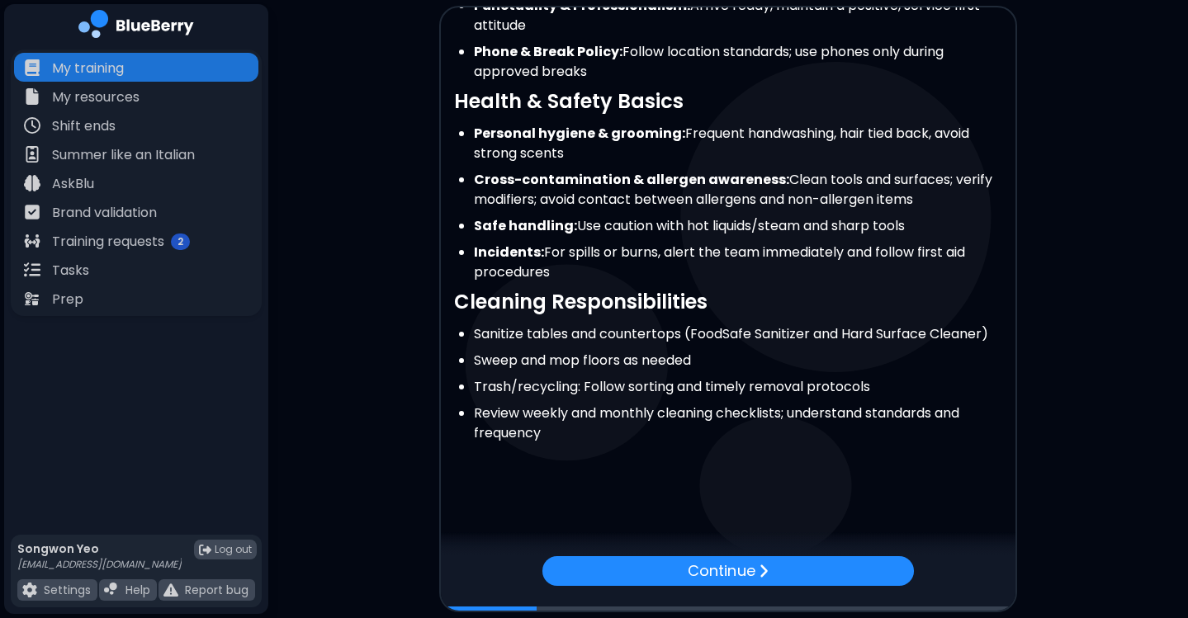
click at [686, 586] on div "Continue" at bounding box center [728, 583] width 574 height 54
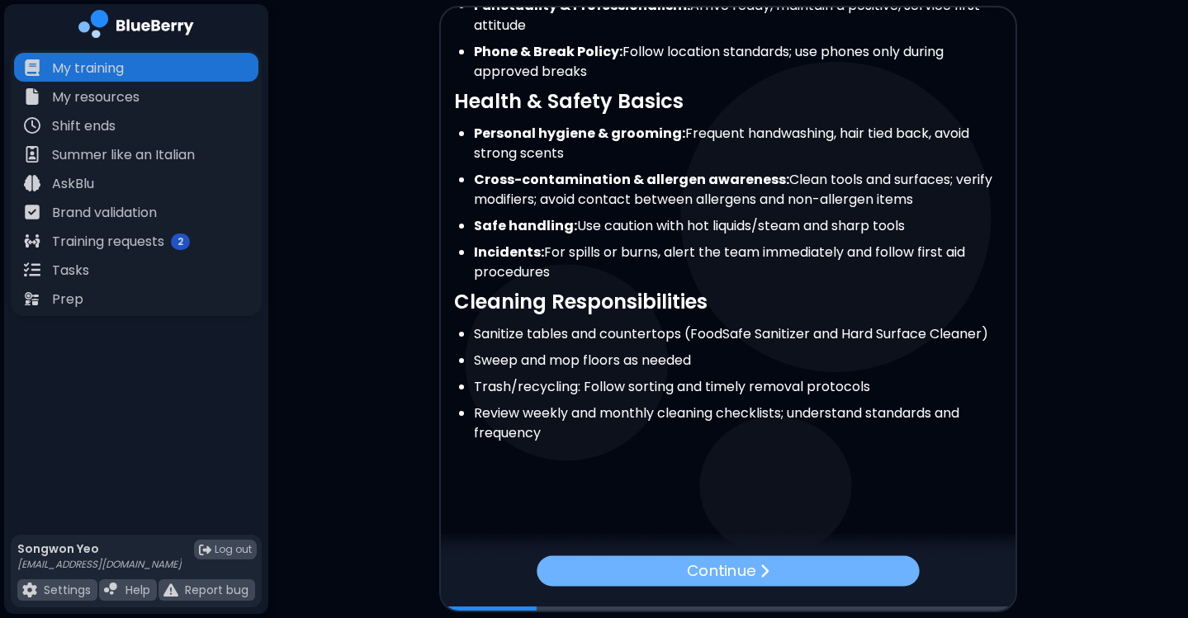
click at [693, 577] on p "Continue" at bounding box center [721, 571] width 69 height 24
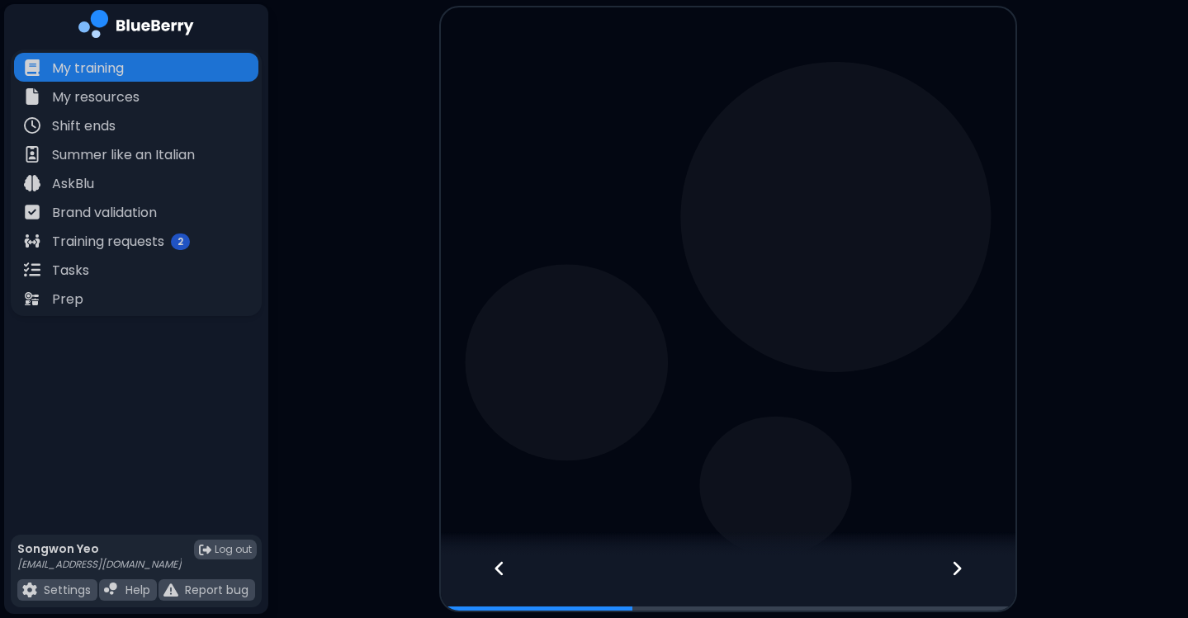
scroll to position [0, 0]
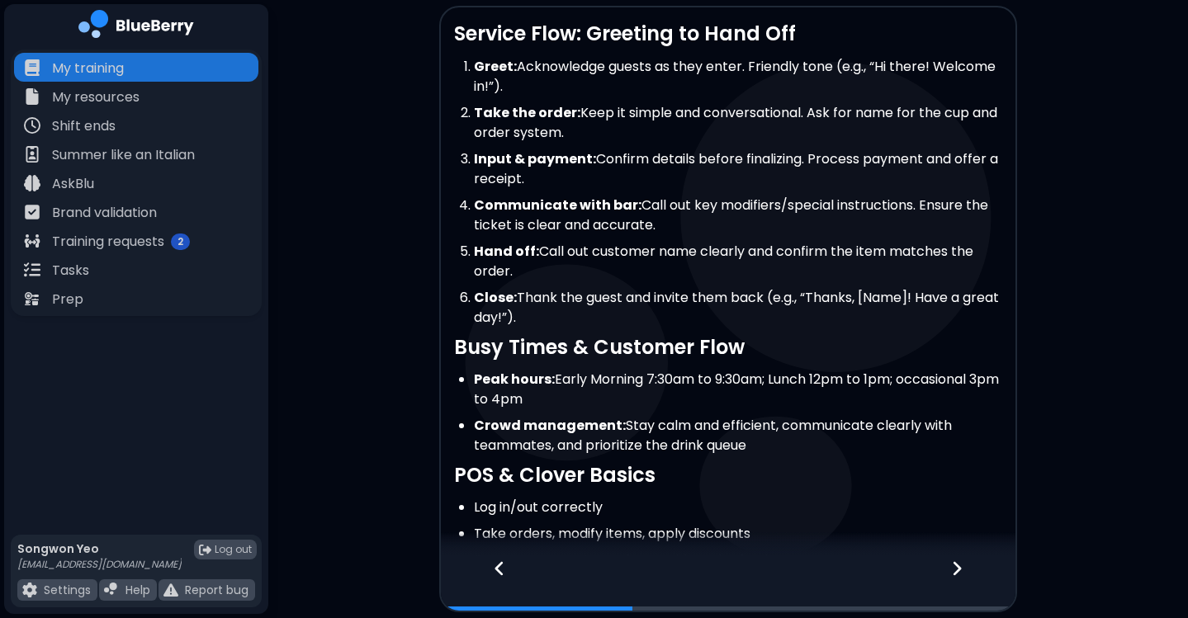
click at [812, 140] on li "Take the order: Keep it simple and conversational. Ask for name for the cup and…" at bounding box center [738, 123] width 528 height 40
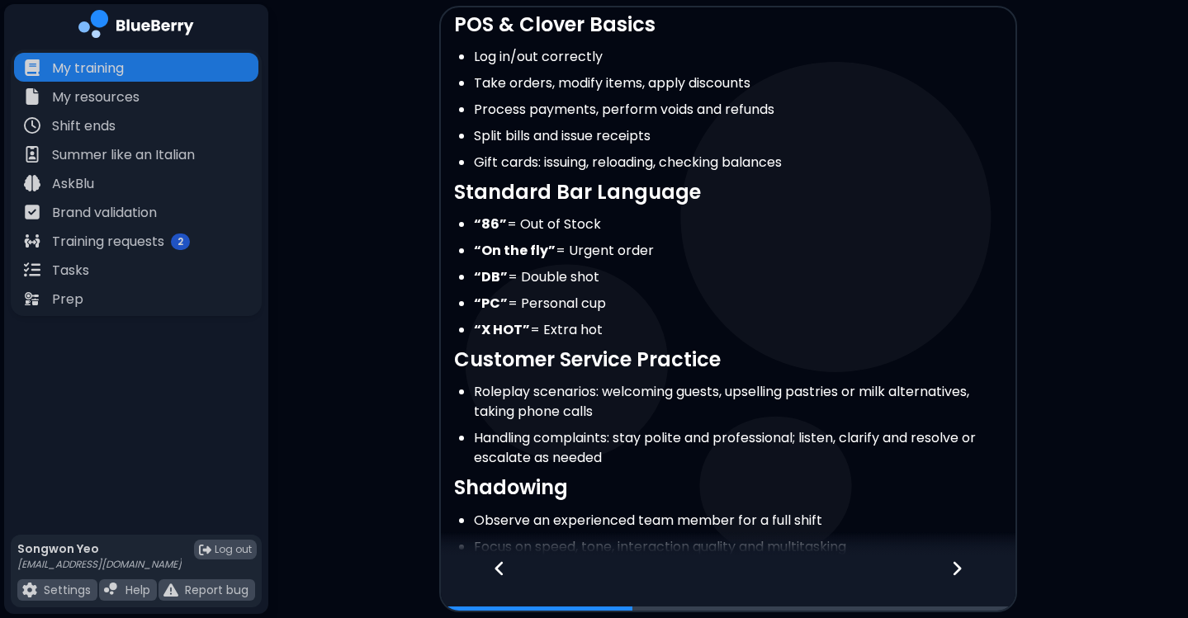
scroll to position [564, 0]
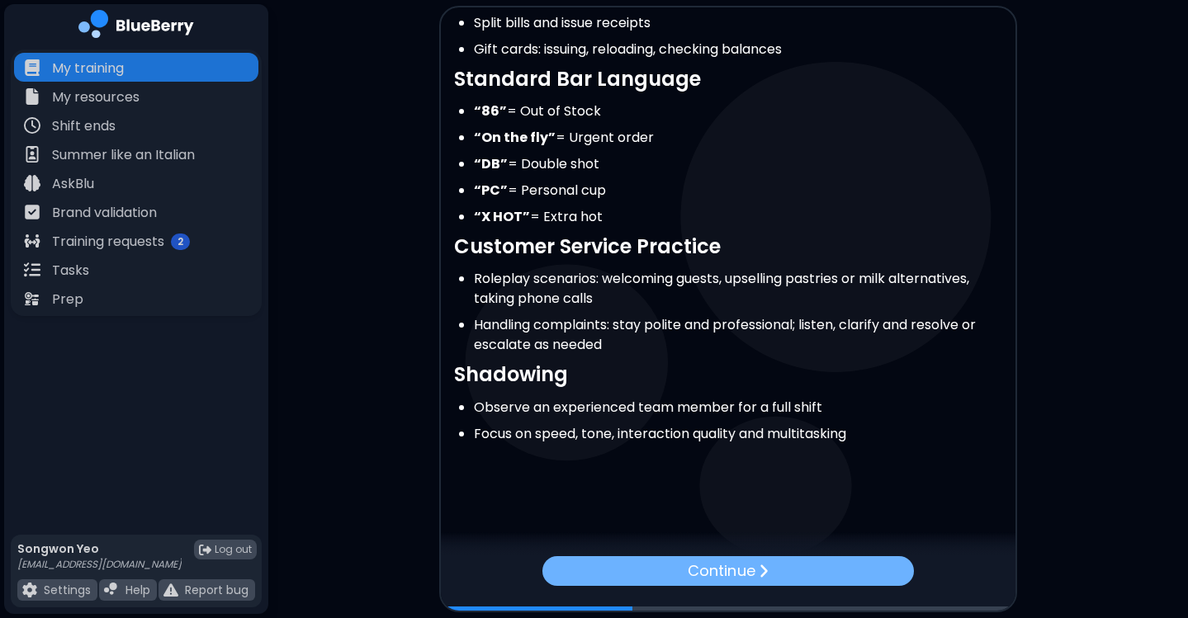
click at [738, 562] on p "Continue" at bounding box center [721, 570] width 67 height 23
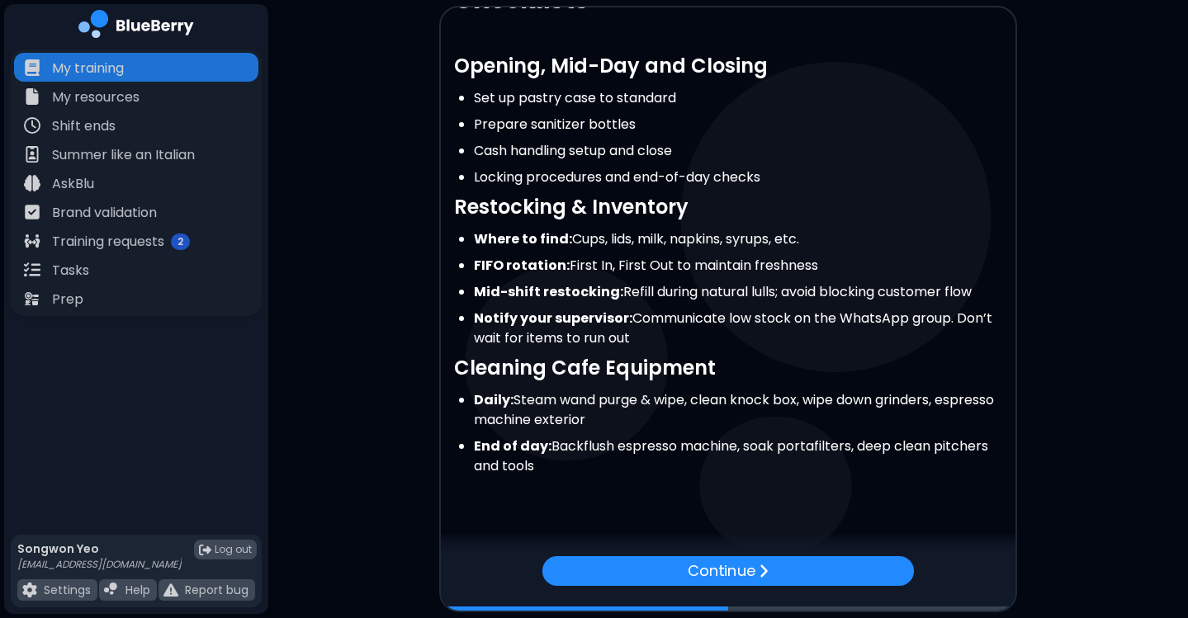
scroll to position [98, 0]
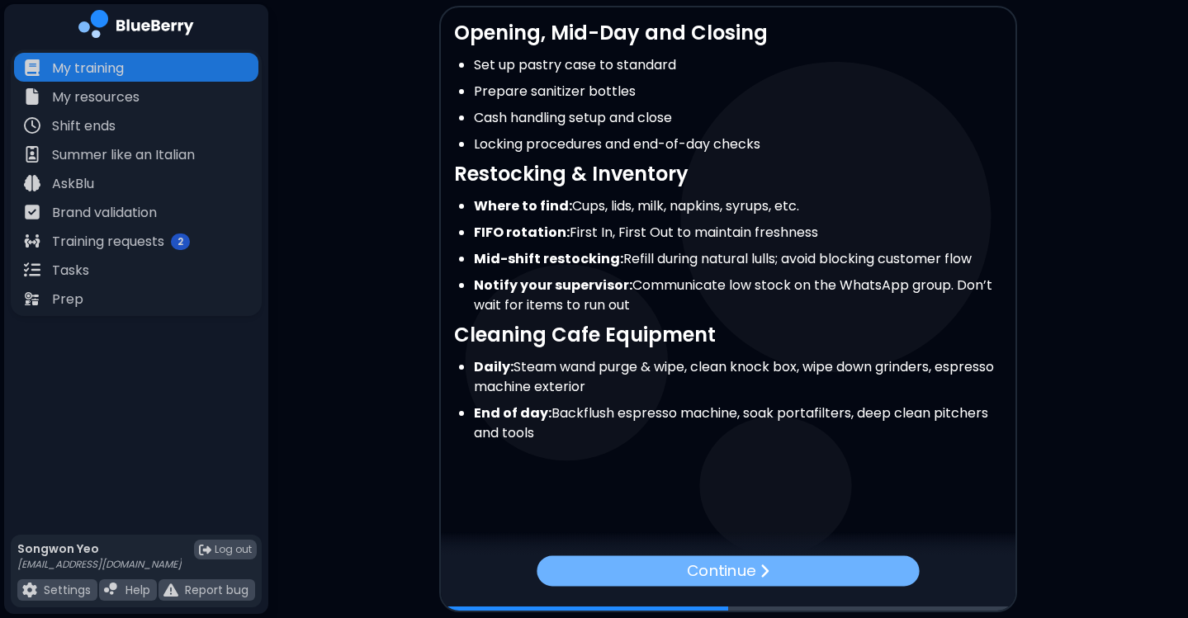
click at [735, 570] on p "Continue" at bounding box center [721, 571] width 69 height 24
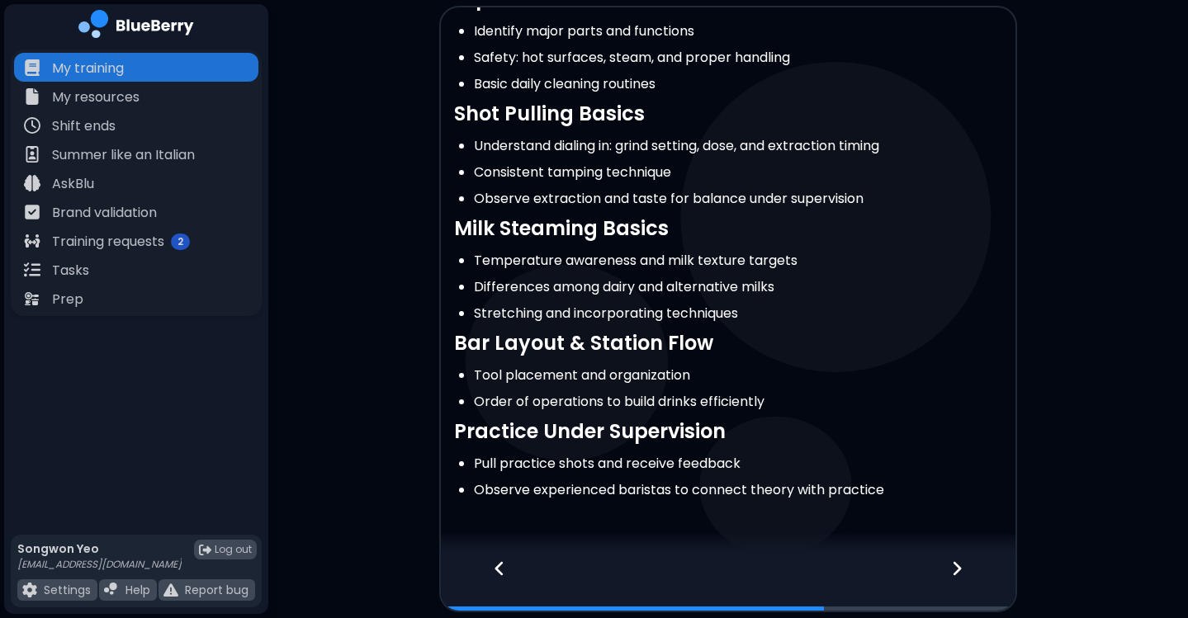
scroll to position [172, 0]
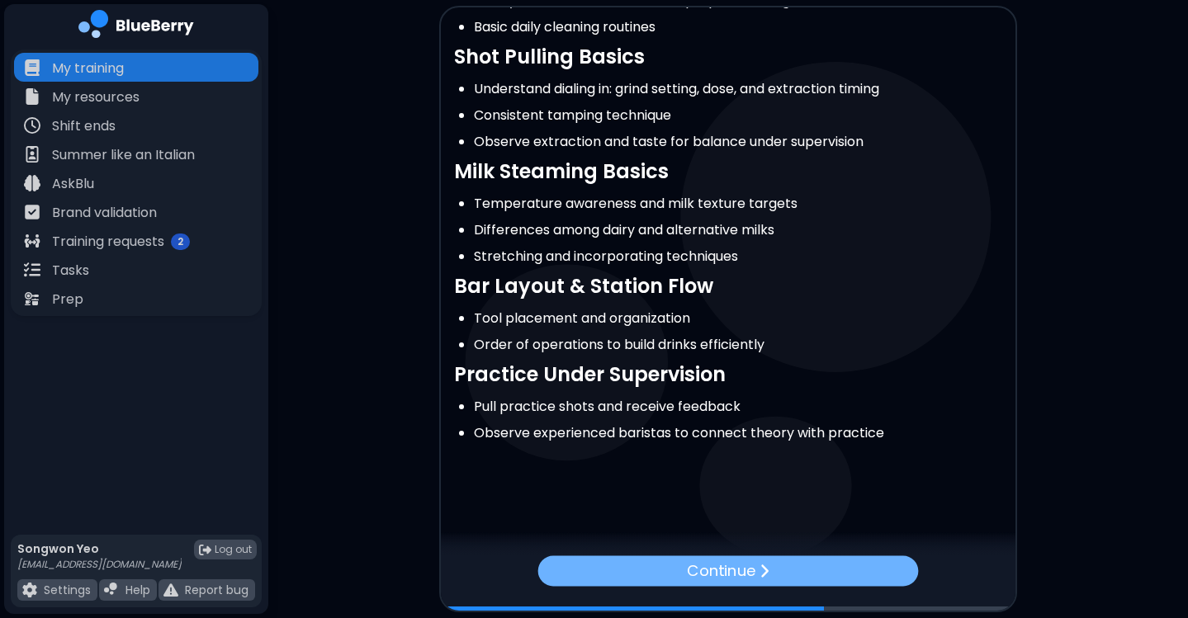
click at [757, 563] on div "Continue" at bounding box center [728, 570] width 381 height 31
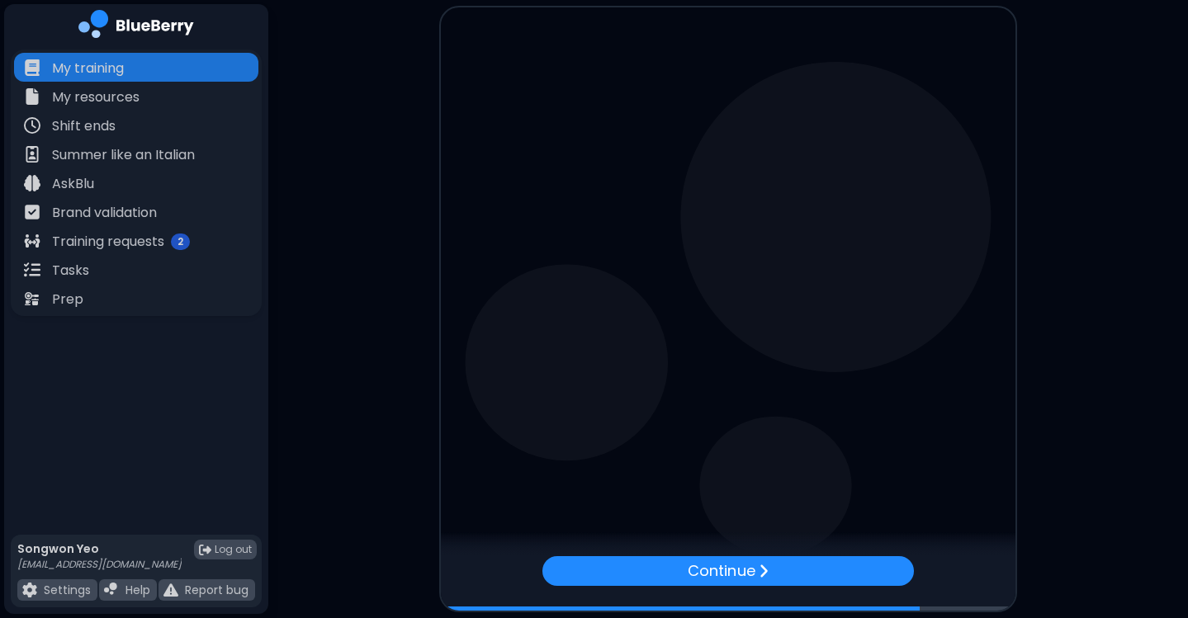
scroll to position [0, 0]
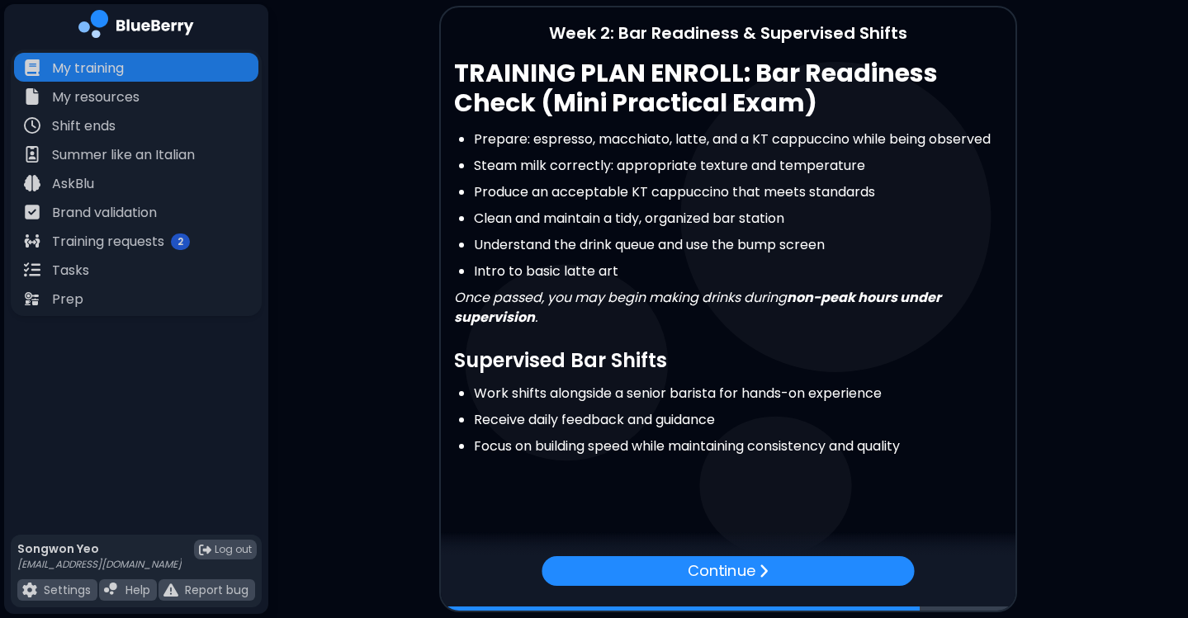
click at [768, 586] on div "Continue" at bounding box center [728, 583] width 574 height 54
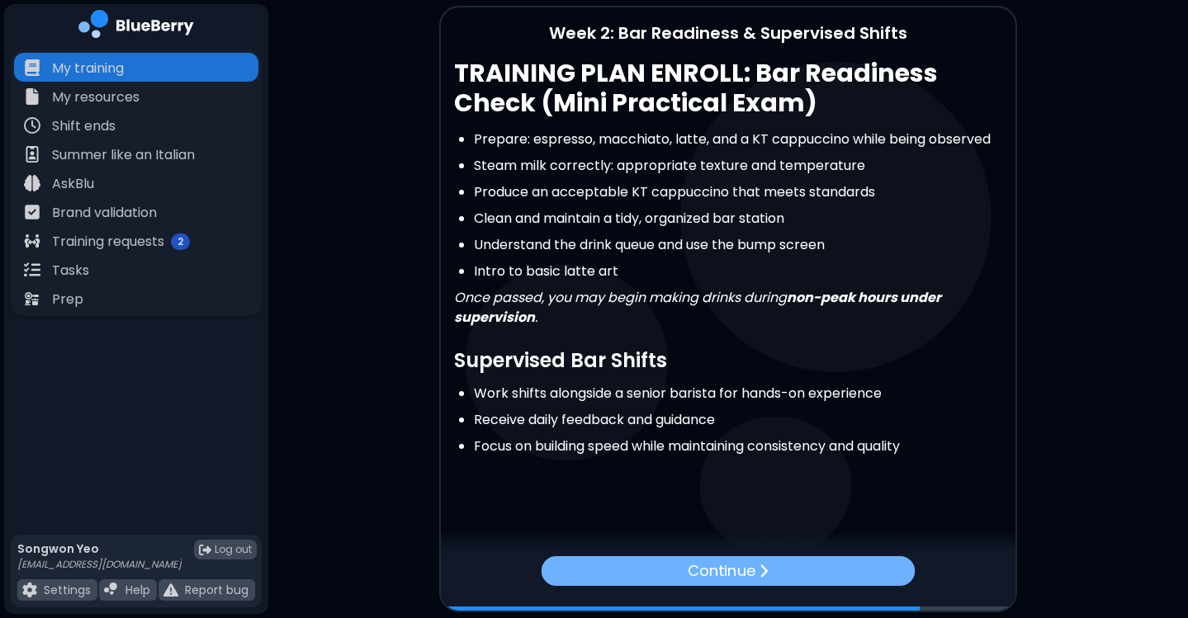
click at [793, 566] on div "Continue" at bounding box center [727, 570] width 373 height 30
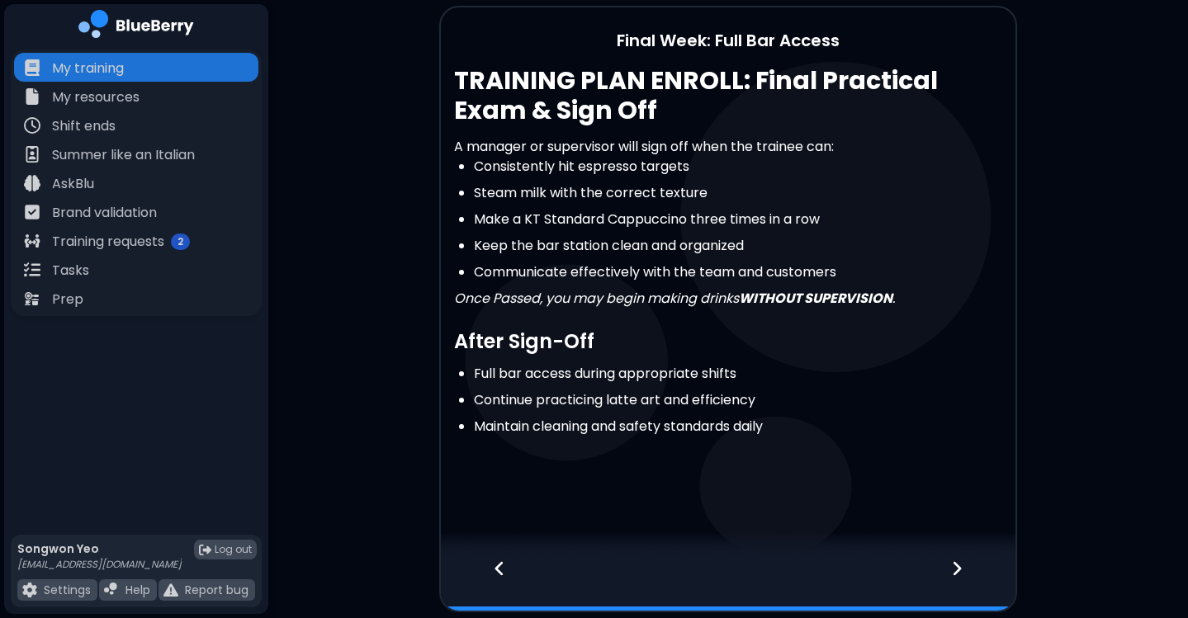
click at [501, 551] on div at bounding box center [728, 544] width 574 height 25
click at [940, 561] on div at bounding box center [966, 583] width 97 height 54
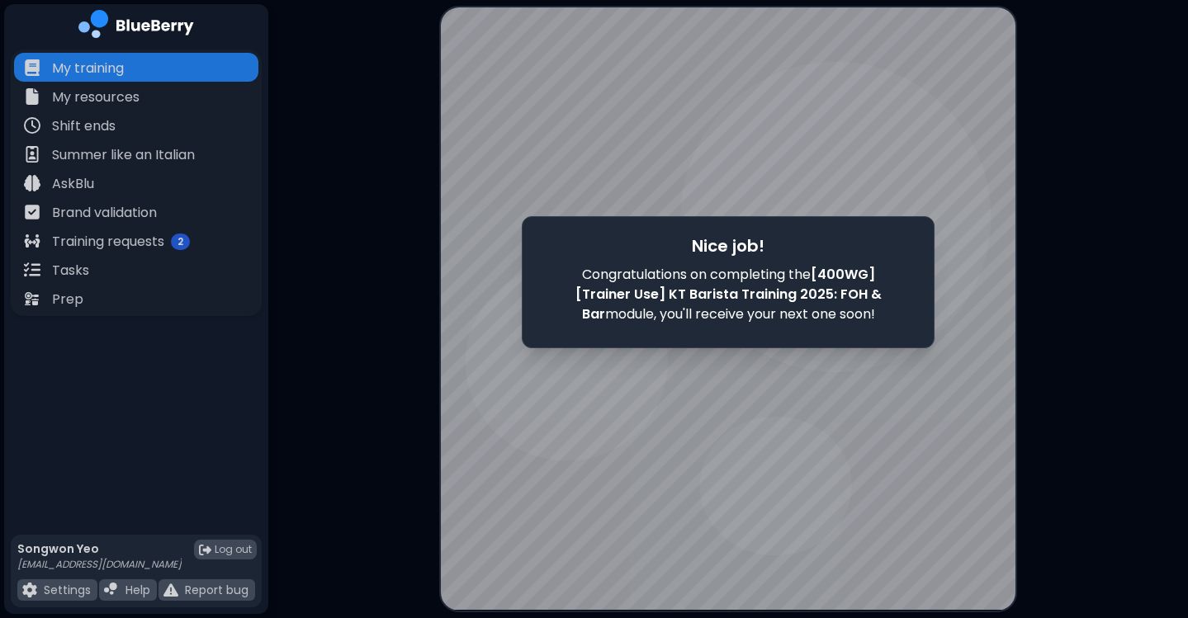
click at [773, 168] on div at bounding box center [728, 308] width 574 height 603
click at [789, 379] on div at bounding box center [728, 308] width 574 height 603
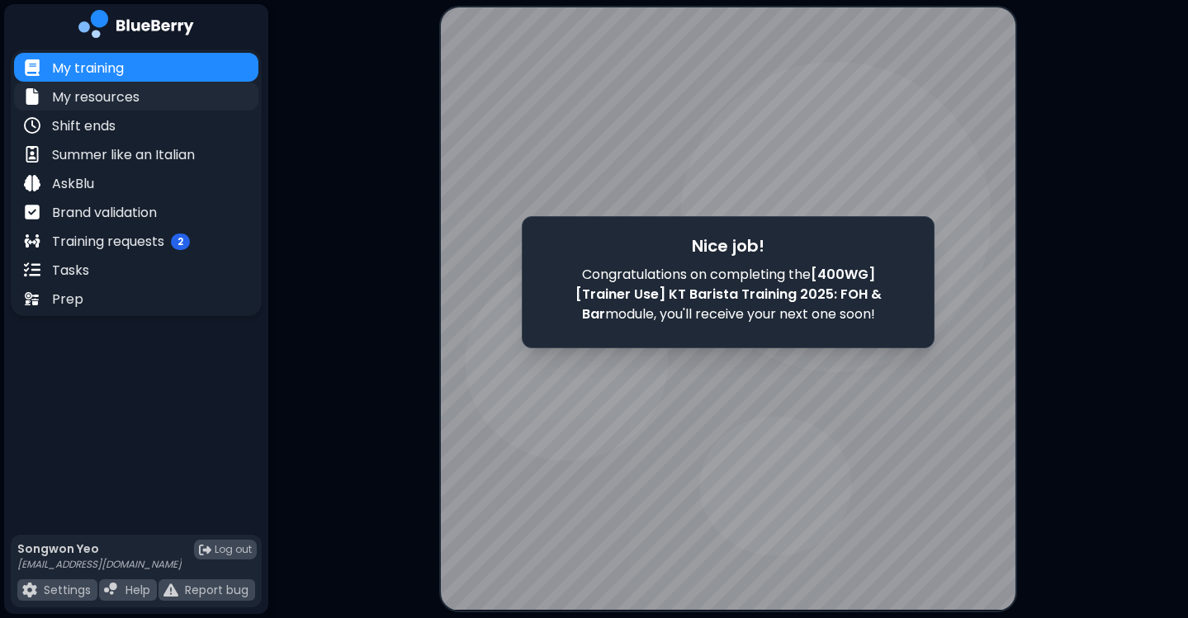
click at [143, 95] on div "My resources" at bounding box center [136, 96] width 244 height 29
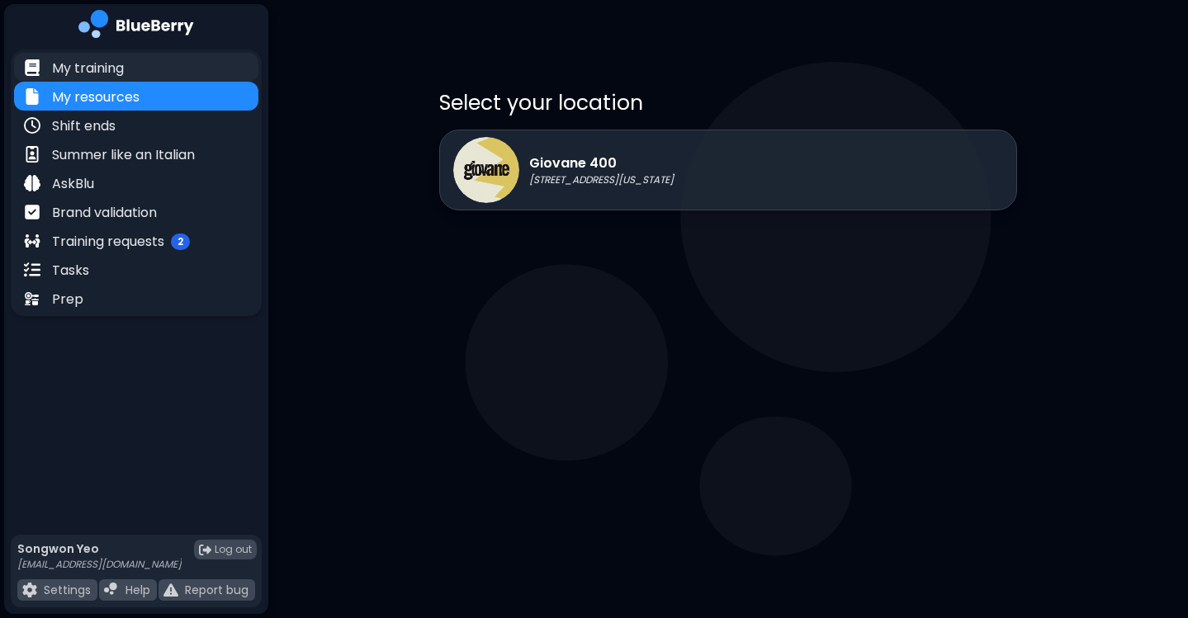
click at [168, 69] on div "My training" at bounding box center [136, 67] width 244 height 29
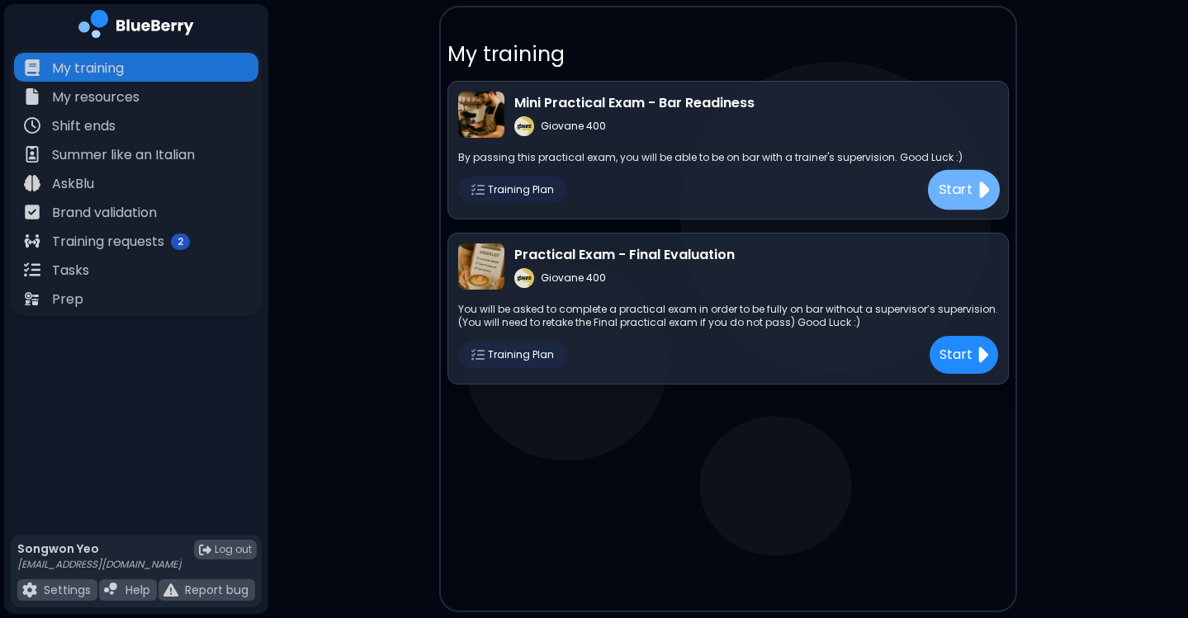
click at [948, 192] on p "Start" at bounding box center [955, 190] width 35 height 21
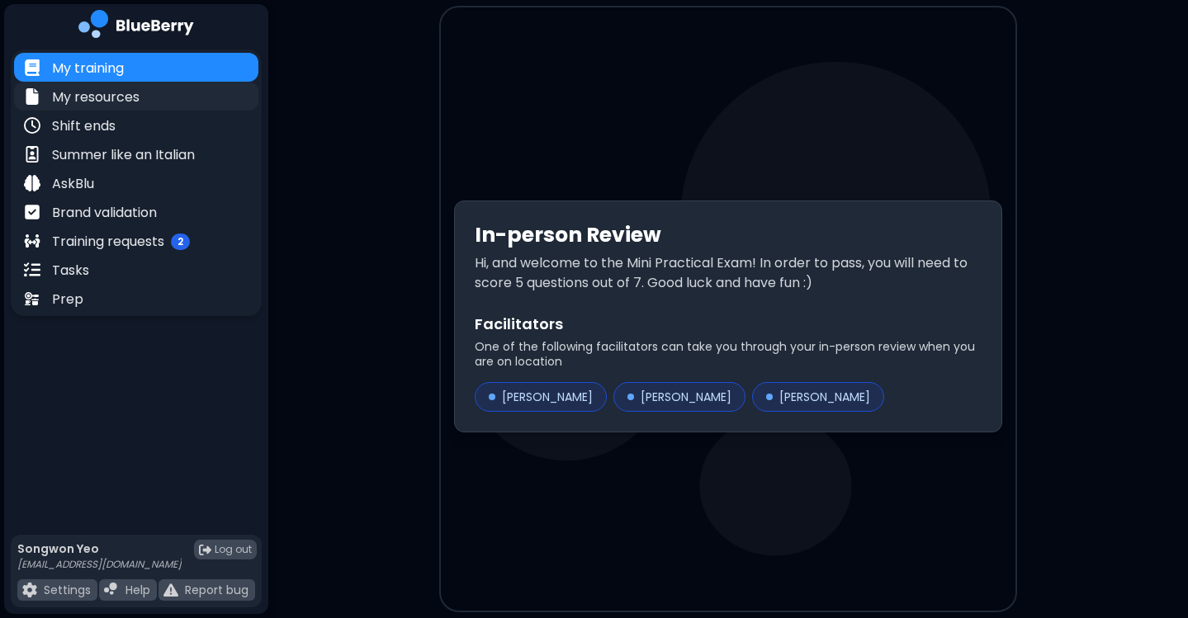
click at [126, 103] on p "My resources" at bounding box center [95, 97] width 87 height 20
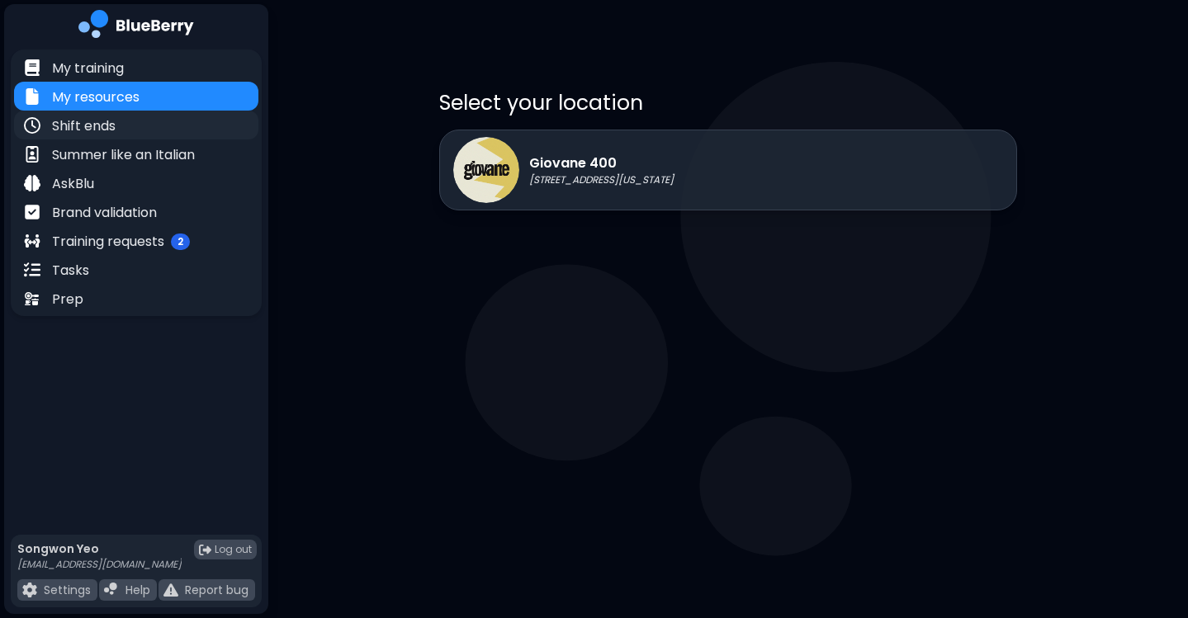
click at [122, 123] on div "Shift ends" at bounding box center [136, 125] width 244 height 29
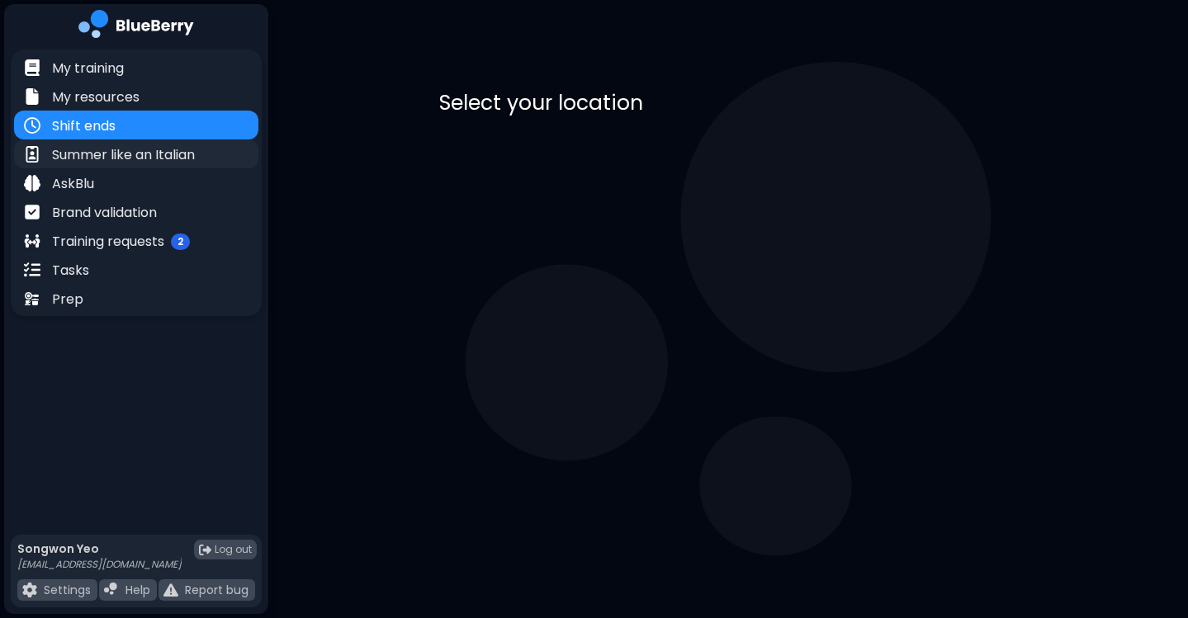
click at [124, 154] on p "Summer like an Italian" at bounding box center [123, 155] width 143 height 20
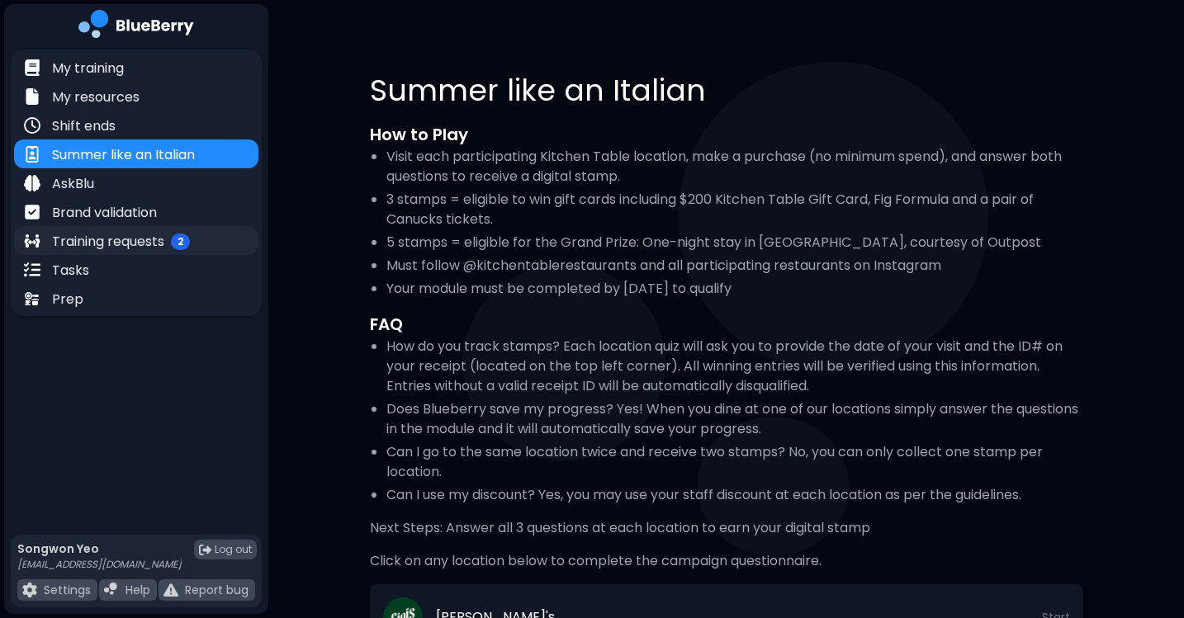
click at [145, 242] on p "Training requests" at bounding box center [108, 242] width 112 height 20
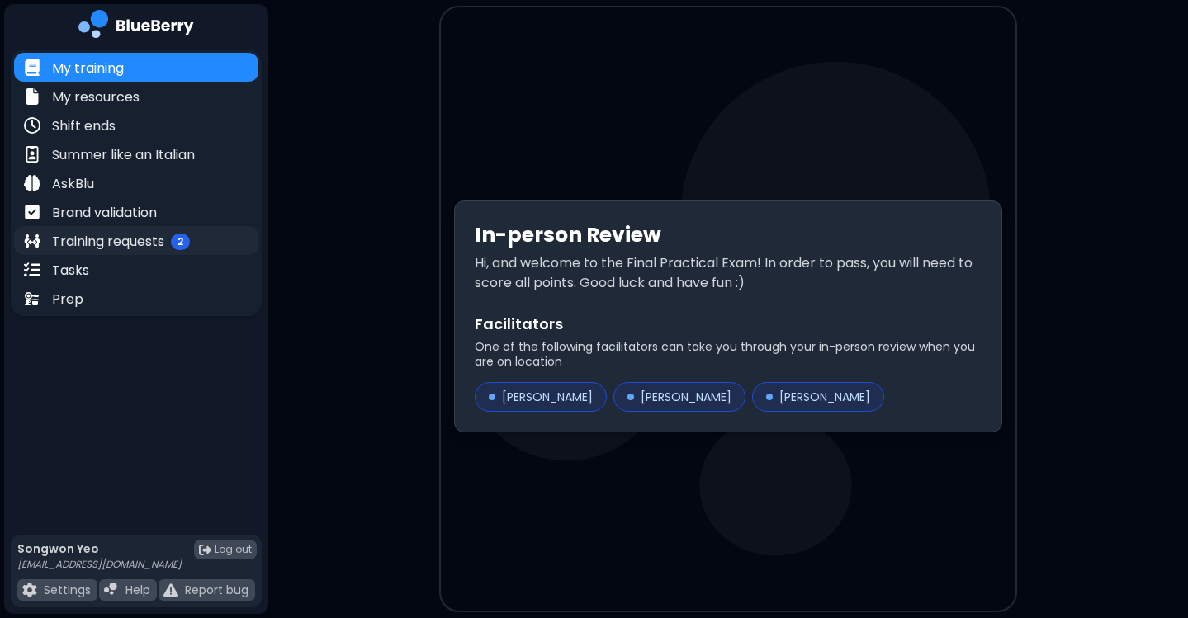
click at [144, 247] on p "Training requests" at bounding box center [108, 242] width 112 height 20
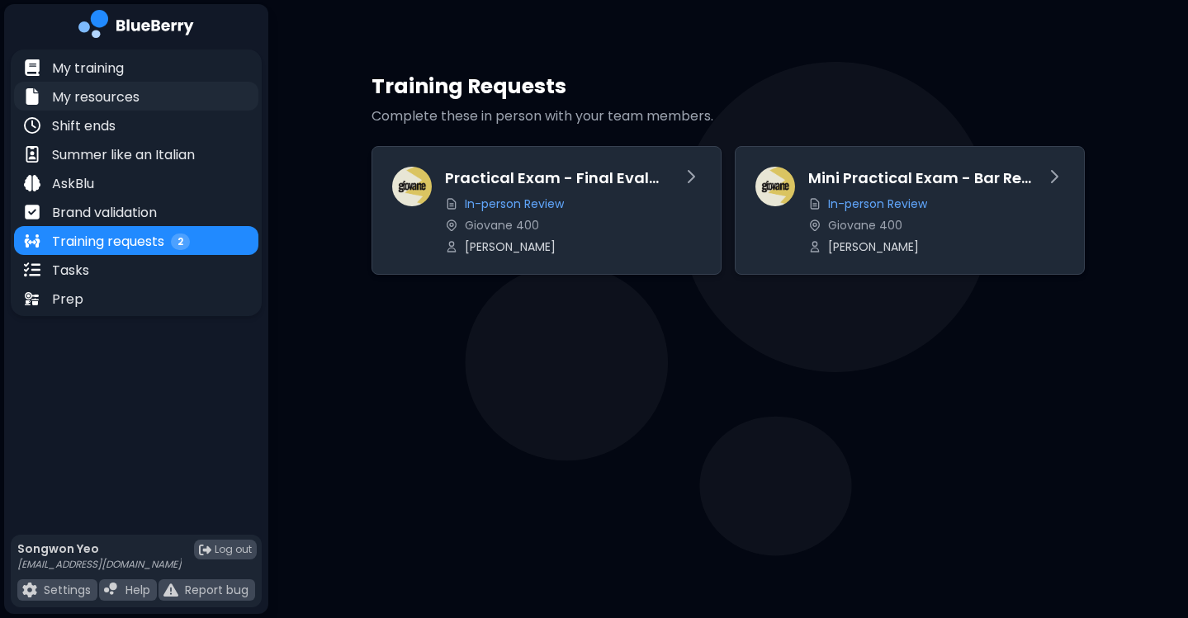
click at [134, 87] on p "My resources" at bounding box center [95, 97] width 87 height 20
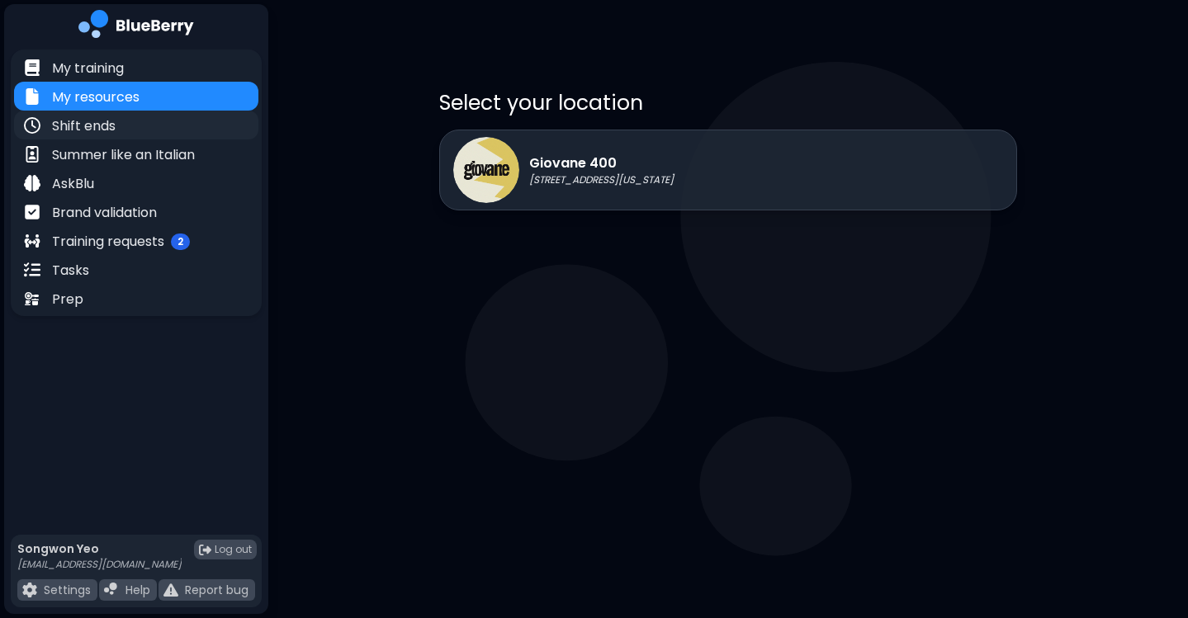
click at [133, 125] on div "Shift ends" at bounding box center [136, 125] width 244 height 29
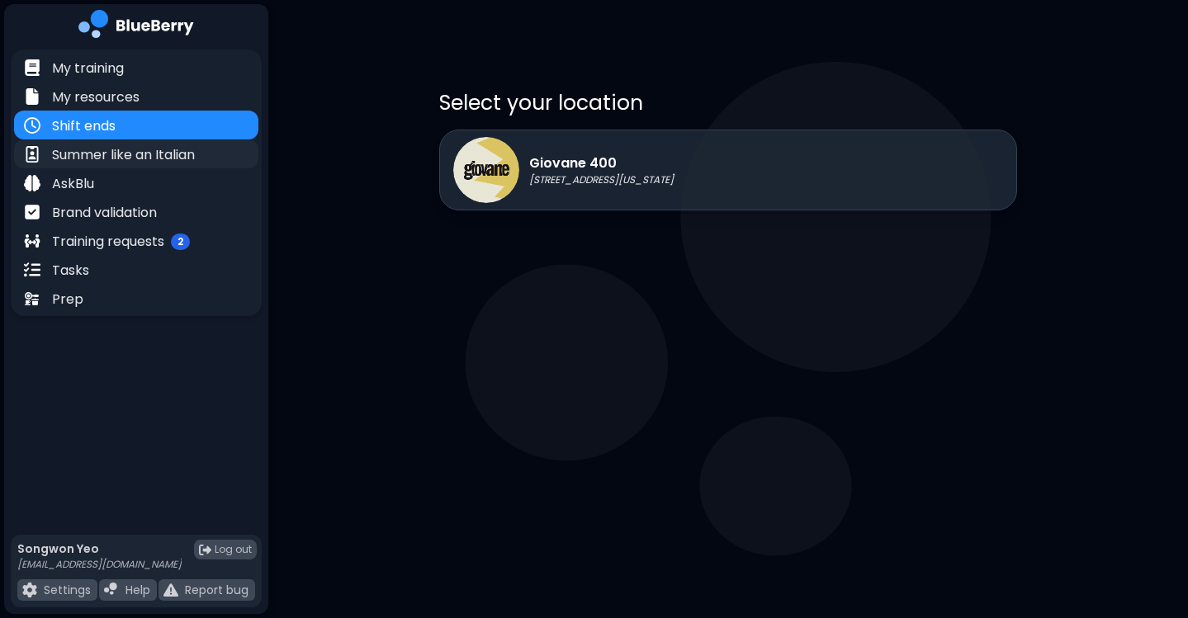
click at [132, 157] on p "Summer like an Italian" at bounding box center [123, 155] width 143 height 20
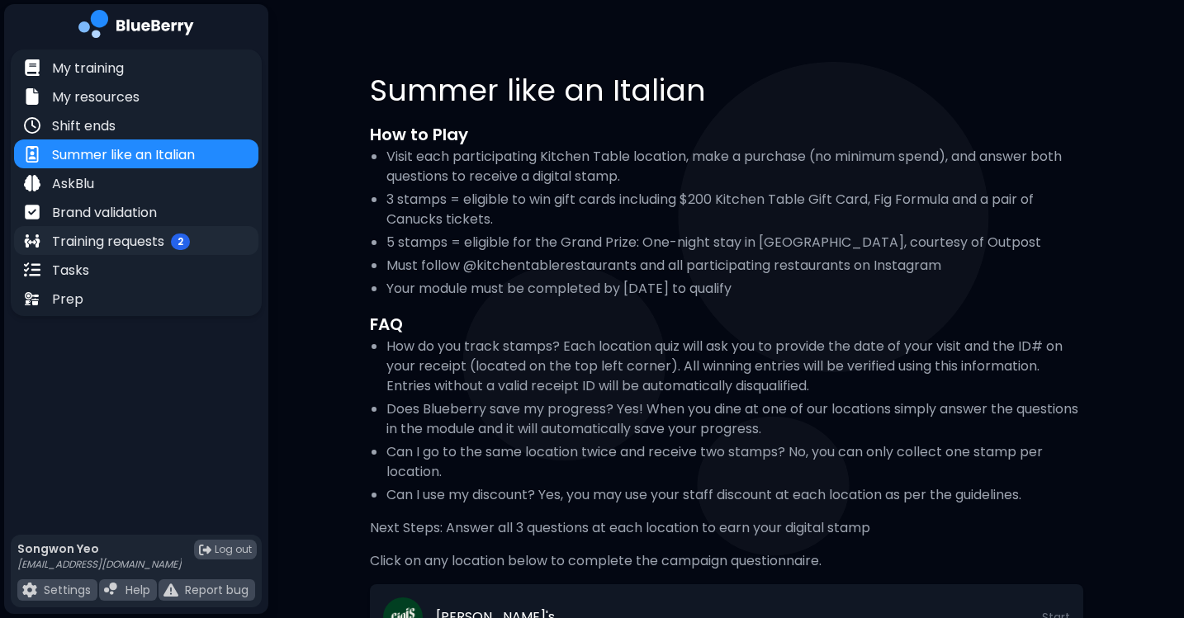
click at [144, 243] on p "Training requests" at bounding box center [108, 242] width 112 height 20
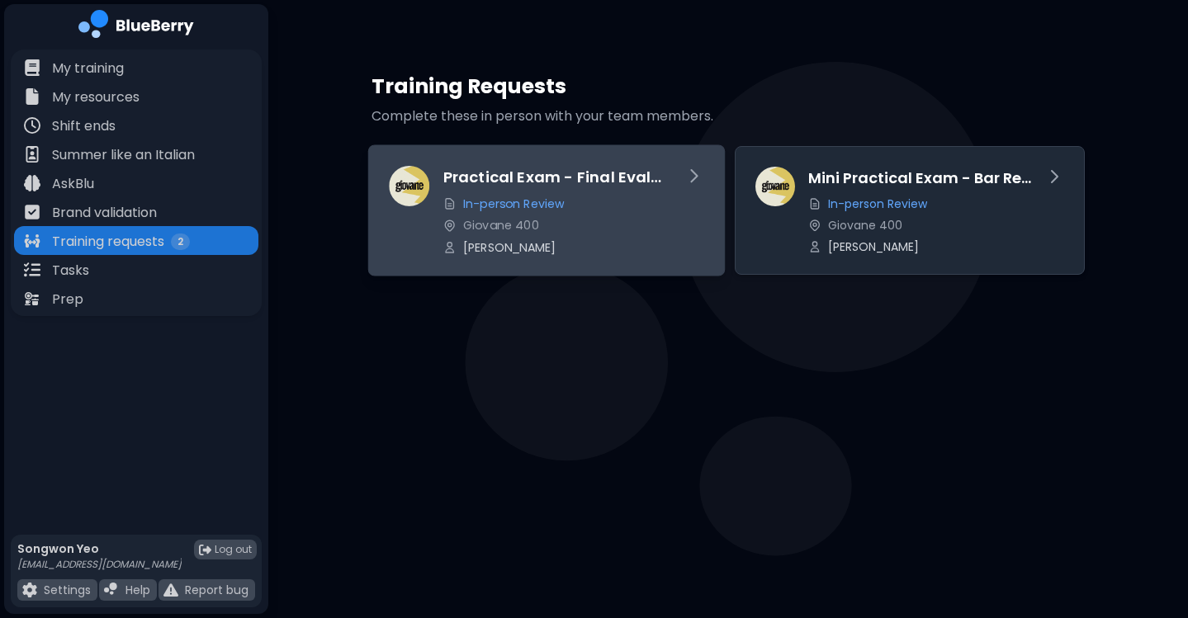
click at [612, 238] on div "Practical Exam - Final Evaluation In-person Review Giovane 400 Songwon Yeo" at bounding box center [556, 210] width 227 height 89
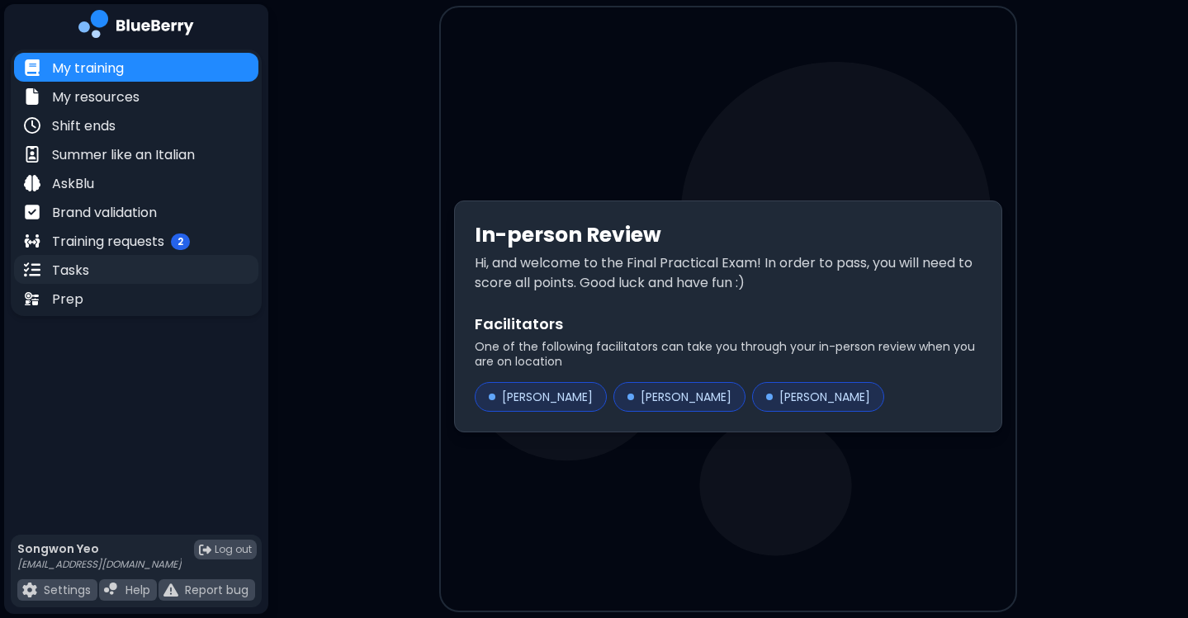
click at [82, 275] on p "Tasks" at bounding box center [70, 271] width 37 height 20
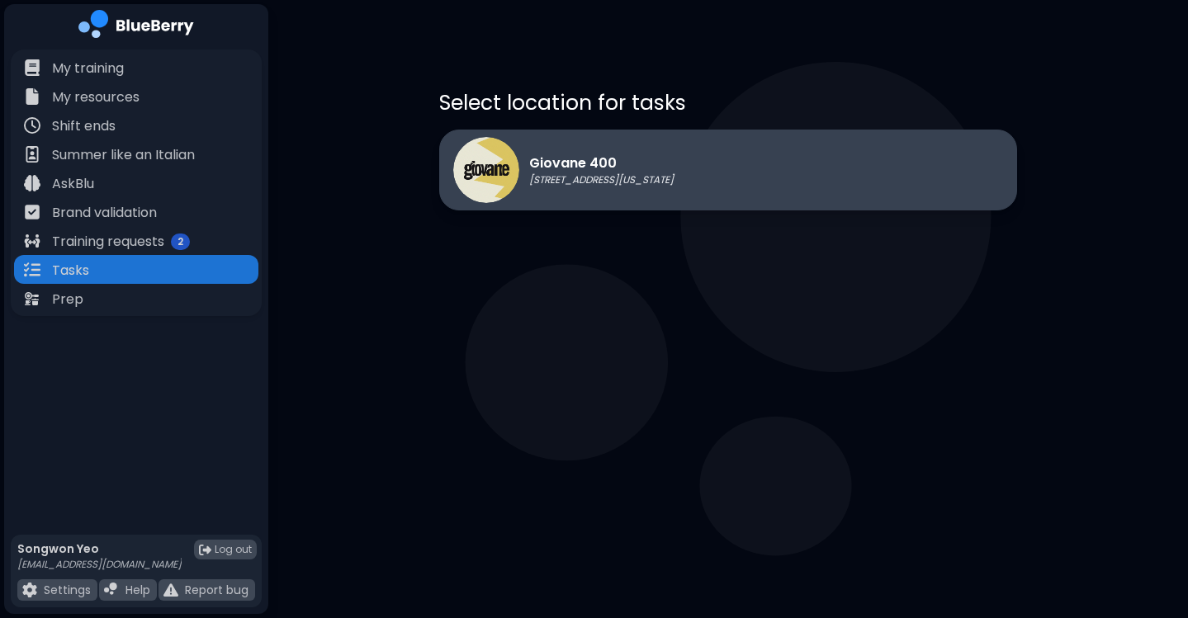
click at [627, 190] on div "Giovane [STREET_ADDRESS][US_STATE]" at bounding box center [563, 170] width 220 height 66
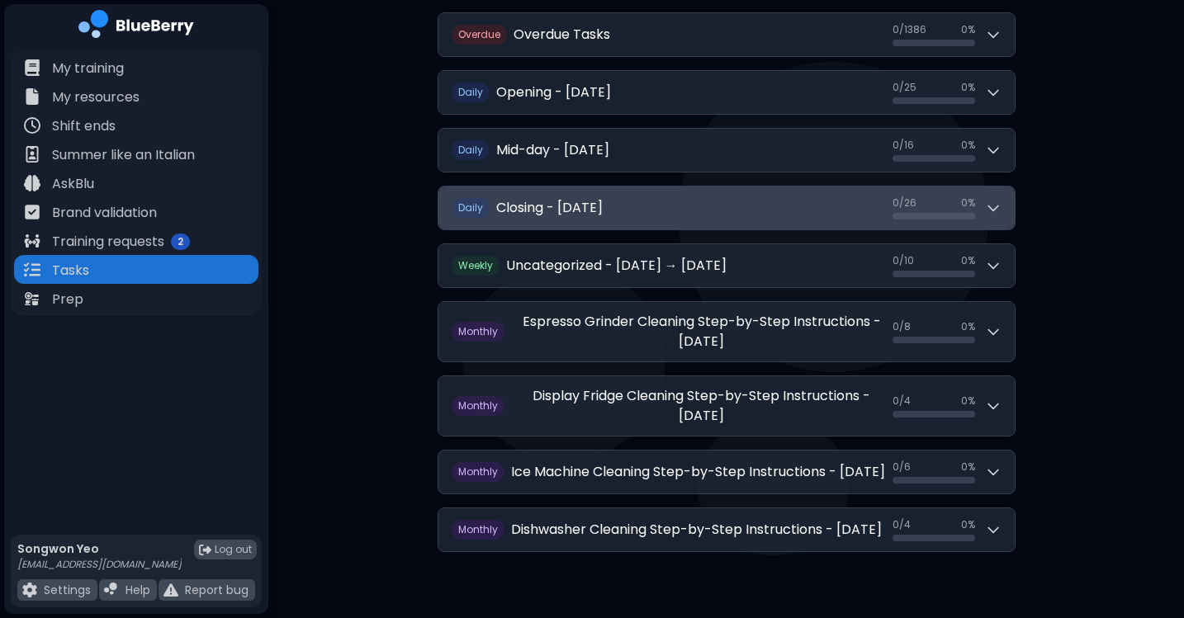
scroll to position [220, 0]
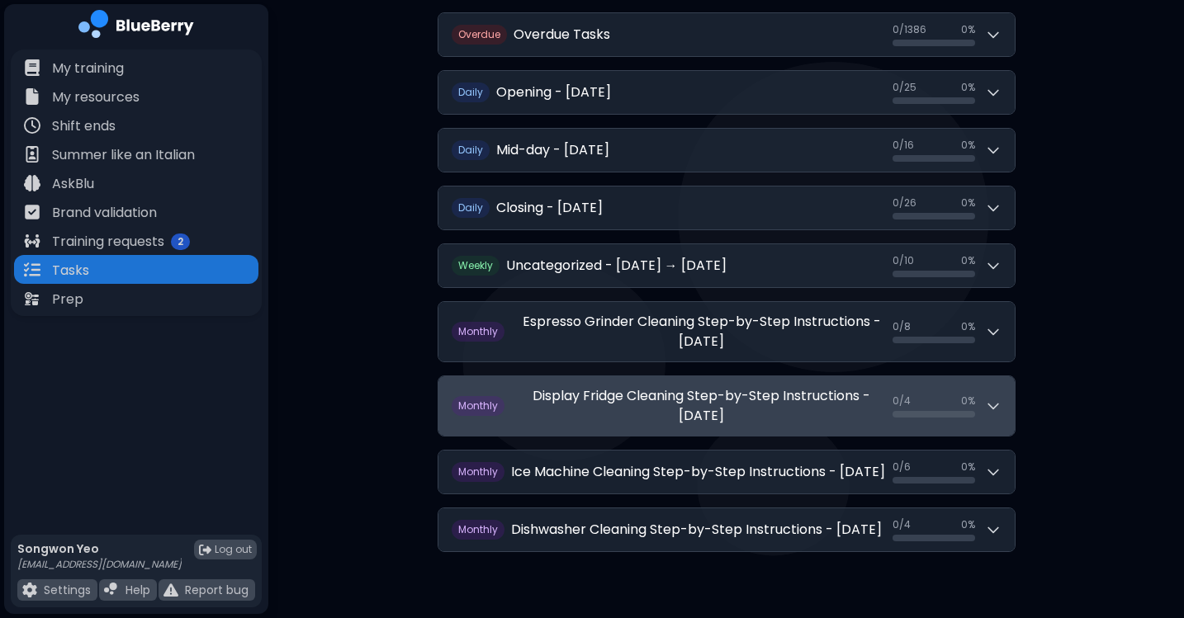
click at [993, 398] on icon at bounding box center [993, 406] width 17 height 17
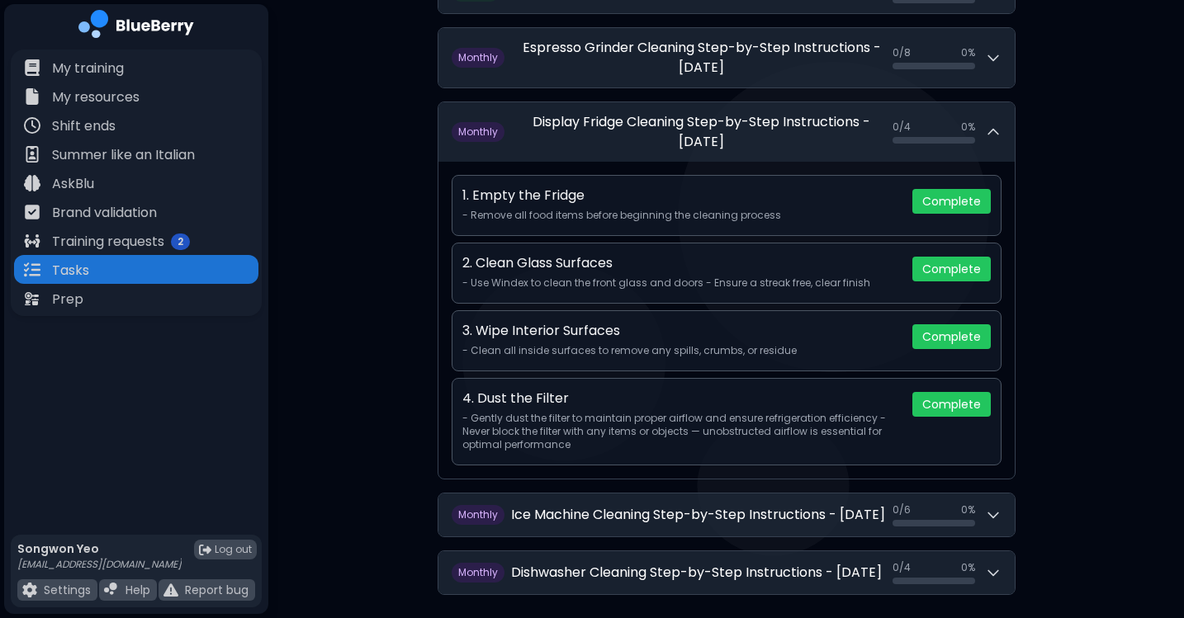
scroll to position [541, 0]
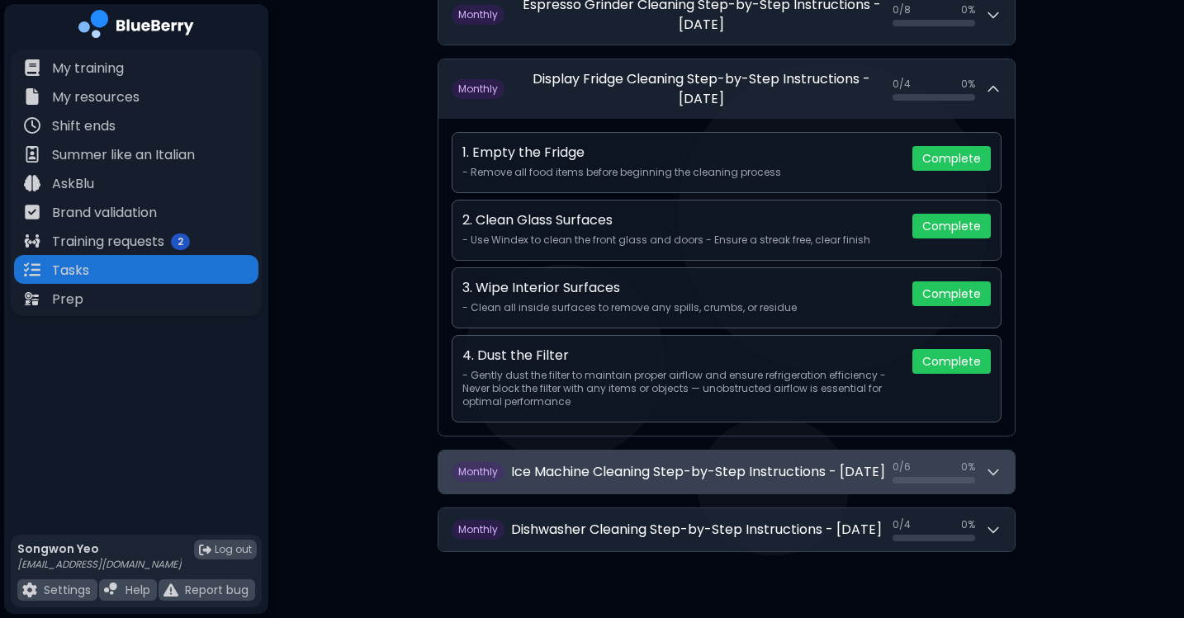
click at [988, 461] on div "0 / 6 0 / 6 0 %" at bounding box center [946, 472] width 109 height 23
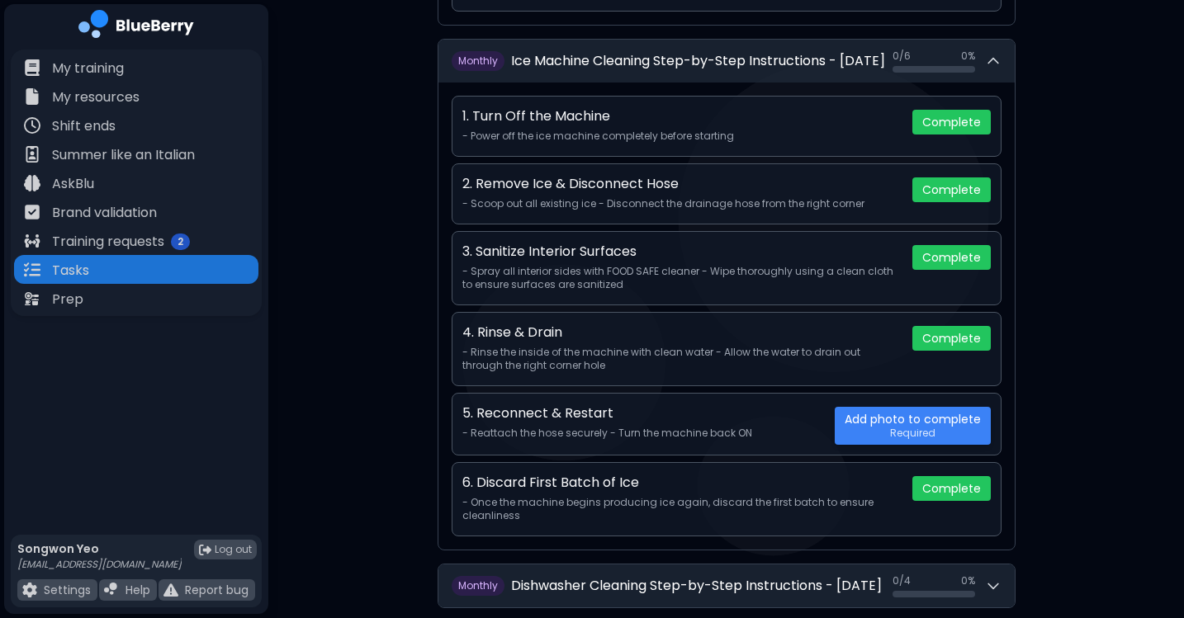
scroll to position [1008, 0]
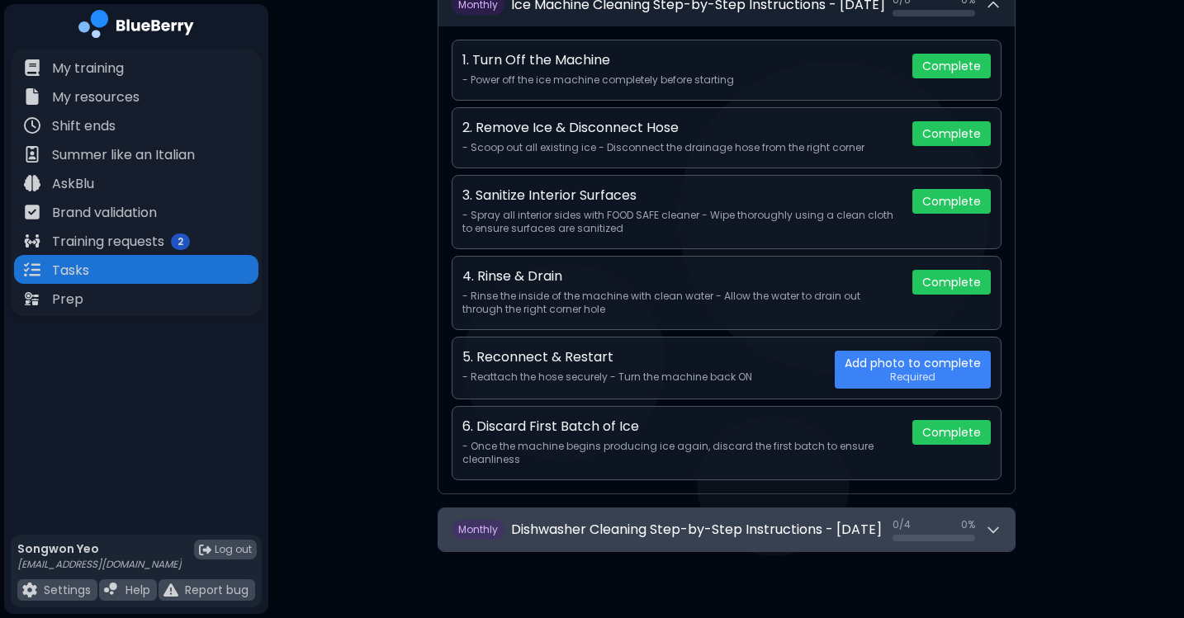
click at [980, 508] on button "M onthly Dishwasher Cleaning Step-by-Step Instructions - September 2025 0 / 4 0…" at bounding box center [726, 529] width 576 height 43
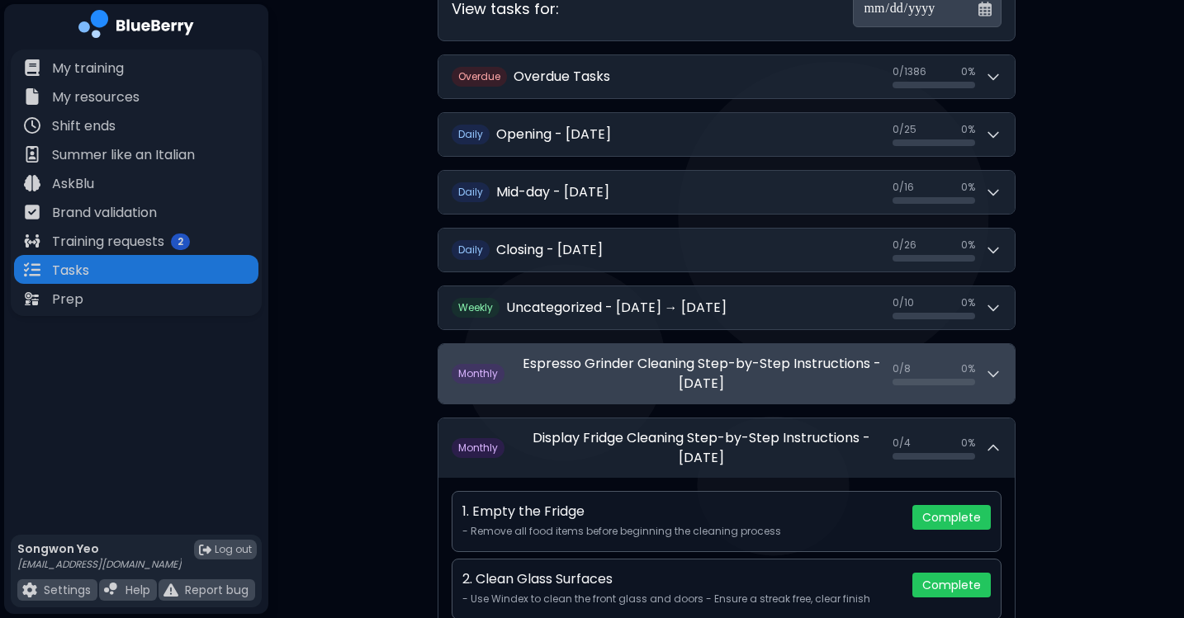
scroll to position [0, 0]
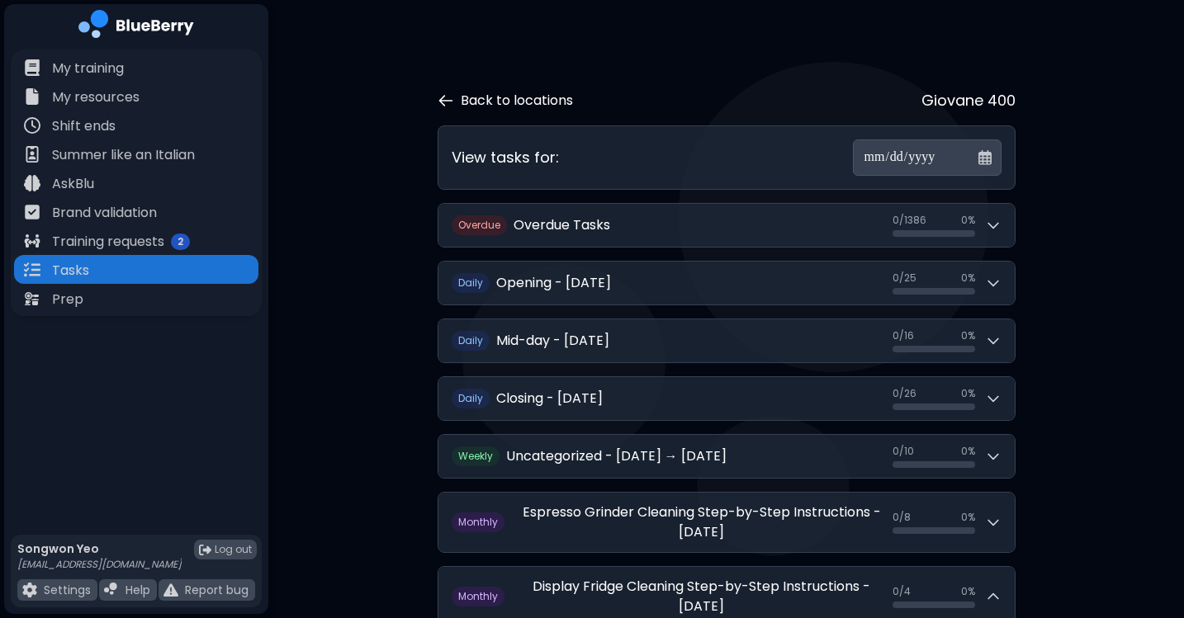
click at [442, 100] on icon at bounding box center [445, 101] width 12 height 10
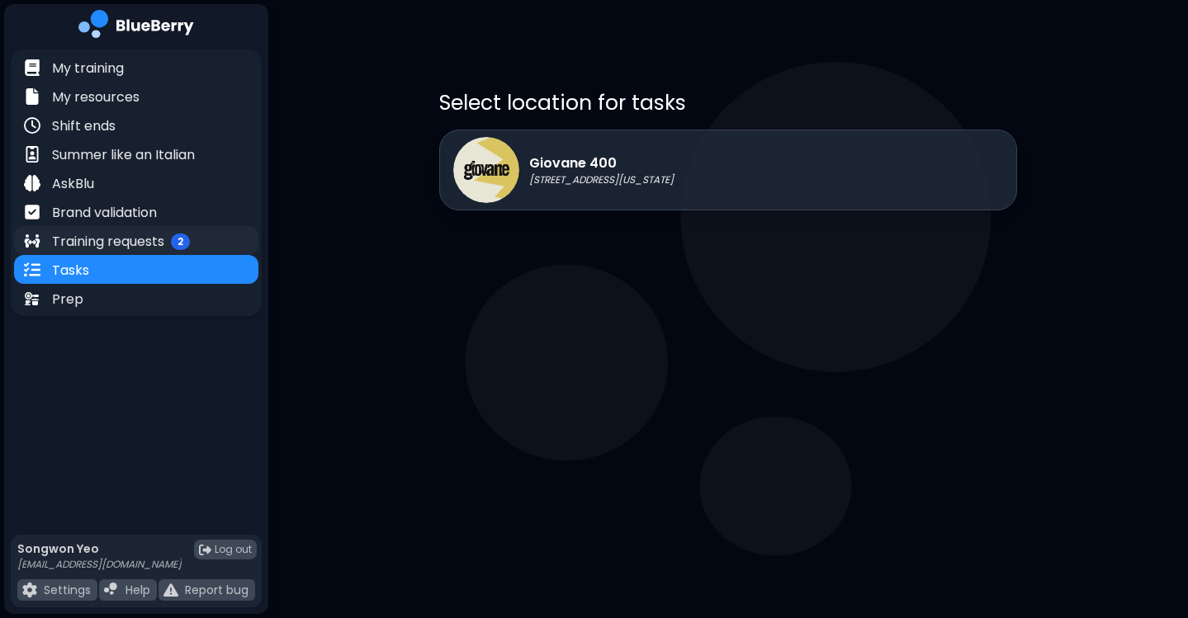
click at [109, 241] on p "Training requests" at bounding box center [108, 242] width 112 height 20
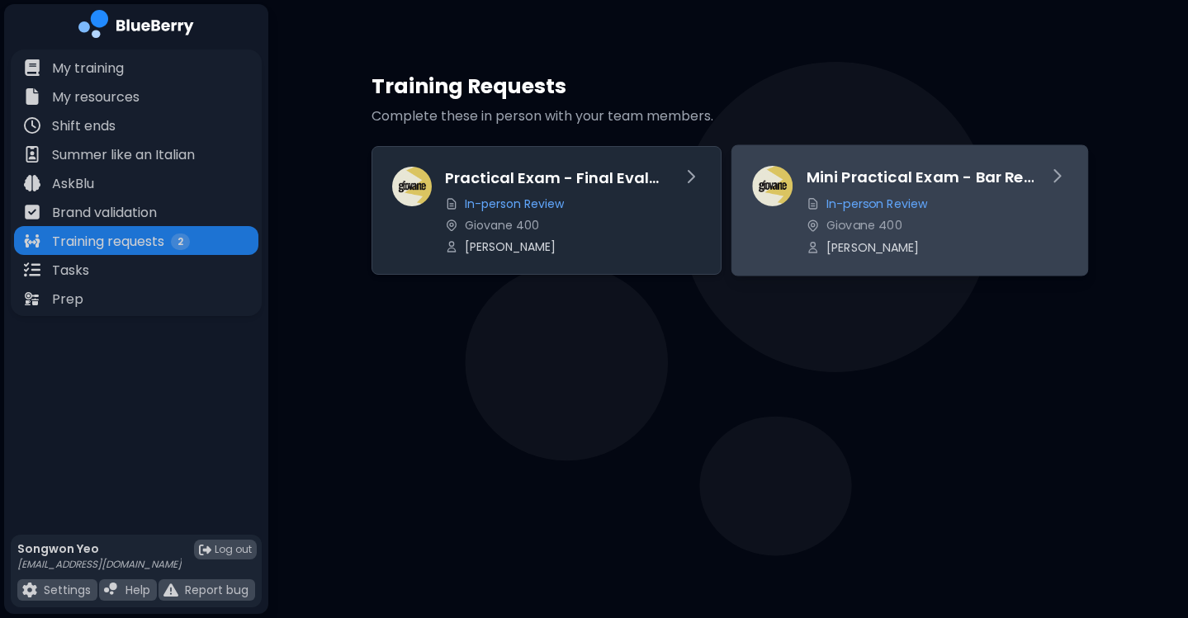
click at [886, 192] on div "Mini Practical Exam - Bar Readiness In-person Review Giovane 400 Songwon Yeo" at bounding box center [919, 210] width 227 height 89
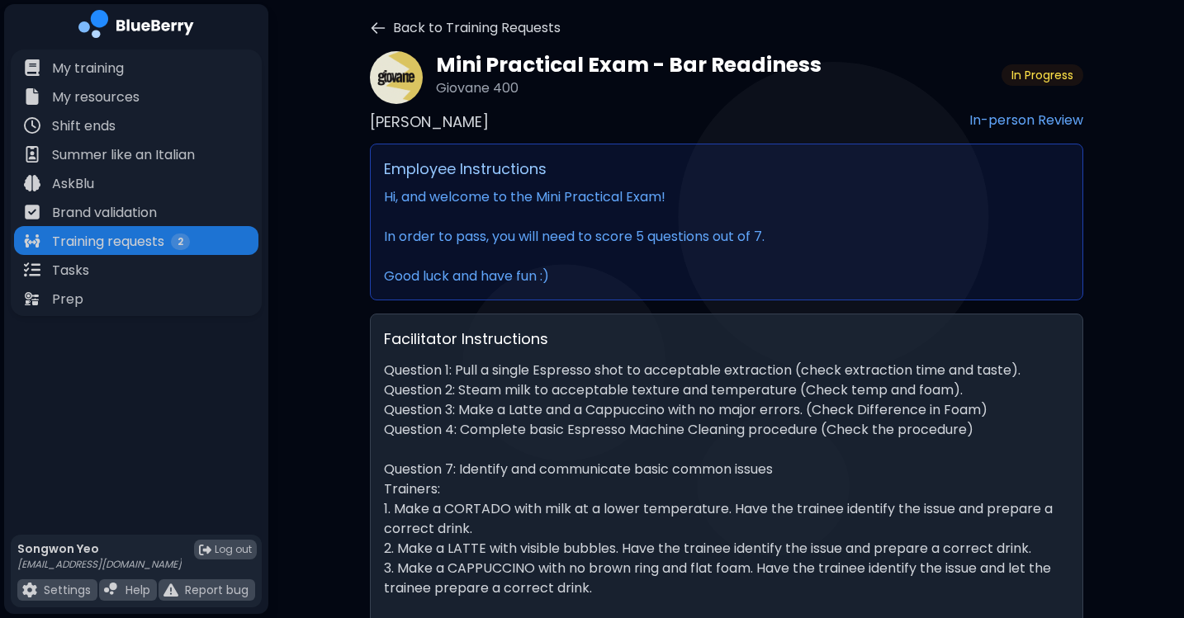
scroll to position [54, 0]
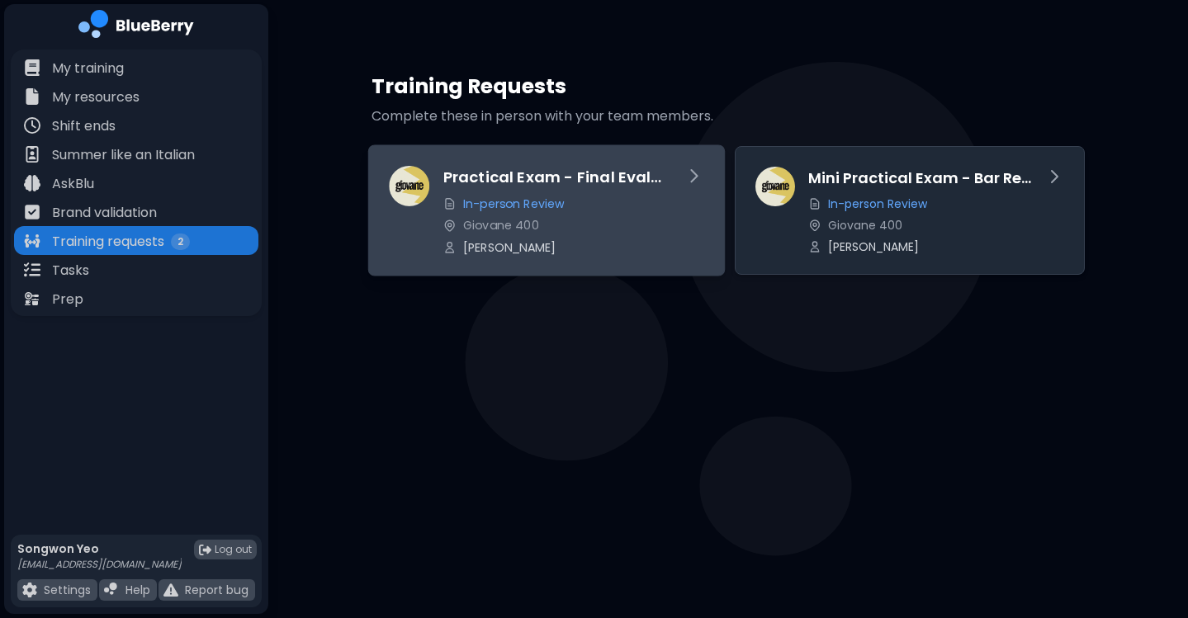
click at [584, 255] on div "Practical Exam - Final Evaluation In-person Review Giovane 400 Songwon Yeo" at bounding box center [546, 209] width 357 height 131
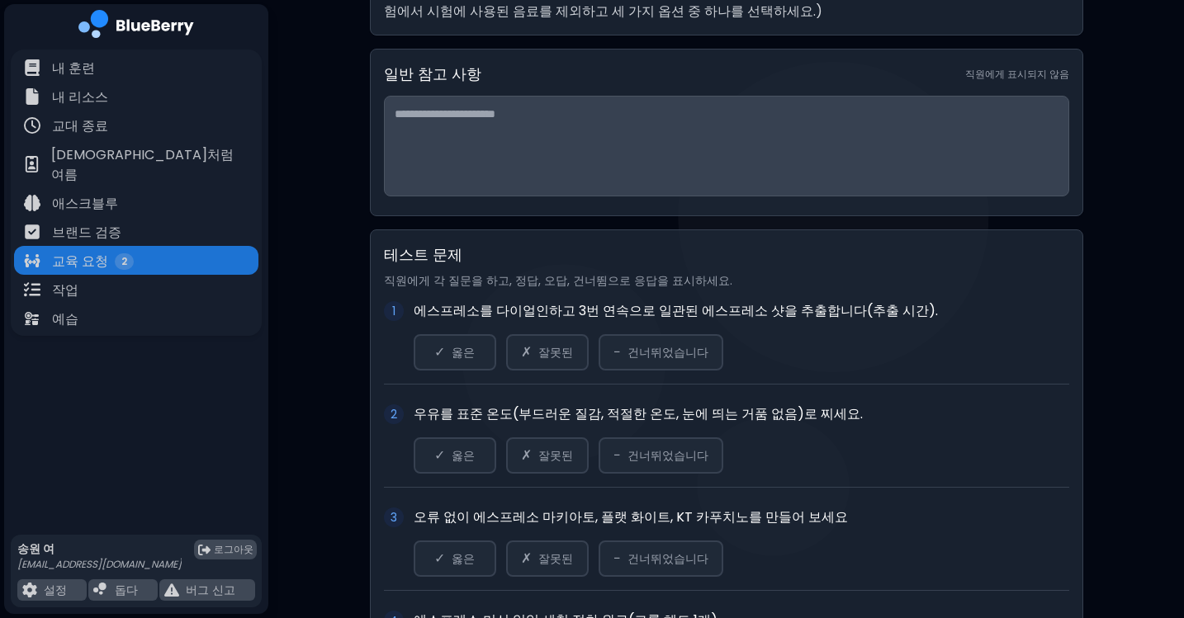
scroll to position [59, 0]
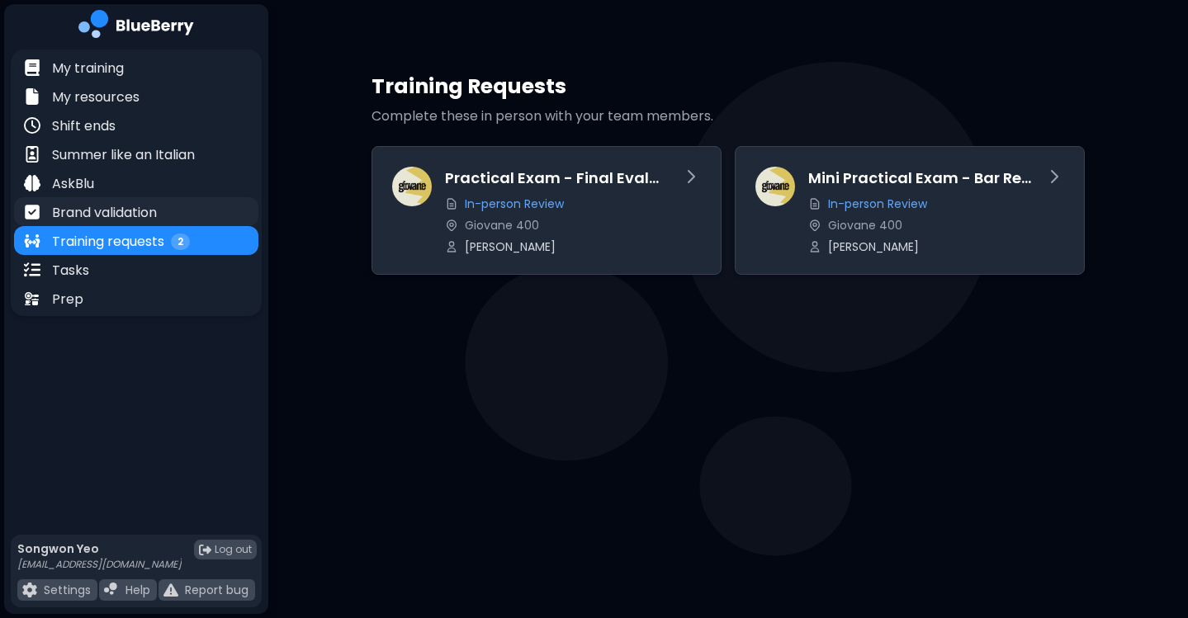
click at [173, 200] on div "Brand validation" at bounding box center [136, 211] width 244 height 29
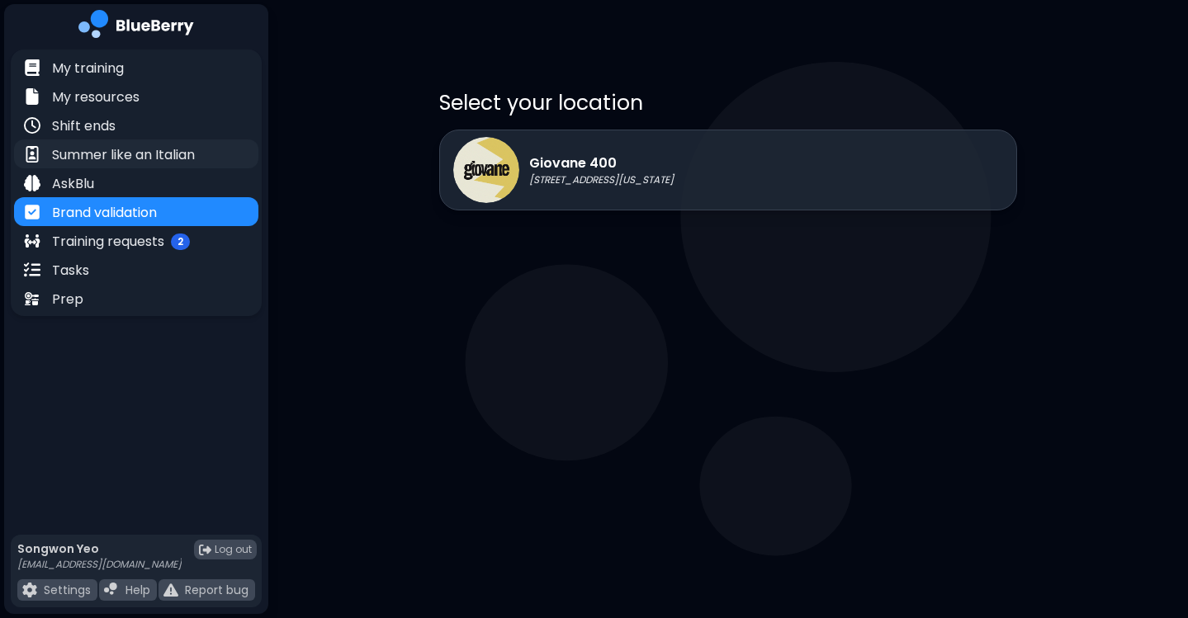
click at [180, 143] on div "Summer like an Italian" at bounding box center [136, 153] width 244 height 29
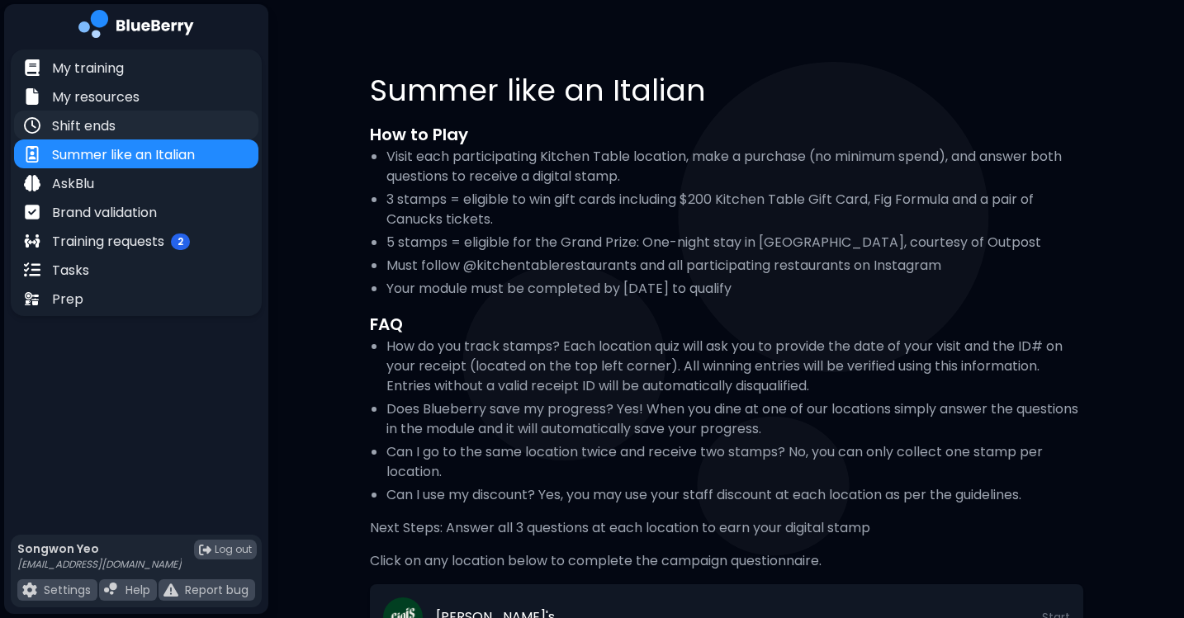
click at [174, 121] on div "Shift ends" at bounding box center [136, 125] width 244 height 29
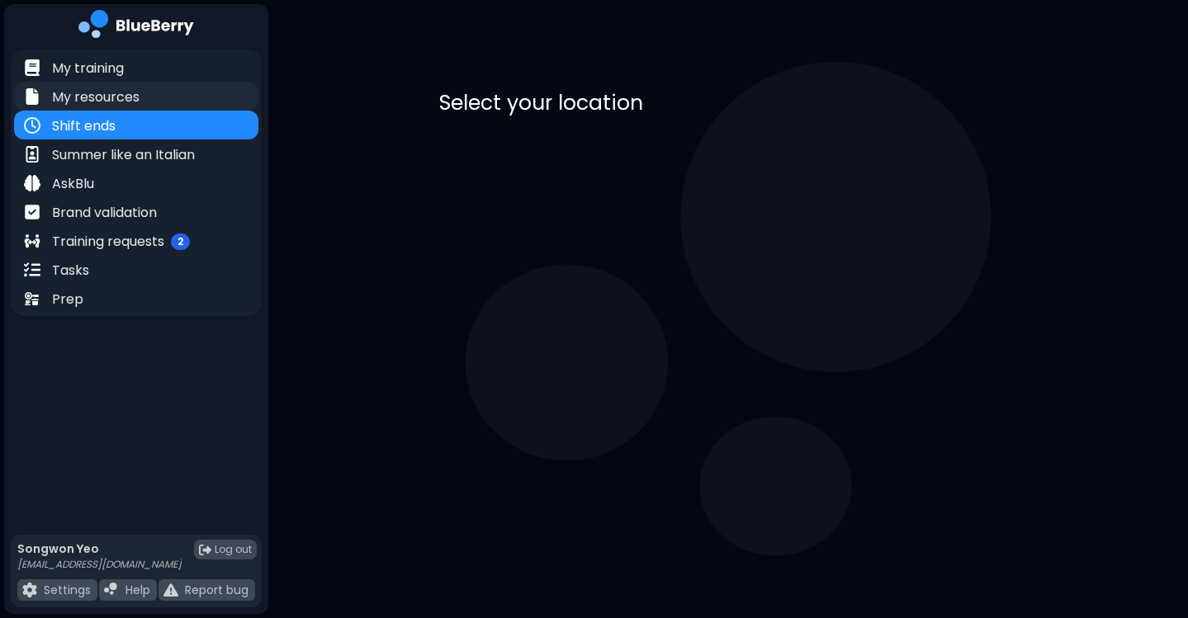
click at [183, 89] on div "My resources" at bounding box center [136, 96] width 244 height 29
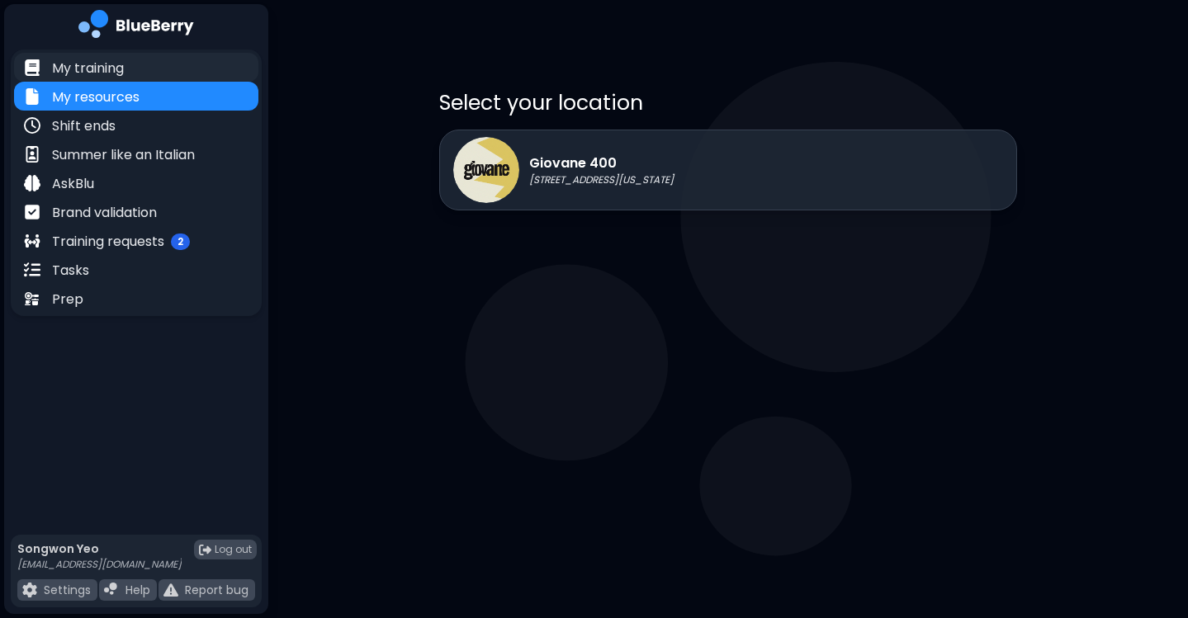
click at [187, 65] on div "My training" at bounding box center [136, 67] width 244 height 29
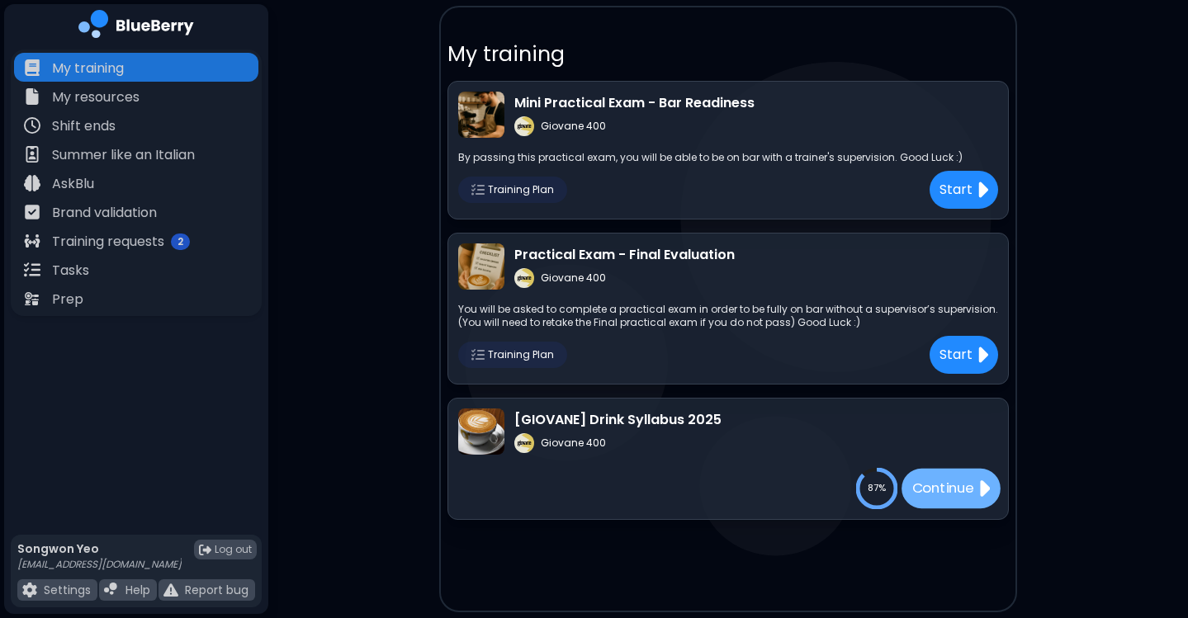
click at [929, 471] on div "Continue" at bounding box center [950, 489] width 99 height 40
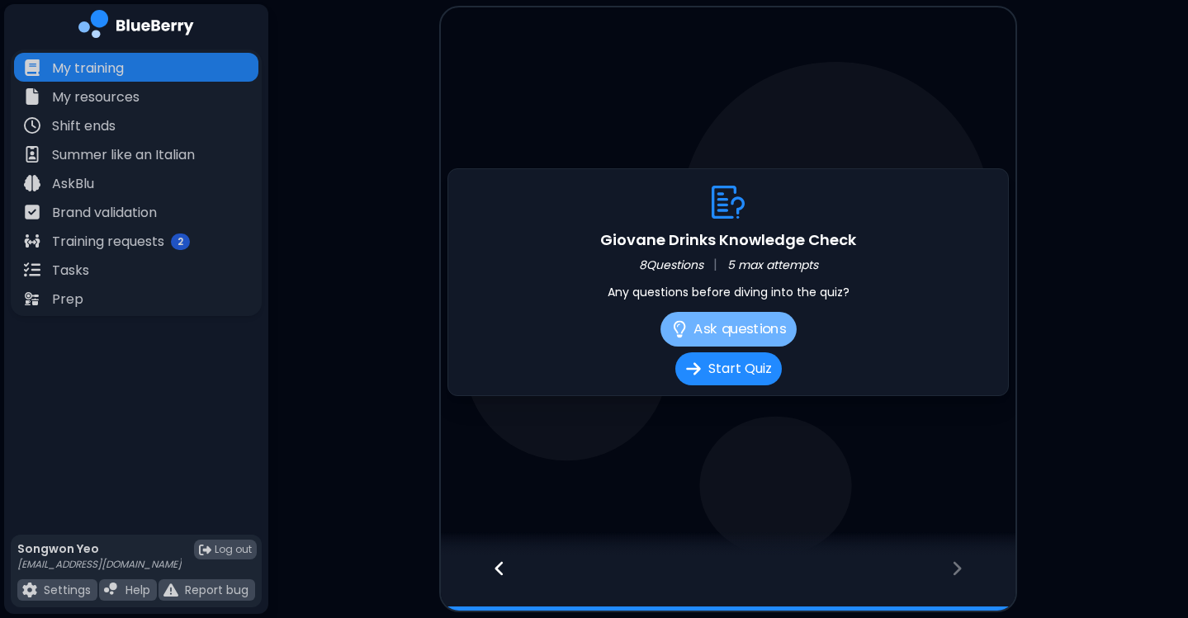
click at [755, 333] on button "Ask questions" at bounding box center [728, 329] width 136 height 35
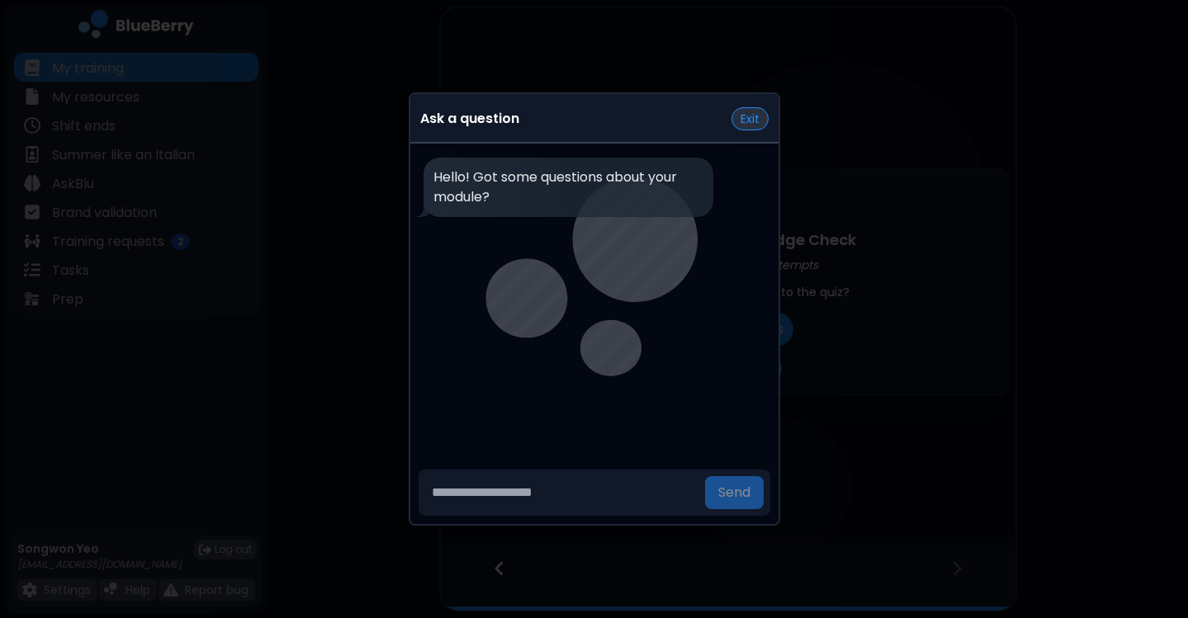
click at [765, 120] on button "Exit" at bounding box center [749, 118] width 37 height 23
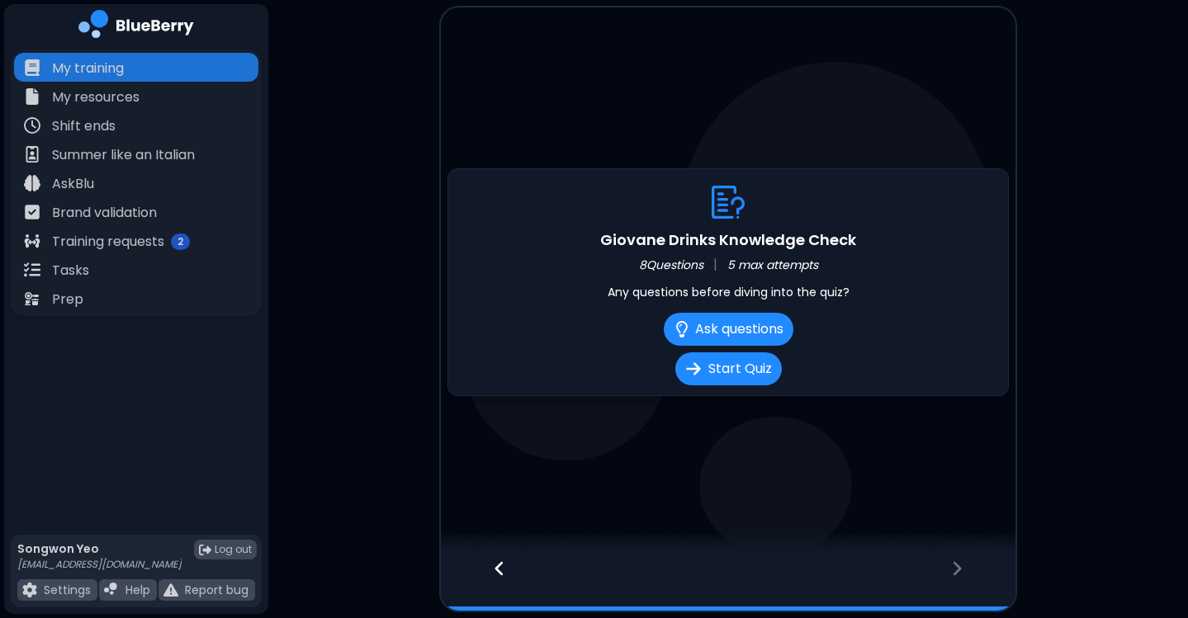
click at [498, 560] on icon at bounding box center [500, 569] width 12 height 18
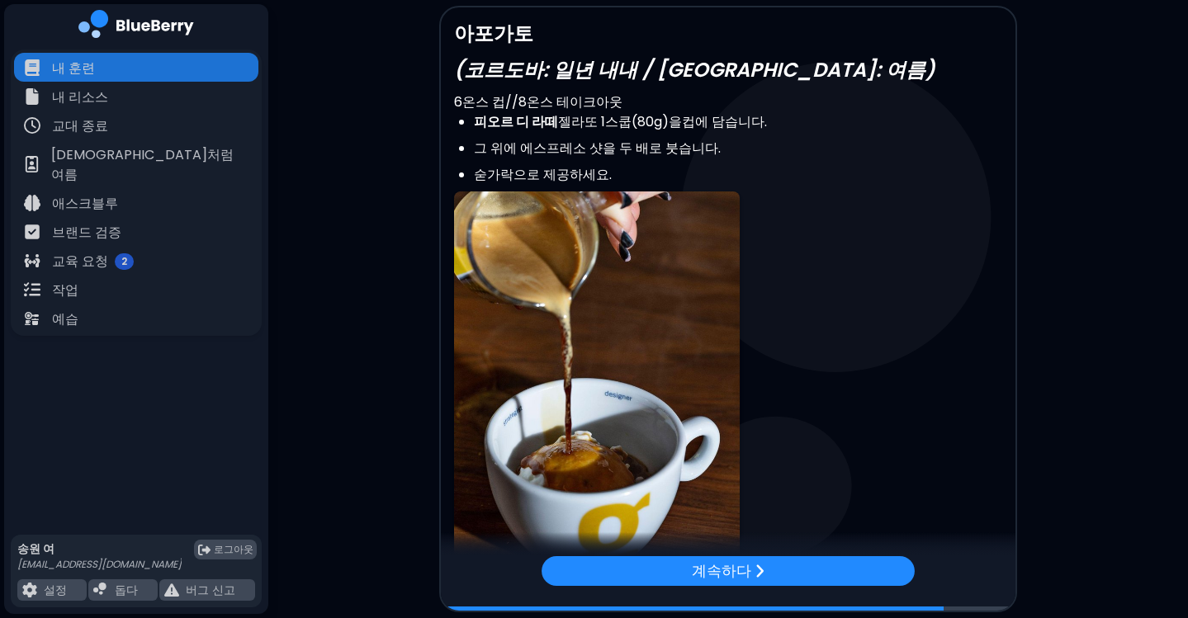
click at [818, 102] on p "6온스 컵//8온스 테이크아웃" at bounding box center [728, 102] width 548 height 20
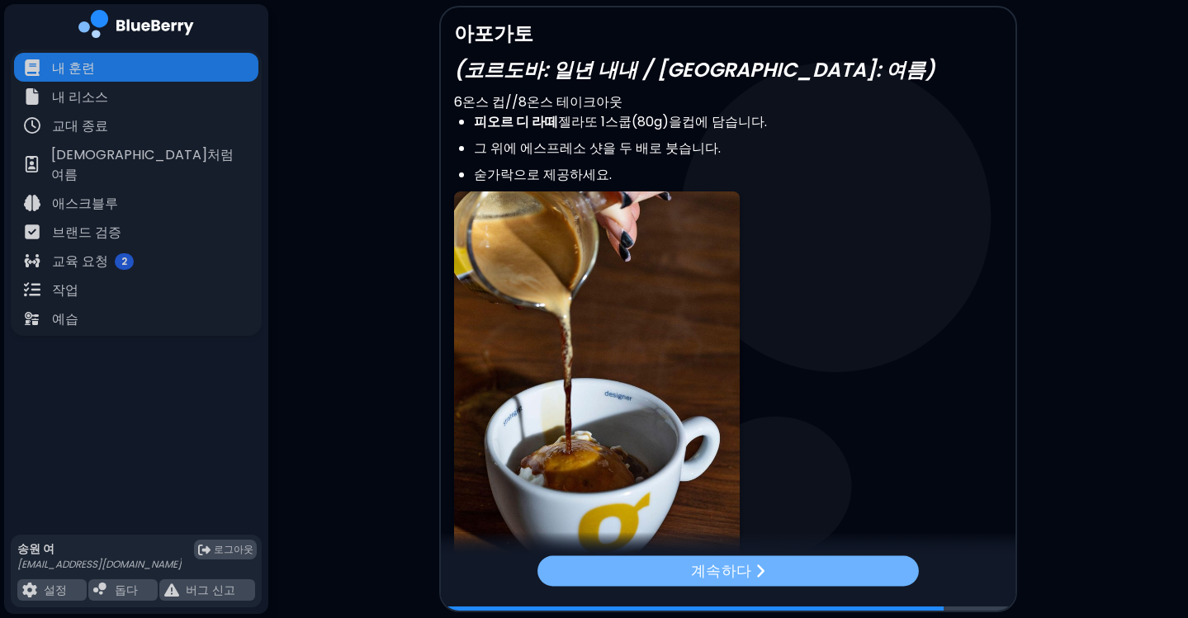
click at [736, 585] on div "계속하다" at bounding box center [727, 570] width 381 height 31
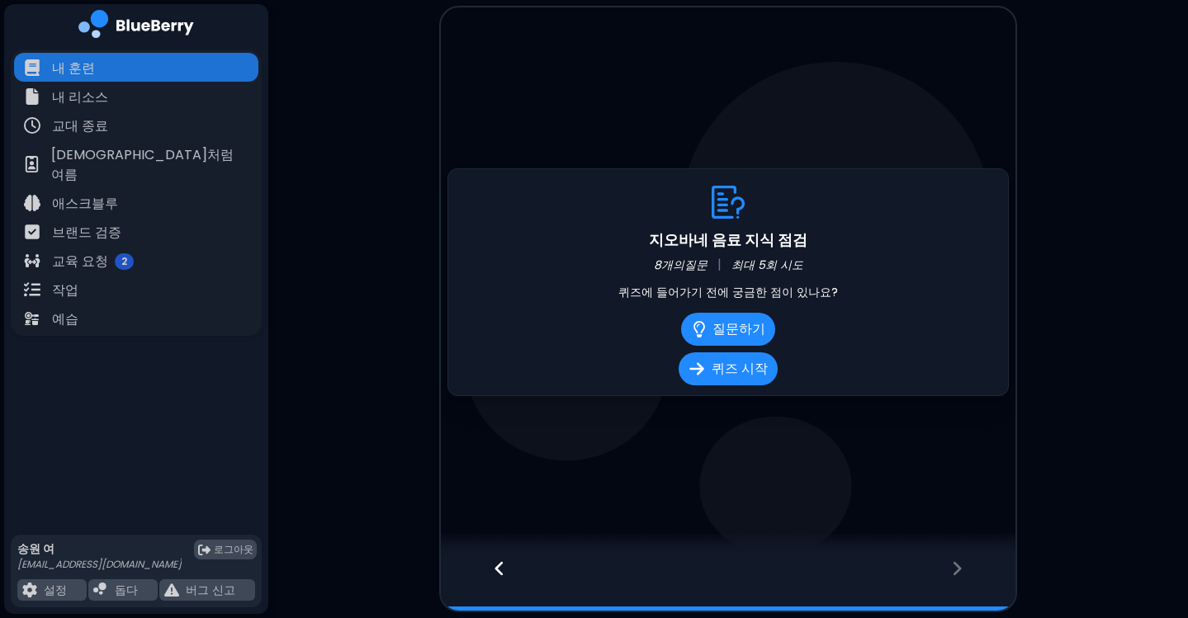
click at [499, 561] on icon at bounding box center [500, 569] width 12 height 18
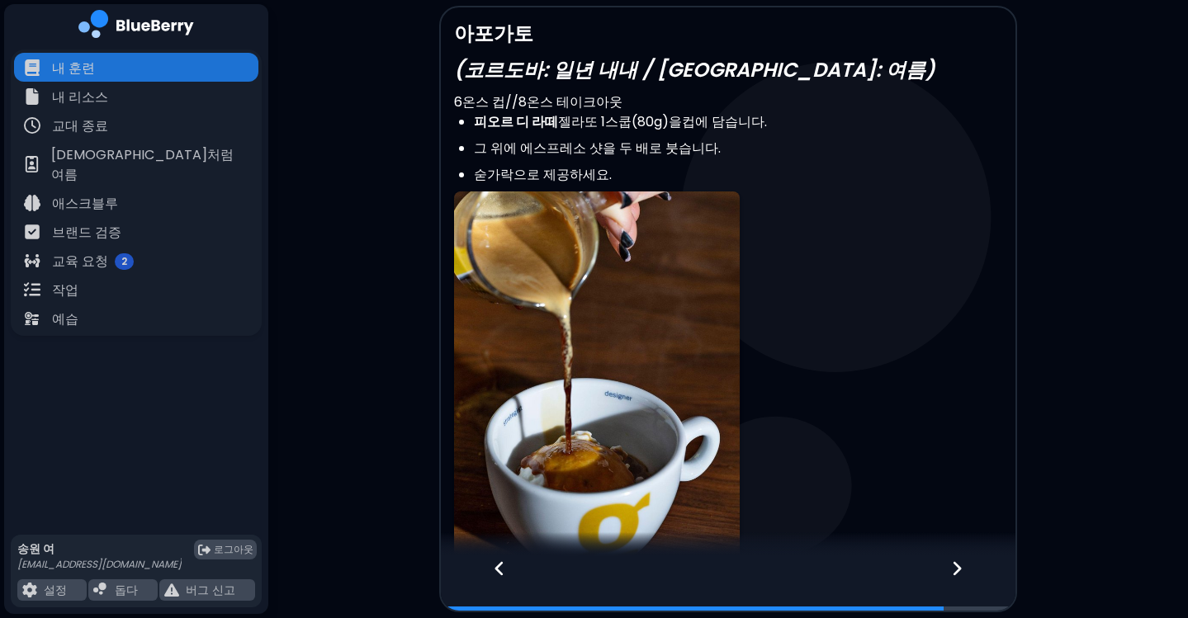
click at [506, 569] on div at bounding box center [491, 583] width 101 height 54
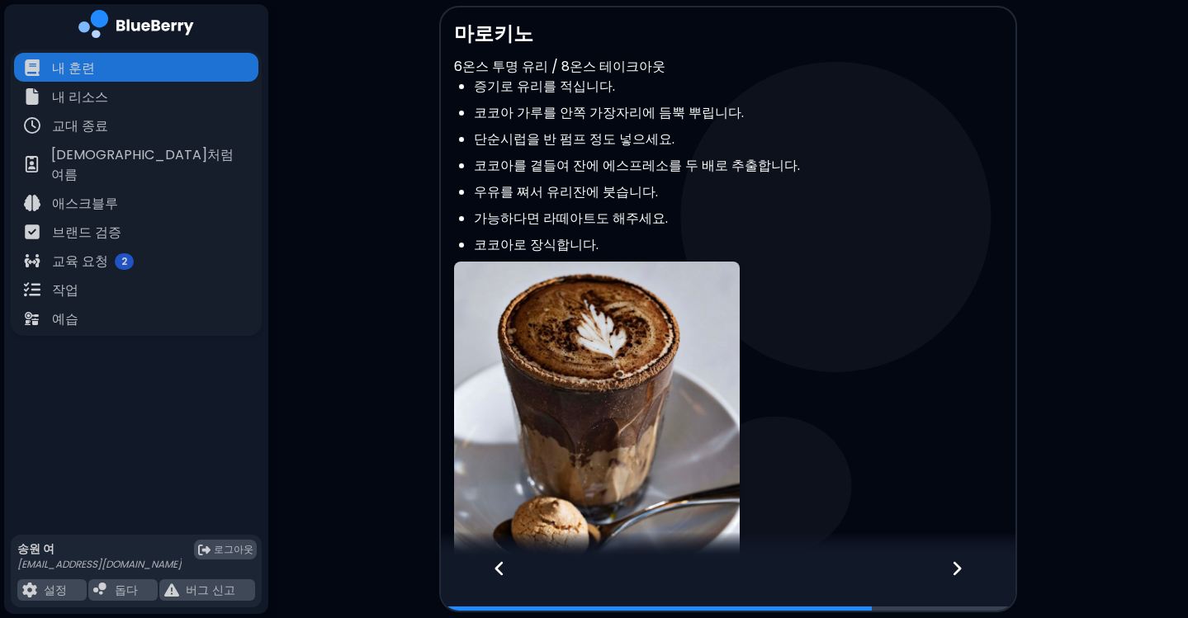
click at [506, 569] on div at bounding box center [491, 583] width 101 height 54
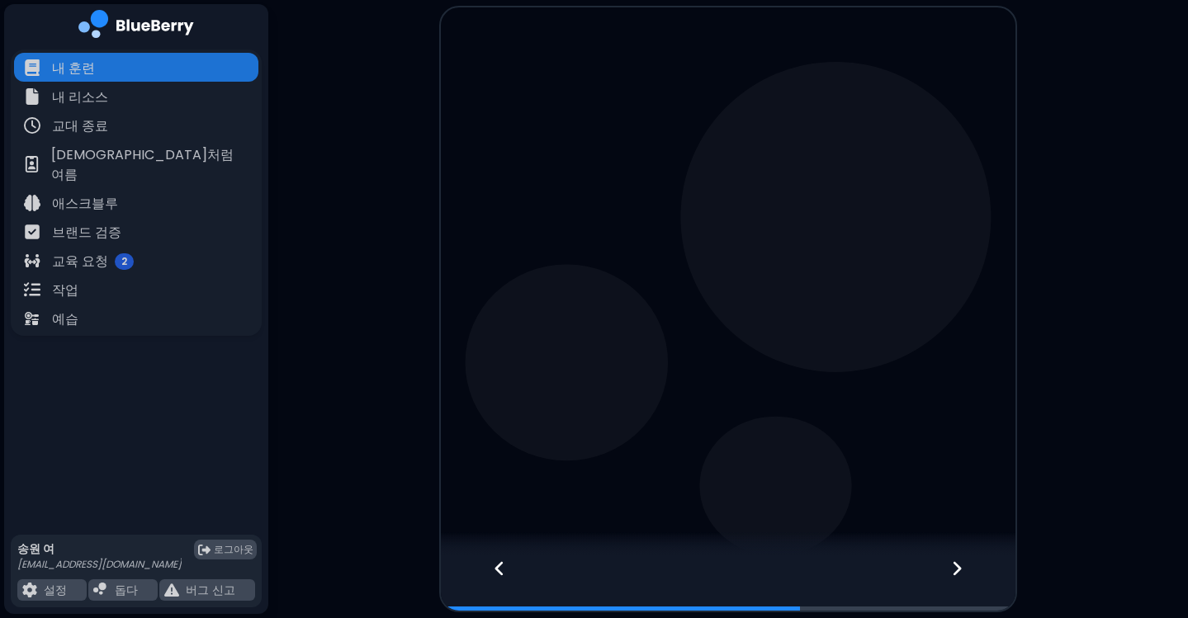
click at [506, 569] on div at bounding box center [491, 583] width 101 height 54
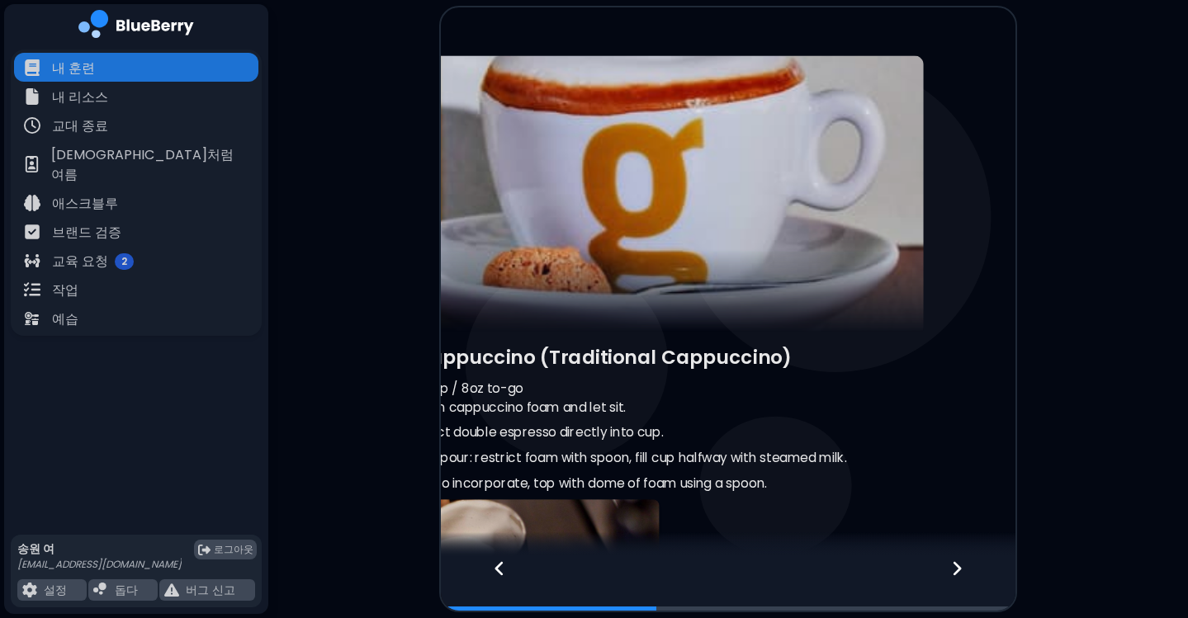
click at [506, 569] on div at bounding box center [491, 583] width 101 height 54
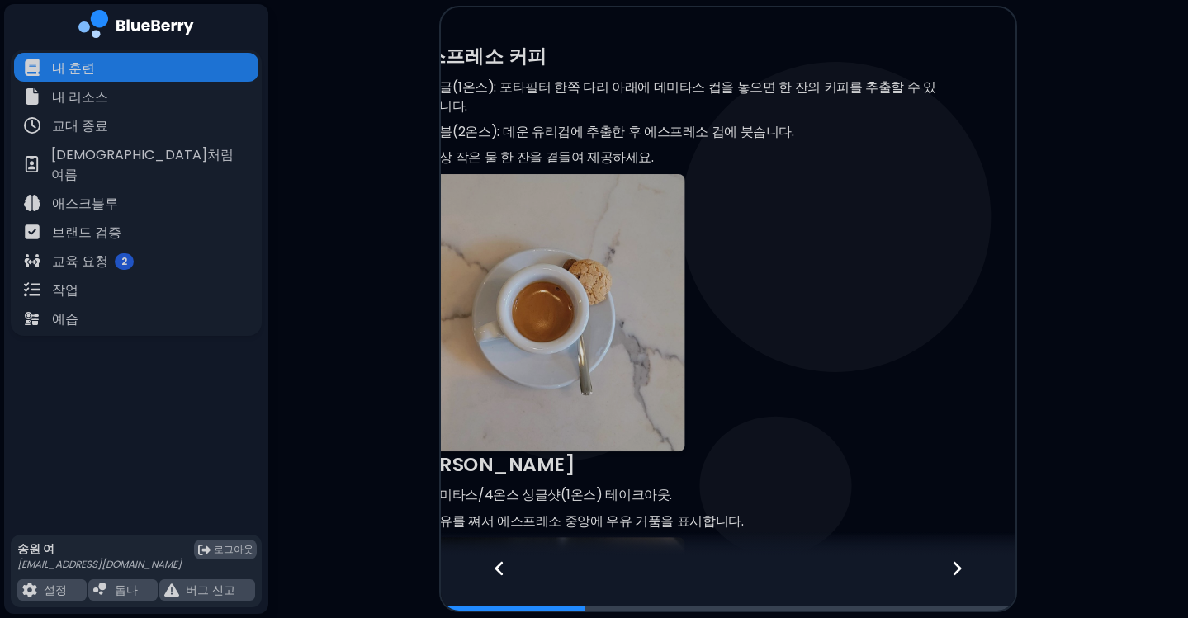
click at [506, 569] on div at bounding box center [491, 583] width 101 height 54
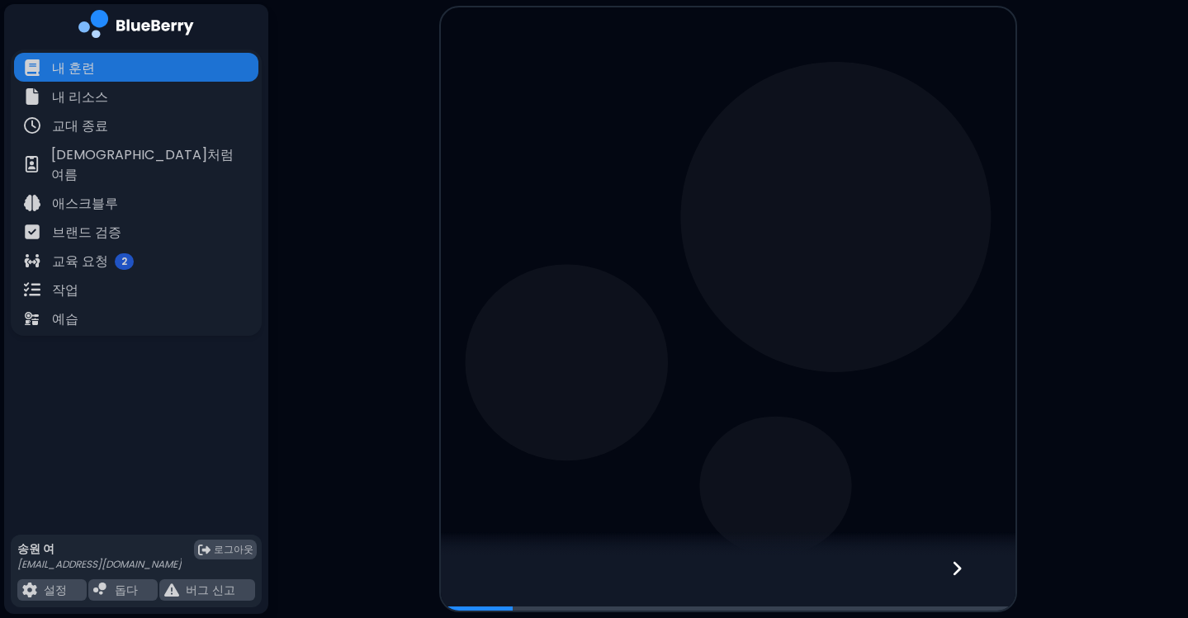
click at [506, 569] on div at bounding box center [728, 583] width 574 height 54
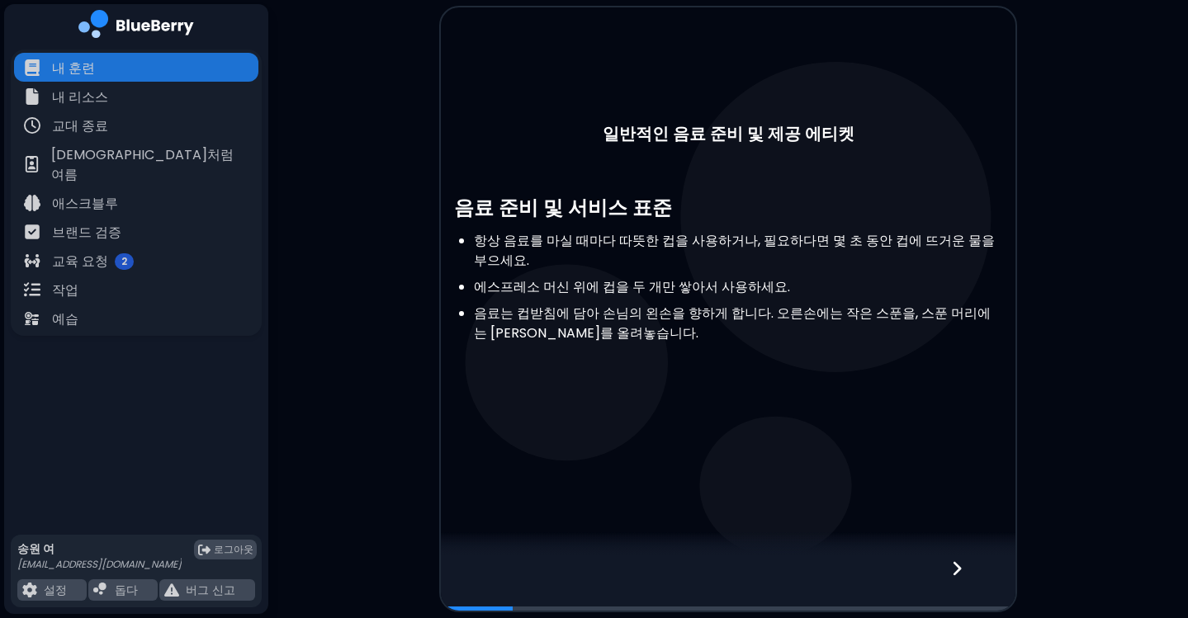
click at [506, 569] on div at bounding box center [728, 583] width 574 height 54
click at [960, 563] on icon at bounding box center [957, 569] width 12 height 18
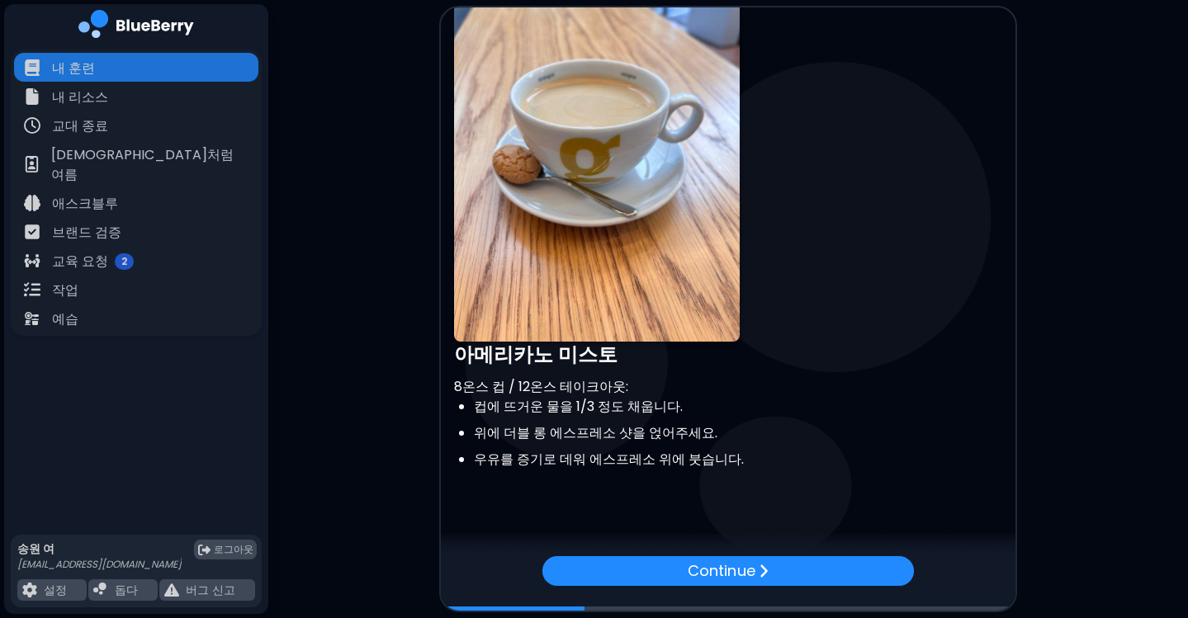
scroll to position [1064, 0]
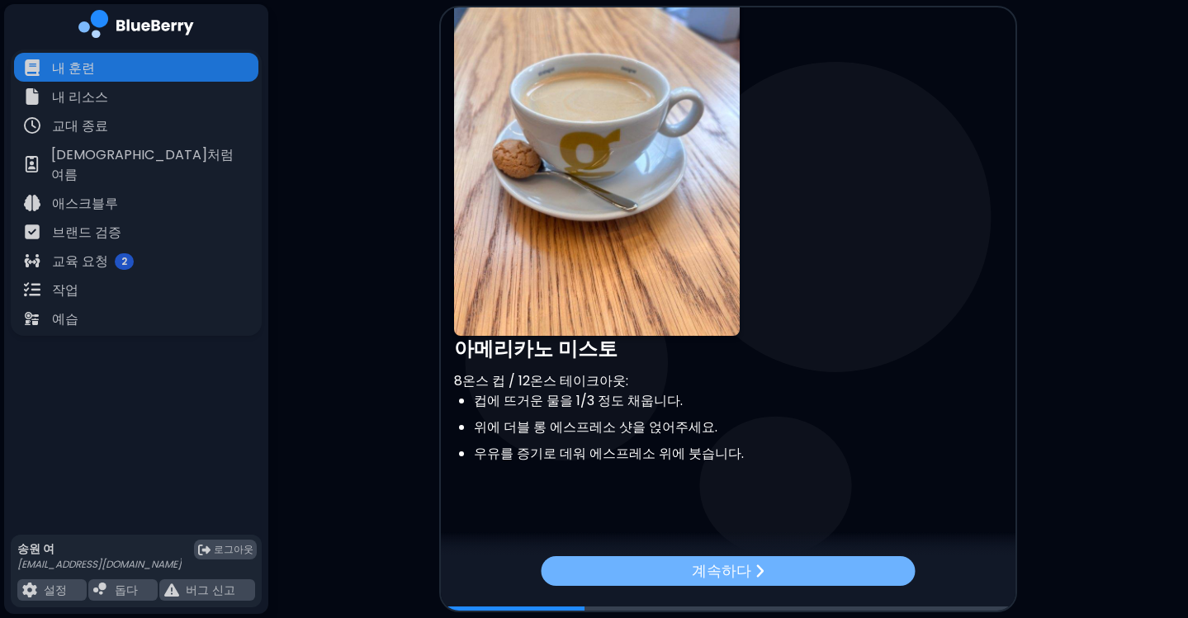
click at [721, 570] on font "계속하다" at bounding box center [721, 570] width 59 height 21
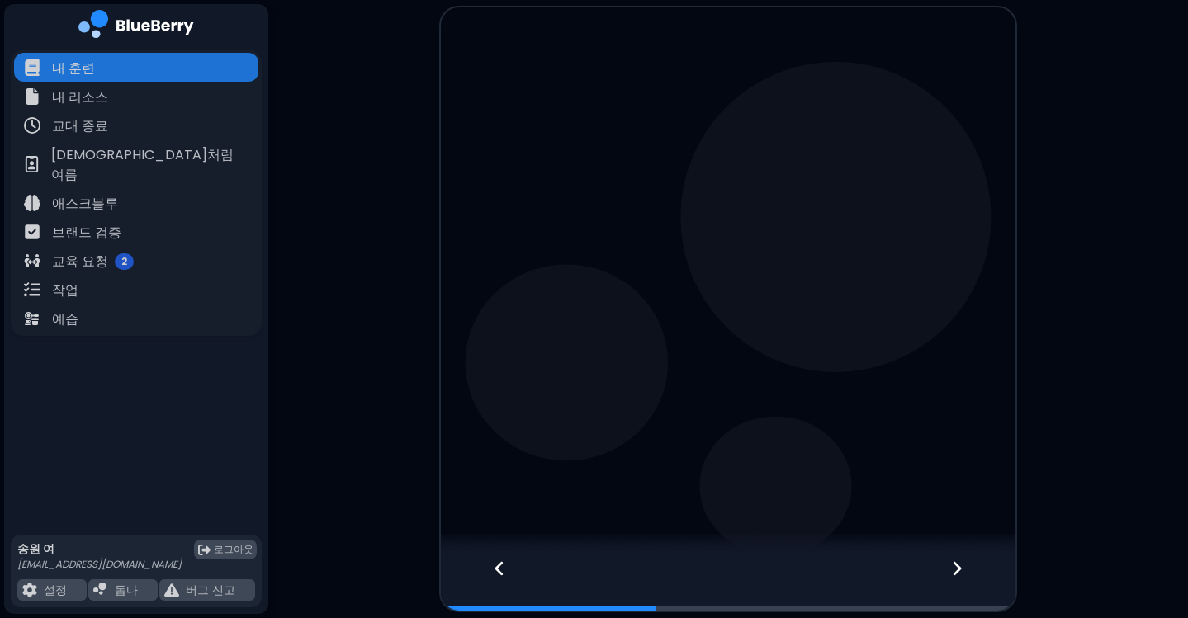
scroll to position [0, 0]
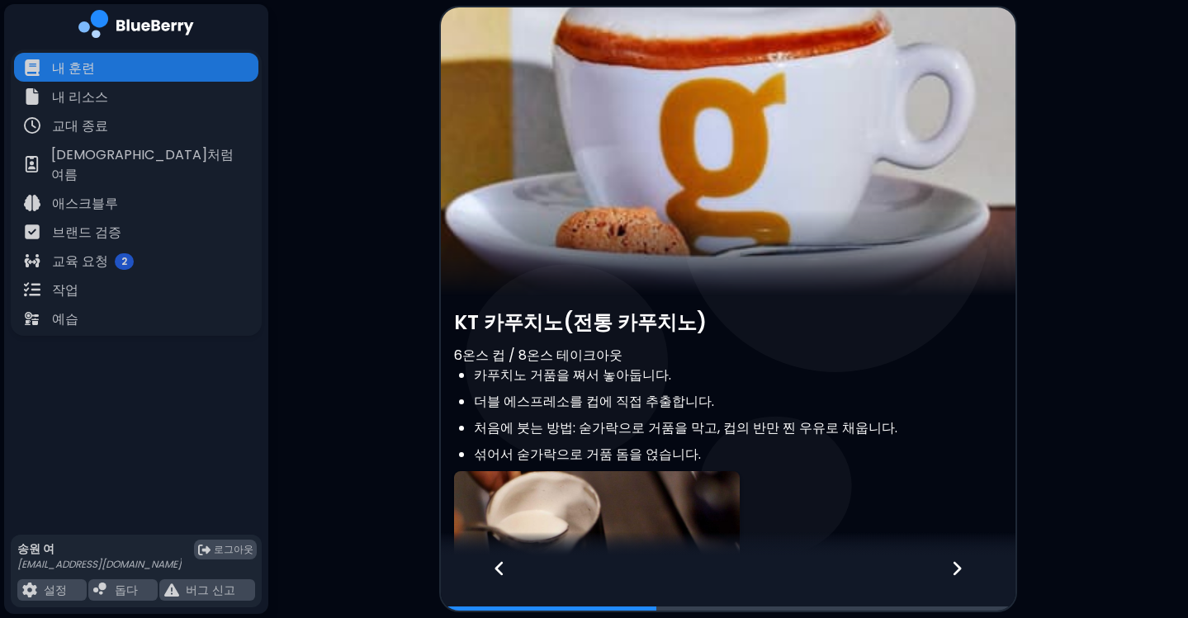
click at [502, 566] on icon at bounding box center [500, 569] width 12 height 18
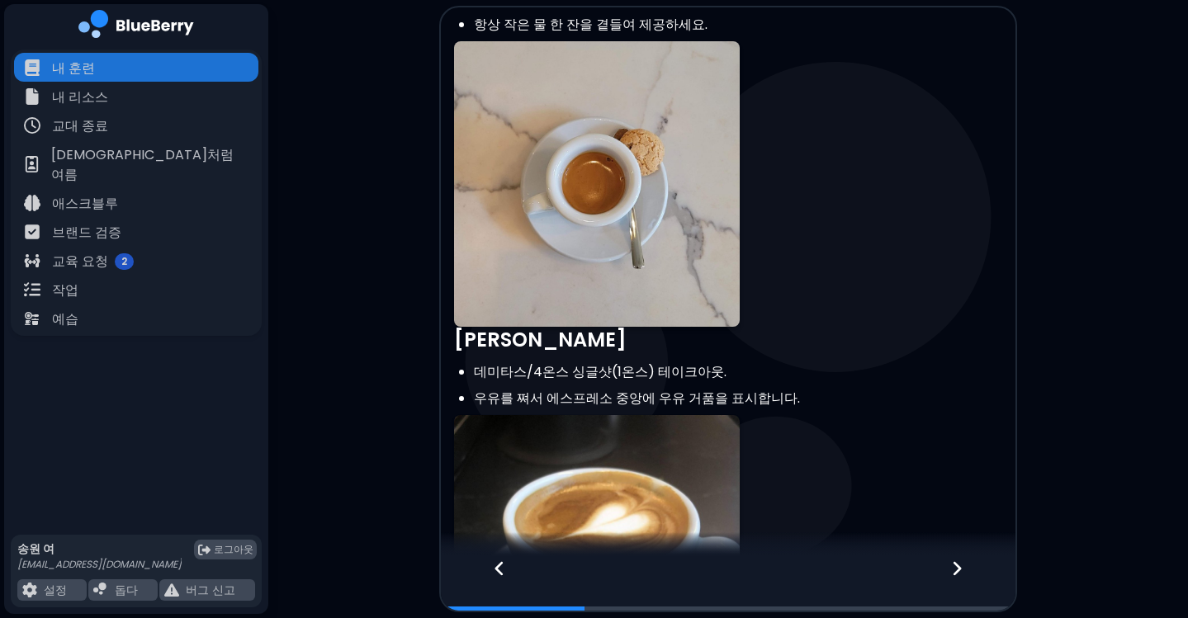
scroll to position [164, 0]
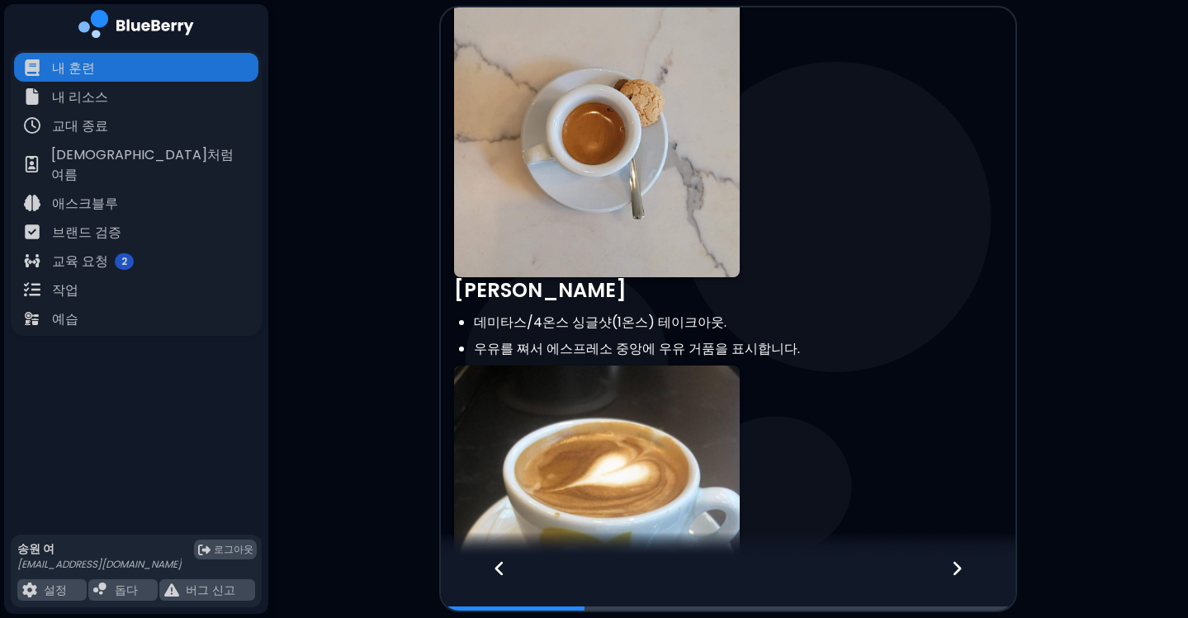
click at [957, 577] on icon at bounding box center [957, 569] width 12 height 18
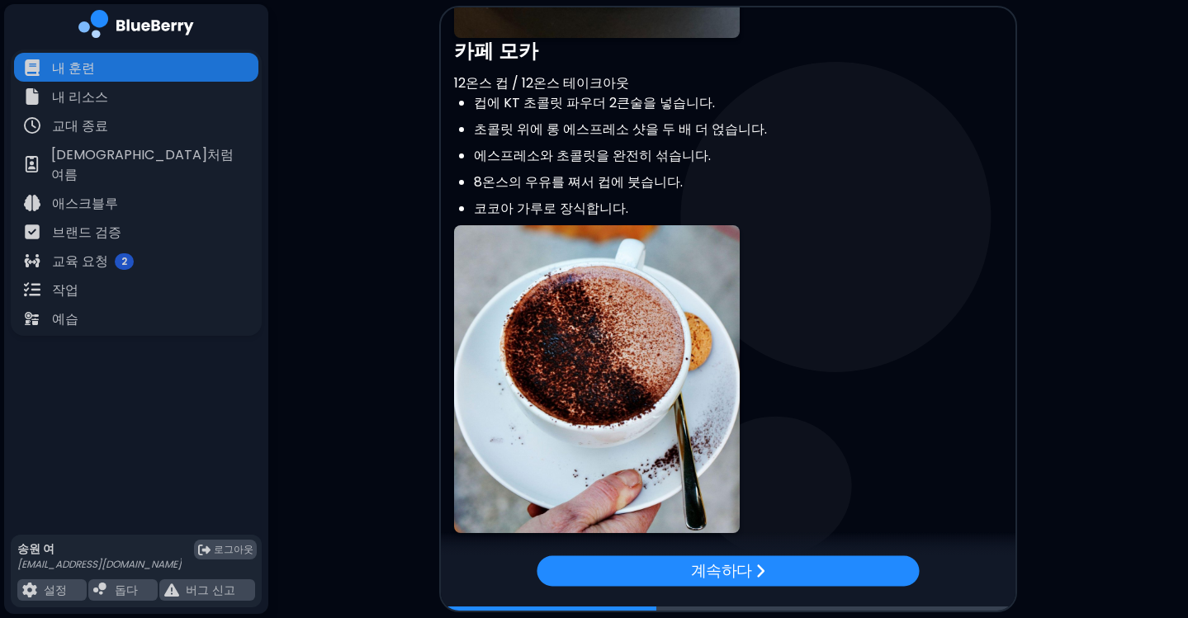
scroll to position [1700, 0]
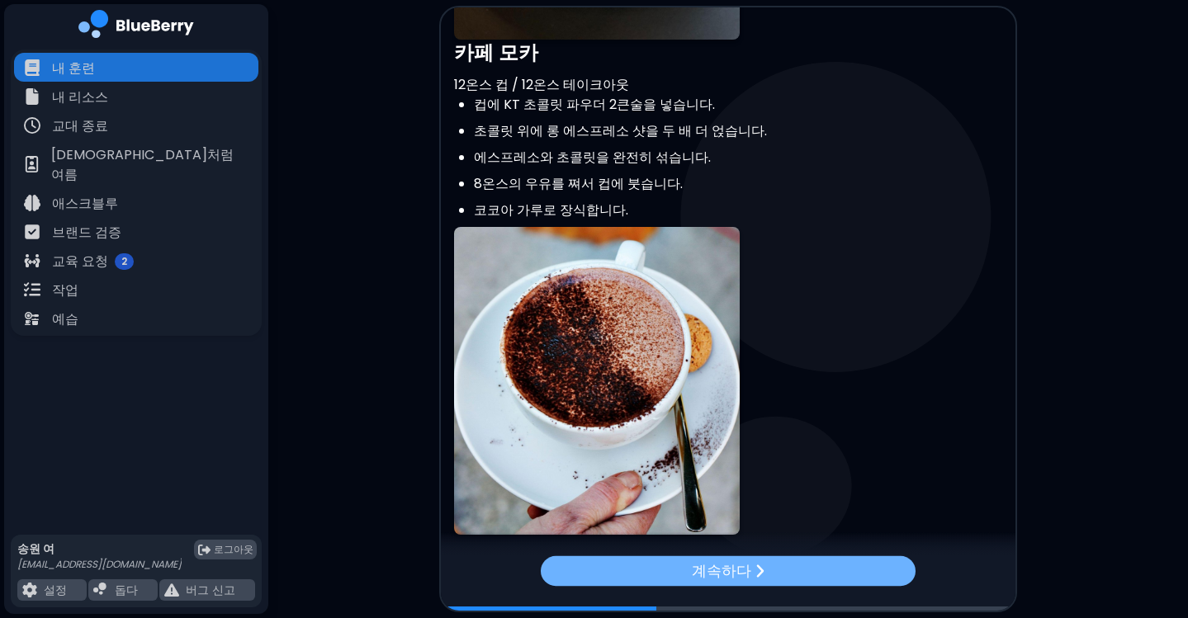
click at [867, 564] on div "계속하다" at bounding box center [728, 570] width 375 height 30
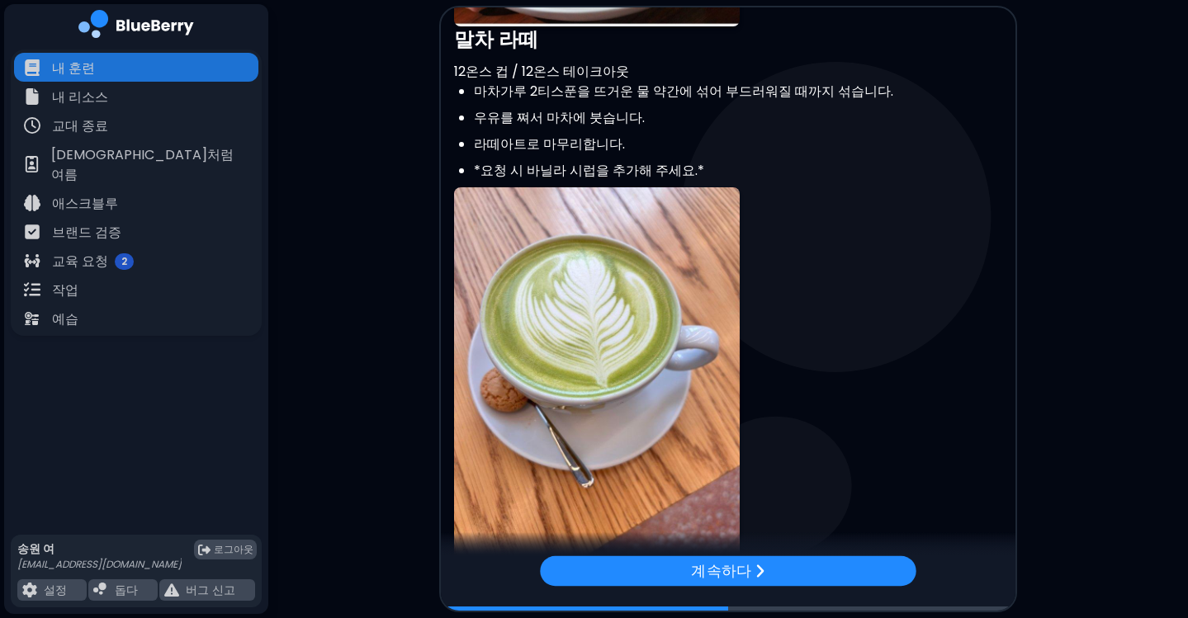
scroll to position [995, 0]
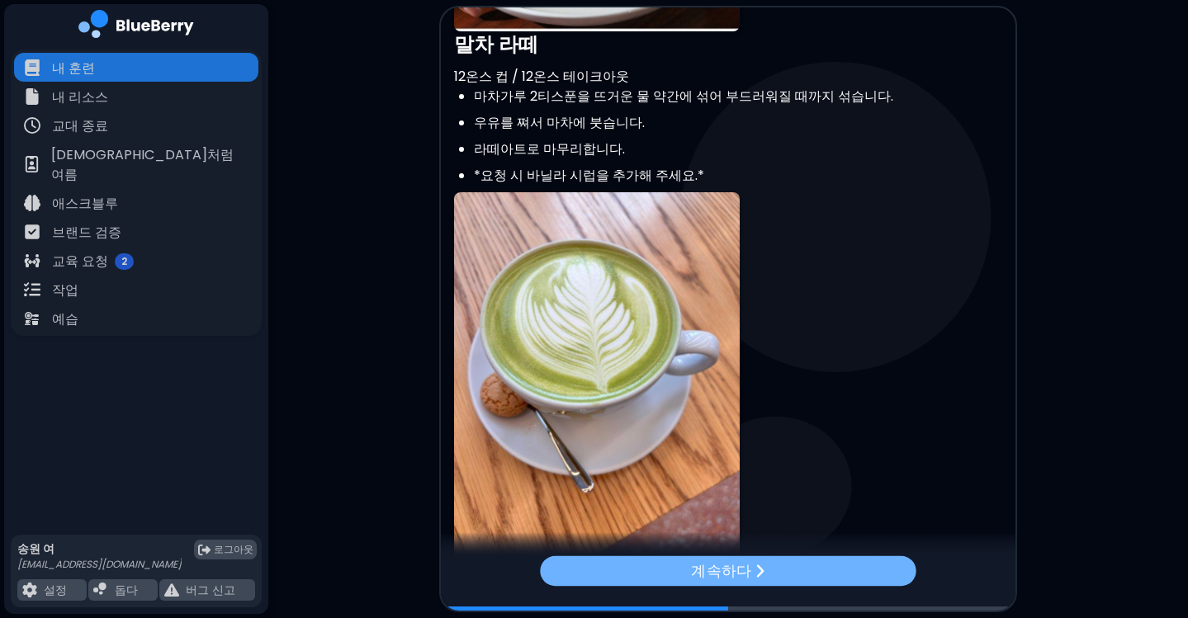
click at [767, 566] on div "계속하다" at bounding box center [728, 570] width 376 height 30
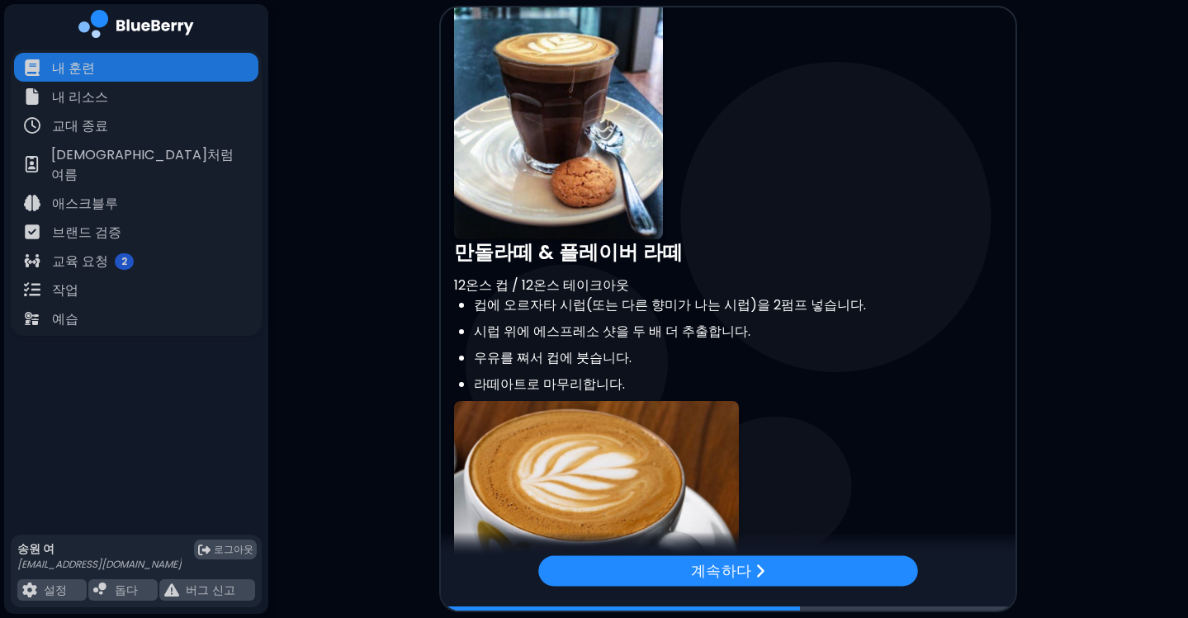
scroll to position [416, 0]
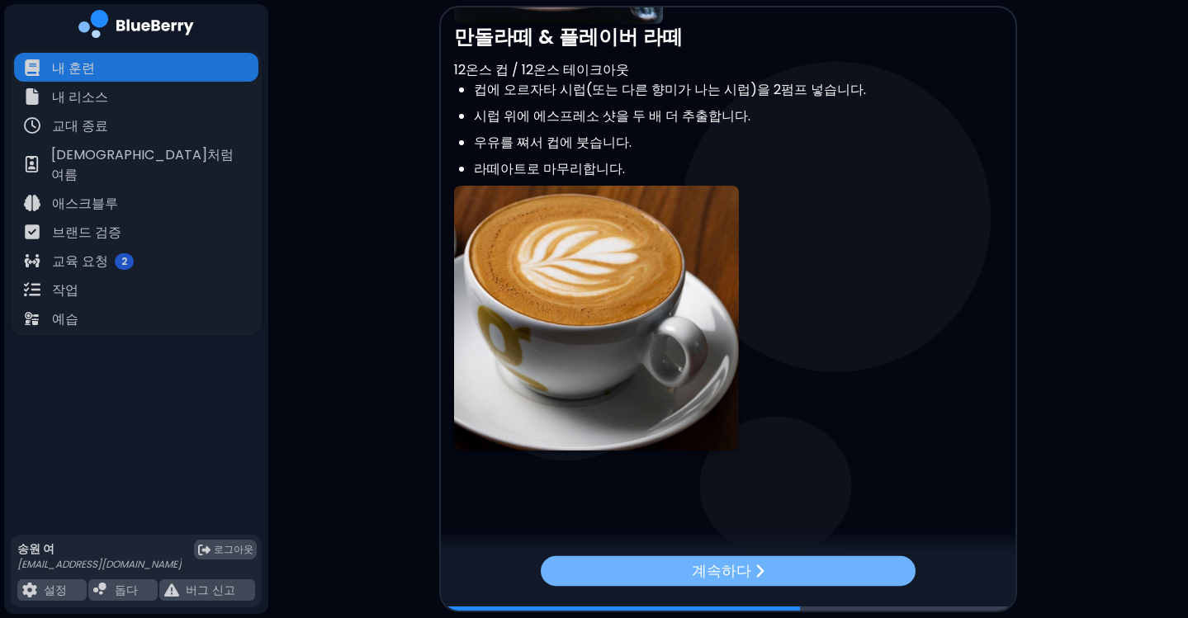
click at [762, 569] on div "계속하다" at bounding box center [728, 570] width 375 height 30
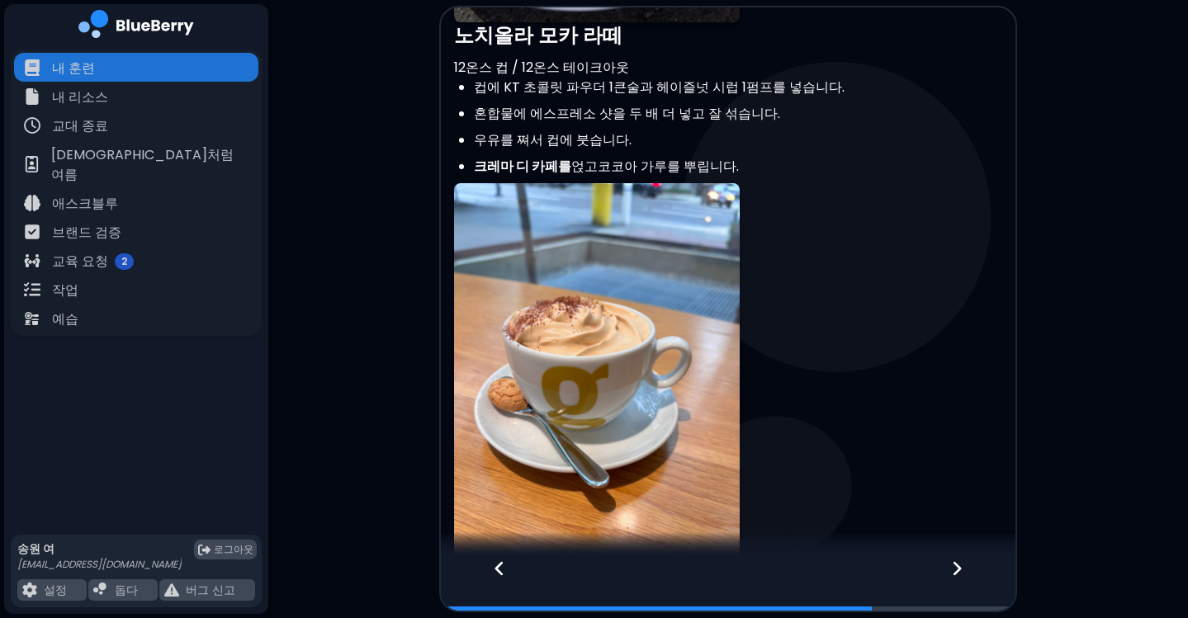
scroll to position [1425, 0]
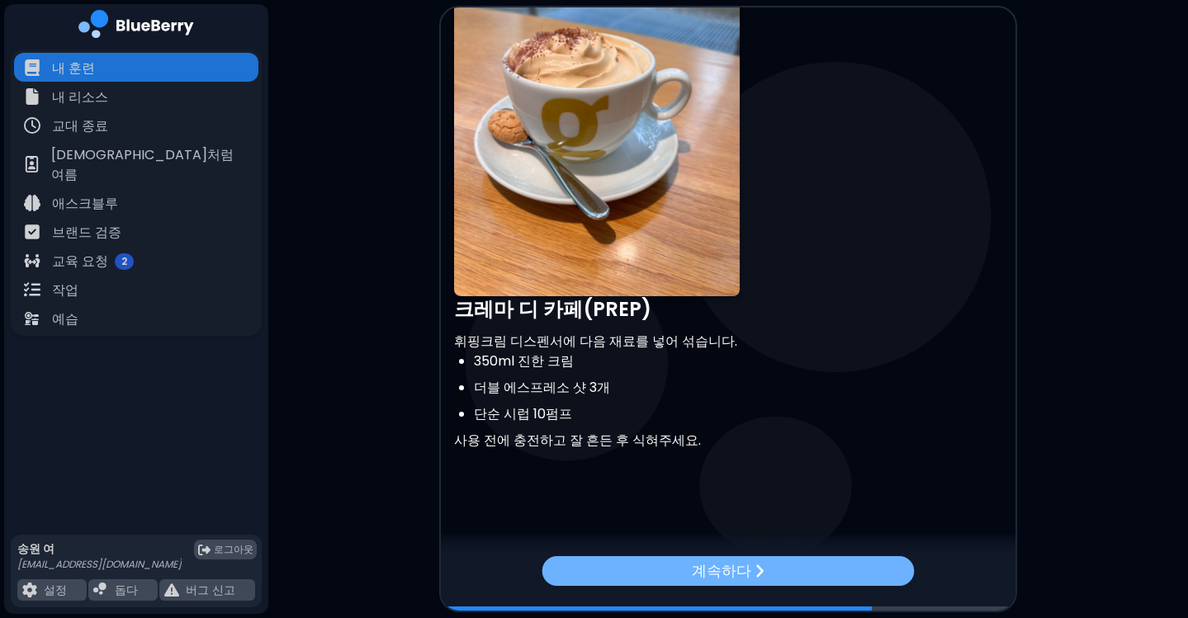
click at [739, 567] on font "계속하다" at bounding box center [721, 570] width 59 height 21
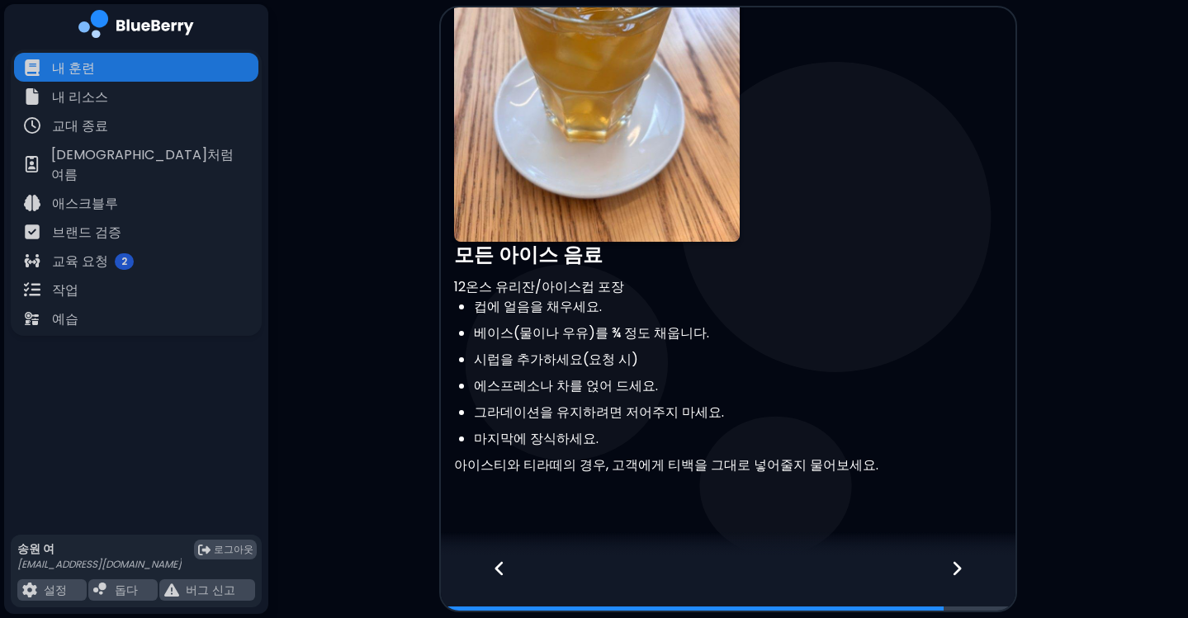
scroll to position [1416, 0]
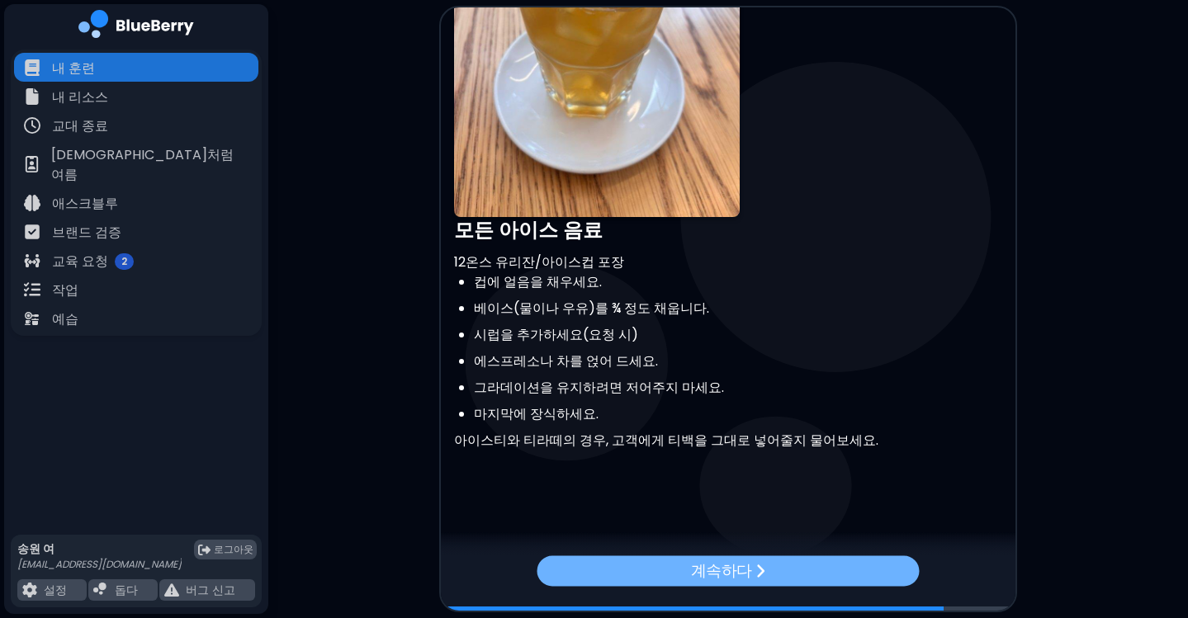
click at [909, 565] on div "계속하다" at bounding box center [728, 570] width 382 height 31
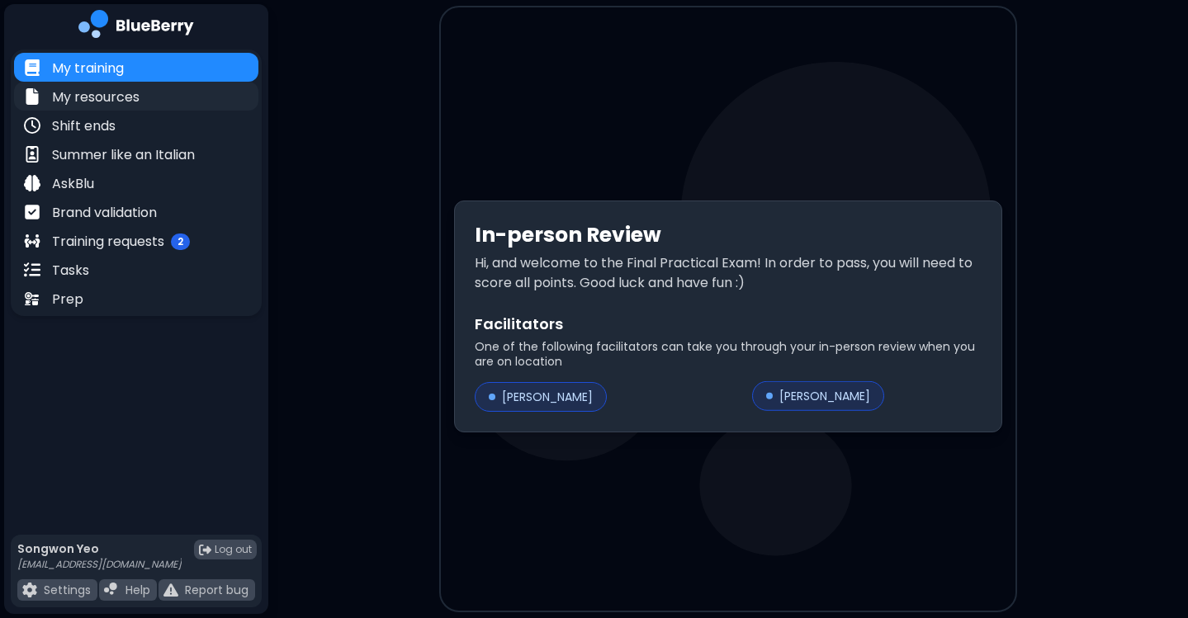
click at [101, 91] on p "My resources" at bounding box center [95, 97] width 87 height 20
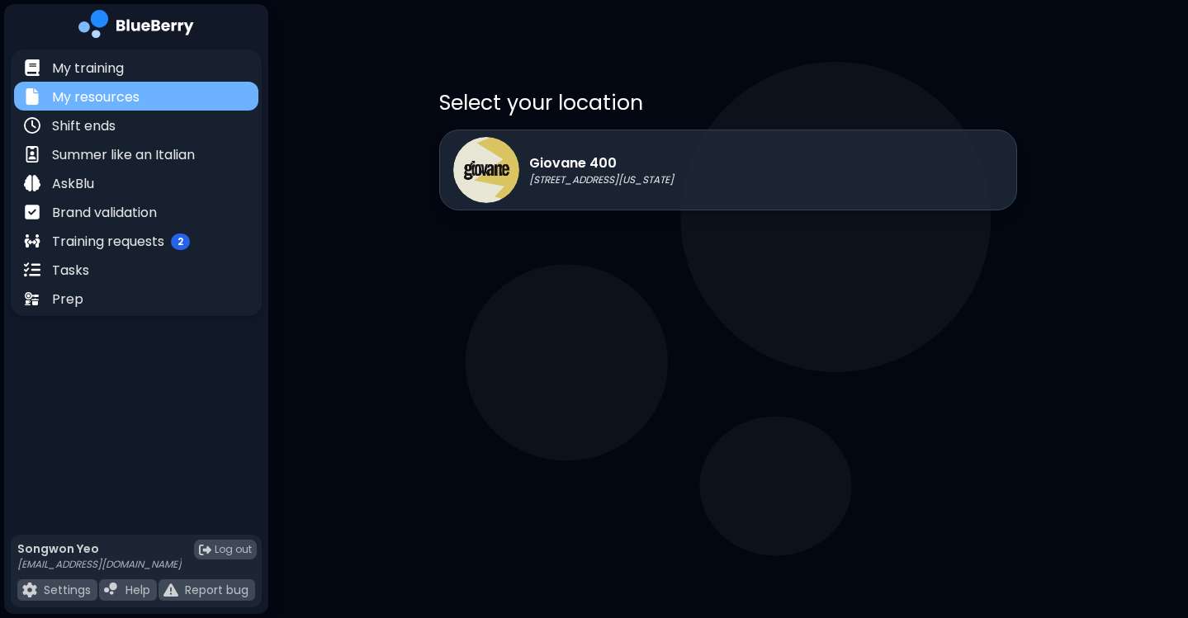
click at [118, 82] on div "My resources" at bounding box center [136, 96] width 244 height 29
click at [207, 73] on div "My training" at bounding box center [136, 67] width 244 height 29
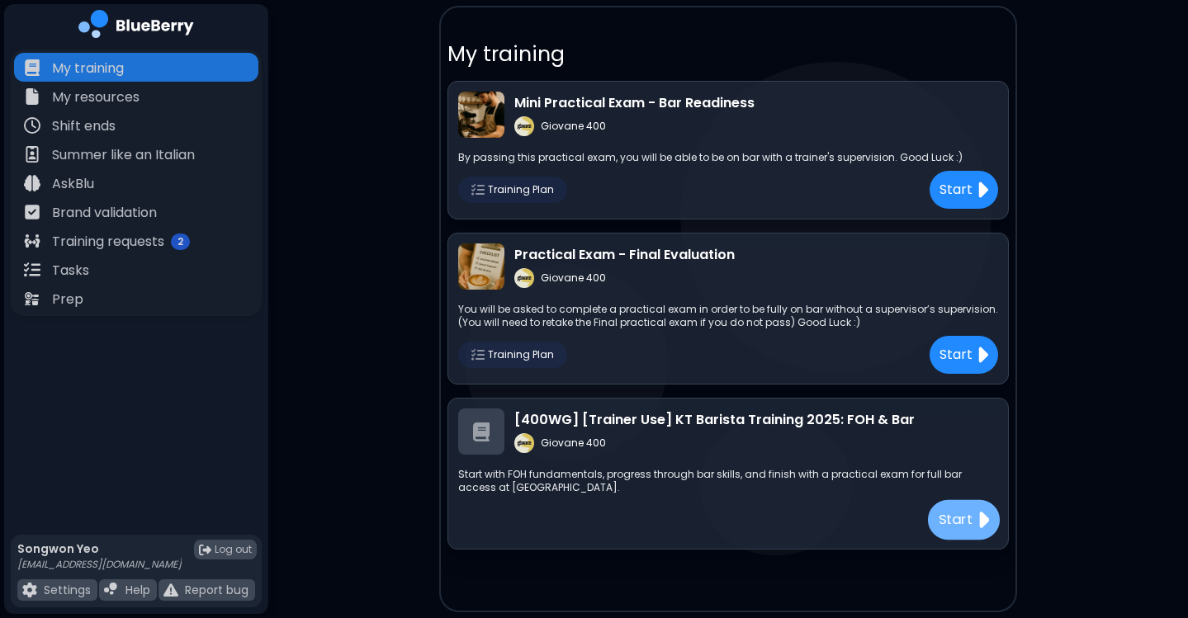
click at [952, 536] on div "Start" at bounding box center [964, 520] width 72 height 40
click at [953, 352] on p "Start" at bounding box center [955, 355] width 35 height 21
click at [934, 206] on link "Start" at bounding box center [960, 190] width 75 height 38
